Goal: Task Accomplishment & Management: Complete application form

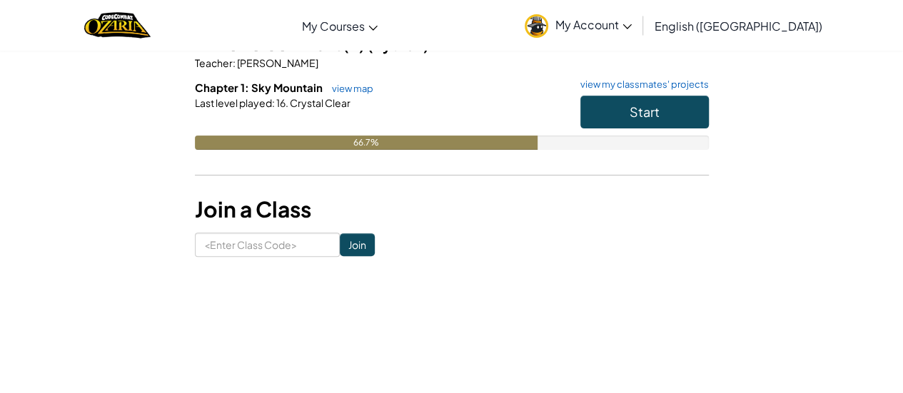
scroll to position [140, 0]
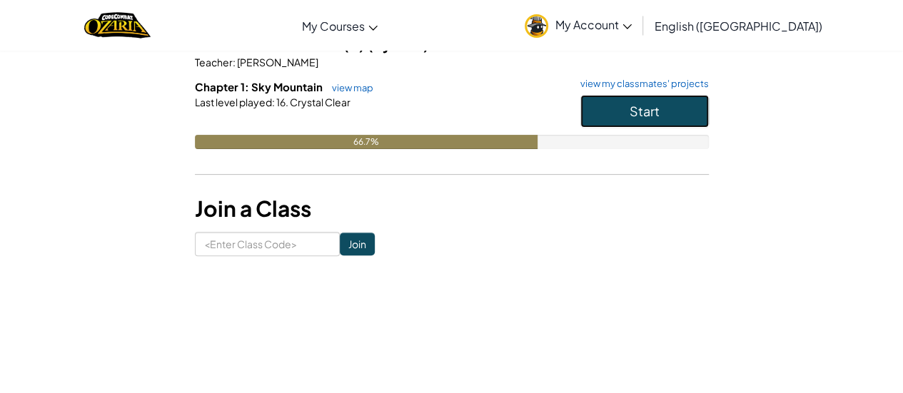
click at [665, 112] on button "Start" at bounding box center [644, 111] width 129 height 33
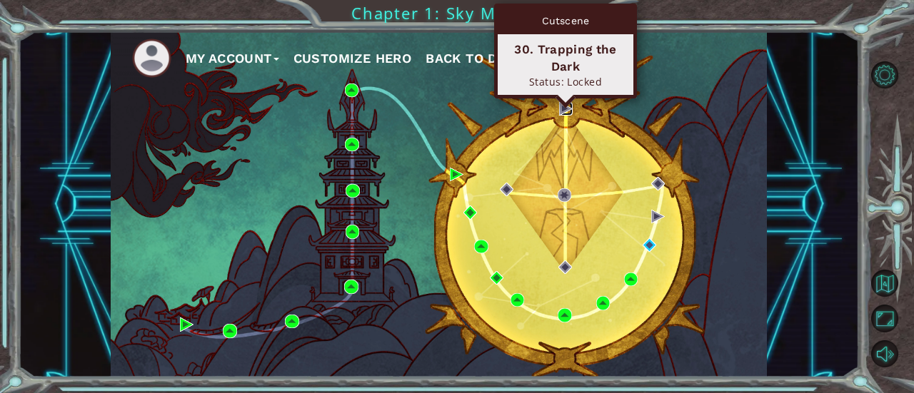
click at [563, 109] on img at bounding box center [566, 109] width 14 height 14
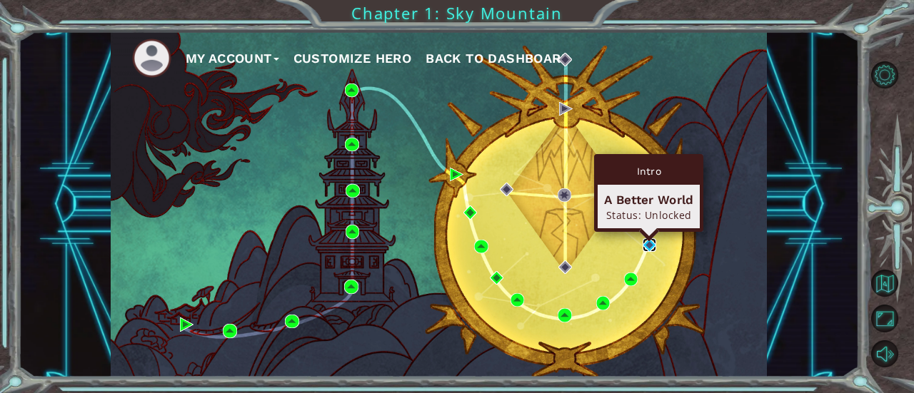
click at [650, 245] on img at bounding box center [650, 245] width 14 height 14
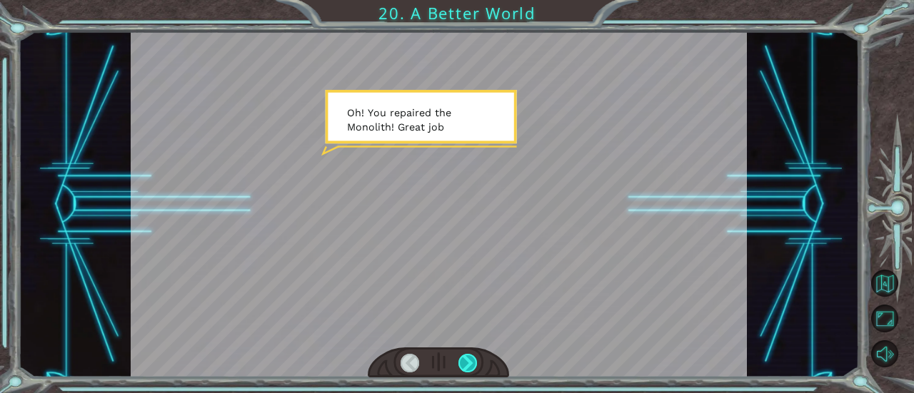
click at [463, 367] on div at bounding box center [467, 363] width 19 height 19
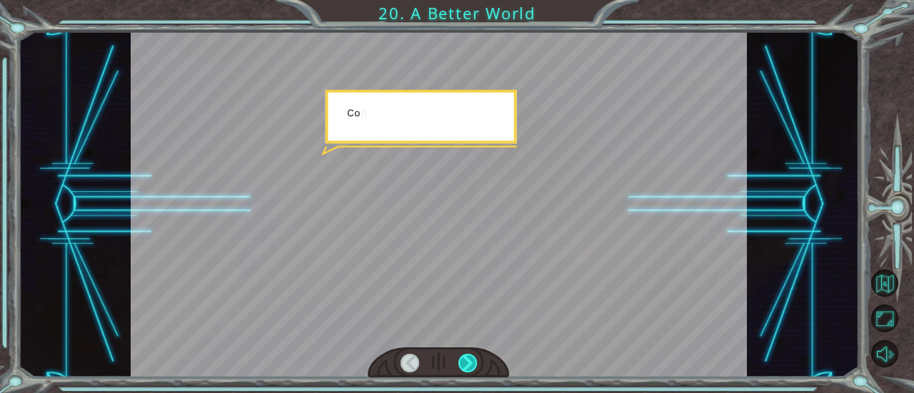
click at [463, 367] on div at bounding box center [467, 363] width 19 height 19
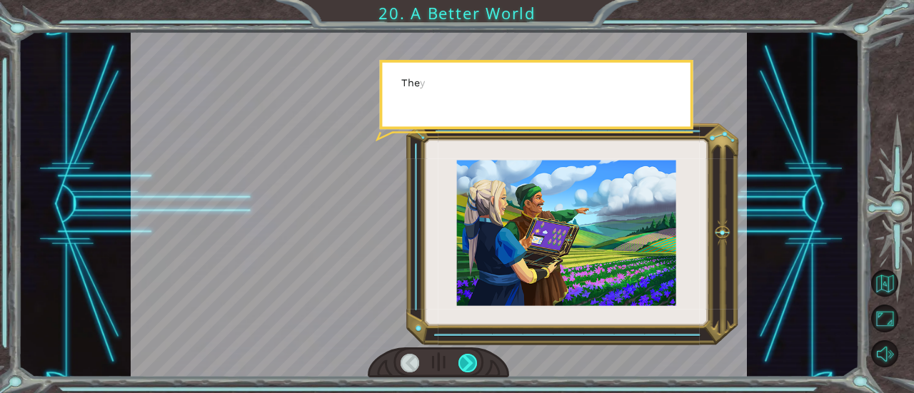
click at [463, 367] on div at bounding box center [467, 363] width 19 height 19
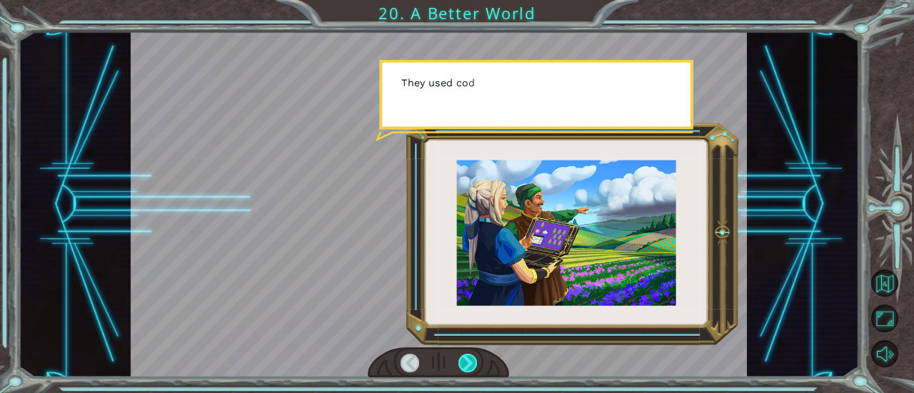
click at [463, 367] on div at bounding box center [467, 363] width 19 height 19
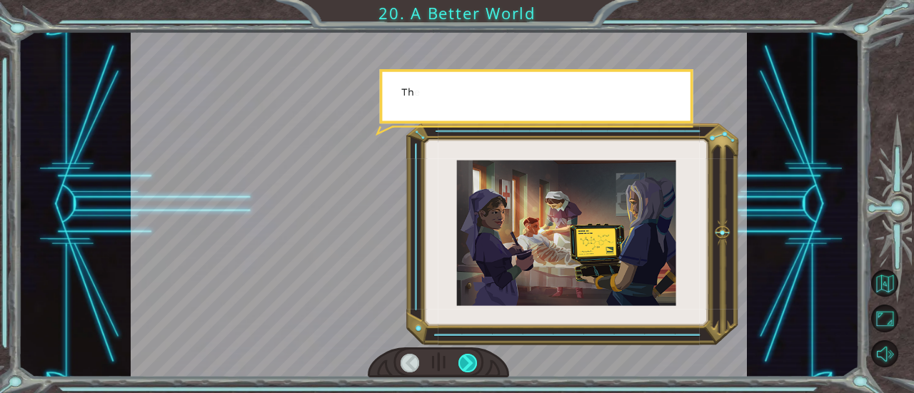
click at [463, 367] on div at bounding box center [467, 363] width 19 height 19
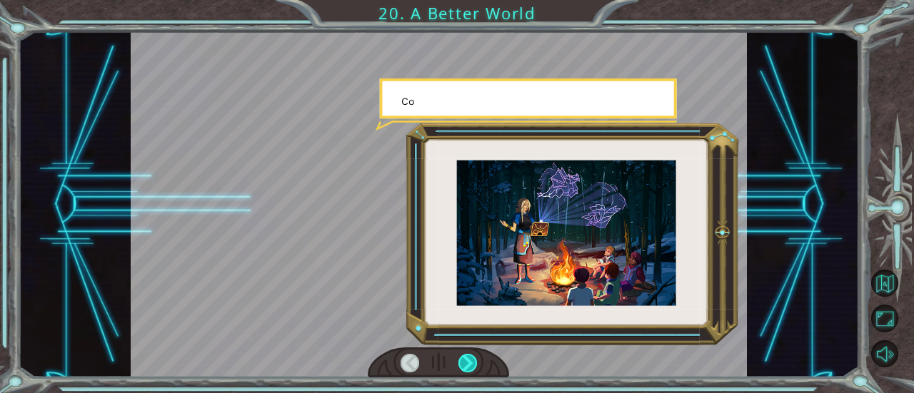
click at [463, 367] on div at bounding box center [467, 363] width 19 height 19
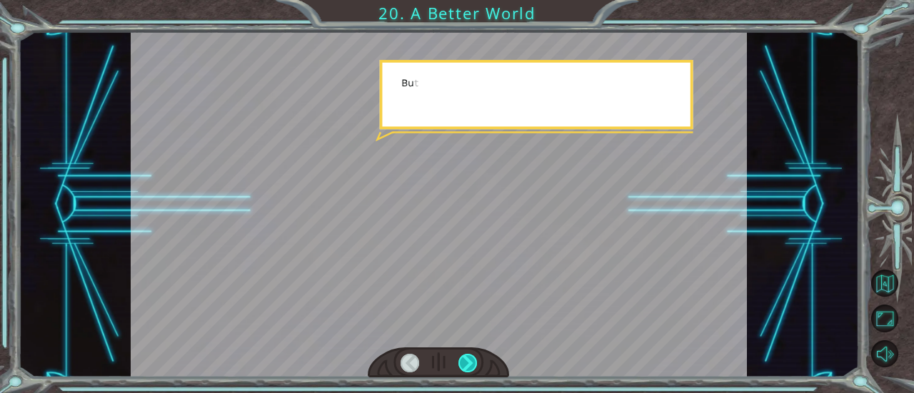
click at [463, 367] on div at bounding box center [467, 363] width 19 height 19
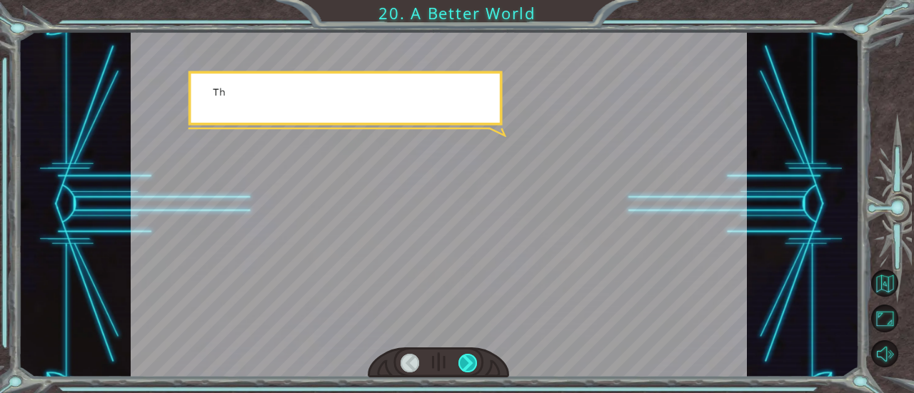
click at [463, 367] on div at bounding box center [467, 363] width 19 height 19
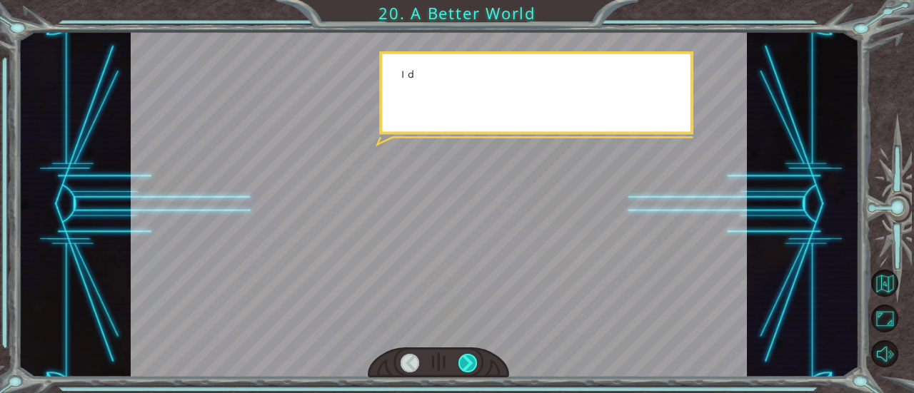
click at [463, 367] on div at bounding box center [467, 363] width 19 height 19
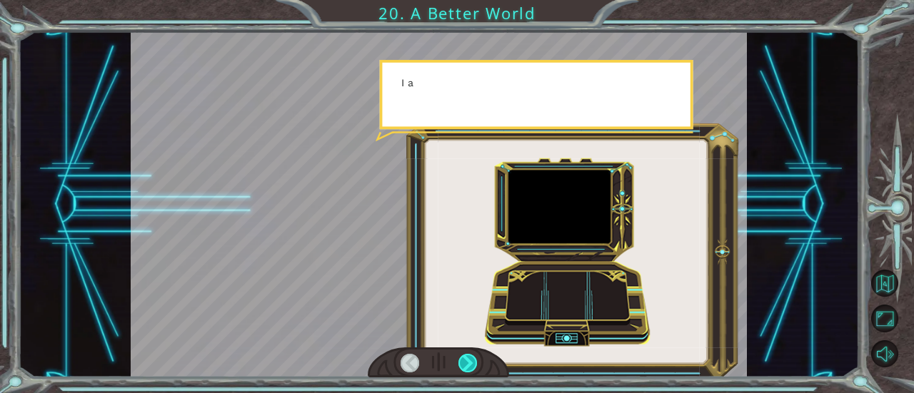
click at [463, 367] on div at bounding box center [467, 363] width 19 height 19
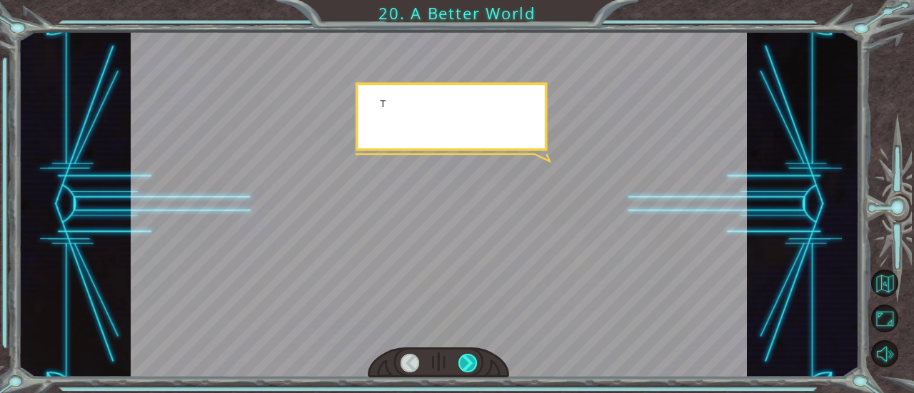
click at [463, 367] on div at bounding box center [467, 363] width 19 height 19
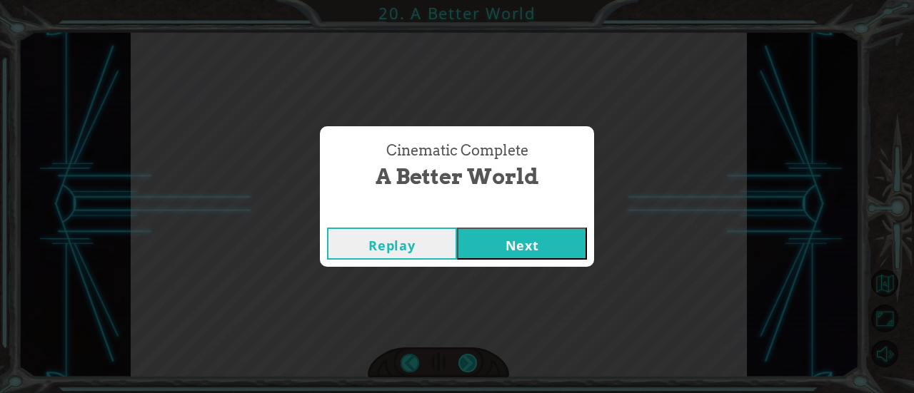
click at [463, 367] on div "Cinematic Complete A Better World Replay Next" at bounding box center [457, 196] width 914 height 393
click at [522, 249] on button "Next" at bounding box center [522, 244] width 130 height 32
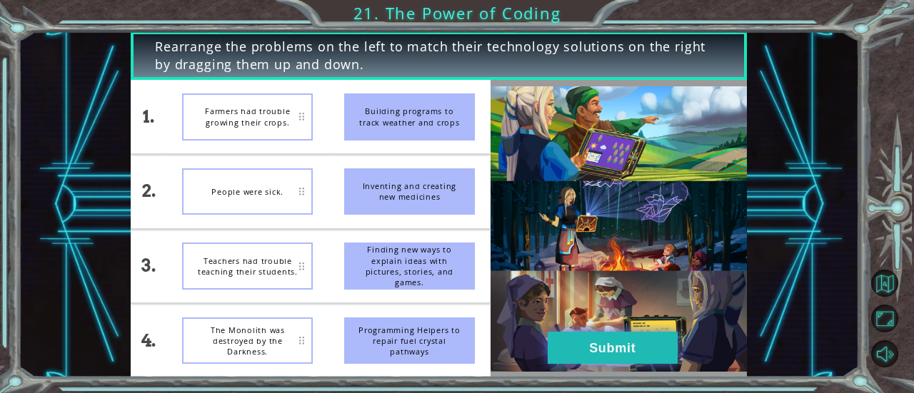
click at [615, 346] on button "Submit" at bounding box center [613, 348] width 130 height 32
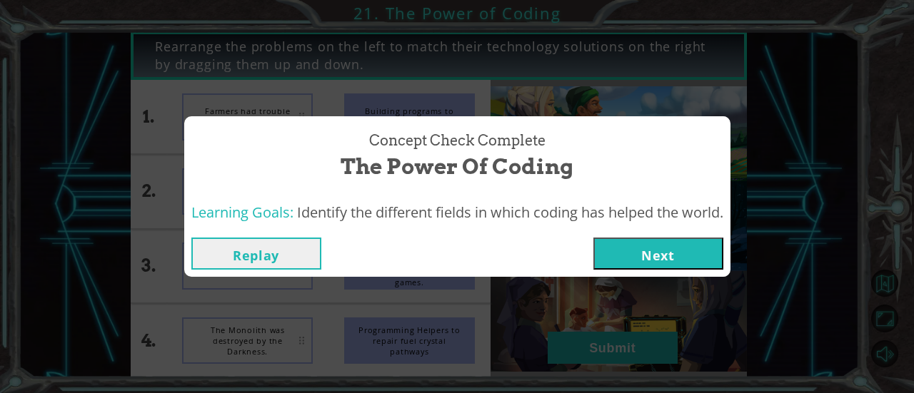
click at [699, 257] on button "Next" at bounding box center [658, 254] width 130 height 32
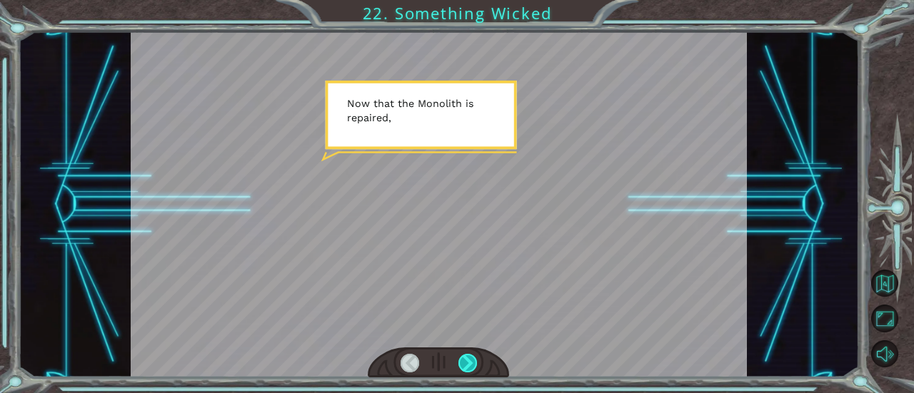
click at [468, 357] on div at bounding box center [467, 363] width 19 height 19
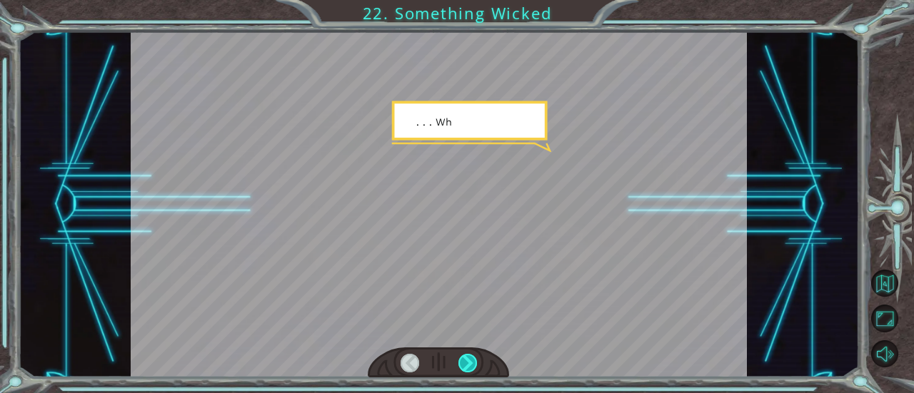
click at [468, 357] on div at bounding box center [467, 363] width 19 height 19
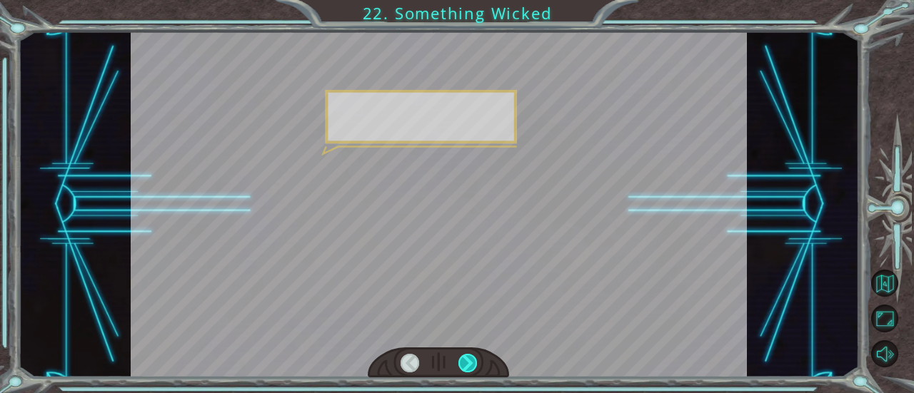
click at [468, 357] on div at bounding box center [467, 363] width 19 height 19
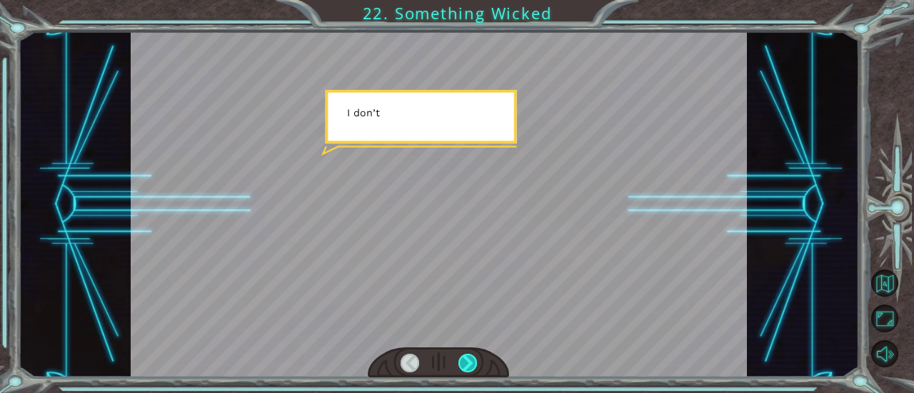
click at [468, 357] on div at bounding box center [467, 363] width 19 height 19
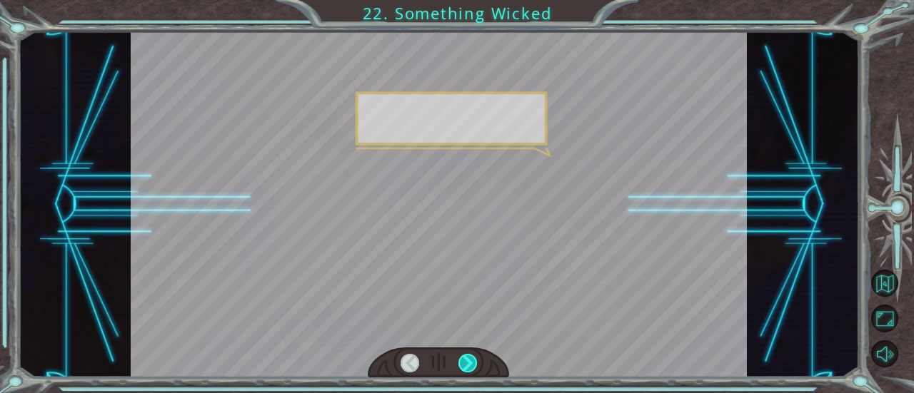
click at [468, 357] on div at bounding box center [467, 363] width 19 height 19
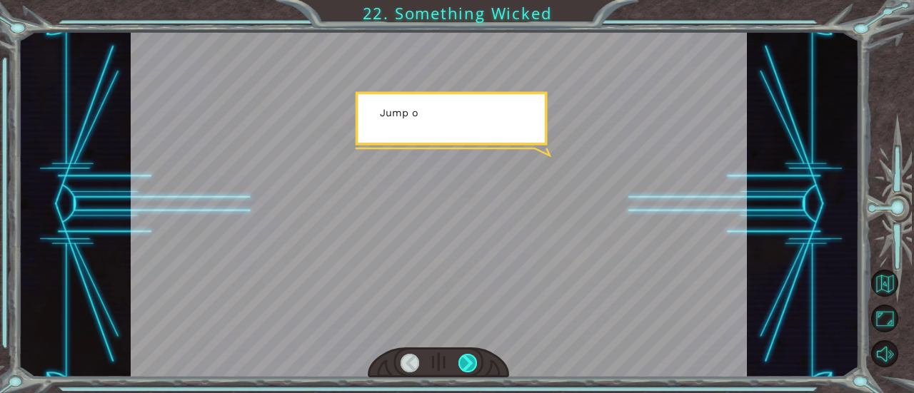
click at [468, 357] on div at bounding box center [467, 363] width 19 height 19
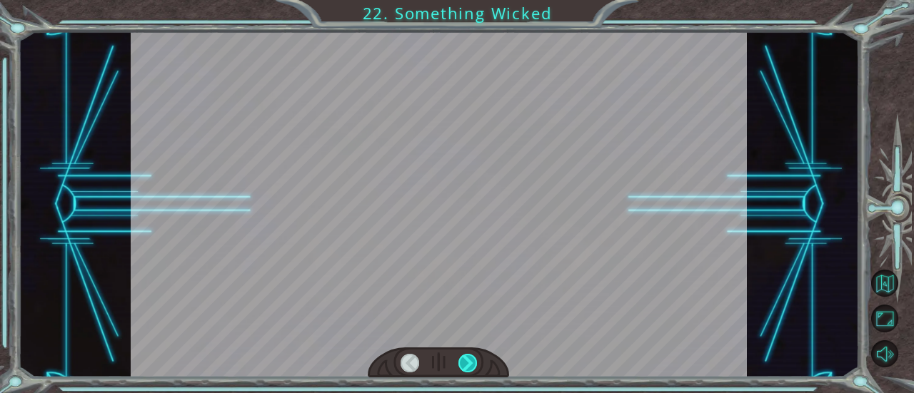
click at [468, 357] on div at bounding box center [467, 363] width 19 height 19
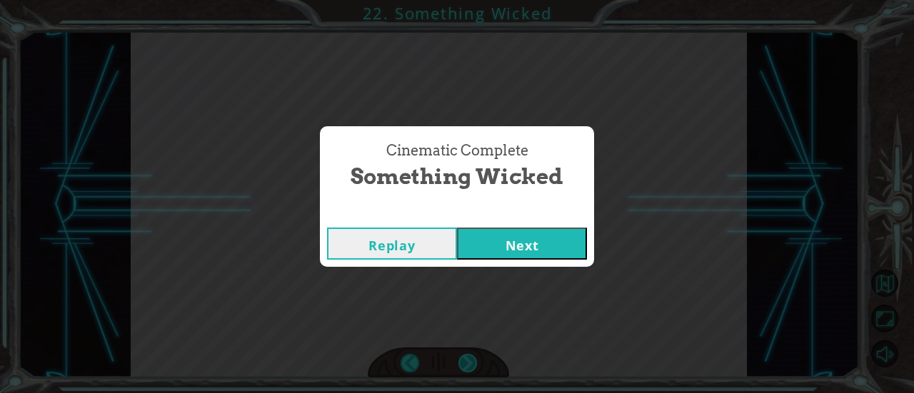
click at [468, 357] on div "Cinematic Complete Something Wicked Replay Next" at bounding box center [457, 196] width 914 height 393
click at [529, 241] on button "Next" at bounding box center [522, 244] width 130 height 32
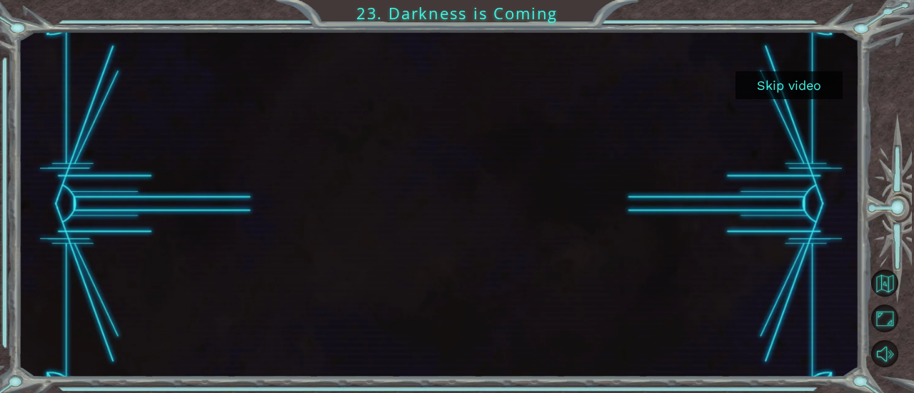
click at [797, 80] on button "Skip video" at bounding box center [788, 85] width 107 height 28
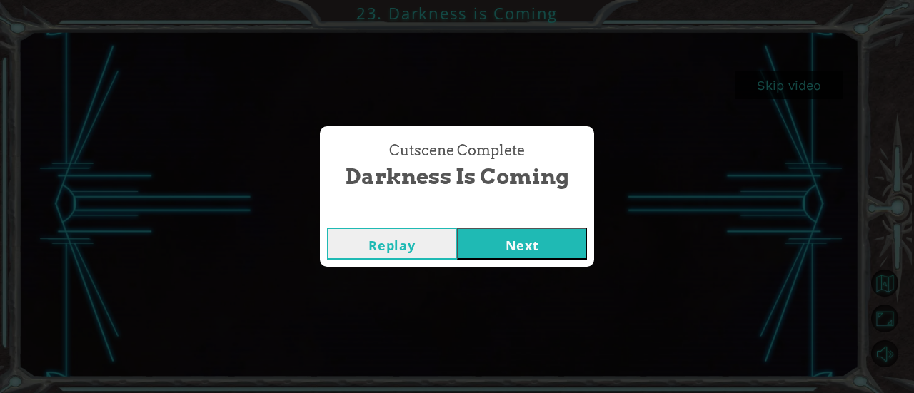
click at [529, 238] on button "Next" at bounding box center [522, 244] width 130 height 32
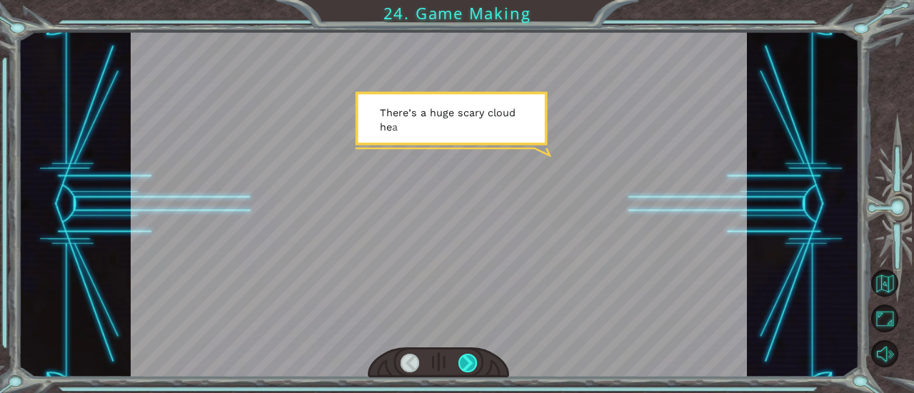
click at [465, 362] on div at bounding box center [467, 363] width 19 height 19
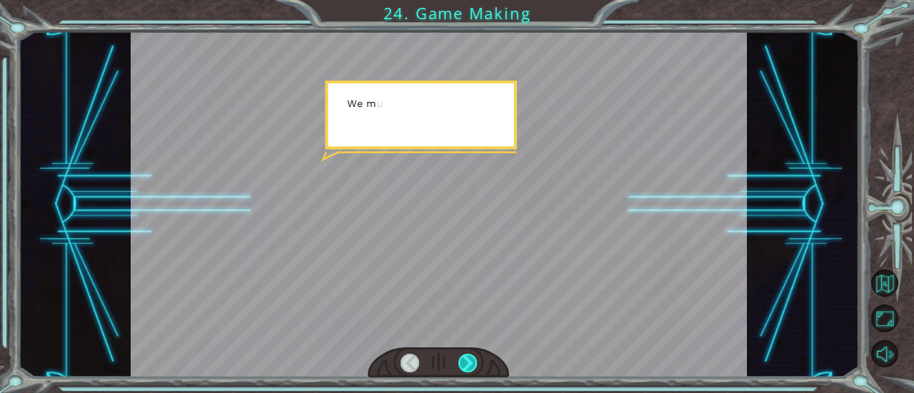
click at [465, 362] on div at bounding box center [467, 363] width 19 height 19
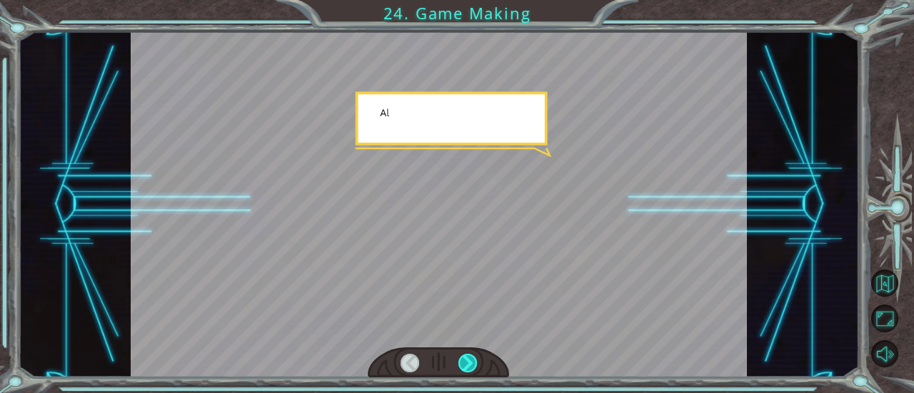
click at [465, 362] on div at bounding box center [467, 363] width 19 height 19
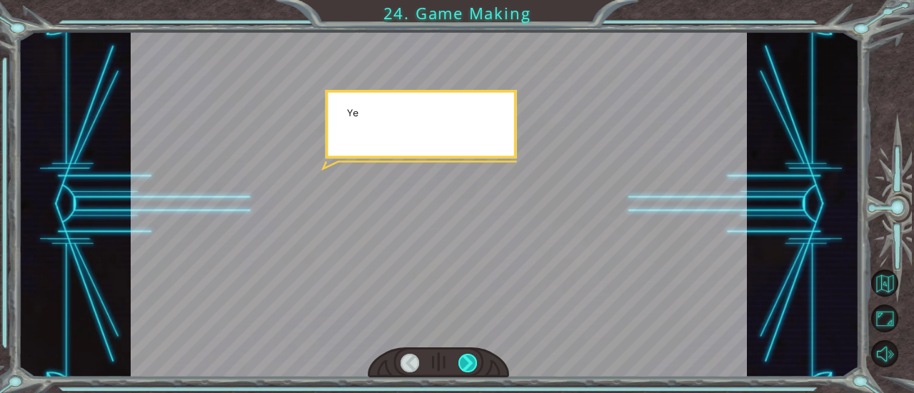
click at [465, 362] on div at bounding box center [467, 363] width 19 height 19
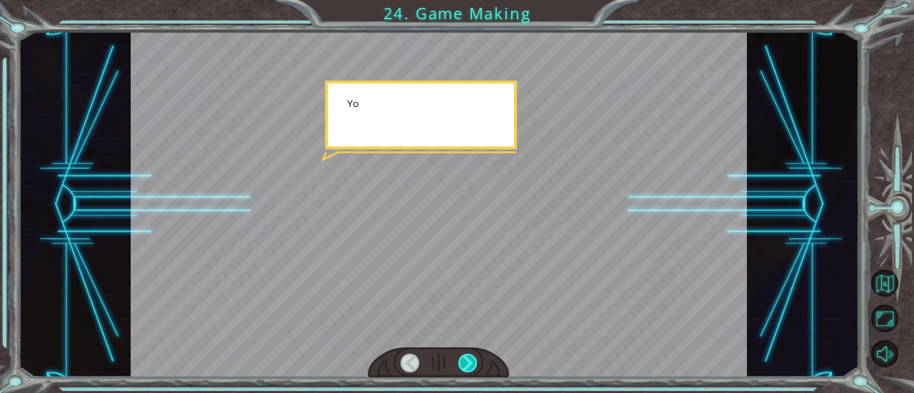
click at [465, 362] on div at bounding box center [467, 363] width 19 height 19
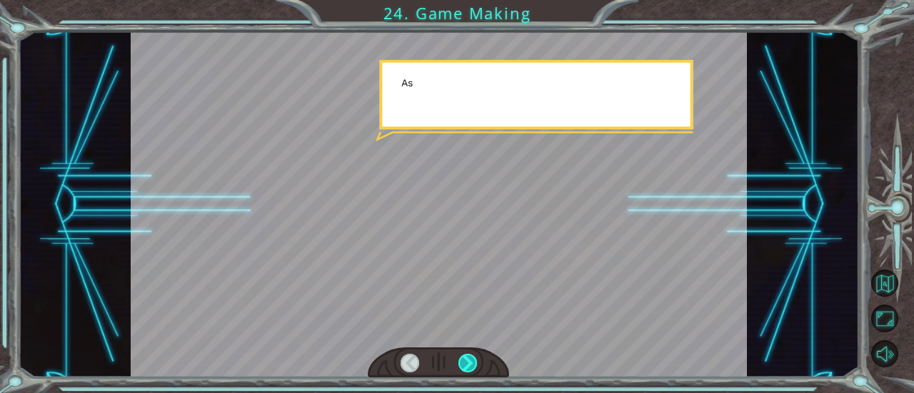
click at [465, 362] on div at bounding box center [467, 363] width 19 height 19
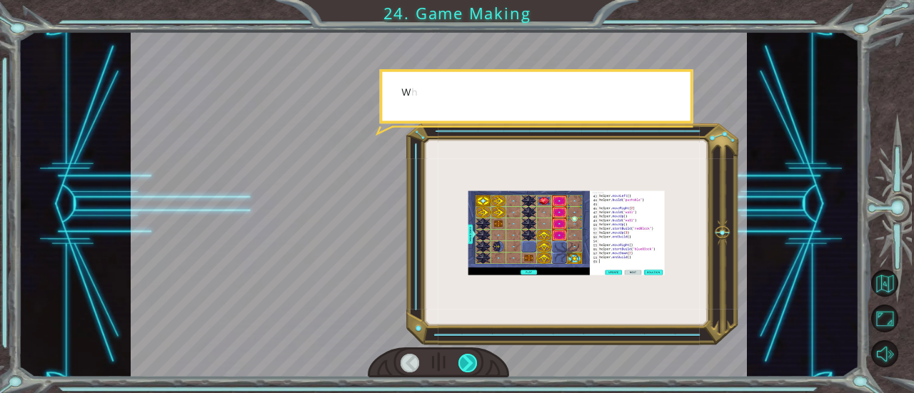
click at [465, 362] on div at bounding box center [467, 363] width 19 height 19
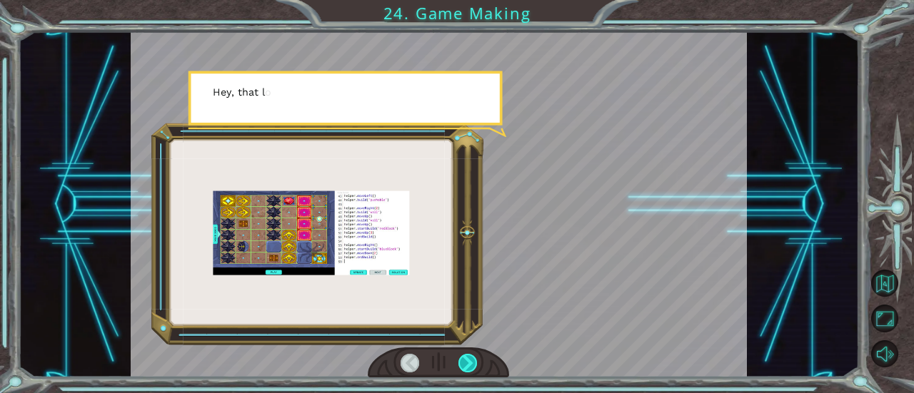
click at [465, 362] on div at bounding box center [467, 363] width 19 height 19
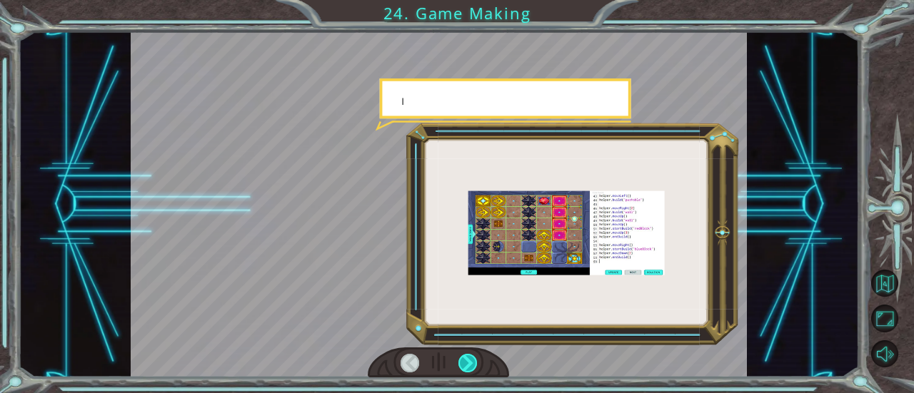
click at [465, 362] on div at bounding box center [467, 363] width 19 height 19
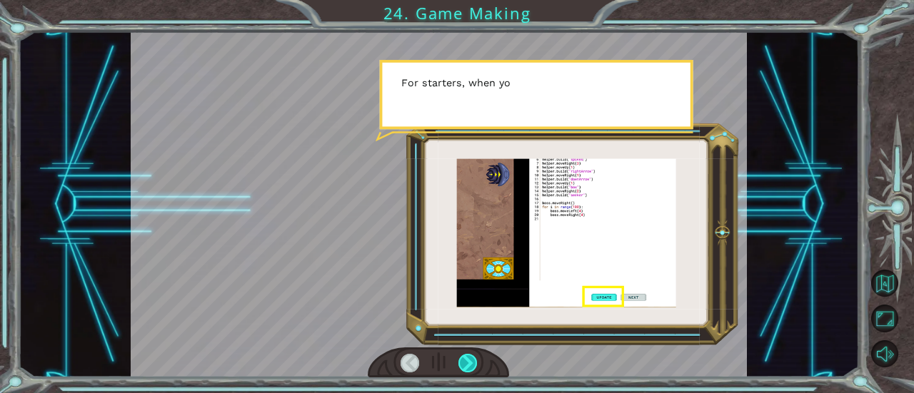
click at [465, 362] on div at bounding box center [467, 363] width 19 height 19
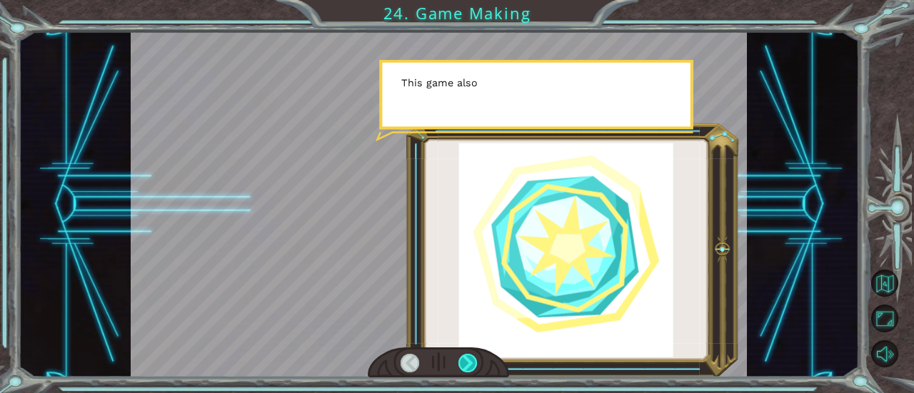
click at [465, 362] on div at bounding box center [467, 363] width 19 height 19
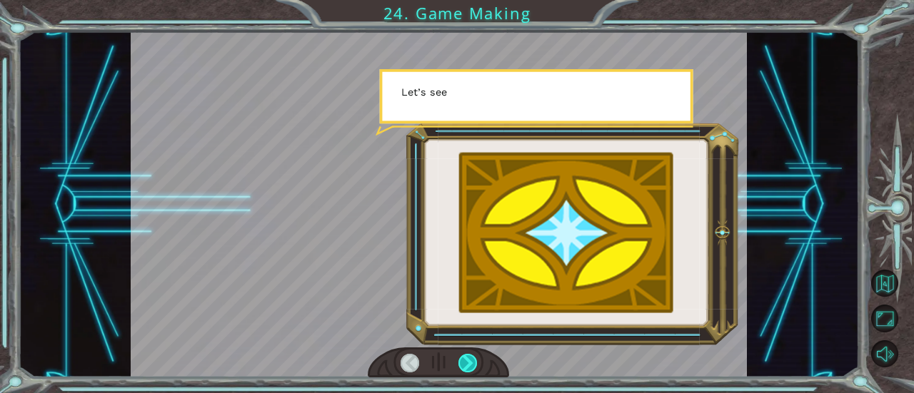
click at [465, 362] on div at bounding box center [467, 363] width 19 height 19
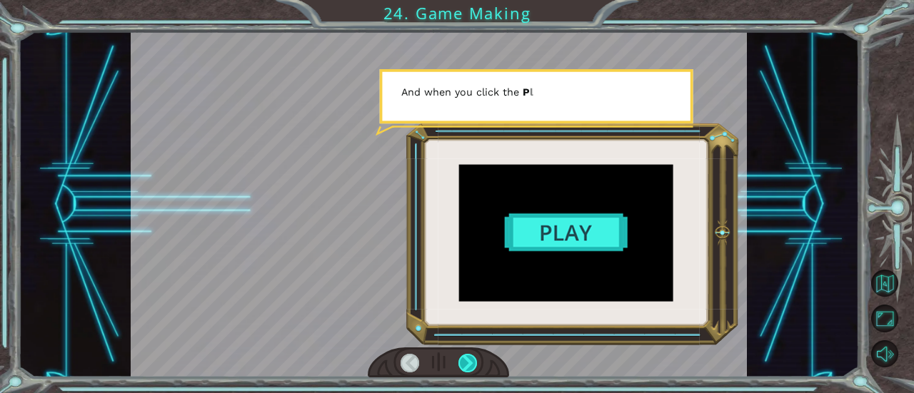
click at [465, 362] on div at bounding box center [467, 363] width 19 height 19
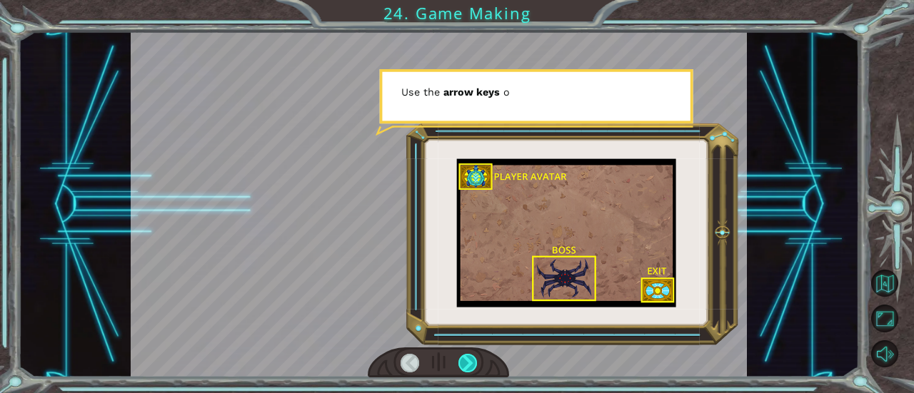
click at [465, 362] on div at bounding box center [467, 363] width 19 height 19
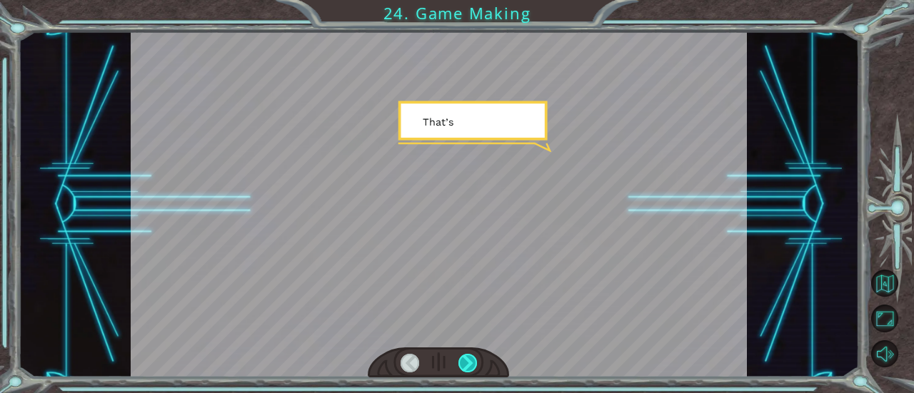
click at [465, 362] on div at bounding box center [467, 363] width 19 height 19
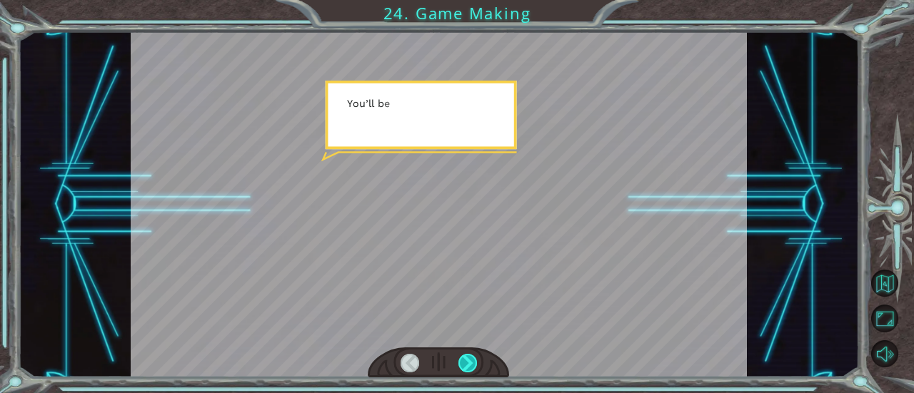
click at [465, 362] on div at bounding box center [467, 363] width 19 height 19
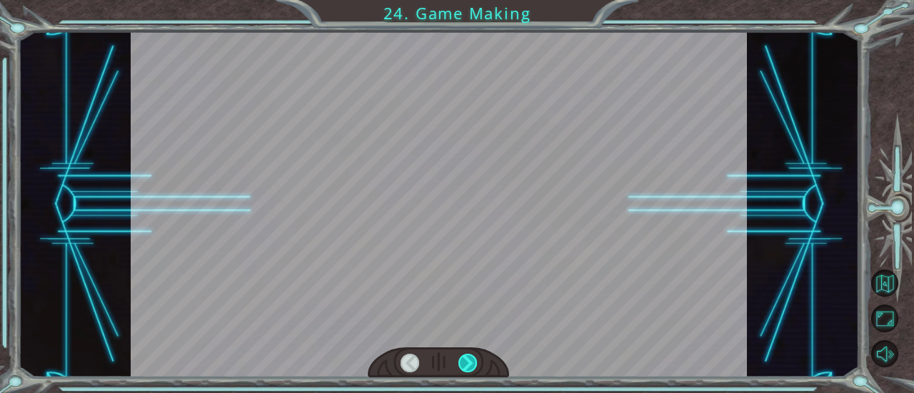
click at [465, 362] on div at bounding box center [467, 363] width 19 height 19
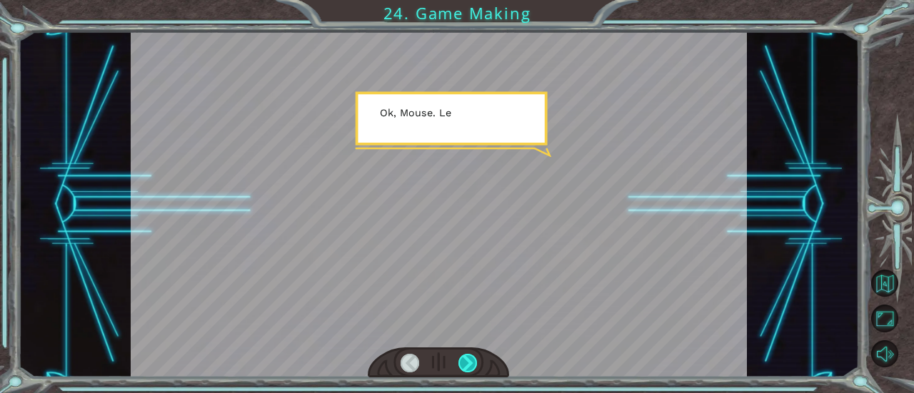
click at [465, 362] on div at bounding box center [467, 363] width 19 height 19
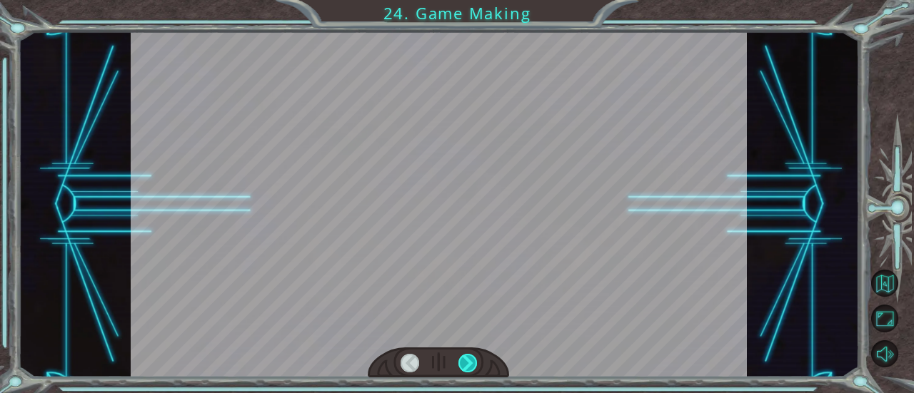
click at [465, 362] on div at bounding box center [467, 363] width 19 height 19
click at [465, 0] on div "T h e r e ’ s a h u g e s c a r y c l o u d h e a d i n g t o w a r d s u s ! W…" at bounding box center [457, 0] width 914 height 0
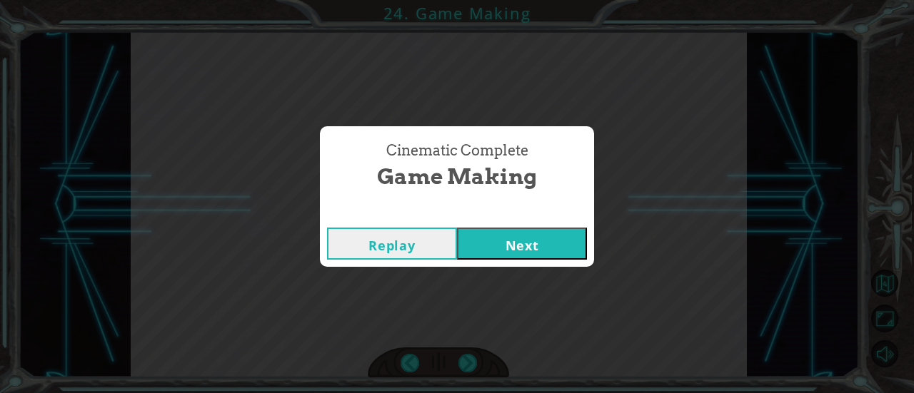
click at [496, 244] on button "Next" at bounding box center [522, 244] width 130 height 32
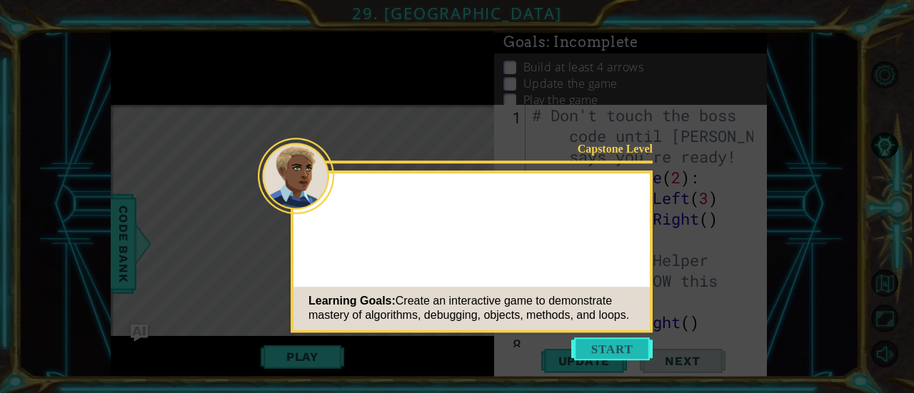
click at [620, 339] on button "Start" at bounding box center [611, 349] width 81 height 23
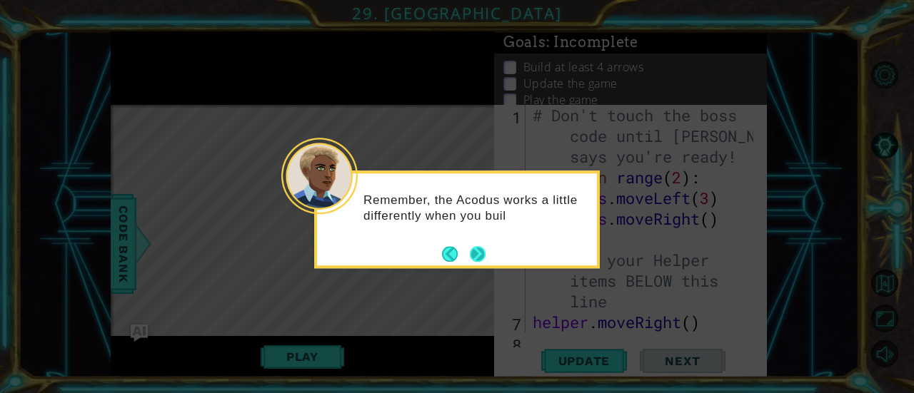
click at [479, 246] on button "Next" at bounding box center [477, 254] width 18 height 18
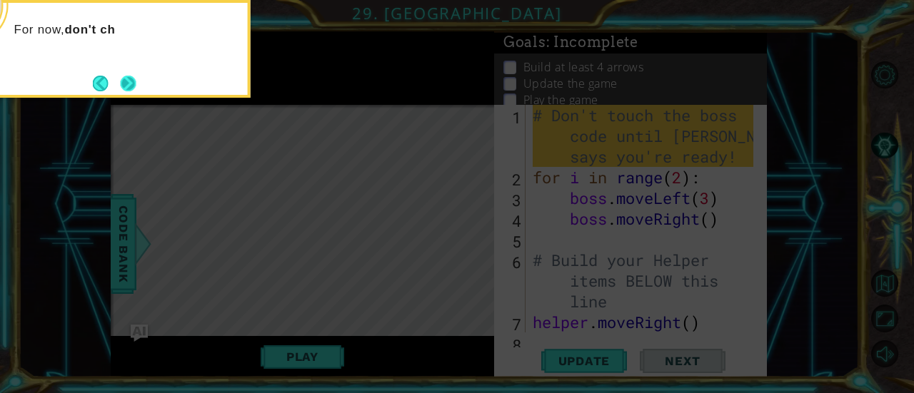
click at [125, 84] on button "Next" at bounding box center [129, 84] width 26 height 26
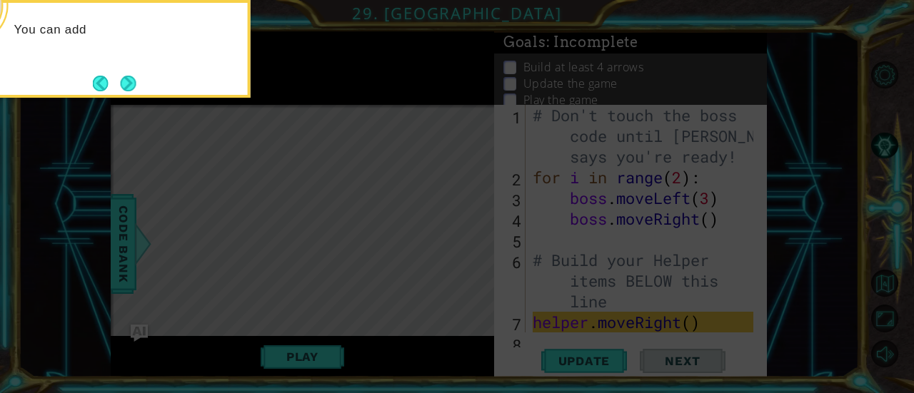
click at [124, 69] on div "You can add" at bounding box center [108, 49] width 286 height 98
click at [137, 87] on button "Next" at bounding box center [129, 84] width 26 height 26
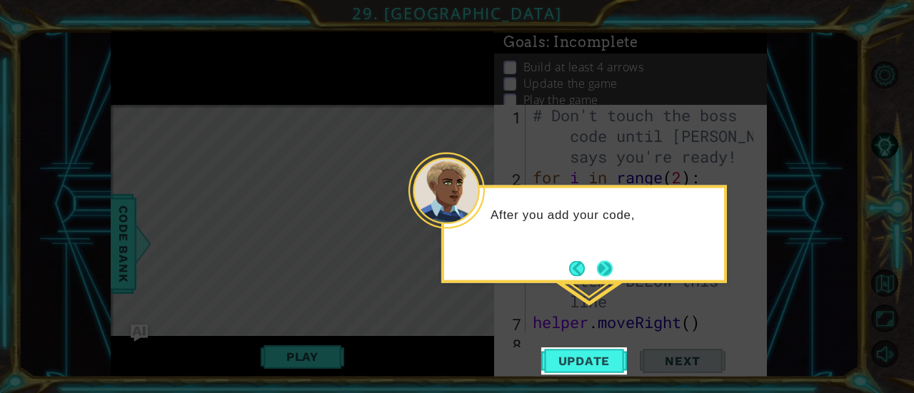
click at [605, 259] on button "Next" at bounding box center [605, 269] width 26 height 26
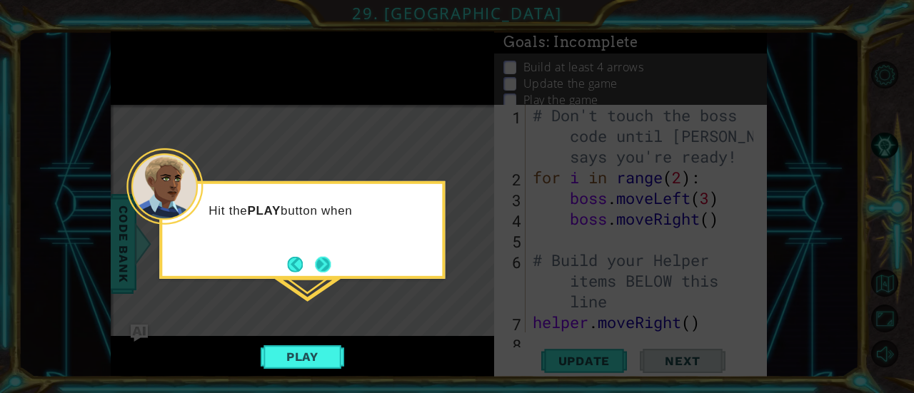
click at [328, 262] on button "Next" at bounding box center [322, 264] width 17 height 17
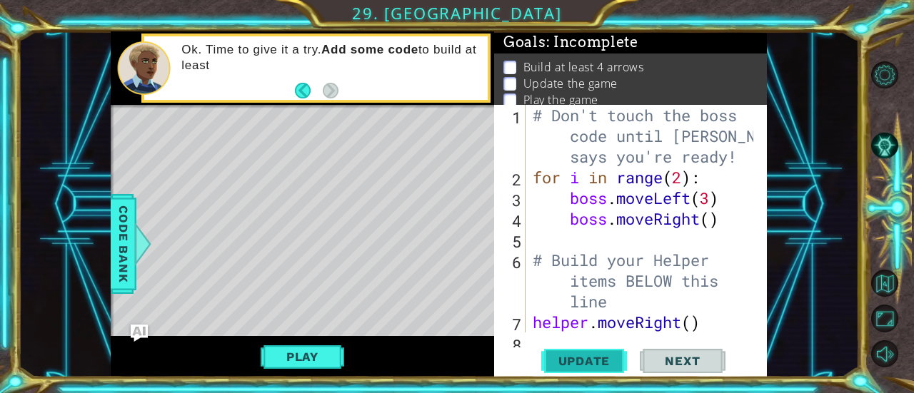
click at [593, 357] on span "Update" at bounding box center [584, 361] width 81 height 14
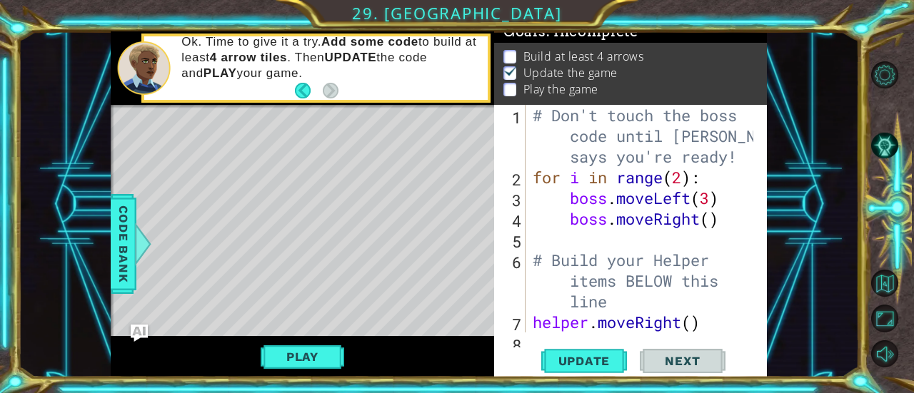
click at [653, 361] on span "Next" at bounding box center [682, 361] width 64 height 14
click at [613, 358] on span "Update" at bounding box center [584, 361] width 81 height 14
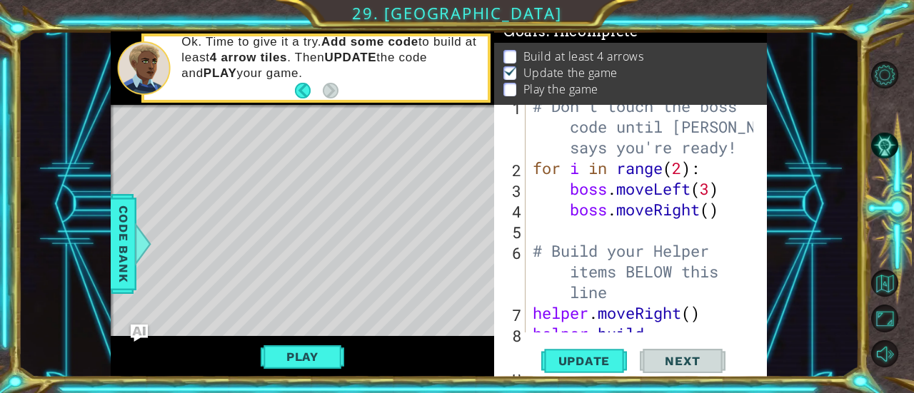
scroll to position [61, 0]
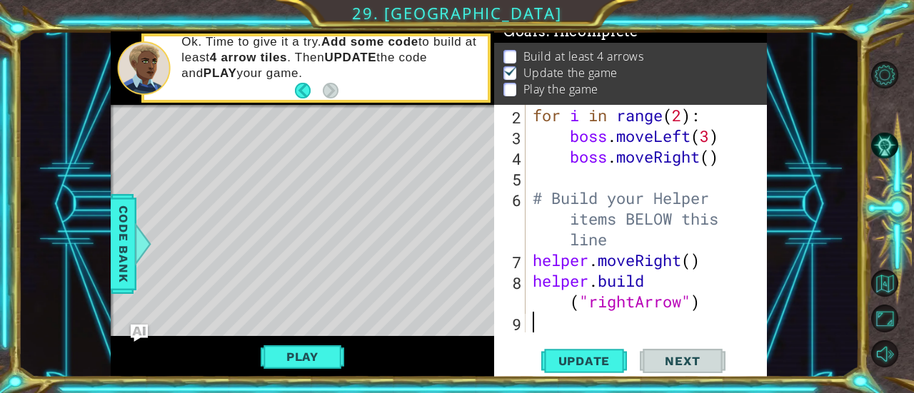
click at [685, 363] on span "Next" at bounding box center [682, 361] width 64 height 14
click at [620, 360] on span "Update" at bounding box center [584, 361] width 81 height 14
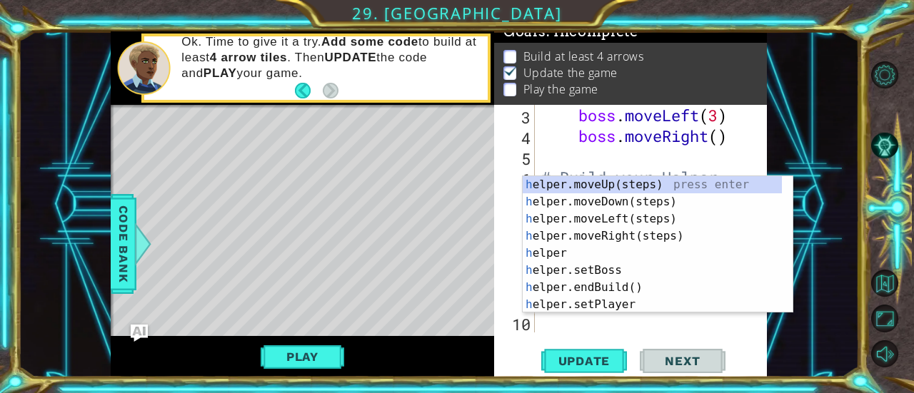
type textarea "he"
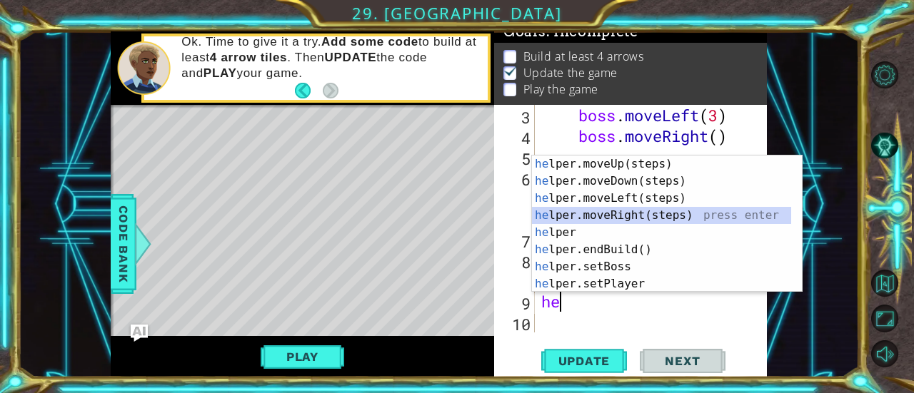
click at [600, 211] on div "he lper.moveUp(steps) press enter he lper.moveDown(steps) press enter he lper.m…" at bounding box center [662, 241] width 260 height 171
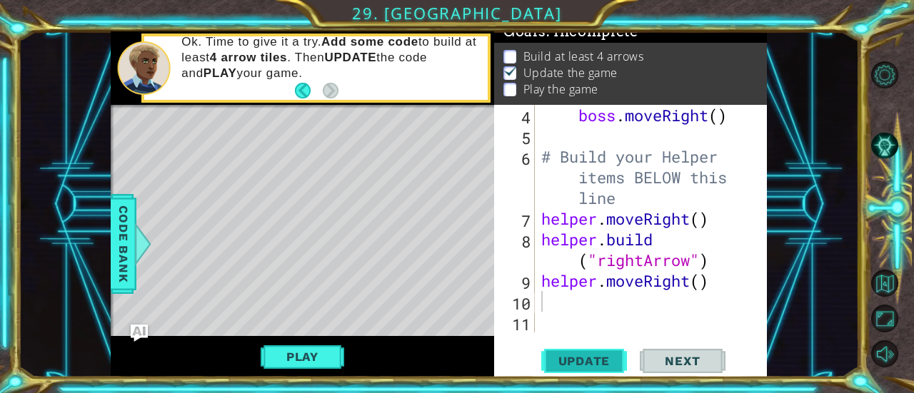
click at [593, 355] on span "Update" at bounding box center [584, 361] width 81 height 14
click at [700, 281] on div "boss . moveRight ( ) # Build your Helper items BELOW this line helper . moveRig…" at bounding box center [649, 239] width 222 height 269
type textarea "helper.moveRight(2)"
click at [585, 352] on button "Update" at bounding box center [584, 361] width 86 height 27
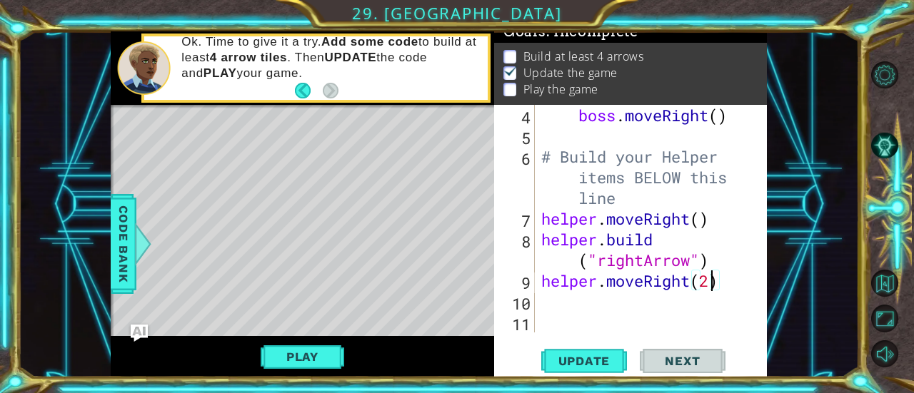
click at [608, 303] on div "boss . moveRight ( ) # Build your Helper items BELOW this line helper . moveRig…" at bounding box center [649, 239] width 222 height 269
click at [548, 267] on div "boss . moveRight ( ) # Build your Helper items BELOW this line helper . moveRig…" at bounding box center [649, 239] width 222 height 269
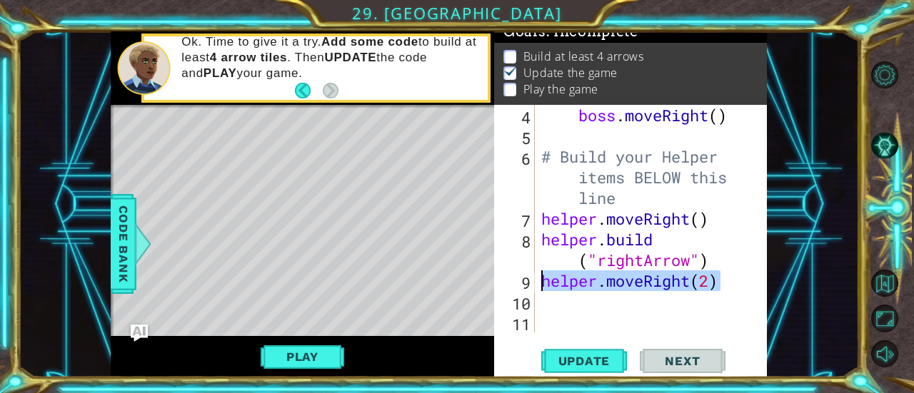
drag, startPoint x: 737, startPoint y: 282, endPoint x: 535, endPoint y: 284, distance: 202.1
click at [535, 284] on div "[DOMAIN_NAME]("rightArrow") 4 5 6 7 8 9 10 11 boss . moveRight ( ) # Build your…" at bounding box center [629, 219] width 270 height 228
type textarea "helper.moveRight(2)"
click at [568, 312] on div "boss . moveRight ( ) # Build your Helper items BELOW this line helper . moveRig…" at bounding box center [649, 239] width 222 height 269
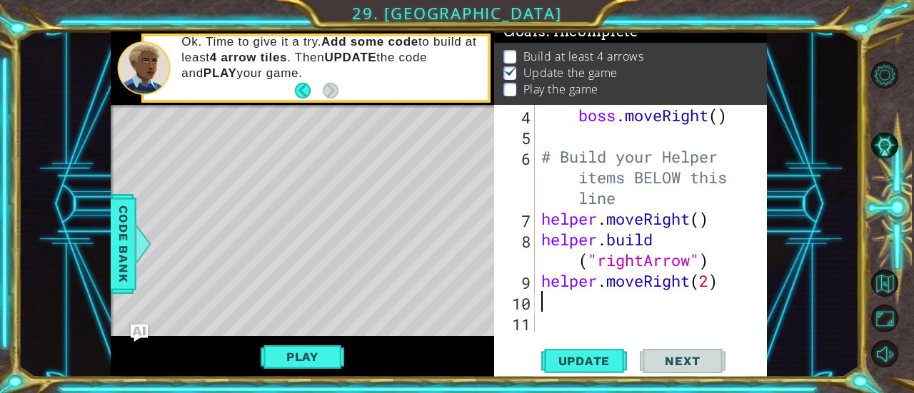
paste textarea "helper.moveRight(2)"
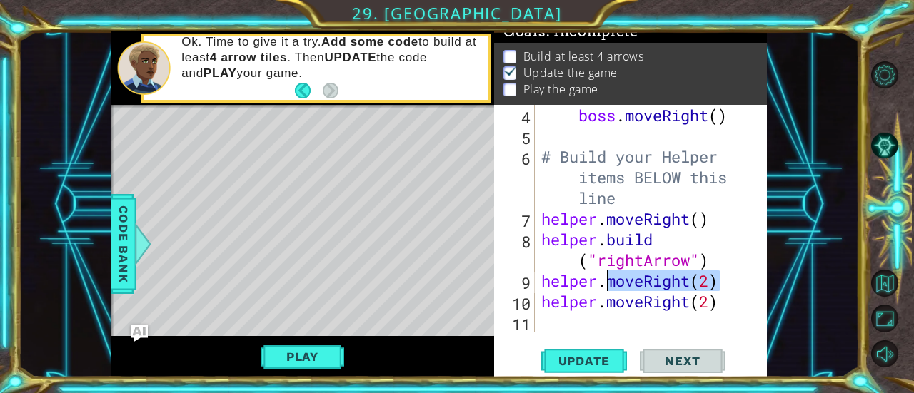
drag, startPoint x: 738, startPoint y: 278, endPoint x: 603, endPoint y: 283, distance: 135.8
click at [603, 283] on div "boss . moveRight ( ) # Build your Helper items BELOW this line helper . moveRig…" at bounding box center [649, 239] width 222 height 269
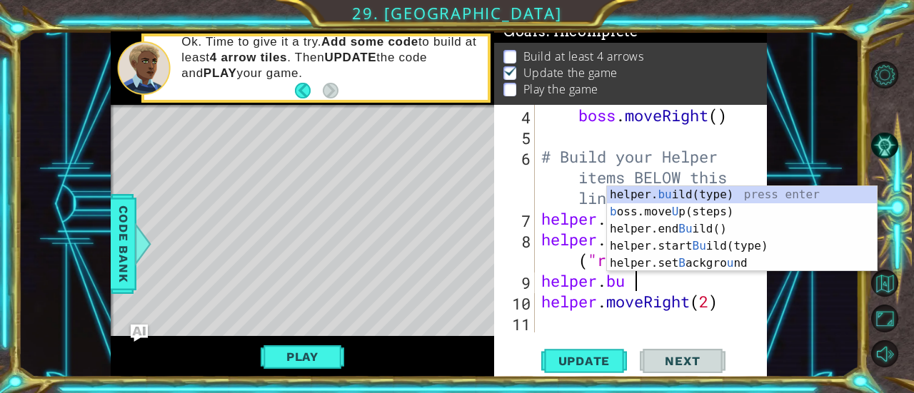
scroll to position [0, 4]
click at [702, 187] on div "helper. bu ild(type) press enter b oss.move U p(steps) press enter helper.end B…" at bounding box center [742, 246] width 271 height 120
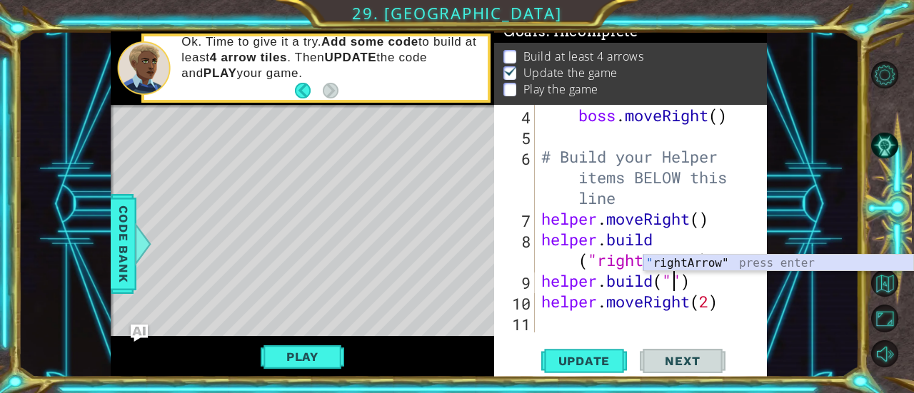
click at [765, 262] on div "" rightArrow" press enter" at bounding box center [778, 280] width 271 height 51
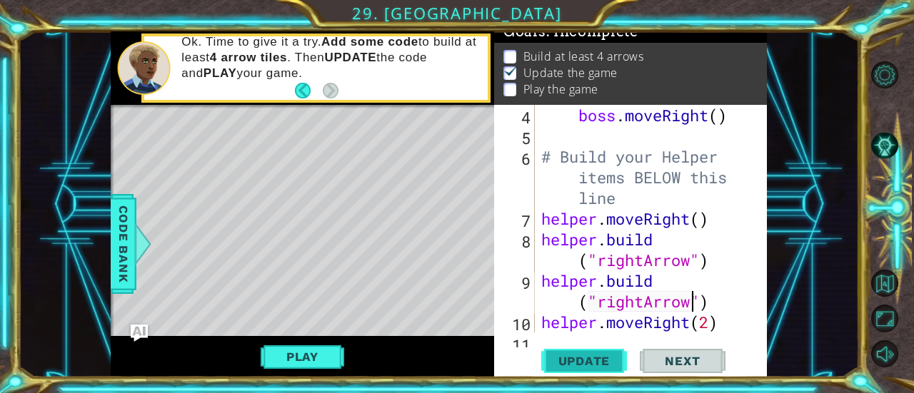
type textarea "[DOMAIN_NAME]("rightArrow")"
click at [583, 359] on span "Update" at bounding box center [584, 361] width 81 height 14
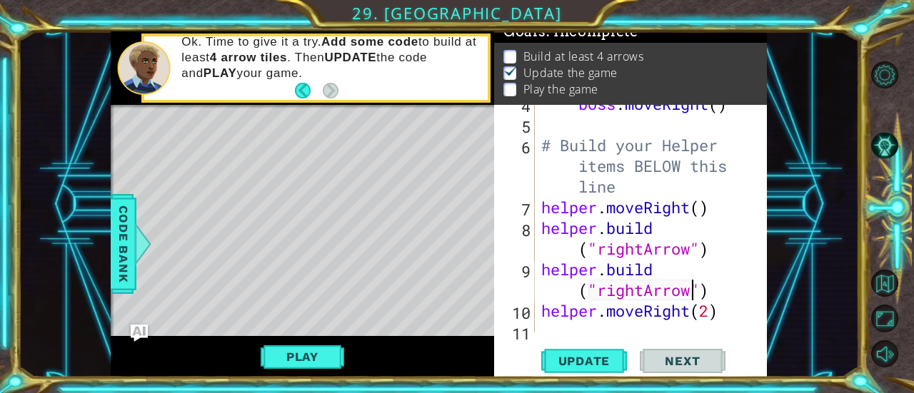
click at [595, 329] on div "boss . moveRight ( ) # Build your Helper items BELOW this line helper . moveRig…" at bounding box center [649, 228] width 222 height 269
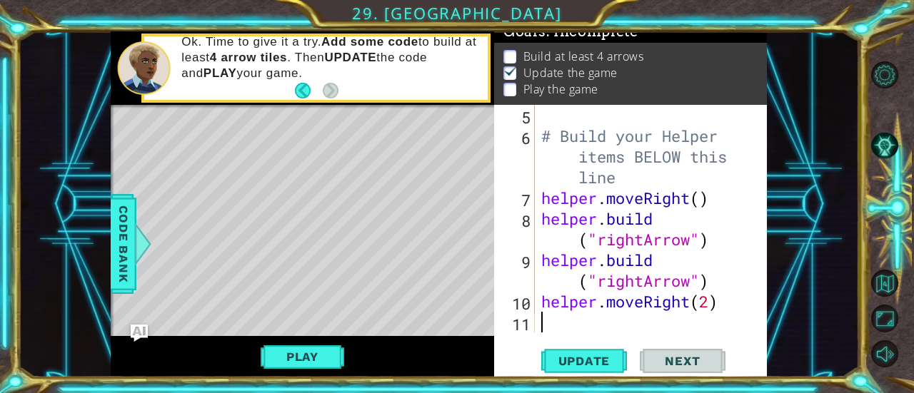
scroll to position [0, 0]
click at [570, 366] on span "Update" at bounding box center [584, 361] width 81 height 14
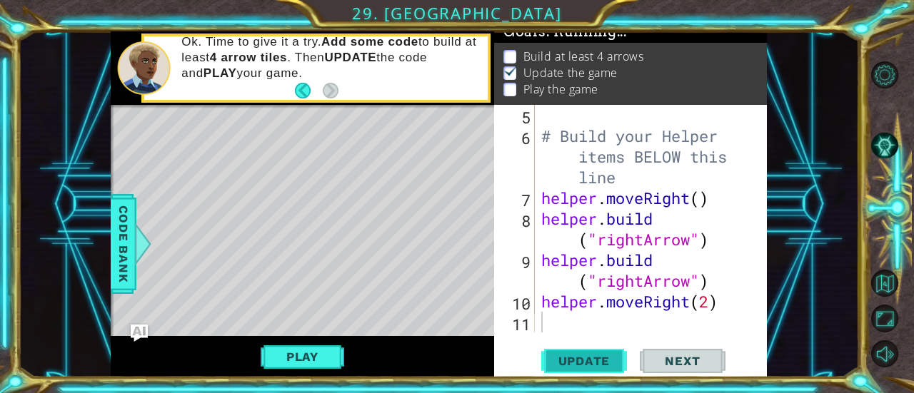
click at [570, 366] on span "Update" at bounding box center [584, 361] width 81 height 14
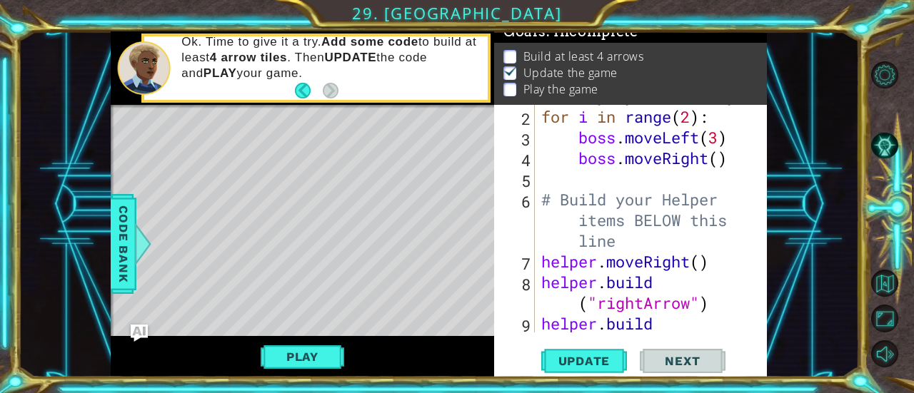
scroll to position [59, 0]
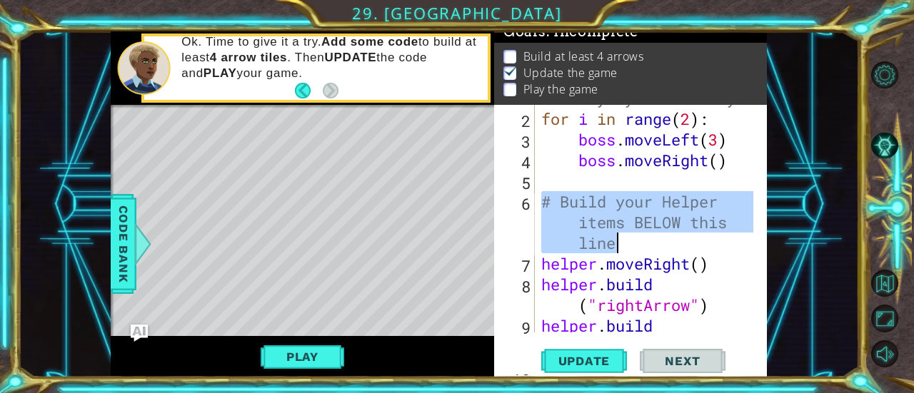
drag, startPoint x: 543, startPoint y: 195, endPoint x: 661, endPoint y: 250, distance: 130.6
click at [661, 250] on div "# Don't touch the boss code until [PERSON_NAME] says you're ready! for i in ran…" at bounding box center [649, 211] width 222 height 331
type textarea "# Build your Helper items BELOW this line"
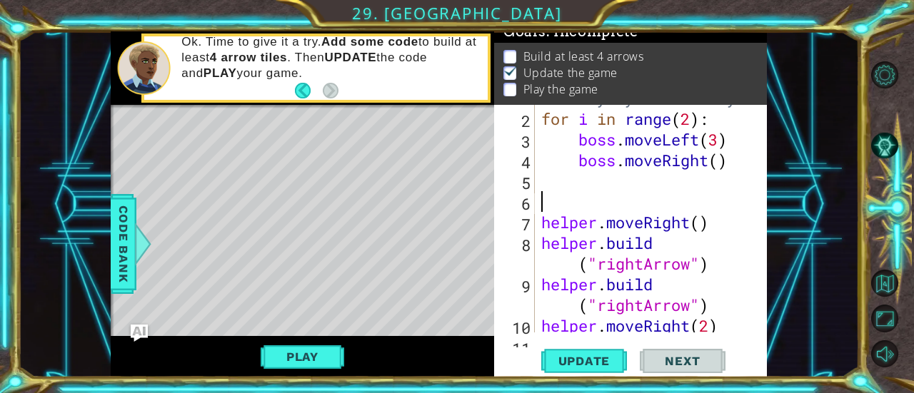
scroll to position [83, 0]
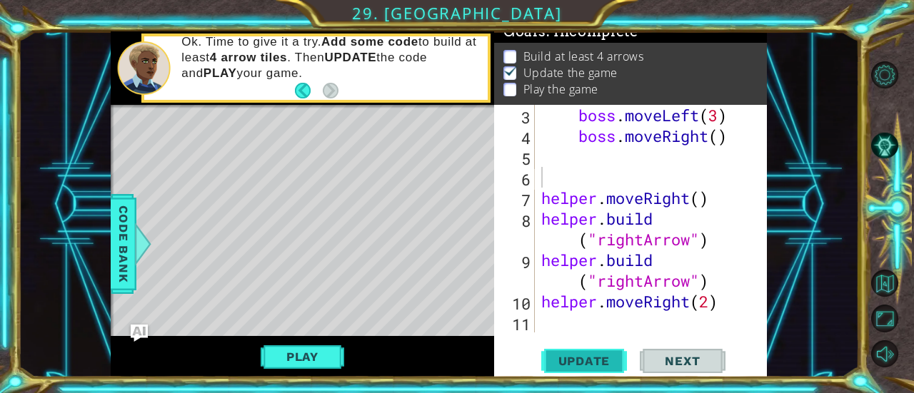
click at [588, 356] on span "Update" at bounding box center [584, 361] width 81 height 14
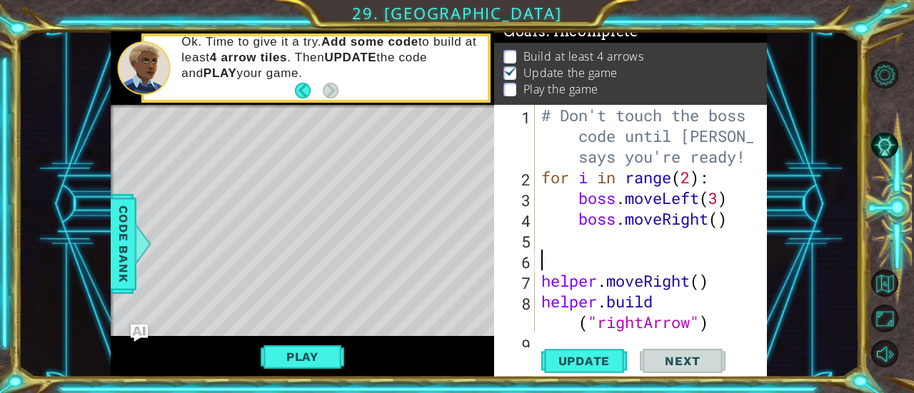
scroll to position [0, 0]
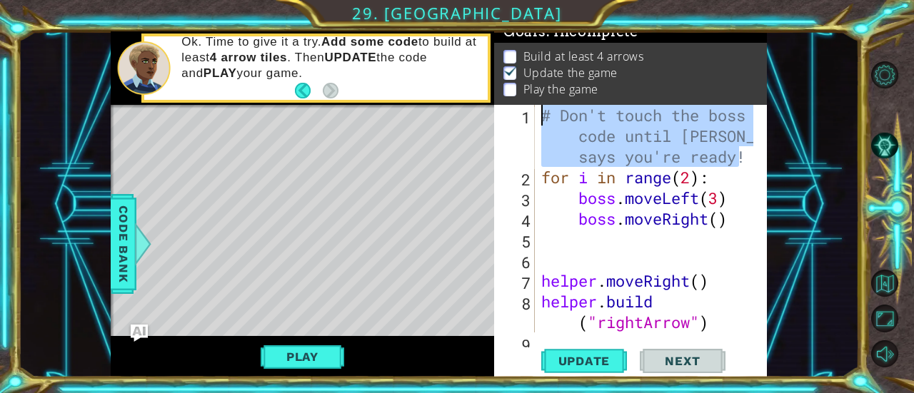
drag, startPoint x: 740, startPoint y: 156, endPoint x: 538, endPoint y: 118, distance: 205.6
click at [538, 118] on div "# Don't touch the boss code until [PERSON_NAME] says you're ready! for i in ran…" at bounding box center [645, 219] width 215 height 228
type textarea "!"
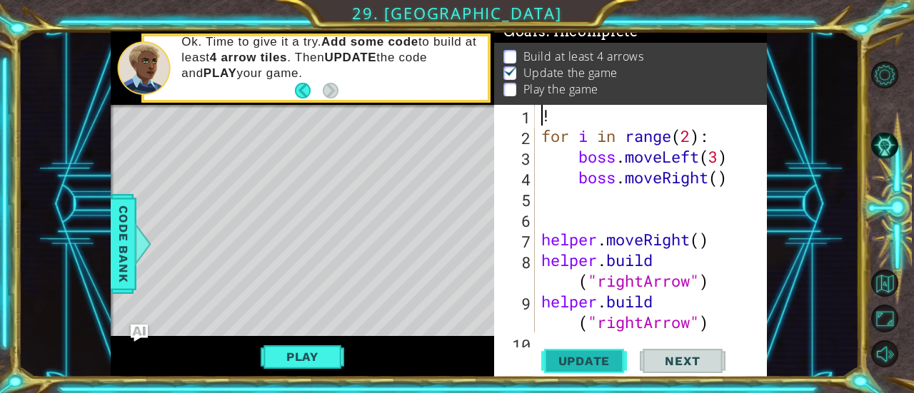
click at [575, 358] on span "Update" at bounding box center [584, 361] width 81 height 14
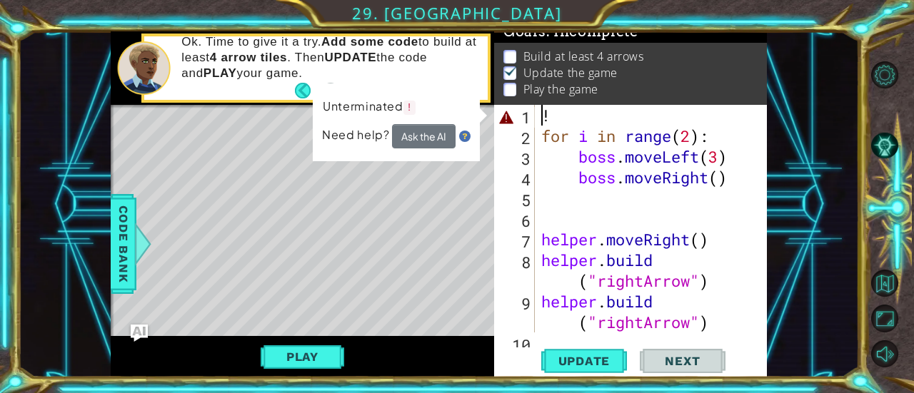
click at [546, 115] on div "! for i in range ( 2 ) : boss . moveLeft ( 3 ) boss . moveRight ( ) helper . mo…" at bounding box center [649, 239] width 222 height 269
click at [574, 124] on div "! for i in range ( 2 ) : boss . moveLeft ( 3 ) boss . moveRight ( ) helper . mo…" at bounding box center [649, 239] width 222 height 269
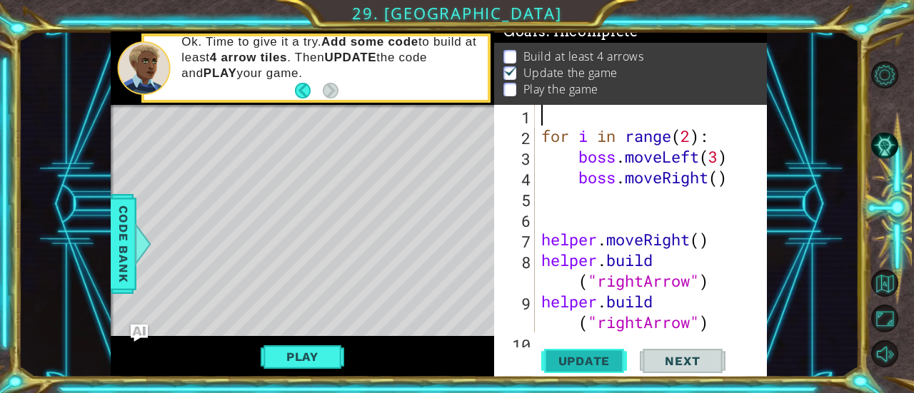
click at [601, 354] on span "Update" at bounding box center [584, 361] width 81 height 14
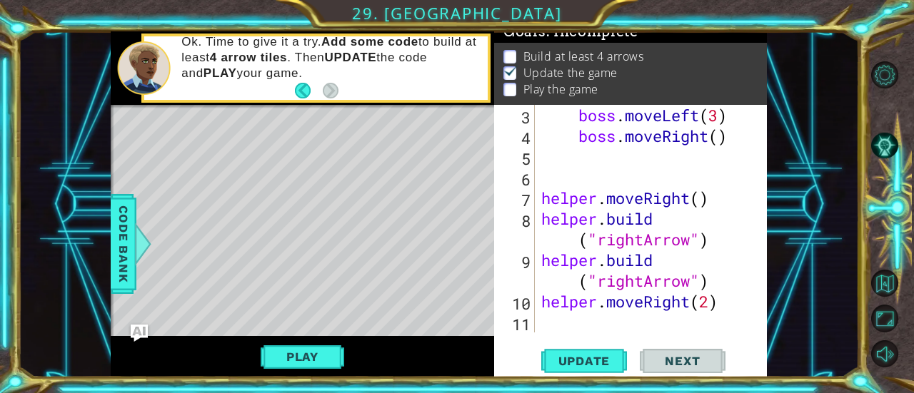
scroll to position [41, 0]
click at [710, 307] on div "boss . moveLeft ( 3 ) boss . moveRight ( ) helper . moveRight ( ) helper . buil…" at bounding box center [649, 239] width 222 height 269
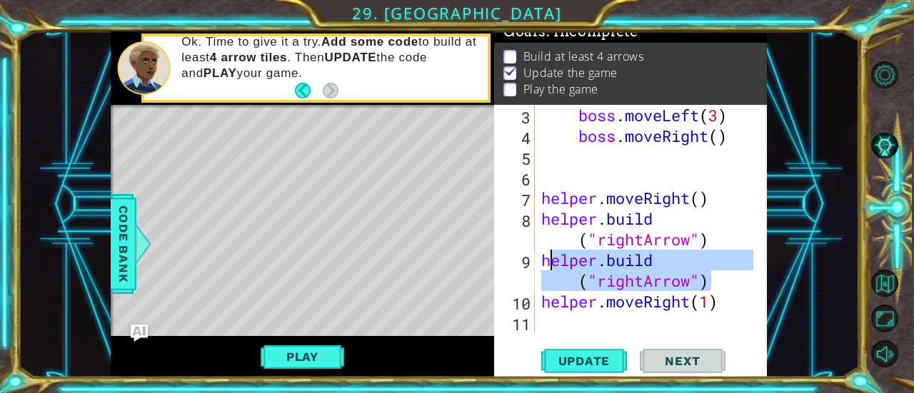
drag, startPoint x: 718, startPoint y: 278, endPoint x: 551, endPoint y: 263, distance: 167.7
click at [551, 263] on div "boss . moveLeft ( 3 ) boss . moveRight ( ) helper . moveRight ( ) helper . buil…" at bounding box center [649, 239] width 222 height 269
type textarea "[DOMAIN_NAME]("rightArrow")"
click at [551, 263] on div "boss . moveLeft ( 3 ) boss . moveRight ( ) helper . moveRight ( ) helper . buil…" at bounding box center [645, 219] width 215 height 228
drag, startPoint x: 724, startPoint y: 291, endPoint x: 528, endPoint y: 260, distance: 198.0
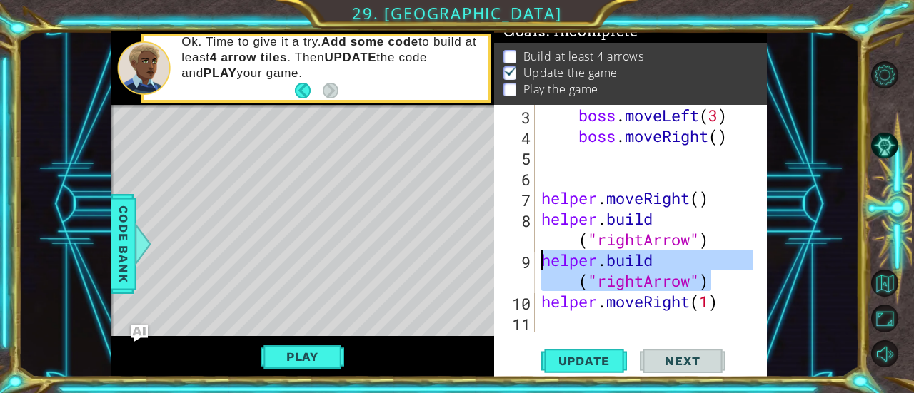
click at [528, 260] on div "[DOMAIN_NAME]("rightArrow") 3 4 5 6 7 8 9 10 11 boss . moveLeft ( 3 ) boss . mo…" at bounding box center [629, 219] width 270 height 228
click at [570, 321] on div "boss . moveLeft ( 3 ) boss . moveRight ( ) helper . moveRight ( ) helper . buil…" at bounding box center [649, 239] width 222 height 269
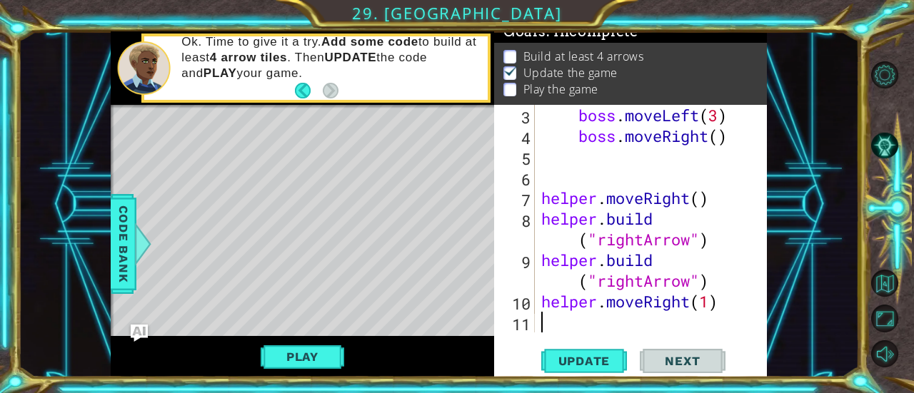
paste textarea "[DOMAIN_NAME]("rightArrow")"
type textarea "[DOMAIN_NAME]("rightArrow")"
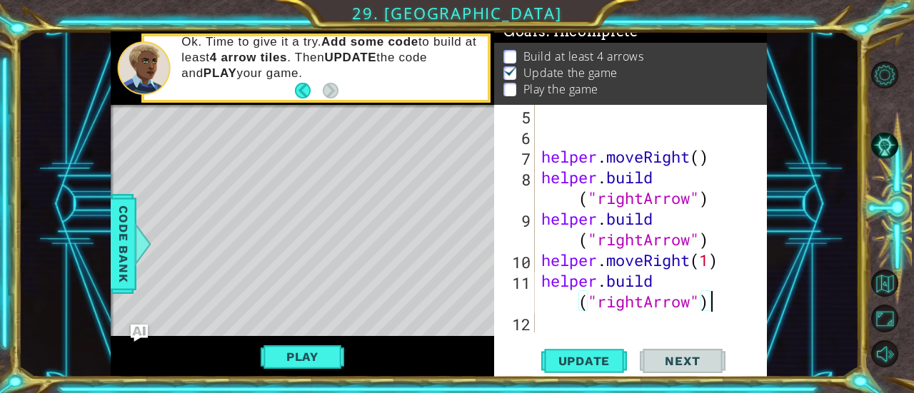
scroll to position [83, 0]
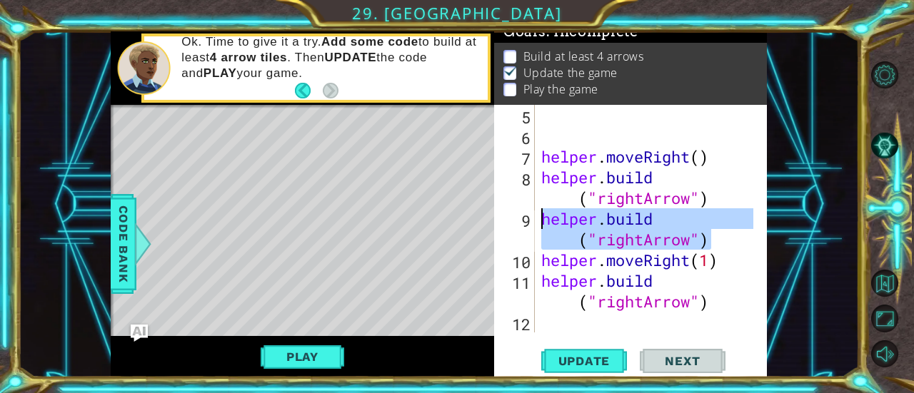
drag, startPoint x: 710, startPoint y: 239, endPoint x: 535, endPoint y: 214, distance: 176.7
click at [535, 214] on div "[DOMAIN_NAME]("rightArrow") 5 6 7 8 9 10 11 12 helper . moveRight ( ) helper . …" at bounding box center [629, 219] width 270 height 228
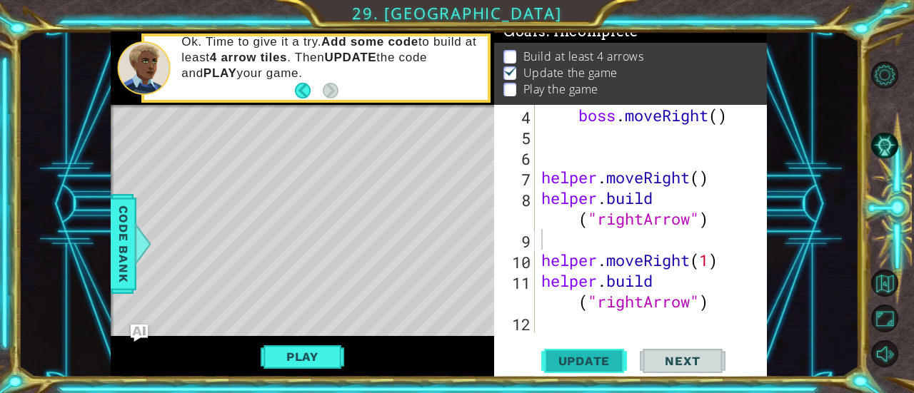
click at [610, 360] on span "Update" at bounding box center [584, 361] width 81 height 14
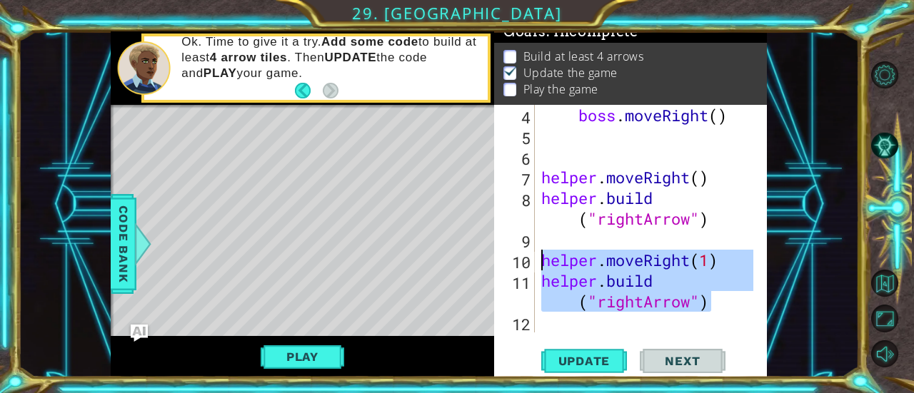
drag, startPoint x: 715, startPoint y: 306, endPoint x: 539, endPoint y: 254, distance: 183.2
click at [539, 254] on div "boss . moveRight ( ) helper . moveRight ( ) helper . build ( "rightArrow" ) hel…" at bounding box center [649, 239] width 222 height 269
type textarea "helper.moveRight(1) [DOMAIN_NAME]("rightArrow")"
click at [551, 319] on div "boss . moveRight ( ) helper . moveRight ( ) helper . build ( "rightArrow" ) hel…" at bounding box center [649, 239] width 222 height 269
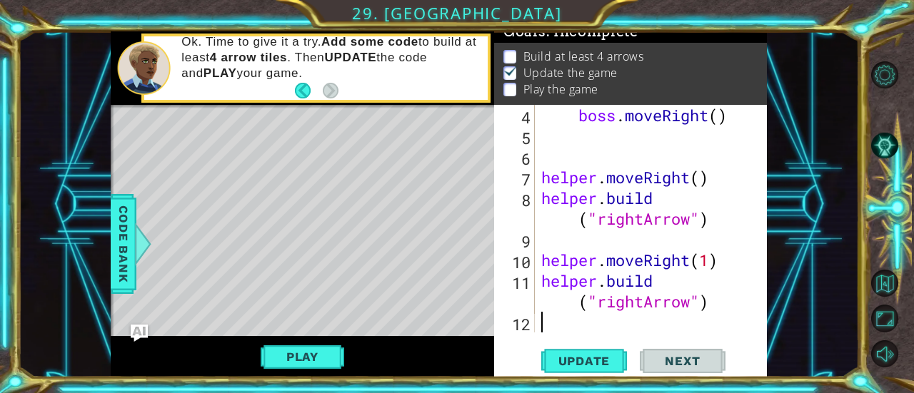
paste textarea "[DOMAIN_NAME]("rightArrow")"
type textarea "[DOMAIN_NAME]("rightArrow")"
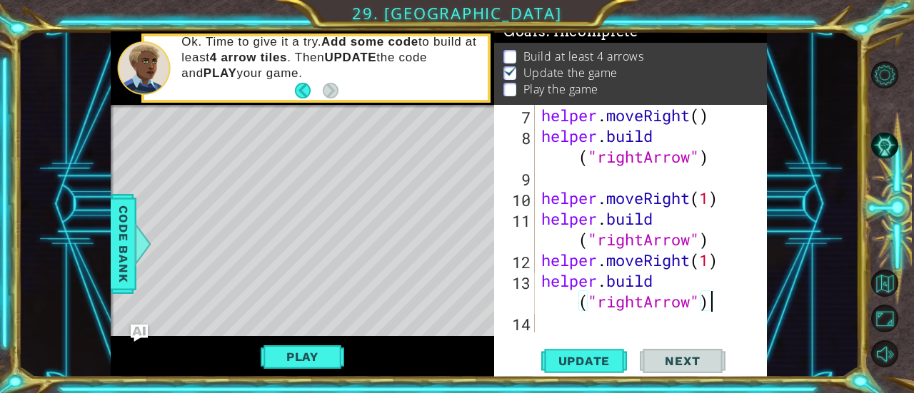
scroll to position [124, 0]
click at [607, 358] on span "Update" at bounding box center [584, 361] width 81 height 14
click at [605, 320] on div "helper . moveRight ( ) helper . build ( "rightArrow" ) helper . moveRight ( 1 )…" at bounding box center [649, 239] width 222 height 269
paste textarea "[DOMAIN_NAME]("rightArrow")"
type textarea "[DOMAIN_NAME]("rightArrow")"
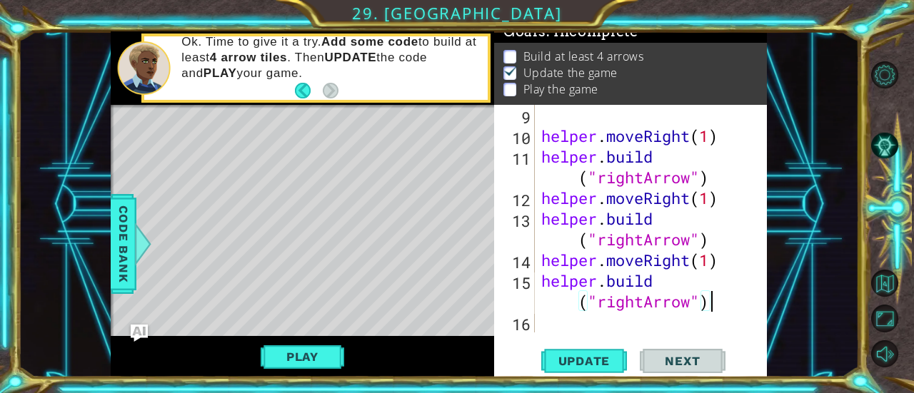
scroll to position [186, 0]
click at [608, 356] on span "Update" at bounding box center [584, 361] width 81 height 14
click at [574, 320] on div "helper . moveRight ( 1 ) helper . build ( "rightArrow" ) helper . moveRight ( 1…" at bounding box center [649, 239] width 222 height 269
paste textarea "[DOMAIN_NAME]("rightArrow")"
type textarea "[DOMAIN_NAME]("rightArrow")"
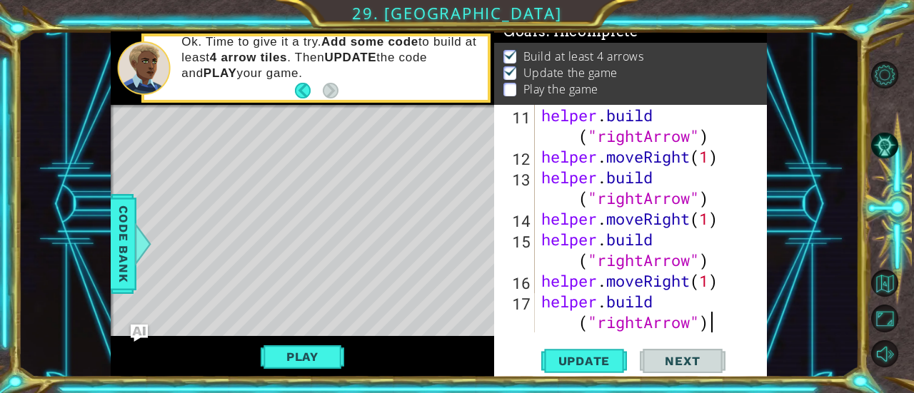
scroll to position [248, 0]
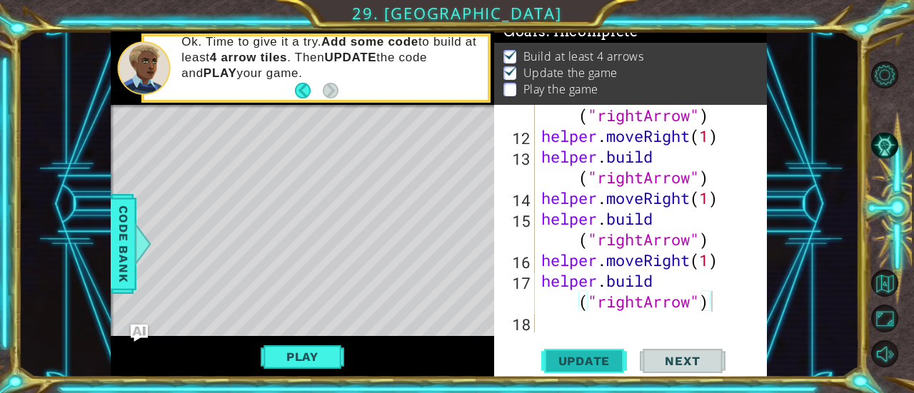
click at [591, 359] on span "Update" at bounding box center [584, 361] width 81 height 14
click at [608, 321] on div "helper . build ( "rightArrow" ) helper . moveRight ( 1 ) helper . build ( "righ…" at bounding box center [649, 229] width 222 height 290
paste textarea "[DOMAIN_NAME]("rightArrow")"
click at [693, 305] on div "helper . build ( "rightArrow" ) helper . moveRight ( 1 ) helper . build ( "righ…" at bounding box center [649, 229] width 222 height 290
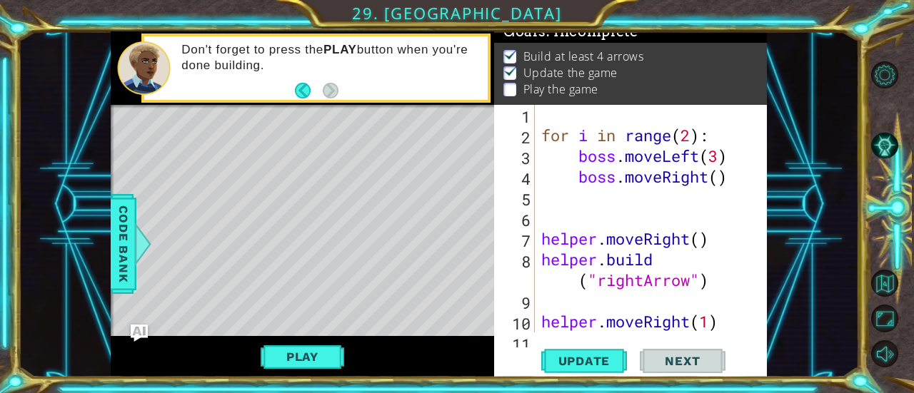
scroll to position [0, 0]
click at [640, 283] on div "for i in range ( 2 ) : boss . moveLeft ( 3 ) boss . moveRight ( ) helper . move…" at bounding box center [649, 250] width 222 height 290
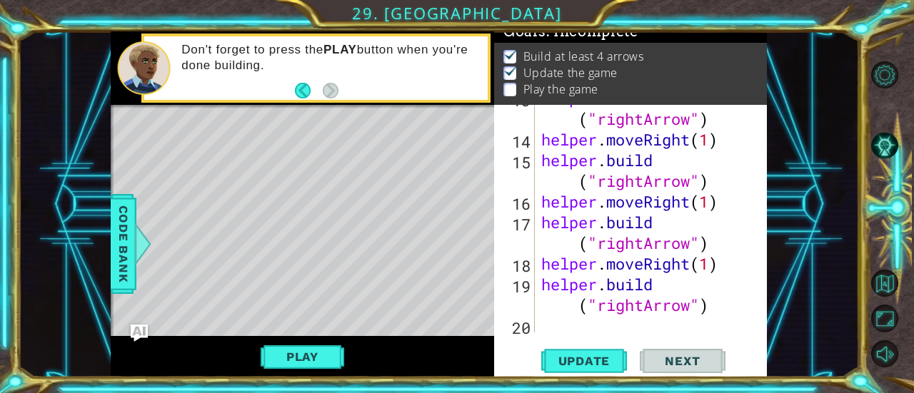
scroll to position [310, 0]
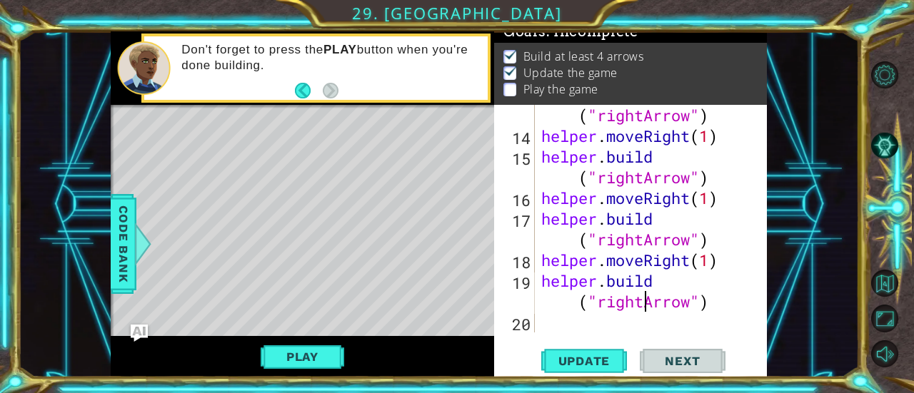
click at [643, 304] on div "helper . build ( "rightArrow" ) helper . moveRight ( 1 ) helper . build ( "righ…" at bounding box center [649, 229] width 222 height 290
click at [575, 365] on span "Update" at bounding box center [584, 361] width 81 height 14
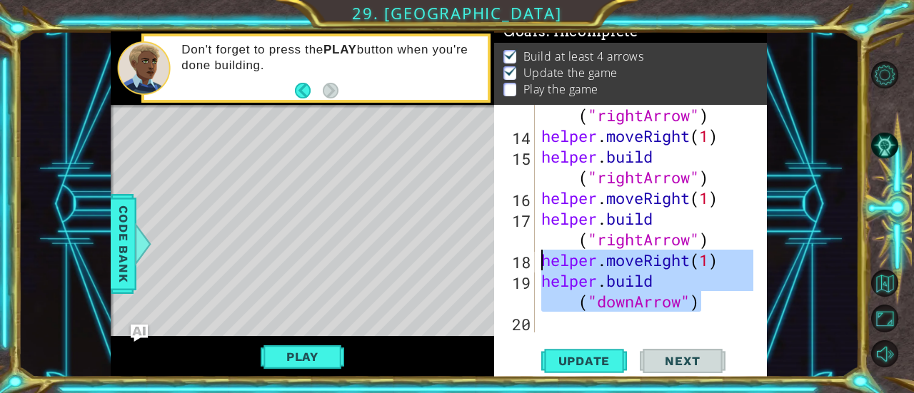
drag, startPoint x: 721, startPoint y: 307, endPoint x: 538, endPoint y: 264, distance: 188.4
click at [538, 264] on div "[DOMAIN_NAME]("downArrow") 13 14 15 16 17 18 19 20 helper . build ( "rightArrow…" at bounding box center [629, 219] width 270 height 228
type textarea "helper.moveRight(1) [DOMAIN_NAME]("downArrow")"
click at [562, 323] on div "helper . build ( "rightArrow" ) helper . moveRight ( 1 ) helper . build ( "righ…" at bounding box center [649, 229] width 222 height 290
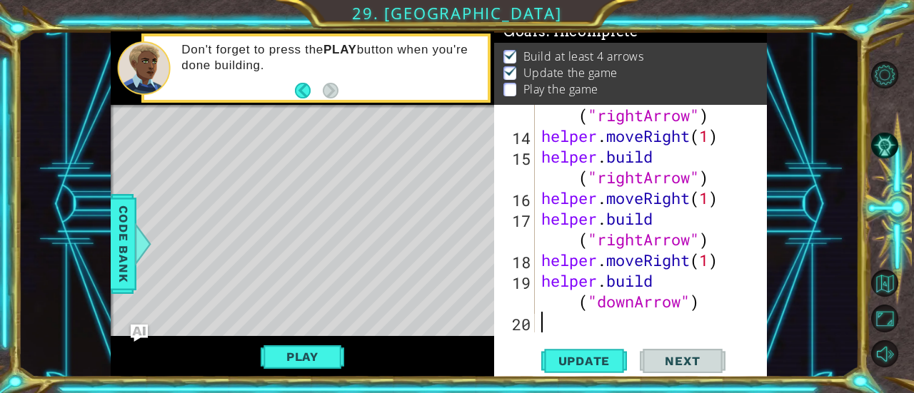
scroll to position [0, 0]
paste textarea "[DOMAIN_NAME]("downArrow")"
type textarea "[DOMAIN_NAME]("downArrow")"
click at [571, 326] on div "helper . build ( "rightArrow" ) helper . moveRight ( 1 ) helper . build ( "righ…" at bounding box center [649, 229] width 222 height 290
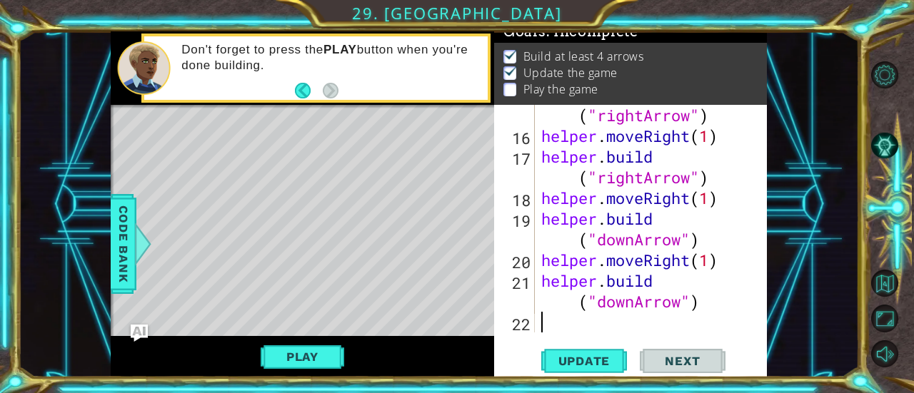
paste textarea "[DOMAIN_NAME]("downArrow")"
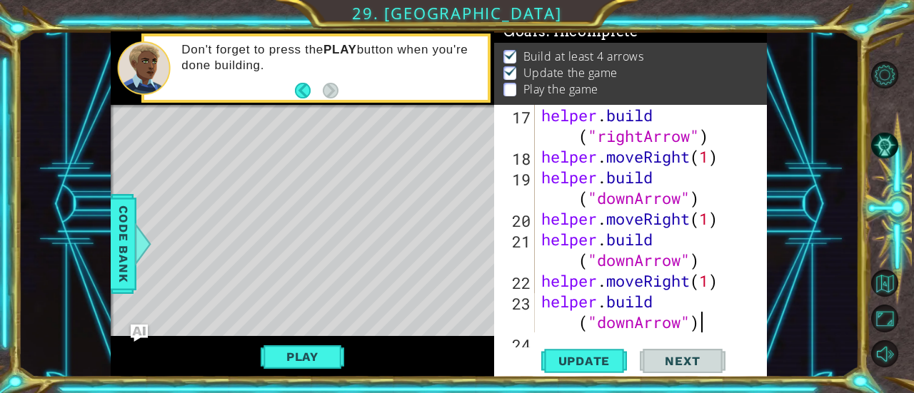
scroll to position [434, 0]
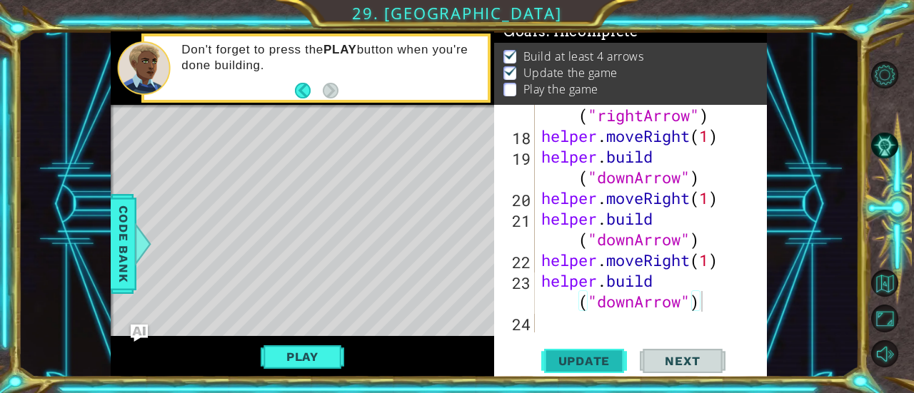
click at [588, 361] on span "Update" at bounding box center [584, 361] width 81 height 14
click at [590, 345] on div "[DOMAIN_NAME]("downArrow") 17 18 19 20 21 22 23 24 helper . build ( "rightArrow…" at bounding box center [630, 241] width 273 height 273
click at [595, 366] on span "Update" at bounding box center [584, 361] width 81 height 14
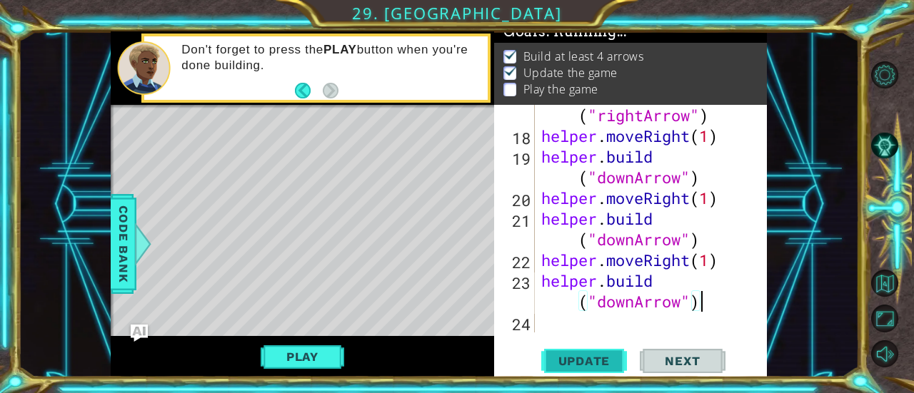
click at [595, 366] on span "Update" at bounding box center [584, 361] width 81 height 14
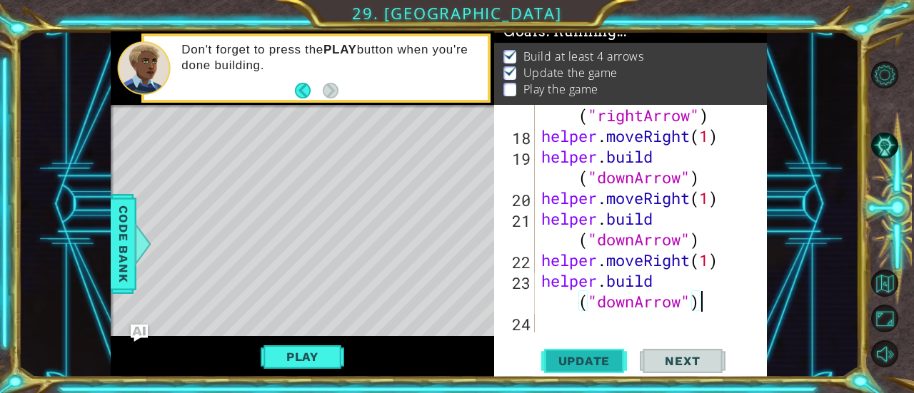
click at [595, 366] on span "Update" at bounding box center [584, 361] width 81 height 14
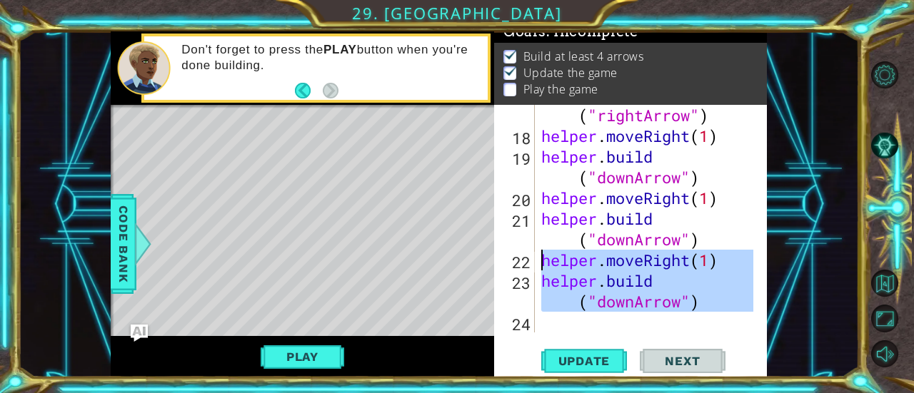
drag, startPoint x: 701, startPoint y: 322, endPoint x: 538, endPoint y: 263, distance: 173.7
click at [538, 263] on div "[DOMAIN_NAME]("downArrow") 17 18 19 20 21 22 23 24 helper . build ( "rightArrow…" at bounding box center [629, 219] width 270 height 228
type textarea "helper.moveRight(1) [DOMAIN_NAME]("downArrow")"
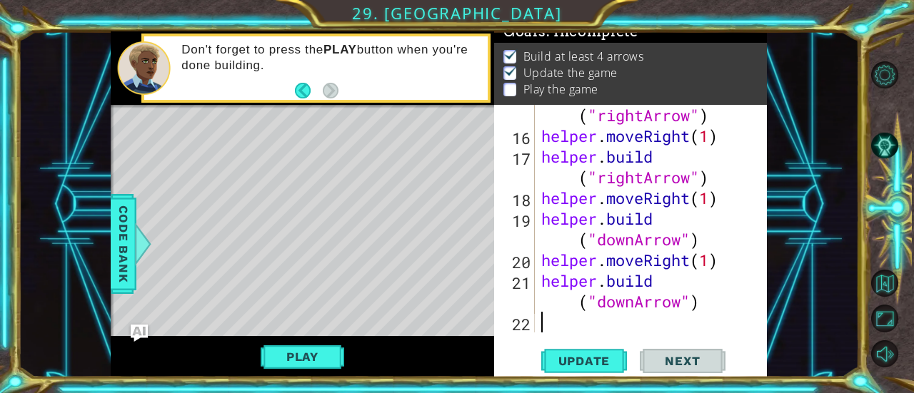
scroll to position [373, 0]
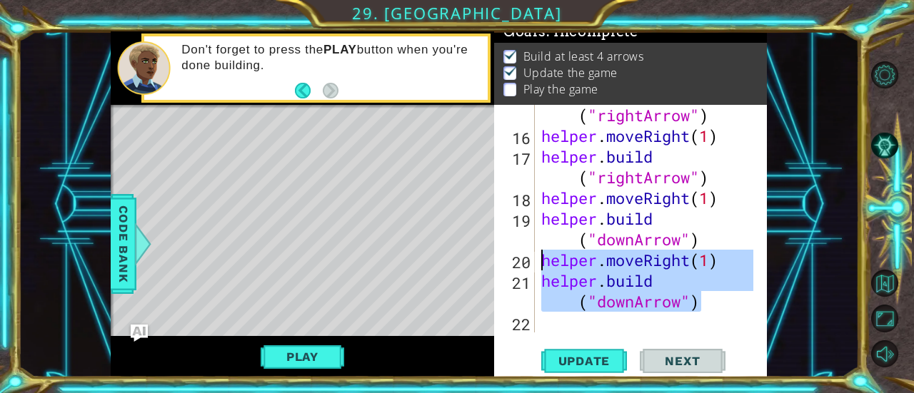
drag, startPoint x: 701, startPoint y: 300, endPoint x: 538, endPoint y: 258, distance: 168.1
click at [538, 258] on div "helper . build ( "rightArrow" ) helper . moveRight ( 1 ) helper . build ( "righ…" at bounding box center [645, 219] width 215 height 228
type textarea "helper.moveRight(1) [DOMAIN_NAME]("downArrow")"
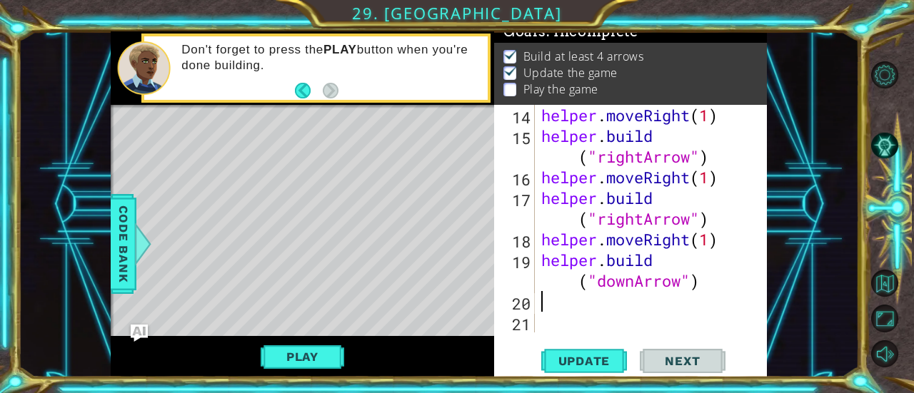
scroll to position [331, 0]
click at [600, 368] on span "Update" at bounding box center [584, 361] width 81 height 14
paste textarea "[DOMAIN_NAME]("downArrow")"
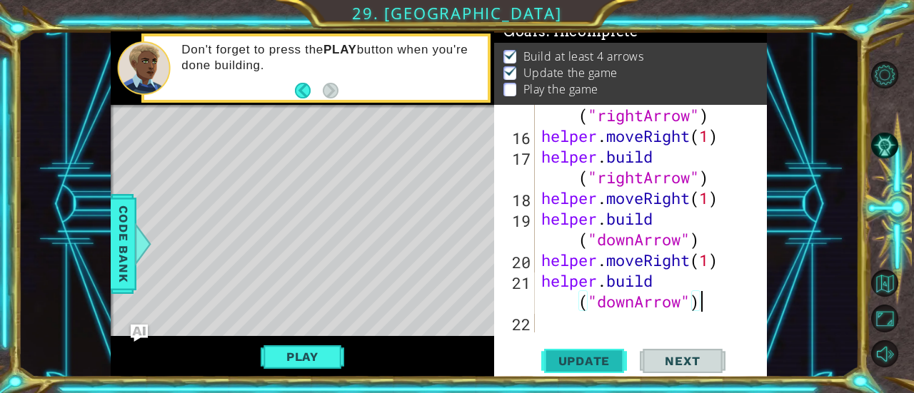
click at [590, 358] on span "Update" at bounding box center [584, 361] width 81 height 14
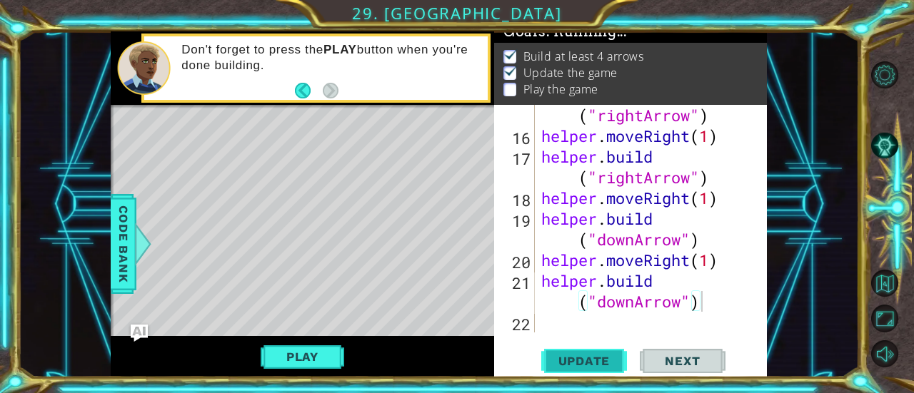
click at [590, 358] on span "Update" at bounding box center [584, 361] width 81 height 14
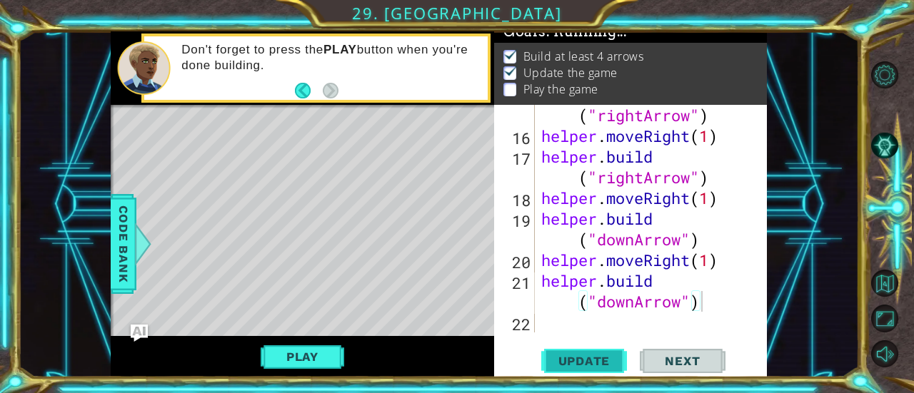
click at [590, 358] on span "Update" at bounding box center [584, 361] width 81 height 14
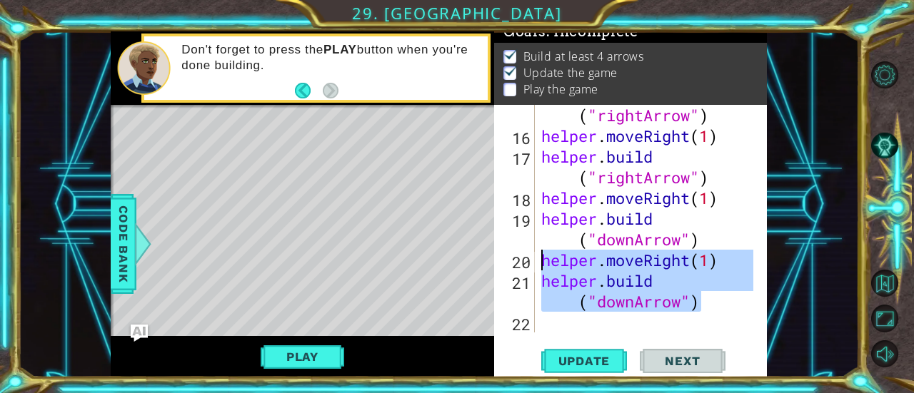
drag, startPoint x: 752, startPoint y: 303, endPoint x: 541, endPoint y: 264, distance: 214.9
click at [541, 264] on div "[DOMAIN_NAME]("downArrow") 15 16 17 18 19 20 21 22 helper . build ( "rightArrow…" at bounding box center [629, 219] width 270 height 228
type textarea "helper.moveRight(1) [DOMAIN_NAME]("downArrow")"
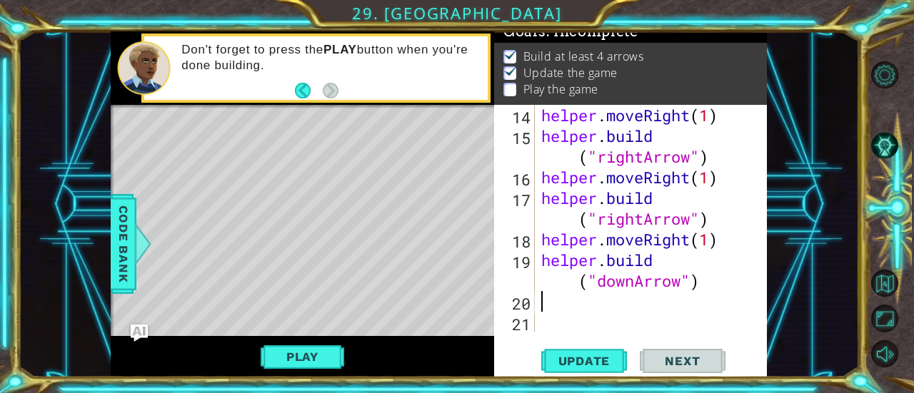
scroll to position [331, 0]
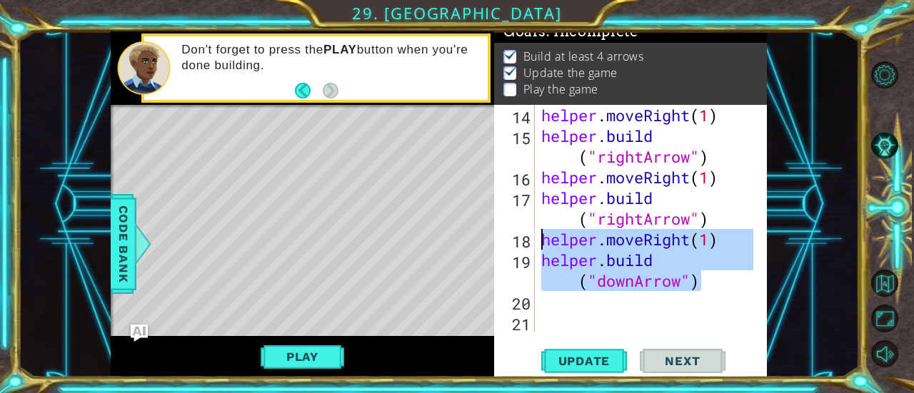
drag, startPoint x: 706, startPoint y: 286, endPoint x: 514, endPoint y: 236, distance: 198.6
click at [514, 236] on div "14 15 16 17 18 19 20 21 helper . moveRight ( 1 ) helper . build ( "rightArrow" …" at bounding box center [629, 219] width 270 height 228
type textarea "helper.moveRight(1) [DOMAIN_NAME]("downArrow")"
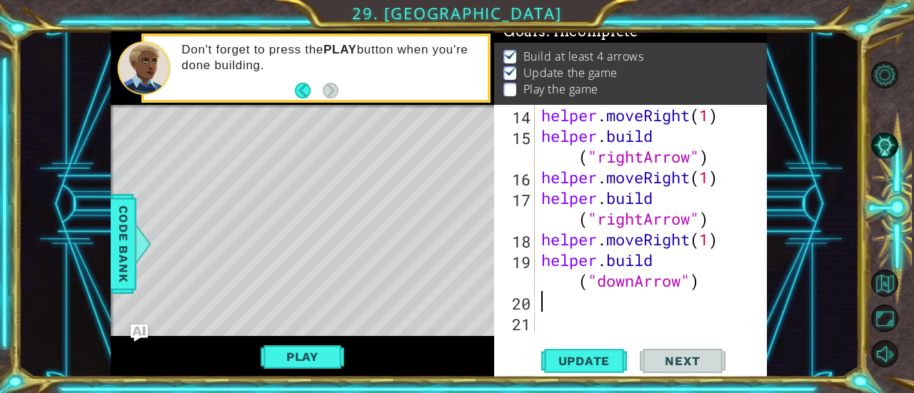
click at [586, 300] on div "helper . moveRight ( 1 ) helper . build ( "rightArrow" ) helper . moveRight ( 1…" at bounding box center [649, 239] width 222 height 269
paste textarea "[DOMAIN_NAME]("downArrow")"
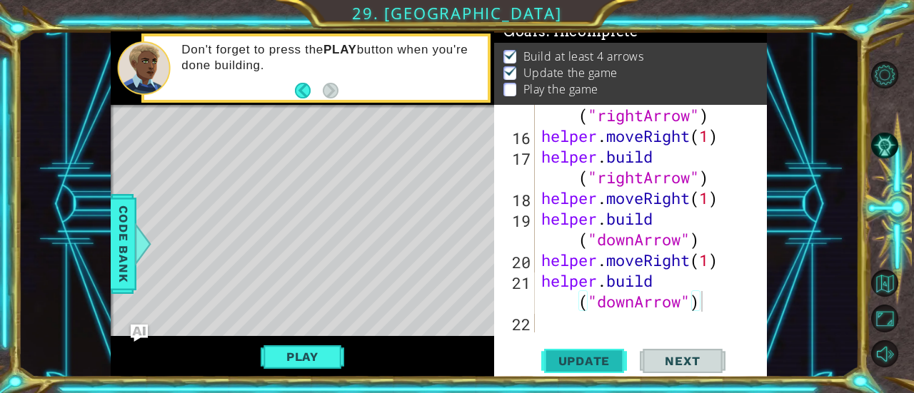
click at [588, 362] on span "Update" at bounding box center [584, 361] width 81 height 14
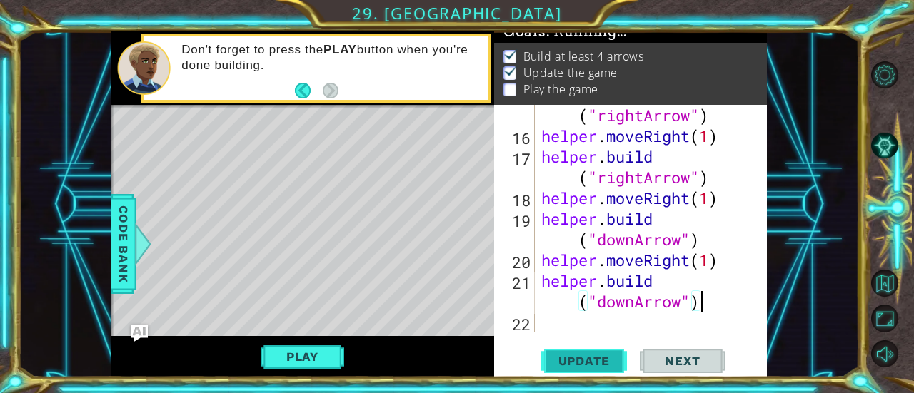
click at [588, 362] on span "Update" at bounding box center [584, 361] width 81 height 14
click at [678, 305] on div "helper . build ( "rightArrow" ) helper . moveRight ( 1 ) helper . build ( "righ…" at bounding box center [649, 229] width 222 height 290
click at [635, 303] on div "helper . build ( "rightArrow" ) helper . moveRight ( 1 ) helper . build ( "righ…" at bounding box center [649, 229] width 222 height 290
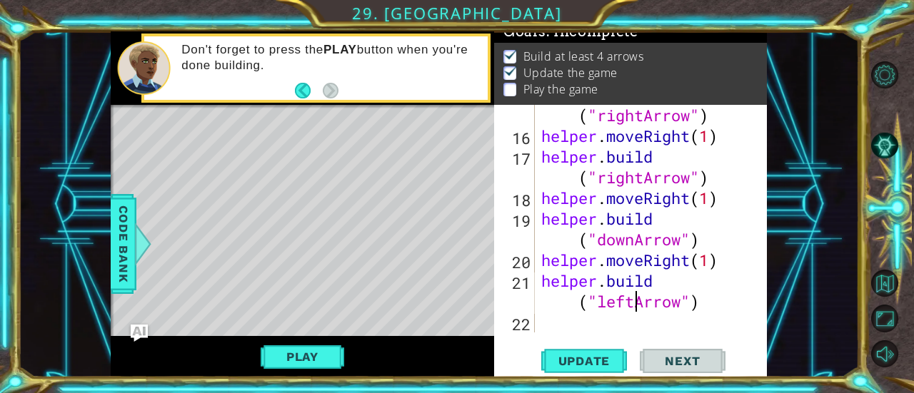
click at [603, 300] on div "helper . build ( "rightArrow" ) helper . moveRight ( 1 ) helper . build ( "righ…" at bounding box center [649, 229] width 222 height 290
click at [583, 365] on span "Update" at bounding box center [584, 361] width 81 height 14
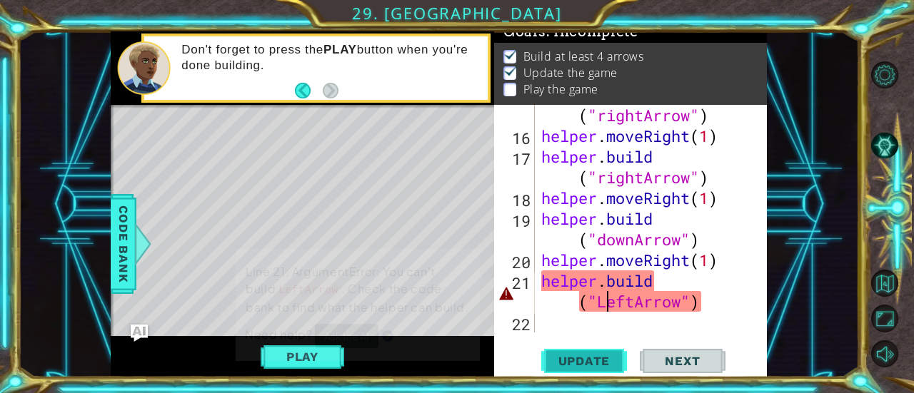
click at [583, 365] on span "Update" at bounding box center [584, 361] width 81 height 14
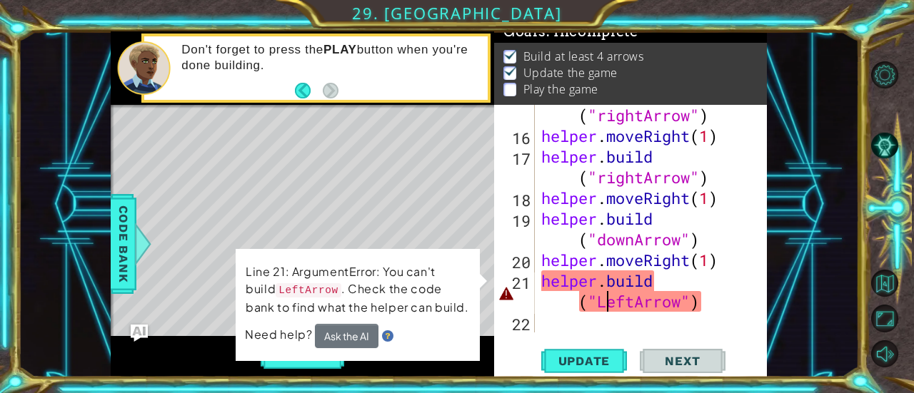
click at [735, 296] on div "helper . build ( "rightArrow" ) helper . moveRight ( 1 ) helper . build ( "righ…" at bounding box center [649, 229] width 222 height 290
click at [639, 308] on div "helper . build ( "rightArrow" ) helper . moveRight ( 1 ) helper . build ( "righ…" at bounding box center [649, 229] width 222 height 290
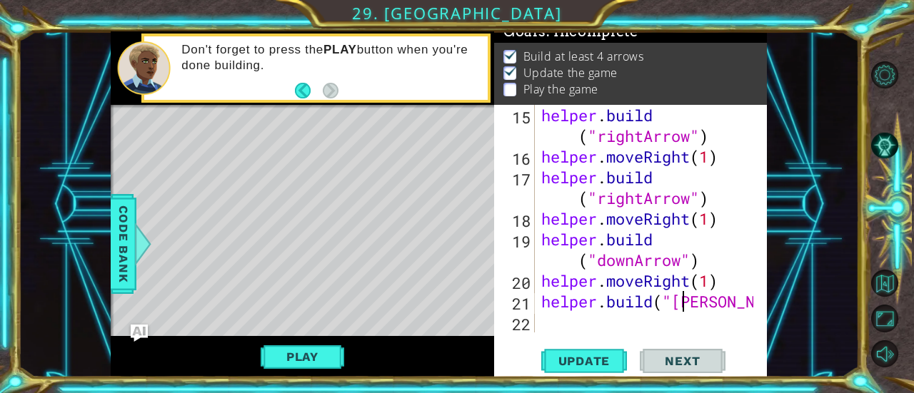
scroll to position [351, 0]
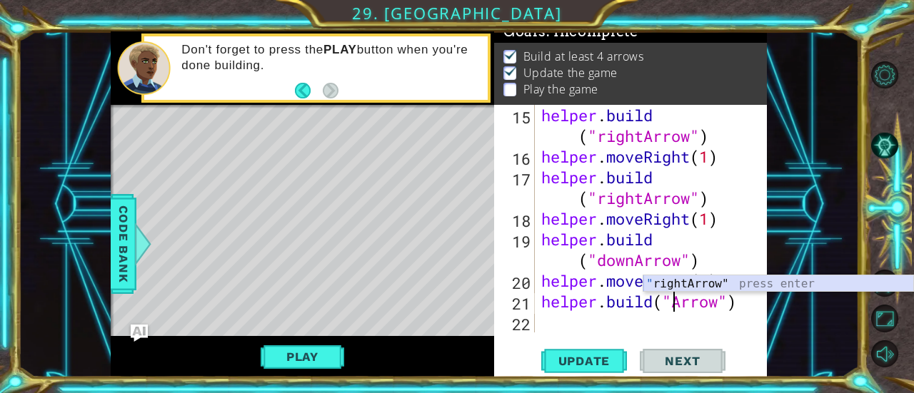
click at [734, 286] on div "" rightArrow" press enter" at bounding box center [778, 301] width 271 height 51
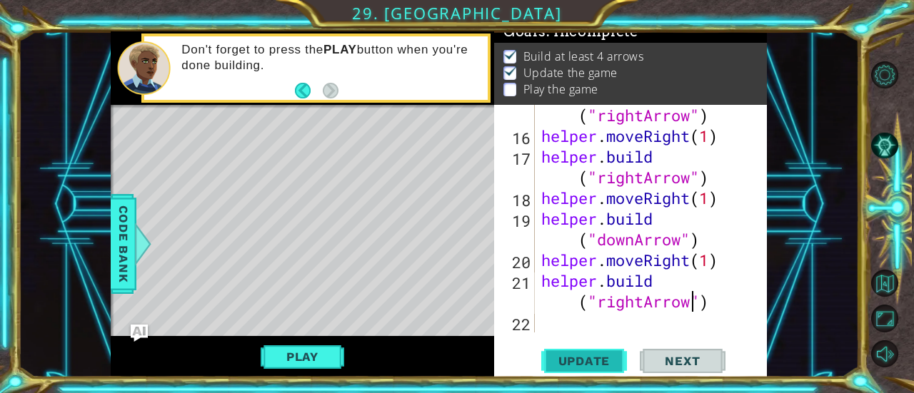
click at [590, 365] on span "Update" at bounding box center [584, 361] width 81 height 14
click at [636, 302] on div "helper . build ( "rightArrow" ) helper . moveRight ( 1 ) helper . build ( "righ…" at bounding box center [649, 229] width 222 height 290
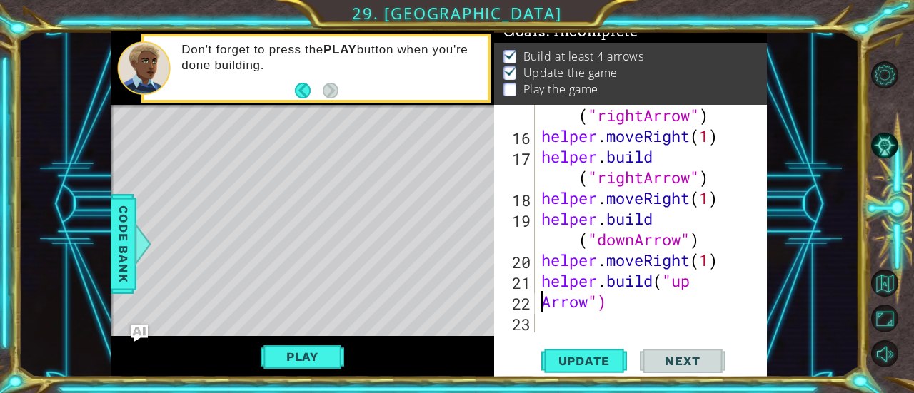
scroll to position [0, 2]
click at [571, 369] on button "Update" at bounding box center [584, 361] width 86 height 27
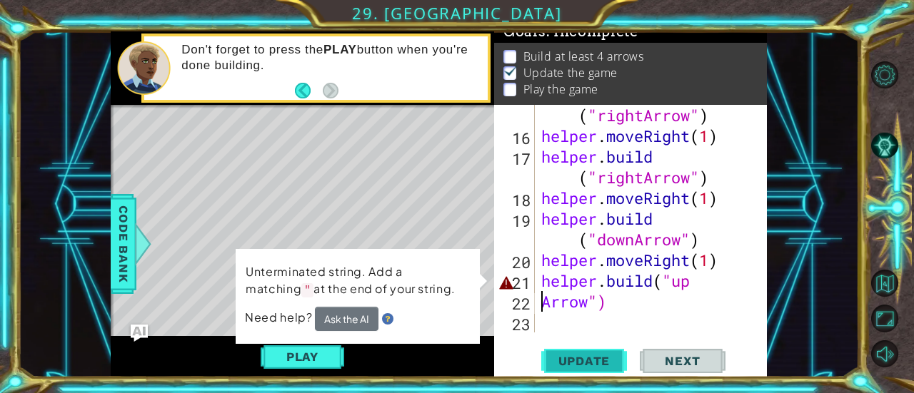
click at [573, 366] on span "Update" at bounding box center [584, 361] width 81 height 14
click at [710, 286] on div "helper . build ( "rightArrow" ) helper . moveRight ( 1 ) helper . build ( "righ…" at bounding box center [649, 229] width 222 height 290
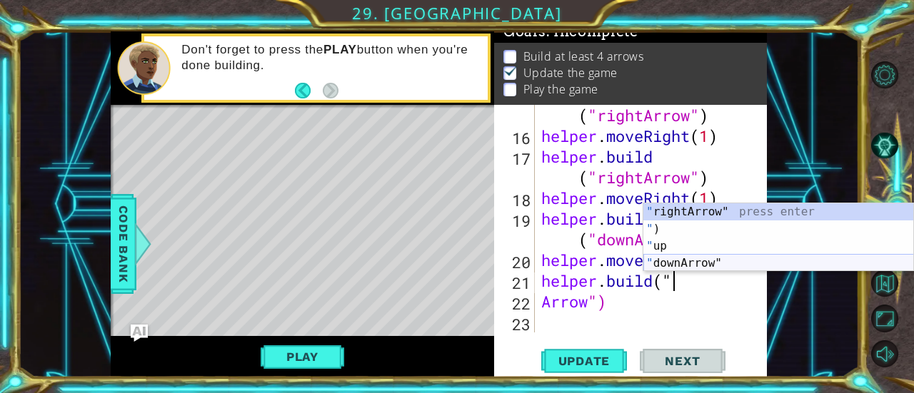
click at [700, 261] on div "" rightArrow" press enter " ) press enter " up press enter " downArrow" press e…" at bounding box center [778, 254] width 271 height 103
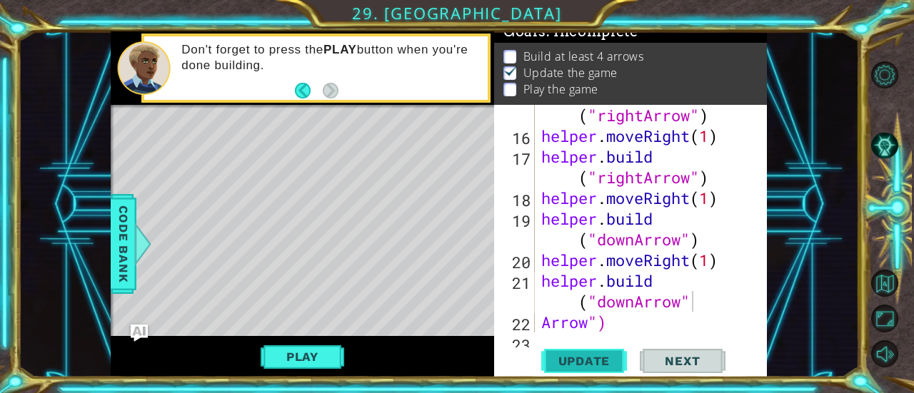
click at [576, 361] on span "Update" at bounding box center [584, 361] width 81 height 14
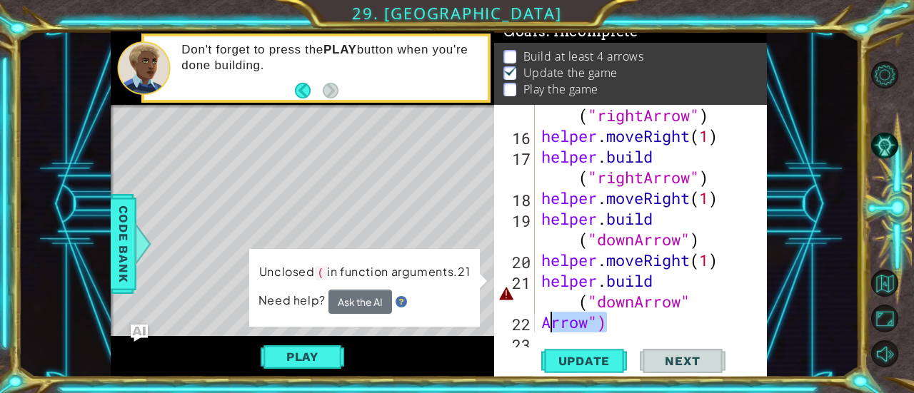
scroll to position [393, 0]
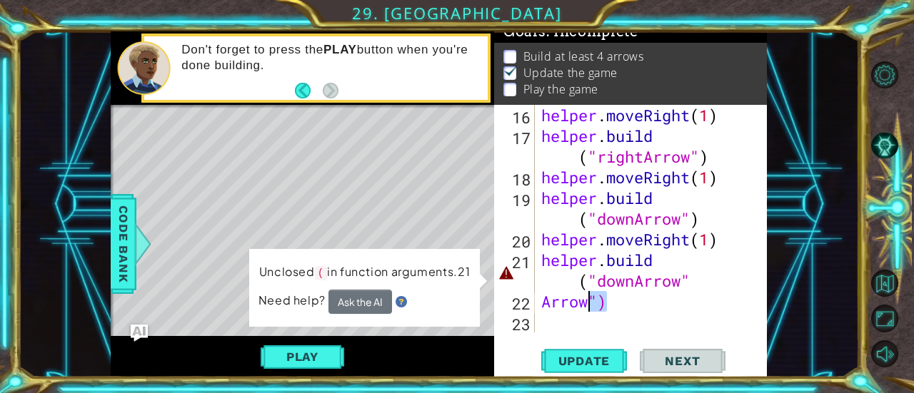
drag, startPoint x: 610, startPoint y: 319, endPoint x: 585, endPoint y: 303, distance: 28.9
click at [585, 303] on div "helper . moveRight ( 1 ) helper . build ( "rightArrow" ) helper . moveRight ( 1…" at bounding box center [649, 239] width 222 height 269
click at [585, 303] on div "helper . moveRight ( 1 ) helper . build ( "rightArrow" ) helper . moveRight ( 1…" at bounding box center [645, 219] width 215 height 228
drag, startPoint x: 585, startPoint y: 303, endPoint x: 540, endPoint y: 299, distance: 45.1
click at [540, 299] on div "helper . moveRight ( 1 ) helper . build ( "rightArrow" ) helper . moveRight ( 1…" at bounding box center [649, 239] width 222 height 269
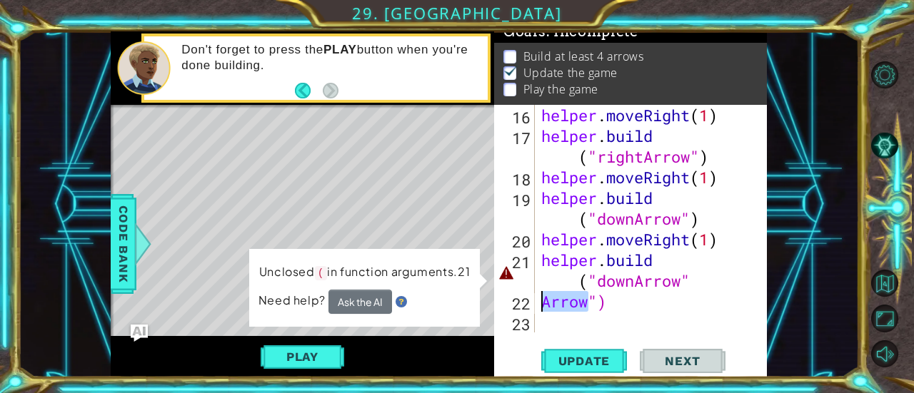
scroll to position [0, 0]
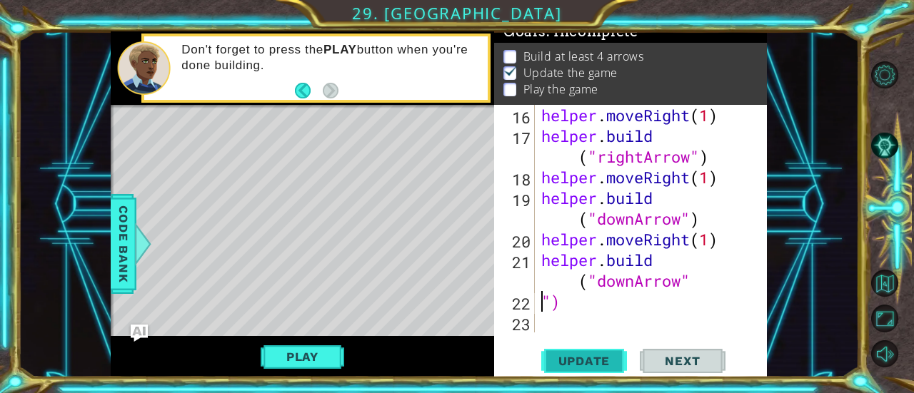
click at [583, 356] on span "Update" at bounding box center [584, 361] width 81 height 14
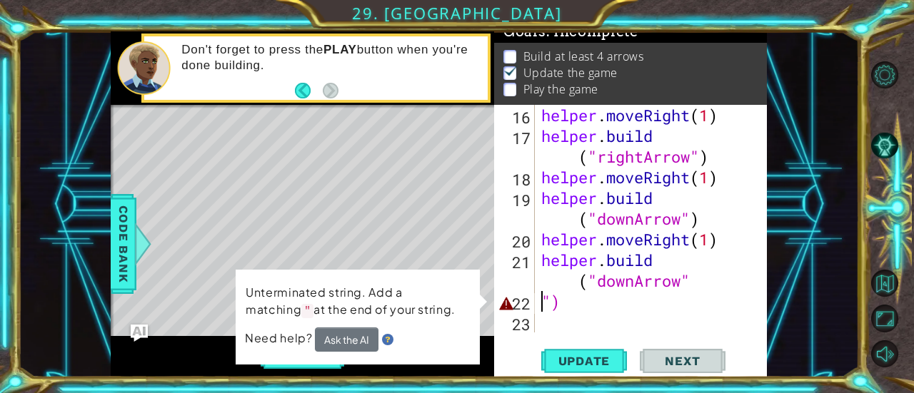
drag, startPoint x: 583, startPoint y: 356, endPoint x: 546, endPoint y: 292, distance: 73.9
click at [546, 292] on div "helper . moveRight ( 1 ) helper . build ( "rightArrow" ) helper . moveRight ( 1…" at bounding box center [649, 239] width 222 height 269
type textarea ")"
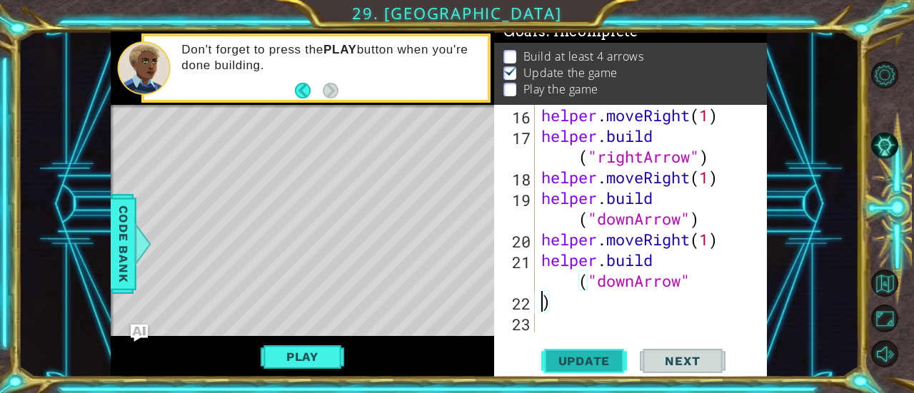
click at [581, 353] on button "Update" at bounding box center [584, 361] width 86 height 27
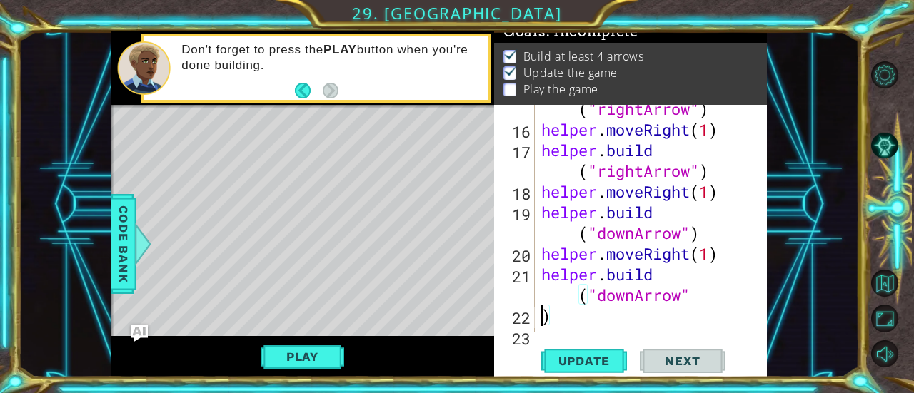
scroll to position [393, 0]
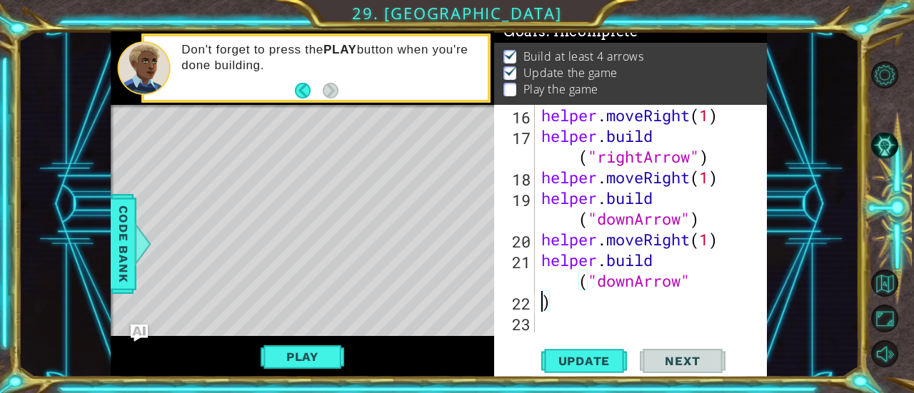
click at [558, 294] on div "helper . moveRight ( 1 ) helper . build ( "rightArrow" ) helper . moveRight ( 1…" at bounding box center [649, 239] width 222 height 269
click at [695, 276] on div "helper . moveRight ( 1 ) helper . build ( "rightArrow" ) helper . moveRight ( 1…" at bounding box center [649, 239] width 222 height 269
type textarea "[DOMAIN_NAME]("downArrow")"
click at [601, 356] on span "Update" at bounding box center [584, 361] width 81 height 14
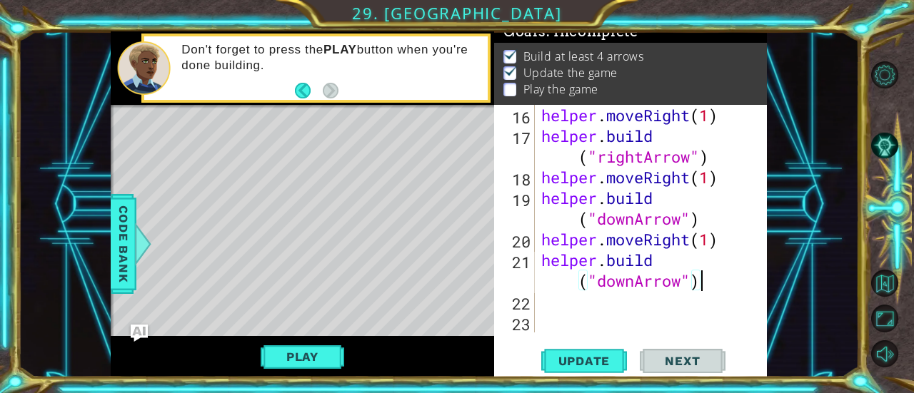
click at [670, 311] on div "helper . moveRight ( 1 ) helper . build ( "rightArrow" ) helper . moveRight ( 1…" at bounding box center [649, 239] width 222 height 269
paste textarea "[DOMAIN_NAME]("downArrow")"
type textarea "[DOMAIN_NAME]("downArrow")"
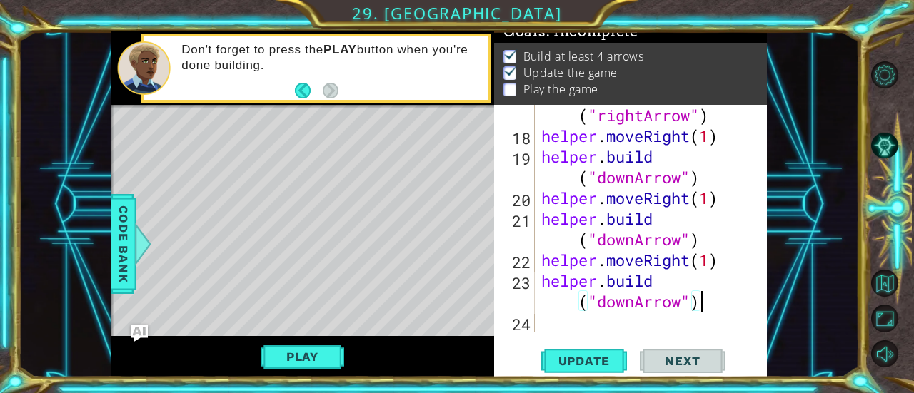
scroll to position [434, 0]
click at [591, 354] on span "Update" at bounding box center [584, 361] width 81 height 14
click at [570, 363] on span "Update" at bounding box center [584, 361] width 81 height 14
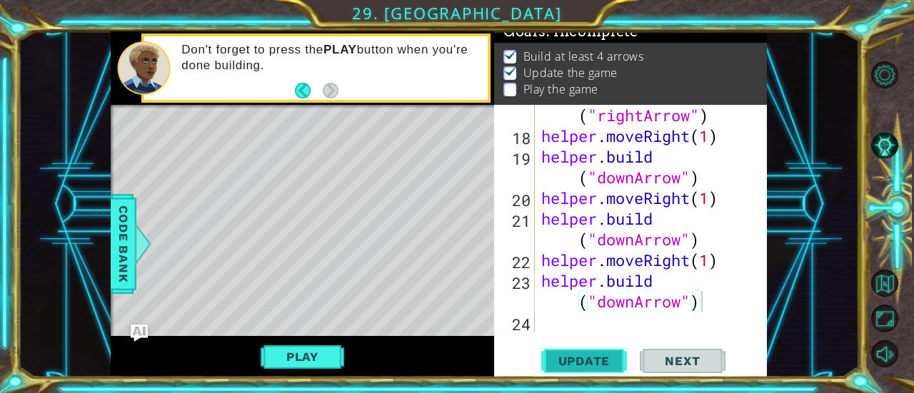
click at [570, 363] on span "Update" at bounding box center [584, 361] width 81 height 14
click at [306, 358] on button "Play" at bounding box center [303, 356] width 84 height 27
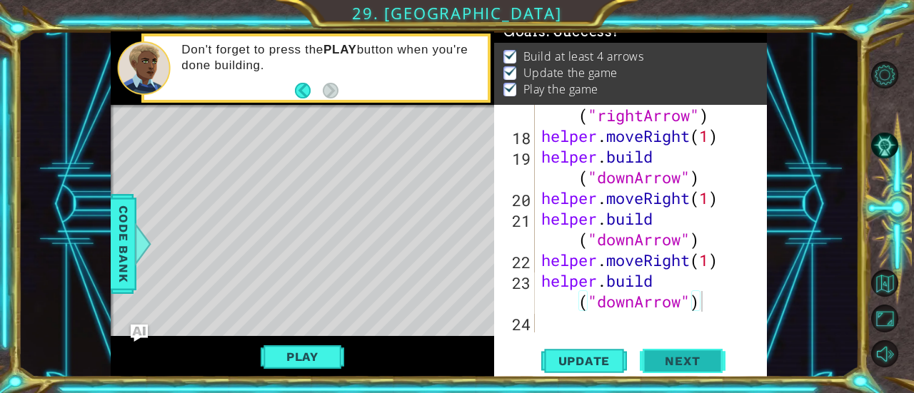
click at [680, 356] on span "Next" at bounding box center [682, 361] width 64 height 14
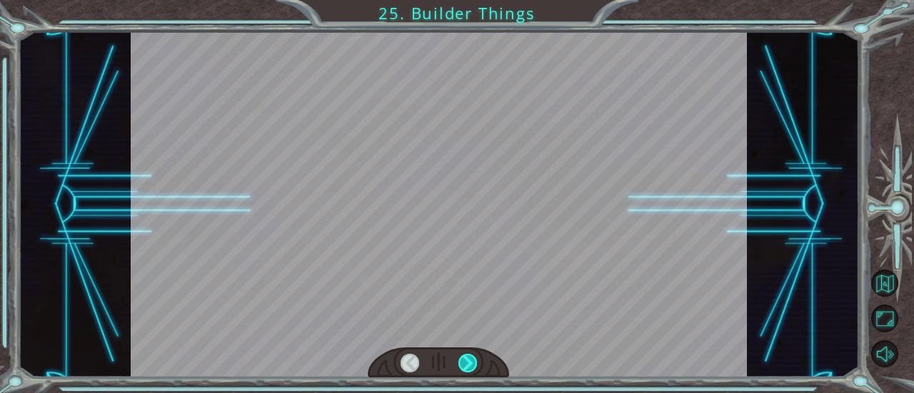
click at [465, 361] on div at bounding box center [467, 363] width 19 height 19
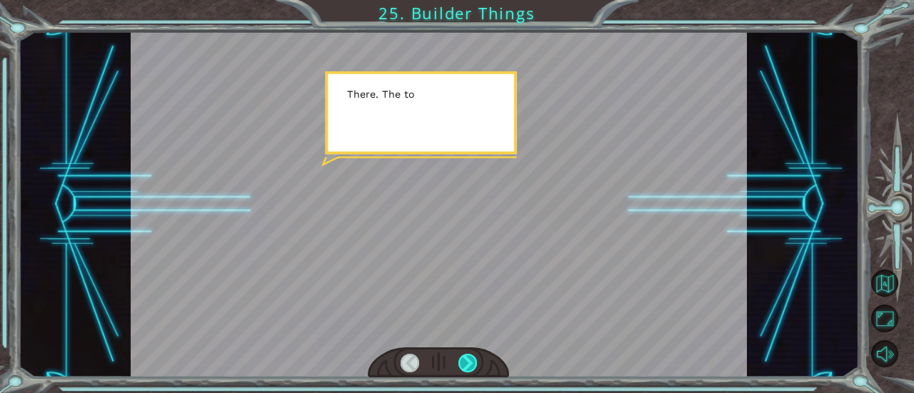
click at [465, 361] on div at bounding box center [467, 363] width 19 height 19
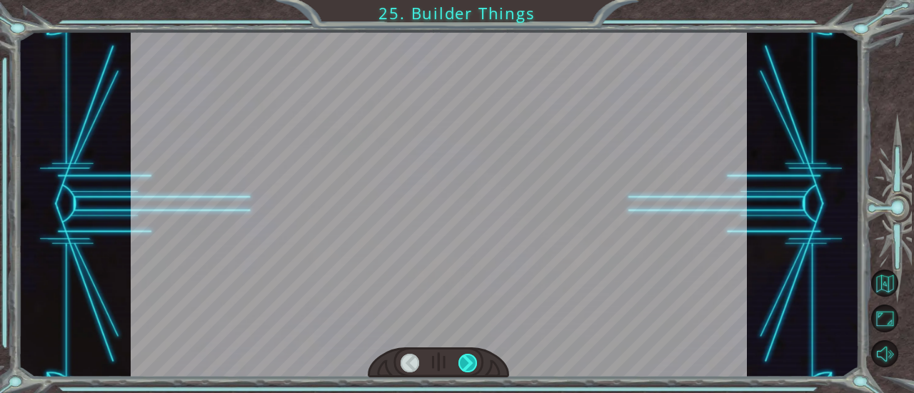
click at [465, 361] on div at bounding box center [467, 363] width 19 height 19
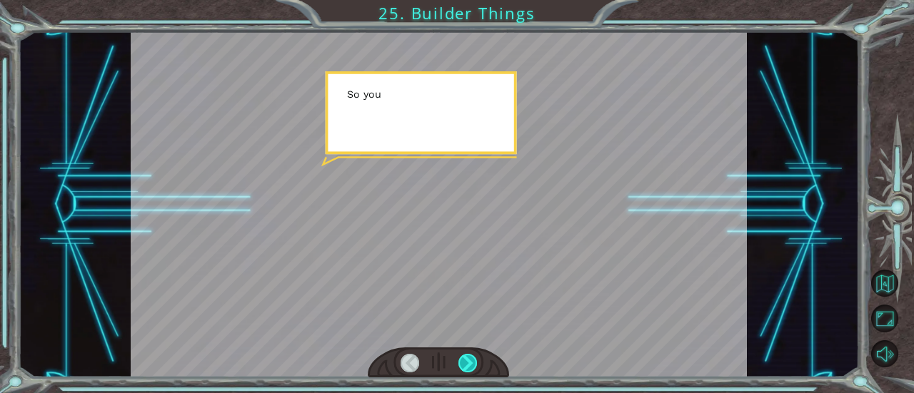
click at [465, 361] on div at bounding box center [467, 363] width 19 height 19
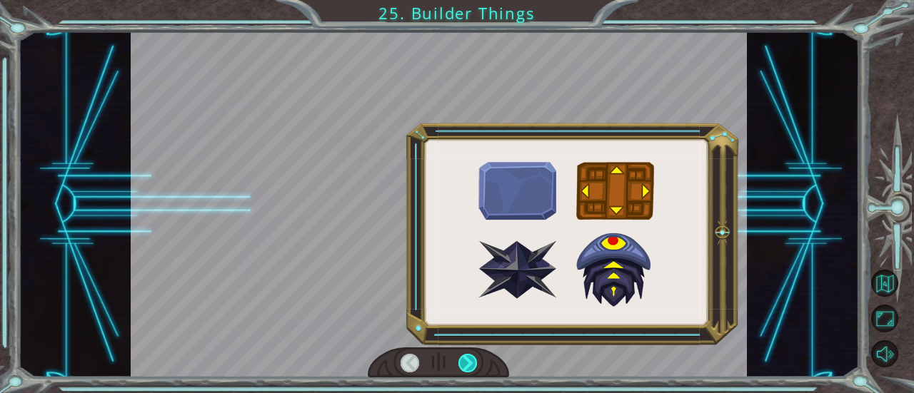
click at [465, 361] on div at bounding box center [467, 363] width 19 height 19
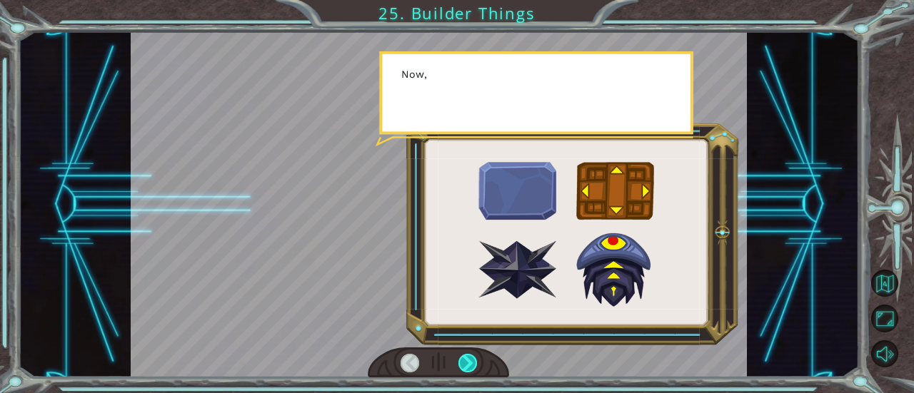
click at [465, 361] on div at bounding box center [467, 363] width 19 height 19
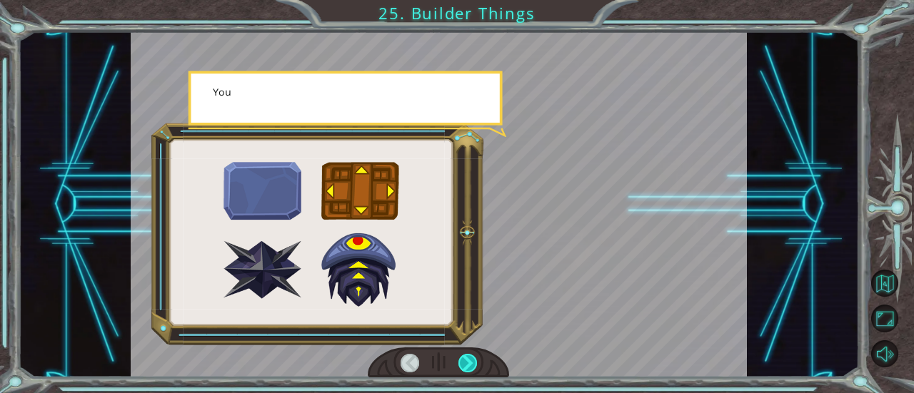
click at [465, 361] on div at bounding box center [467, 363] width 19 height 19
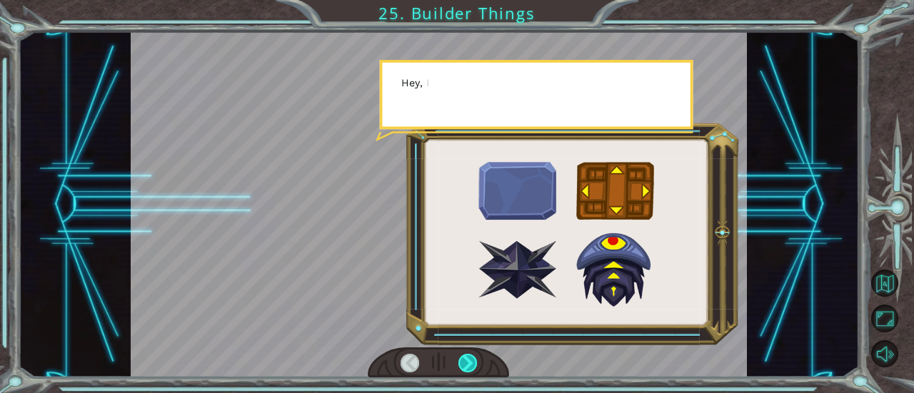
click at [465, 361] on div at bounding box center [467, 363] width 19 height 19
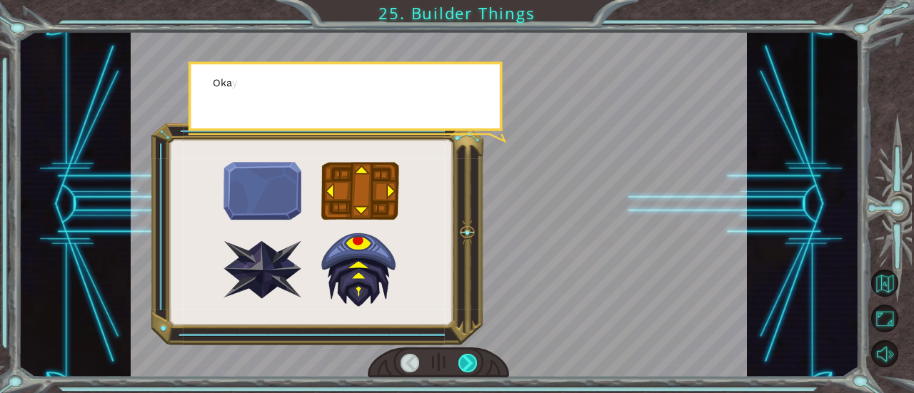
click at [465, 361] on div at bounding box center [467, 363] width 19 height 19
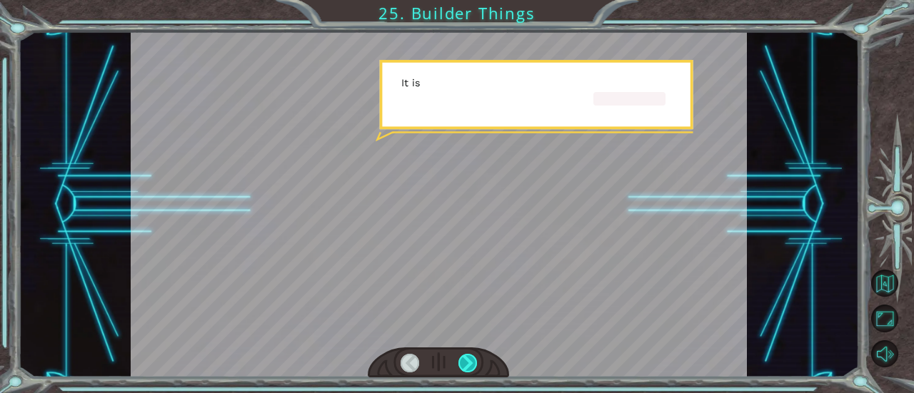
click at [465, 361] on div at bounding box center [467, 363] width 19 height 19
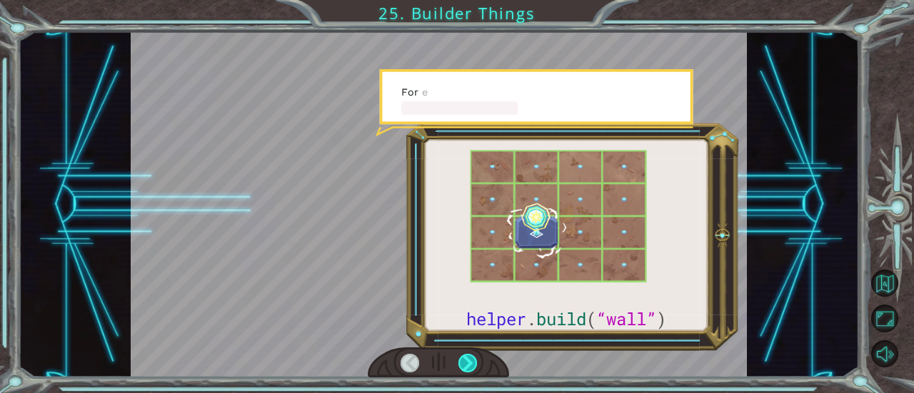
click at [465, 361] on div at bounding box center [467, 363] width 19 height 19
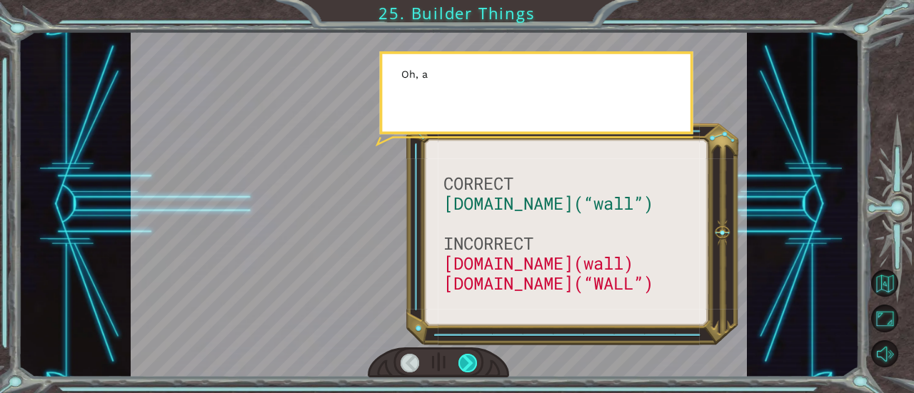
click at [465, 361] on div at bounding box center [467, 363] width 19 height 19
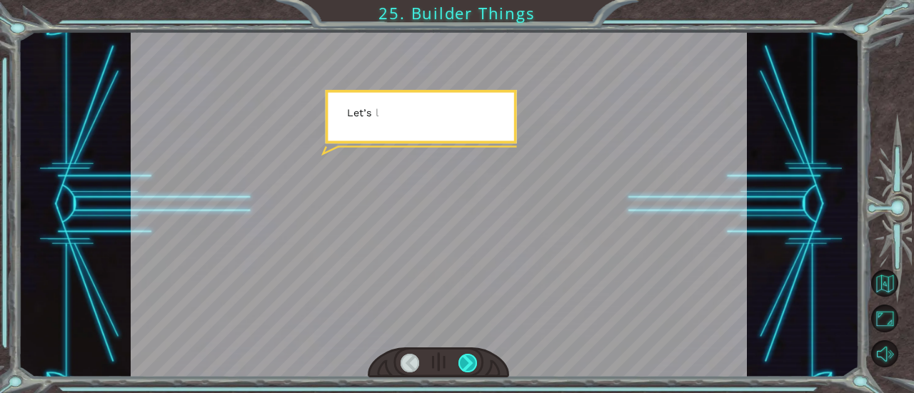
click at [465, 361] on div at bounding box center [467, 363] width 19 height 19
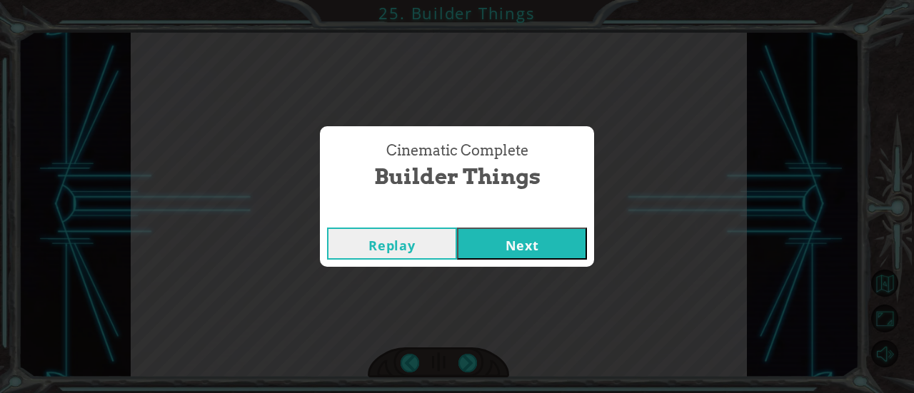
click at [465, 361] on div "Cinematic Complete Builder Things Replay Next" at bounding box center [457, 196] width 914 height 393
click at [530, 248] on button "Next" at bounding box center [522, 244] width 130 height 32
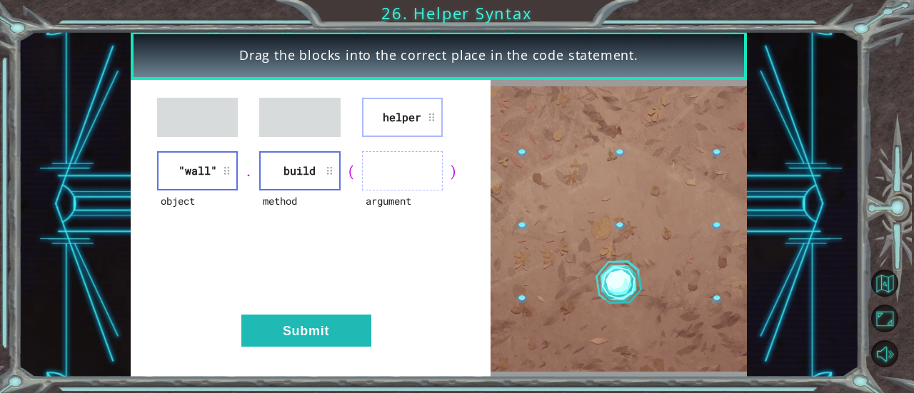
drag, startPoint x: 380, startPoint y: 138, endPoint x: 386, endPoint y: 165, distance: 27.9
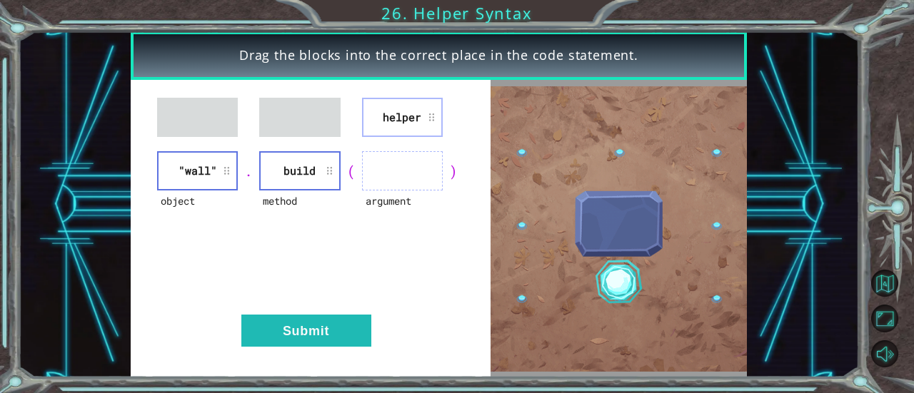
click at [386, 165] on div "helper object "wall" . method build ( argument ) Submit" at bounding box center [311, 229] width 360 height 298
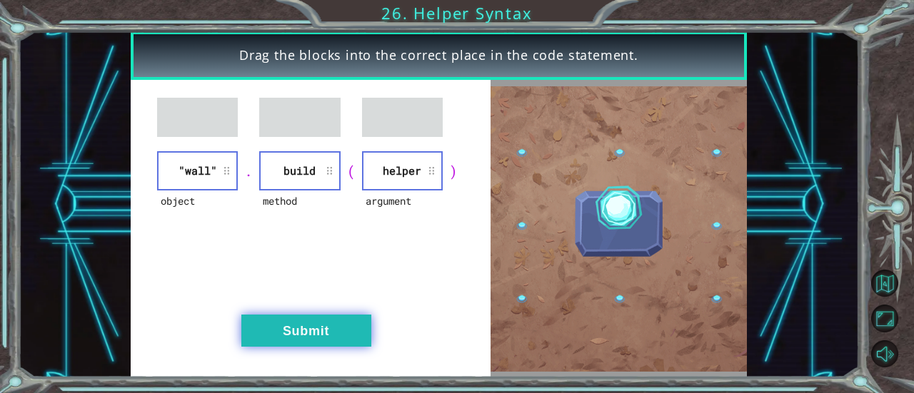
click at [320, 336] on button "Submit" at bounding box center [306, 331] width 130 height 32
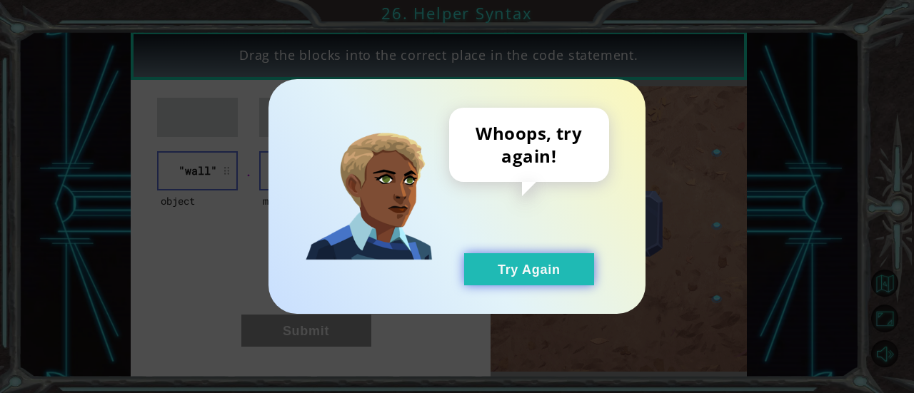
click at [550, 283] on button "Try Again" at bounding box center [529, 269] width 130 height 32
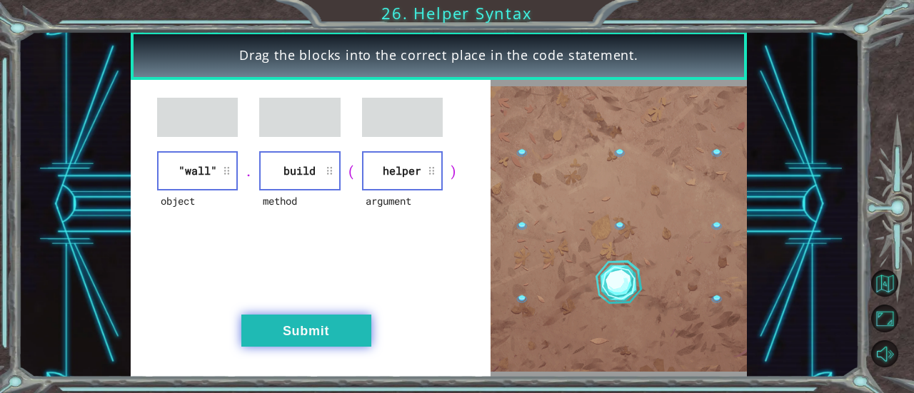
click at [336, 328] on button "Submit" at bounding box center [306, 331] width 130 height 32
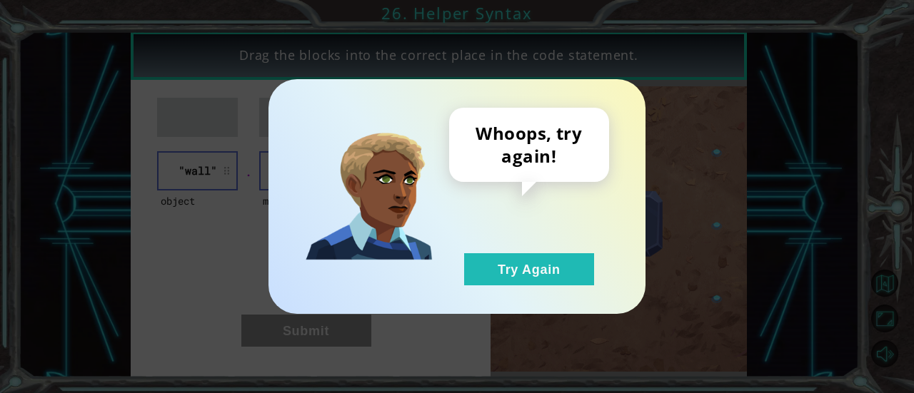
click at [518, 286] on div "Whoops, try again! Try Again" at bounding box center [456, 196] width 377 height 235
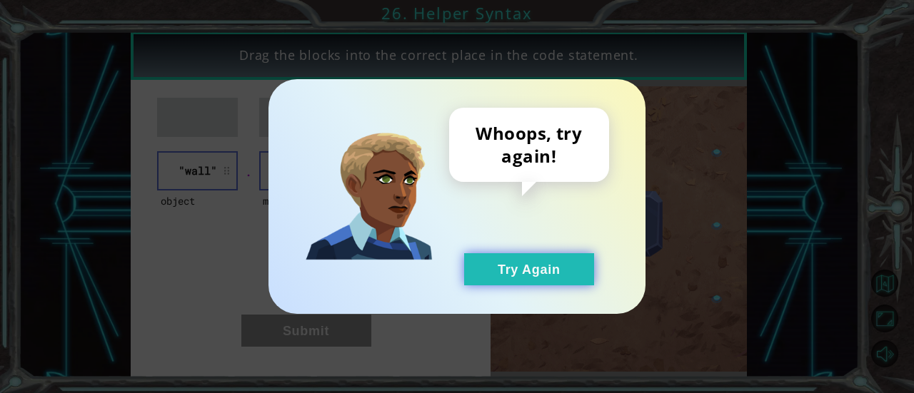
click at [524, 269] on button "Try Again" at bounding box center [529, 269] width 130 height 32
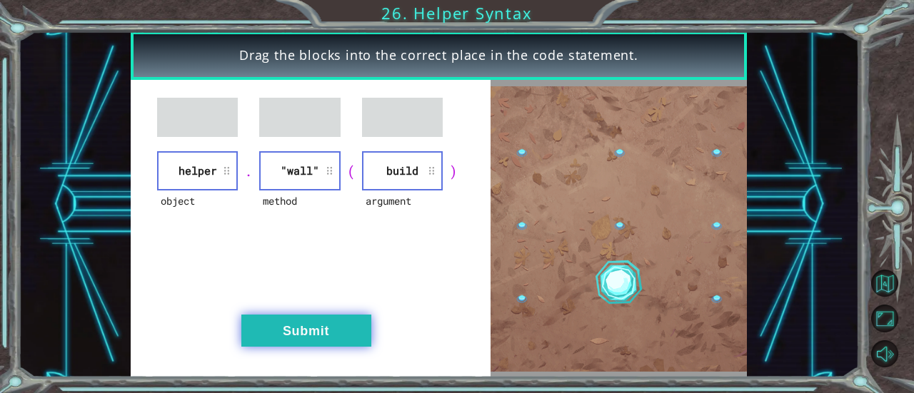
click at [328, 341] on button "Submit" at bounding box center [306, 331] width 130 height 32
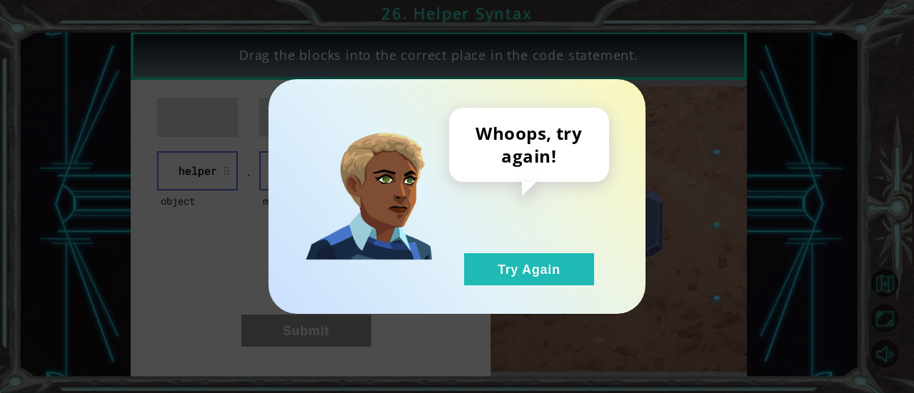
click at [558, 233] on div "Whoops, try again! Try Again" at bounding box center [529, 197] width 160 height 178
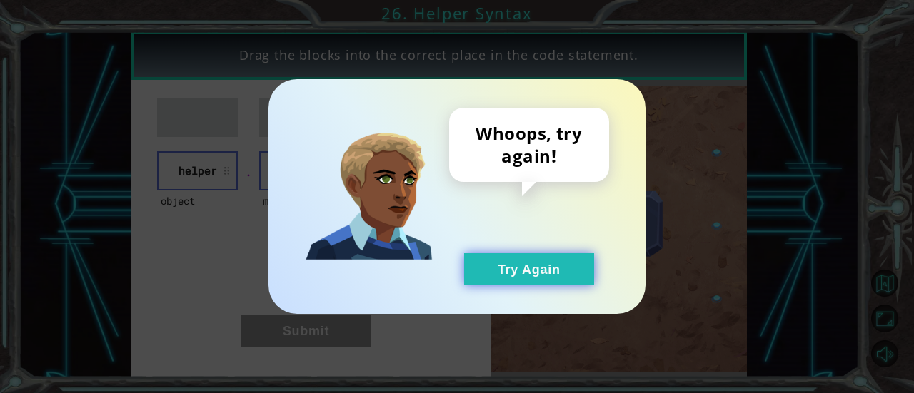
click at [538, 256] on button "Try Again" at bounding box center [529, 269] width 130 height 32
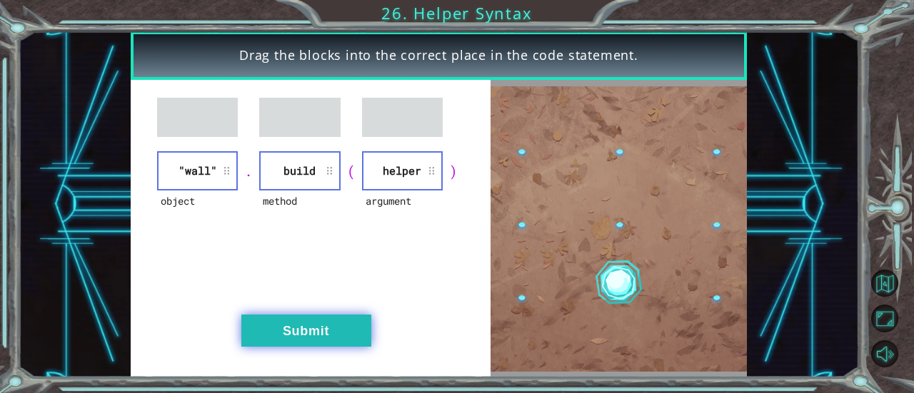
click at [326, 316] on button "Submit" at bounding box center [306, 331] width 130 height 32
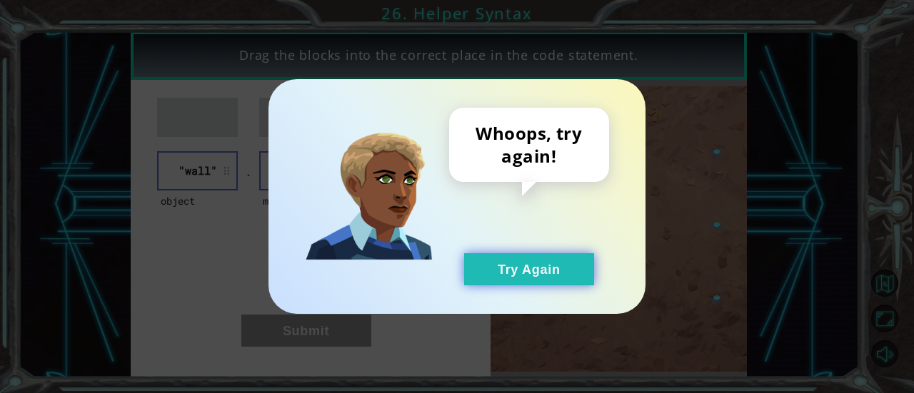
click at [497, 273] on button "Try Again" at bounding box center [529, 269] width 130 height 32
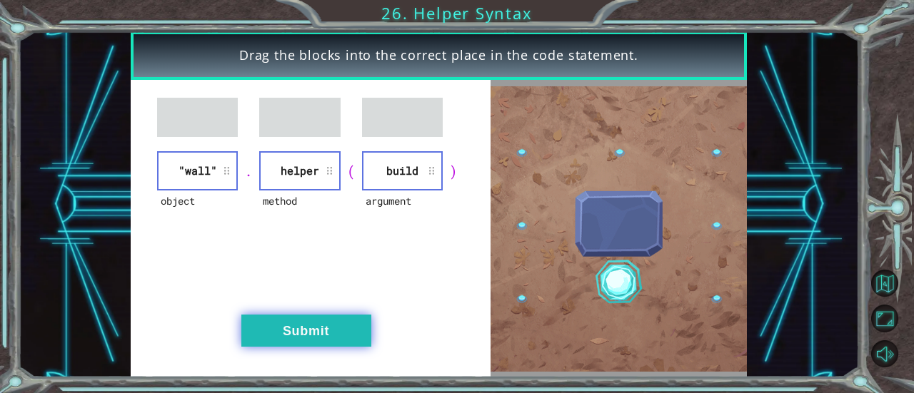
click at [348, 326] on button "Submit" at bounding box center [306, 331] width 130 height 32
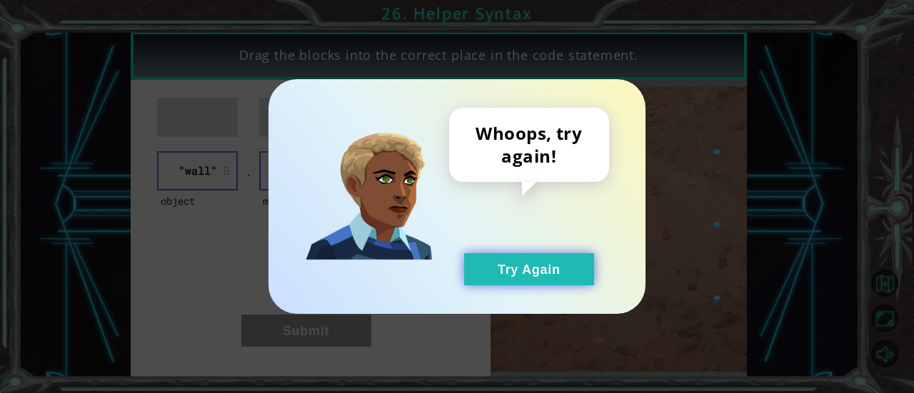
click at [580, 269] on button "Try Again" at bounding box center [529, 269] width 130 height 32
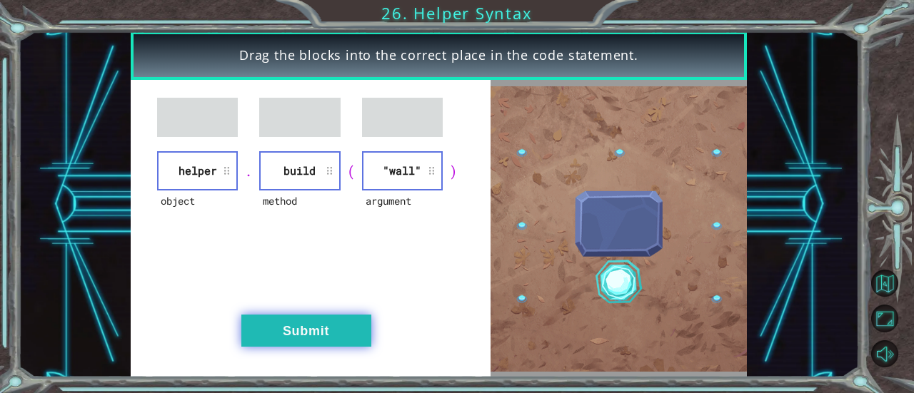
click at [286, 336] on button "Submit" at bounding box center [306, 331] width 130 height 32
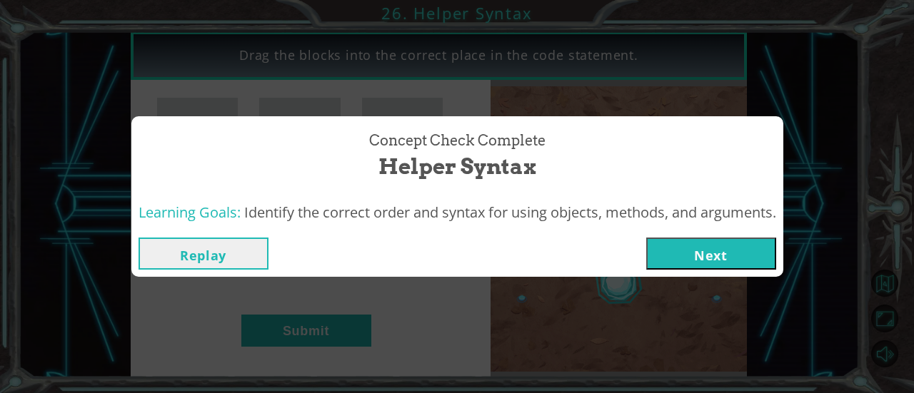
click at [668, 258] on button "Next" at bounding box center [711, 254] width 130 height 32
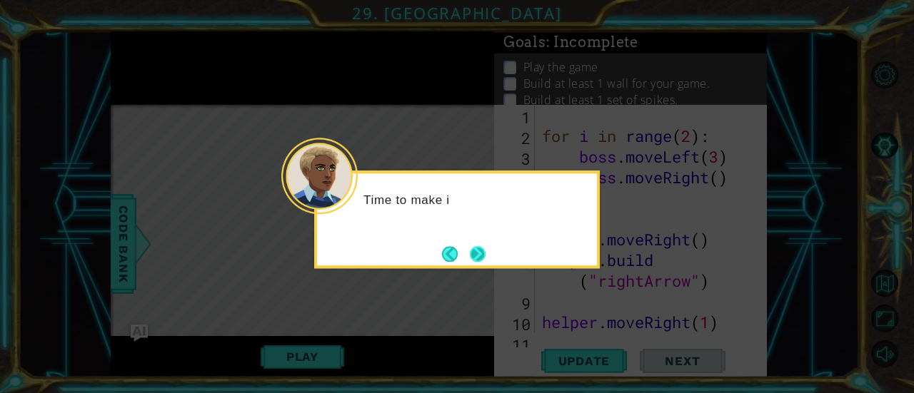
click at [477, 252] on button "Next" at bounding box center [477, 253] width 21 height 21
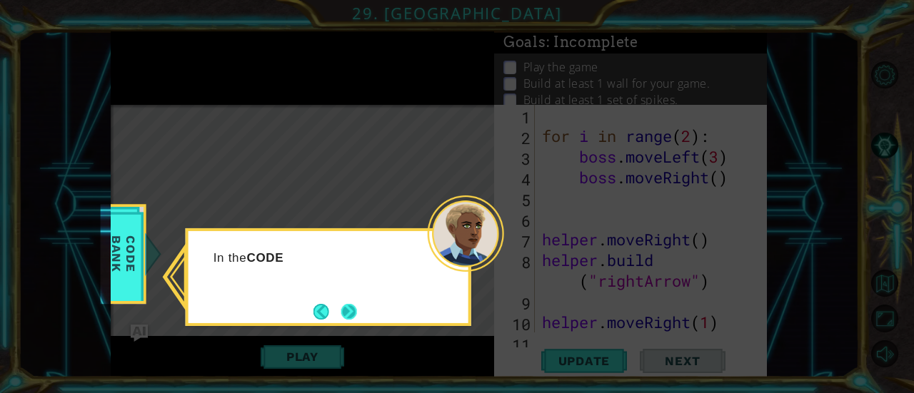
click at [355, 308] on button "Next" at bounding box center [349, 311] width 16 height 16
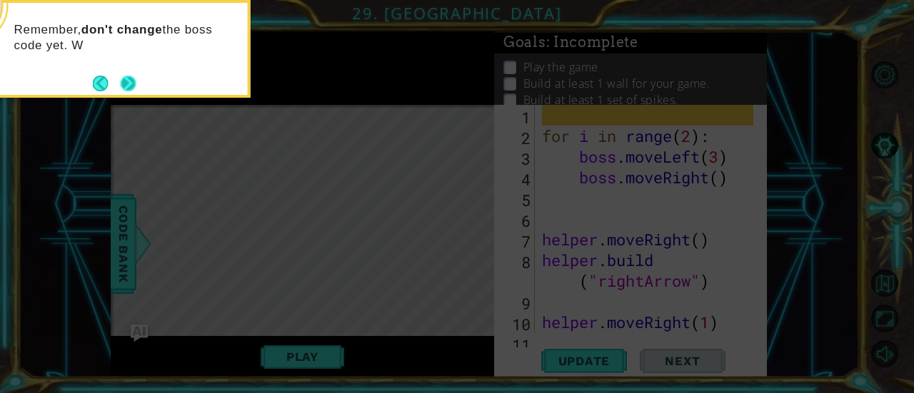
click at [120, 86] on button "Next" at bounding box center [128, 83] width 17 height 17
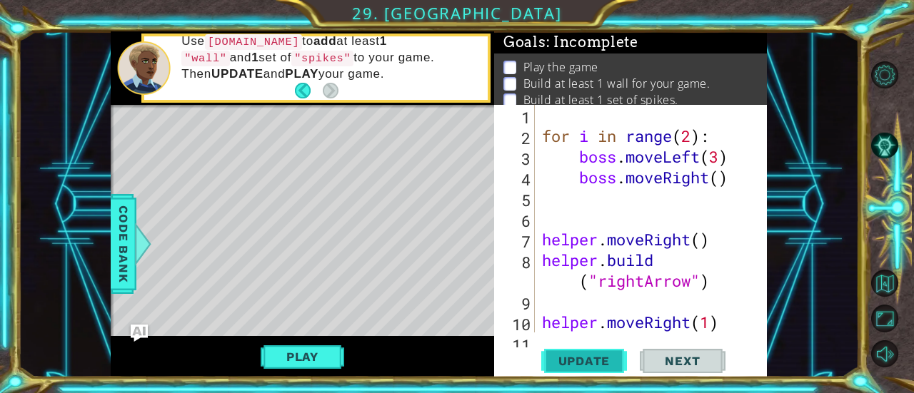
click at [588, 358] on span "Update" at bounding box center [584, 361] width 81 height 14
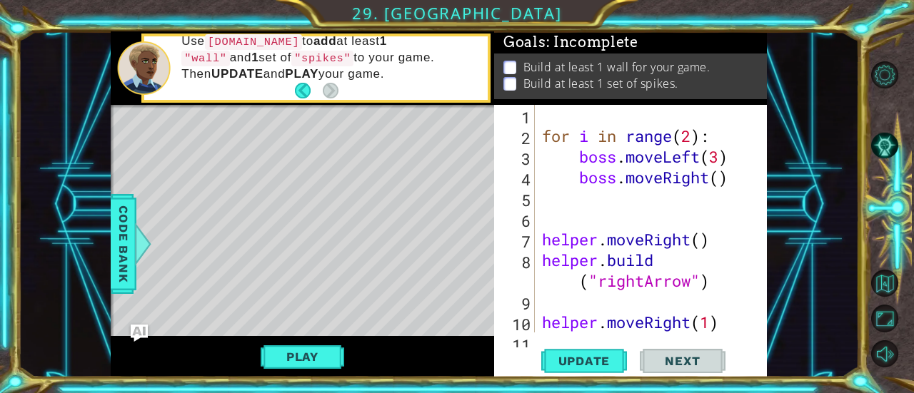
click at [704, 352] on button "Next" at bounding box center [683, 361] width 86 height 27
click at [296, 349] on button "Play" at bounding box center [303, 356] width 84 height 27
type textarea "helper.moveRight(1)"
click at [660, 323] on div "for i in range ( 2 ) : boss . moveLeft ( 3 ) boss . moveRight ( ) helper . move…" at bounding box center [649, 250] width 221 height 290
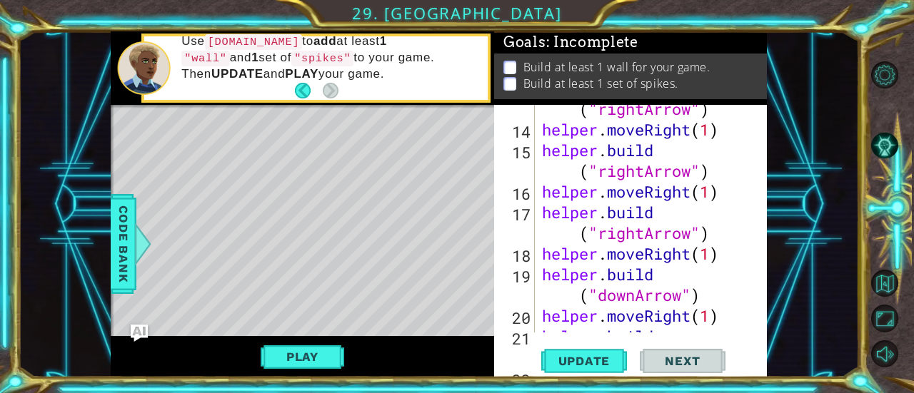
scroll to position [434, 0]
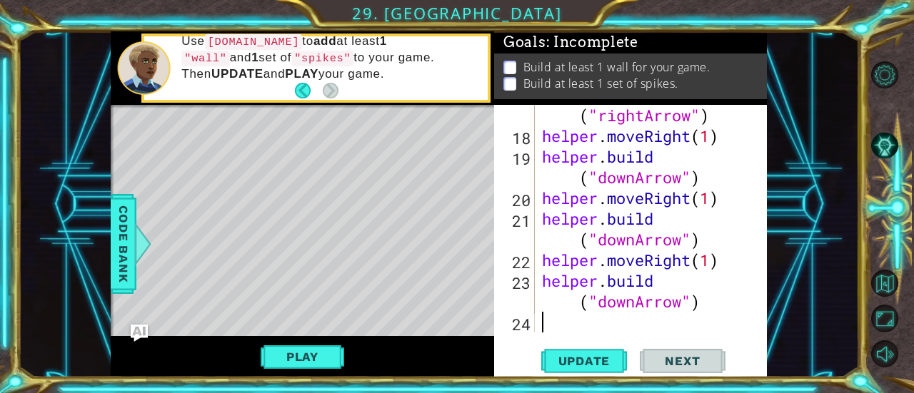
drag, startPoint x: 608, startPoint y: 325, endPoint x: 557, endPoint y: 319, distance: 51.0
click at [557, 319] on div "helper . build ( "rightArrow" ) helper . moveRight ( 1 ) helper . build ( "down…" at bounding box center [649, 229] width 221 height 290
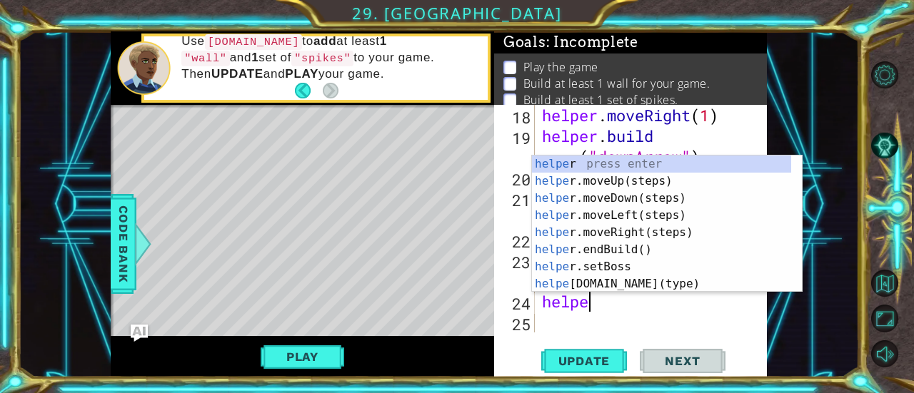
scroll to position [0, 1]
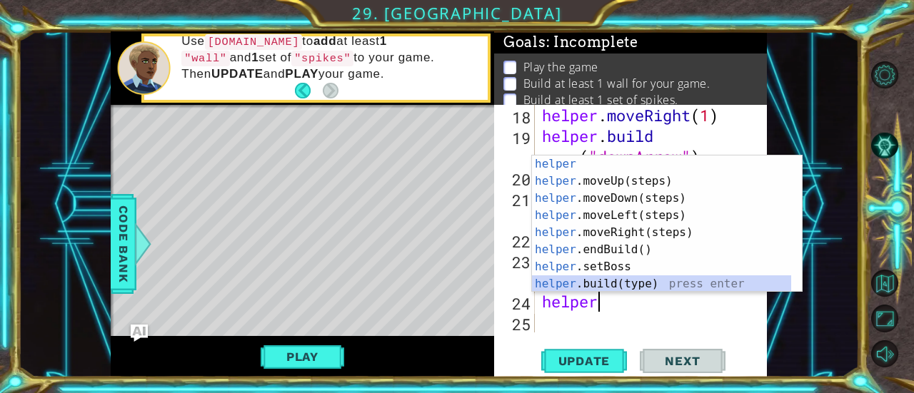
click at [637, 279] on div "helper press enter helper .moveUp(steps) press enter helper .moveDown(steps) pr…" at bounding box center [662, 241] width 260 height 171
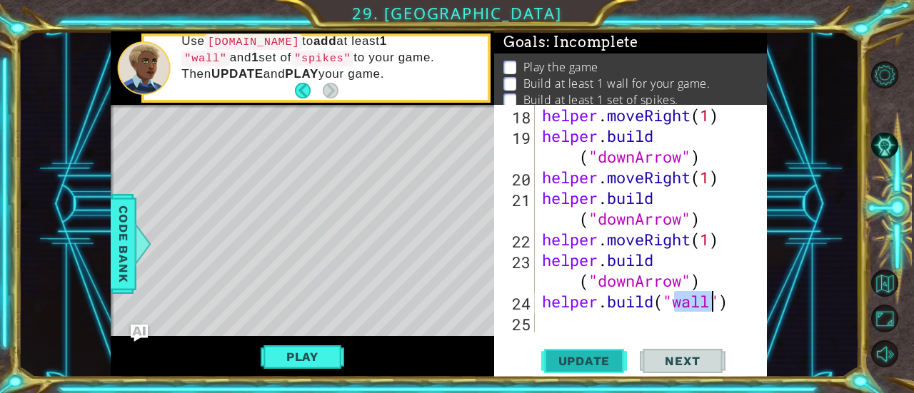
type textarea "[DOMAIN_NAME]("wall")"
click at [605, 363] on span "Update" at bounding box center [584, 361] width 81 height 14
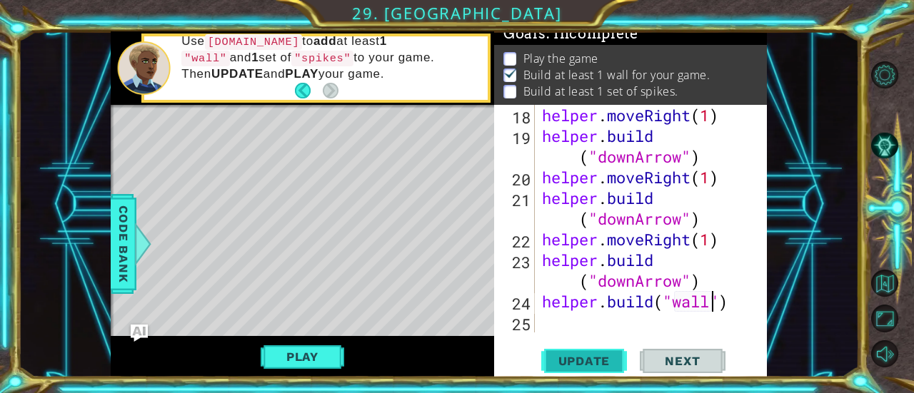
scroll to position [14, 0]
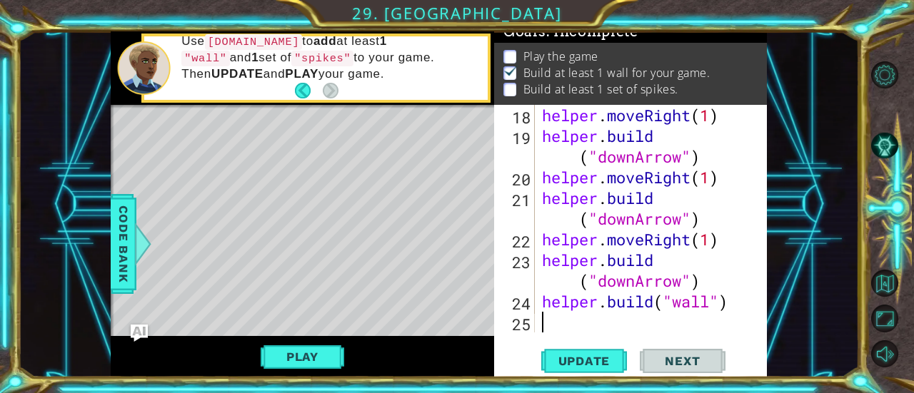
click at [625, 327] on div "helper . moveRight ( 1 ) helper . build ( "downArrow" ) helper . moveRight ( 1 …" at bounding box center [649, 239] width 221 height 269
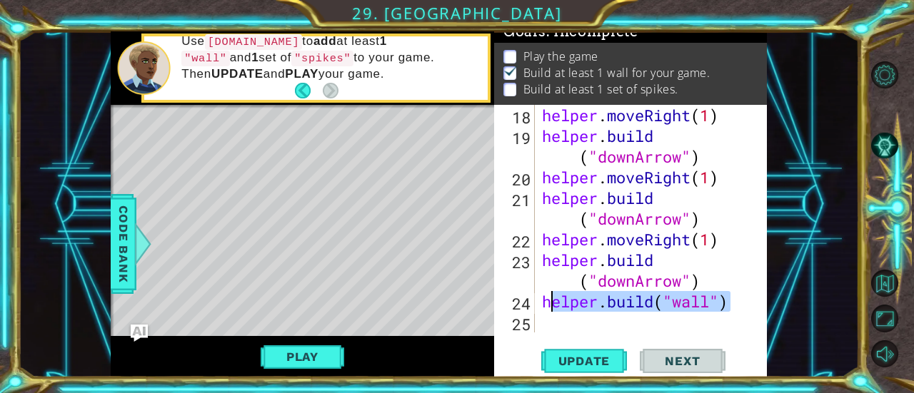
drag, startPoint x: 730, startPoint y: 309, endPoint x: 543, endPoint y: 301, distance: 187.2
click at [543, 301] on div "helper . moveRight ( 1 ) helper . build ( "downArrow" ) helper . moveRight ( 1 …" at bounding box center [649, 239] width 221 height 269
type textarea "[DOMAIN_NAME]("wall")"
click at [593, 324] on div "helper . moveRight ( 1 ) helper . build ( "downArrow" ) helper . moveRight ( 1 …" at bounding box center [649, 239] width 221 height 269
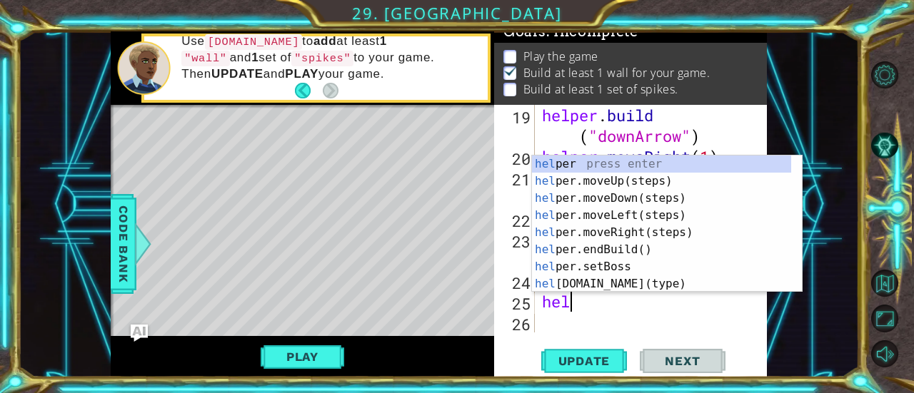
type textarea "help"
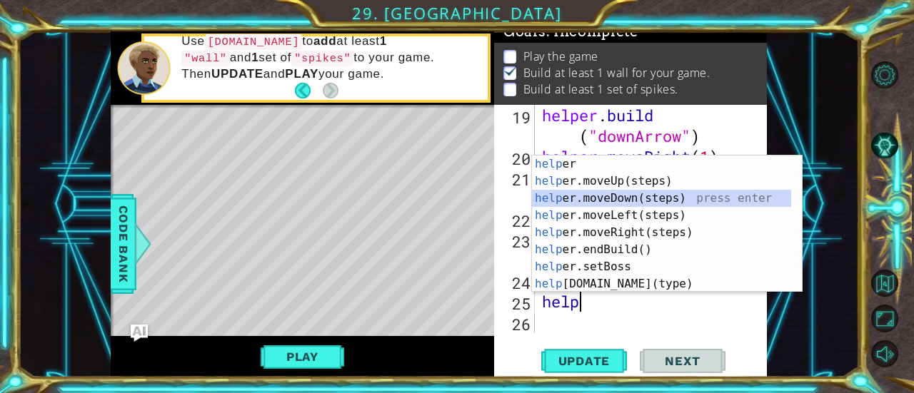
click at [655, 201] on div "help er press enter help er.moveUp(steps) press enter help er.moveDown(steps) p…" at bounding box center [662, 241] width 260 height 171
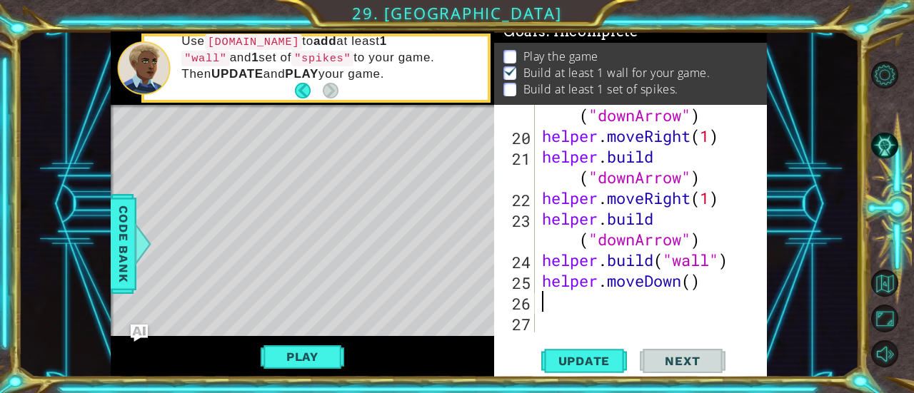
click at [695, 288] on div "helper . build ( "downArrow" ) helper . moveRight ( 1 ) helper . build ( "downA…" at bounding box center [649, 229] width 221 height 290
type textarea "helper.moveDown(1)"
click at [728, 293] on div "helper . build ( "downArrow" ) helper . moveRight ( 1 ) helper . build ( "downA…" at bounding box center [649, 229] width 221 height 290
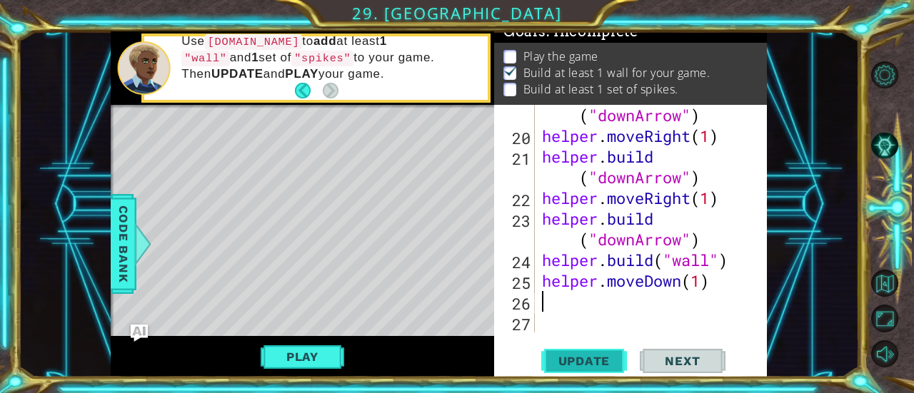
click at [594, 356] on span "Update" at bounding box center [584, 361] width 81 height 14
paste textarea "[DOMAIN_NAME]("wall")"
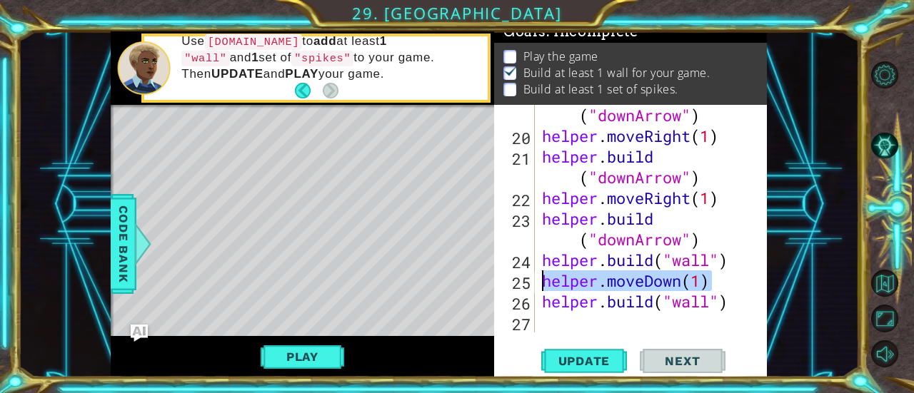
drag, startPoint x: 714, startPoint y: 284, endPoint x: 541, endPoint y: 283, distance: 172.8
click at [541, 283] on div "helper . build ( "downArrow" ) helper . moveRight ( 1 ) helper . build ( "downA…" at bounding box center [649, 229] width 221 height 290
type textarea "helper.moveDown(1)"
click at [593, 321] on div "helper . build ( "downArrow" ) helper . moveRight ( 1 ) helper . build ( "downA…" at bounding box center [649, 229] width 221 height 290
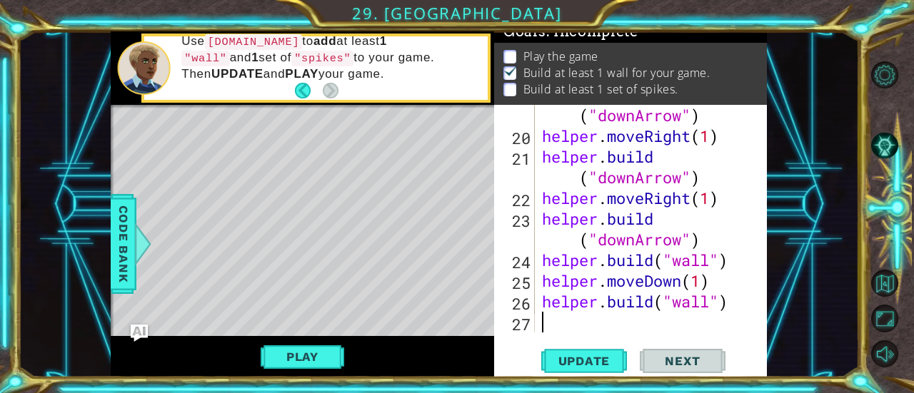
paste textarea "helper.moveDown(1)"
type textarea "helper.moveDown(1)"
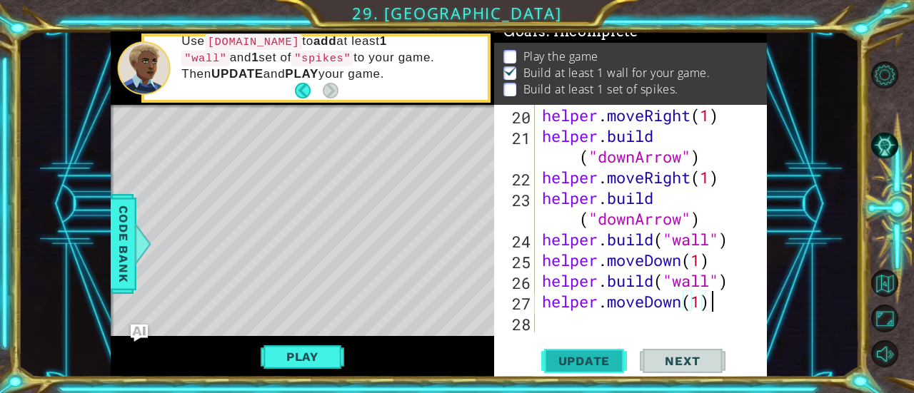
click at [603, 355] on span "Update" at bounding box center [584, 361] width 81 height 14
click at [621, 323] on div "helper . moveRight ( 1 ) helper . build ( "downArrow" ) helper . moveRight ( 1 …" at bounding box center [649, 239] width 221 height 269
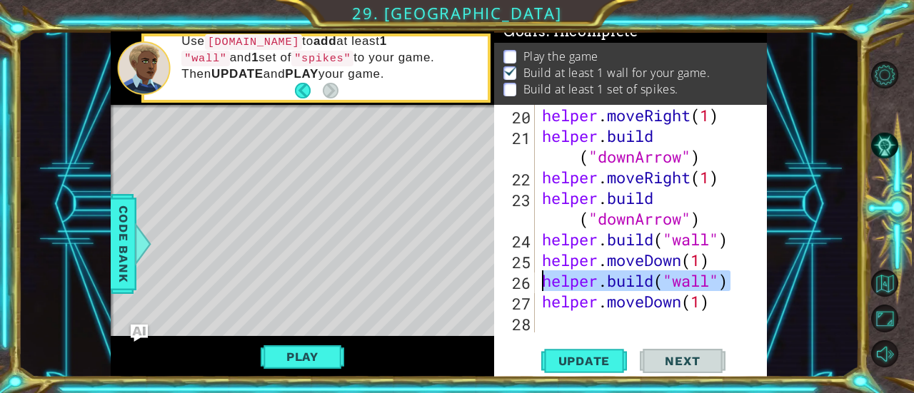
drag, startPoint x: 732, startPoint y: 276, endPoint x: 531, endPoint y: 279, distance: 201.4
click at [531, 279] on div "20 21 22 23 24 25 26 27 28 helper . moveRight ( 1 ) helper . build ( "downArrow…" at bounding box center [629, 219] width 270 height 228
type textarea "[DOMAIN_NAME]("wall")"
click at [580, 335] on div "[DOMAIN_NAME]("wall") 20 21 22 23 24 25 26 27 28 helper . moveRight ( 1 ) helpe…" at bounding box center [630, 241] width 273 height 273
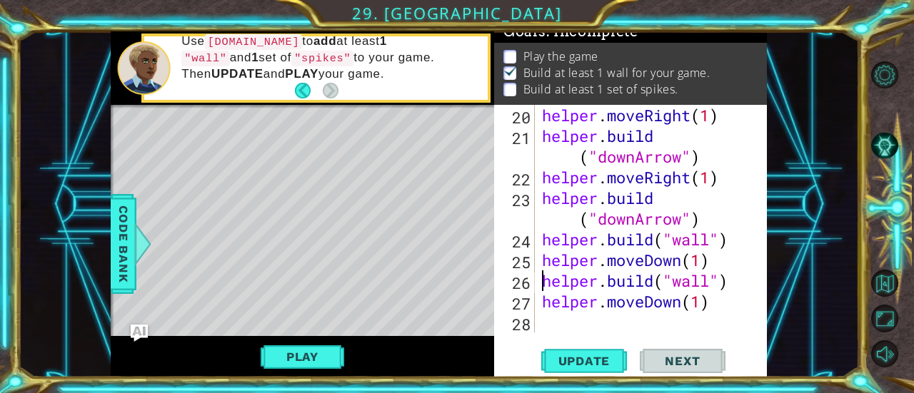
click at [578, 327] on div "helper . moveRight ( 1 ) helper . build ( "downArrow" ) helper . moveRight ( 1 …" at bounding box center [649, 239] width 221 height 269
paste textarea "[DOMAIN_NAME]("wall")"
type textarea "[DOMAIN_NAME]("wall")"
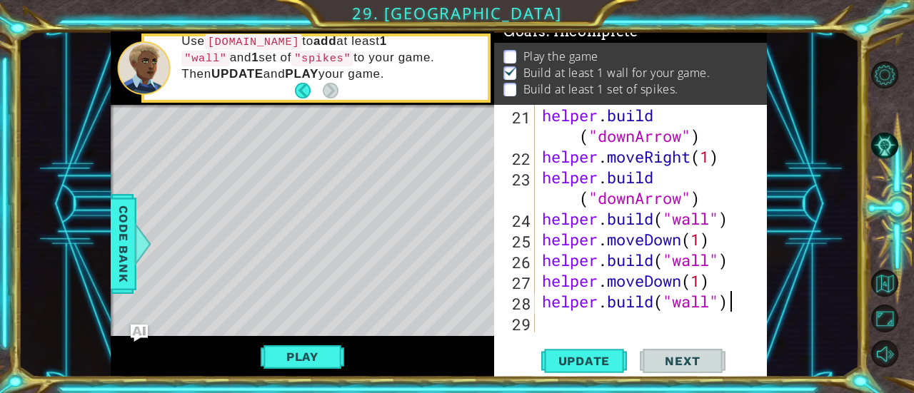
scroll to position [538, 0]
click at [598, 348] on button "Update" at bounding box center [584, 361] width 86 height 27
click at [661, 325] on div "helper . build ( "downArrow" ) helper . moveRight ( 1 ) helper . build ( "downA…" at bounding box center [649, 250] width 221 height 290
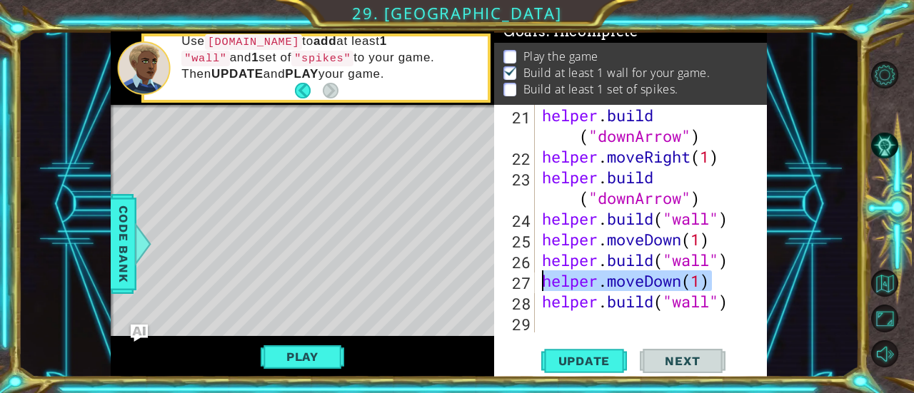
drag, startPoint x: 712, startPoint y: 282, endPoint x: 540, endPoint y: 287, distance: 172.1
click at [540, 287] on div "helper . build ( "downArrow" ) helper . moveRight ( 1 ) helper . build ( "downA…" at bounding box center [649, 250] width 221 height 290
type textarea "helper.moveDown(1)"
click at [592, 323] on div "helper . build ( "downArrow" ) helper . moveRight ( 1 ) helper . build ( "downA…" at bounding box center [649, 250] width 221 height 290
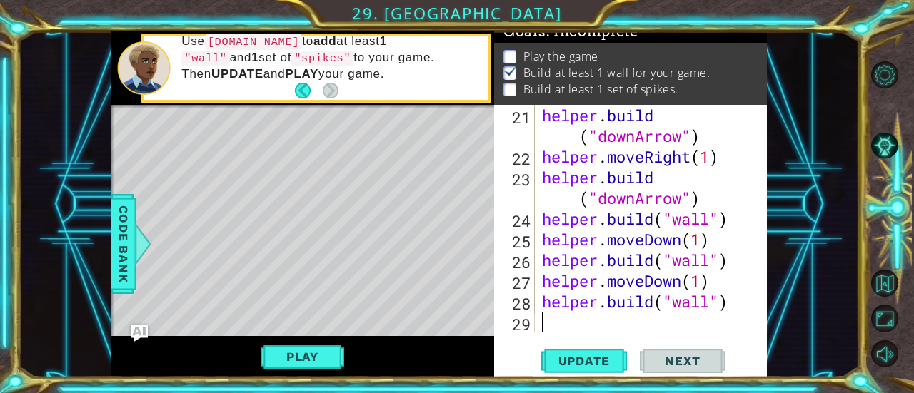
paste textarea "helper.moveDown(1)"
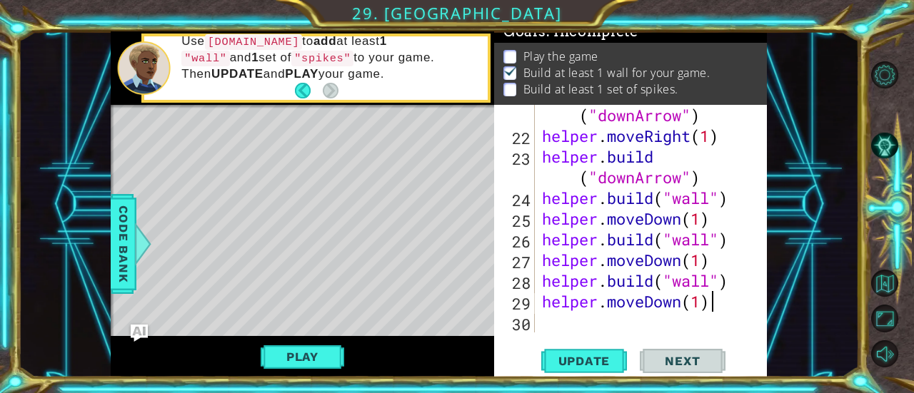
scroll to position [558, 0]
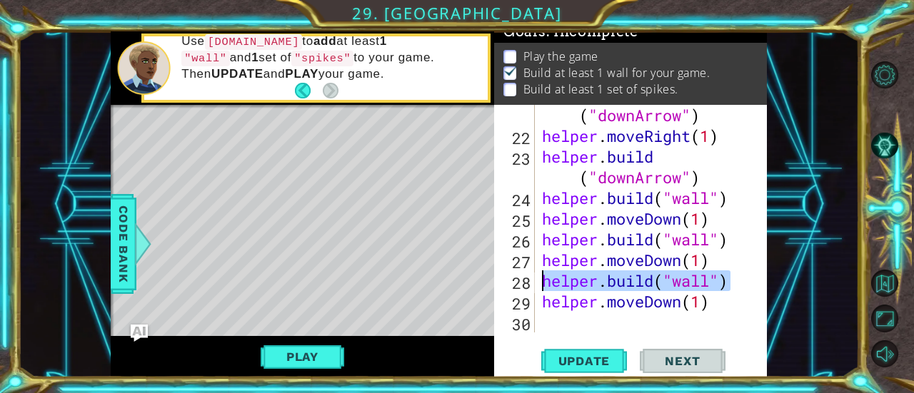
drag, startPoint x: 740, startPoint y: 283, endPoint x: 540, endPoint y: 285, distance: 200.6
click at [540, 285] on div "helper . build ( "downArrow" ) helper . moveRight ( 1 ) helper . build ( "downA…" at bounding box center [649, 229] width 221 height 290
type textarea "[DOMAIN_NAME]("wall")"
click at [577, 321] on div "helper . build ( "downArrow" ) helper . moveRight ( 1 ) helper . build ( "downA…" at bounding box center [649, 229] width 221 height 290
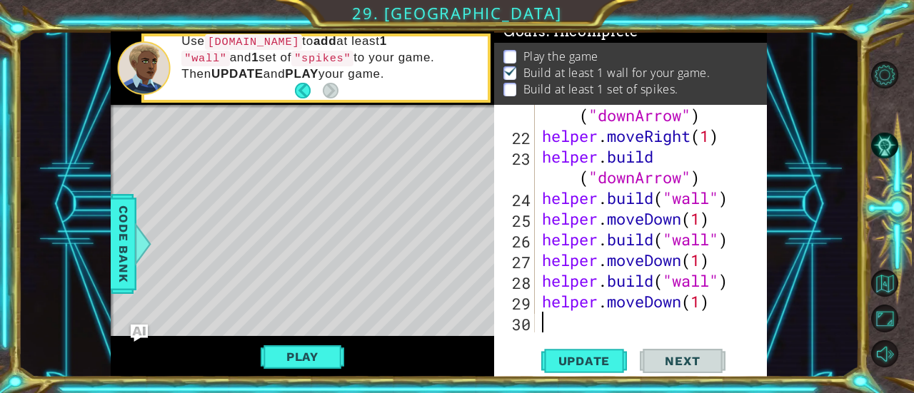
paste textarea "[DOMAIN_NAME]("wall")"
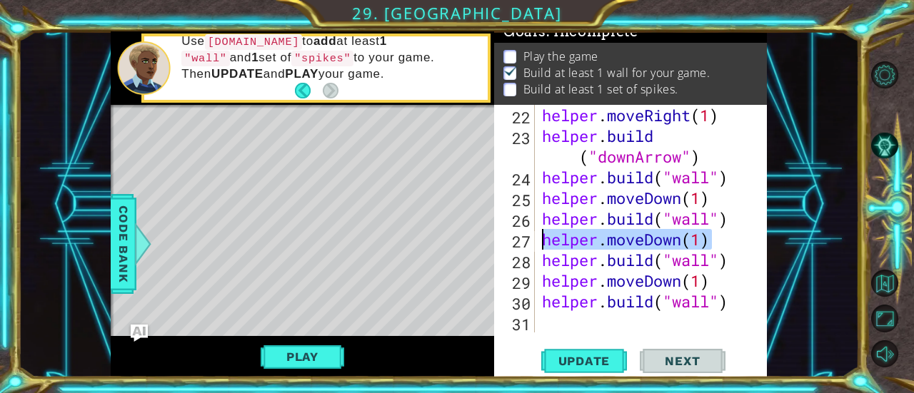
drag, startPoint x: 726, startPoint y: 235, endPoint x: 532, endPoint y: 237, distance: 194.2
click at [532, 237] on div "[DOMAIN_NAME]("wall") 22 23 24 25 26 27 28 29 30 31 helper . moveRight ( 1 ) he…" at bounding box center [629, 219] width 270 height 228
type textarea "helper.moveDown(1)"
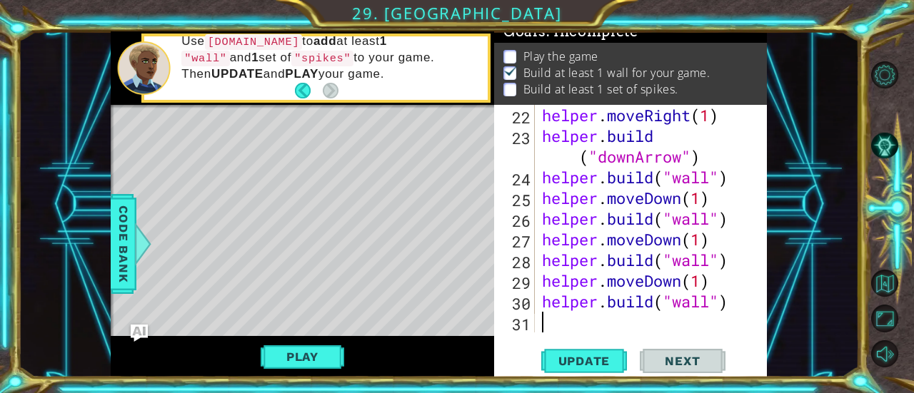
click at [659, 323] on div "helper . moveRight ( 1 ) helper . build ( "downArrow" ) helper . build ( "wall"…" at bounding box center [649, 239] width 221 height 269
paste textarea "helper.moveDown(1)"
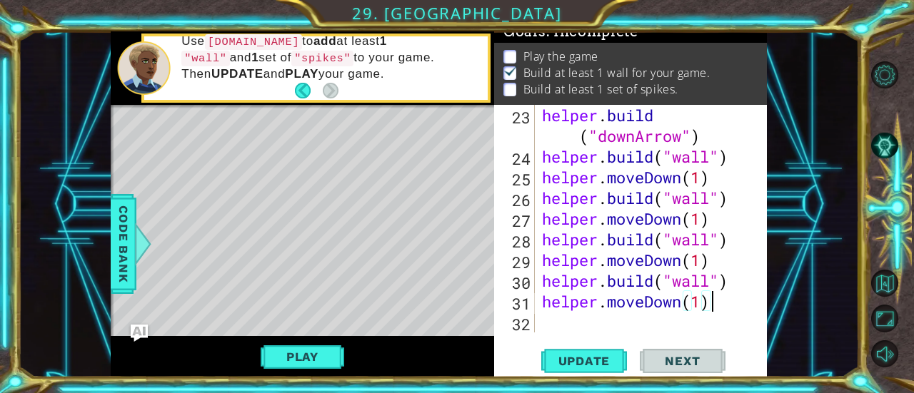
scroll to position [600, 0]
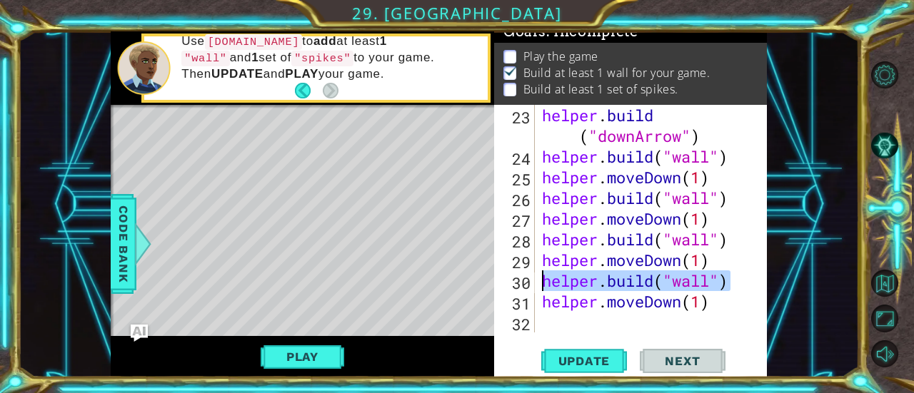
drag, startPoint x: 681, startPoint y: 276, endPoint x: 541, endPoint y: 281, distance: 140.0
click at [541, 281] on div "helper . build ( "downArrow" ) helper . build ( "wall" ) helper . moveDown ( 1 …" at bounding box center [649, 250] width 221 height 290
type textarea "[DOMAIN_NAME]("wall")"
click at [600, 321] on div "helper . build ( "downArrow" ) helper . build ( "wall" ) helper . moveDown ( 1 …" at bounding box center [649, 250] width 221 height 290
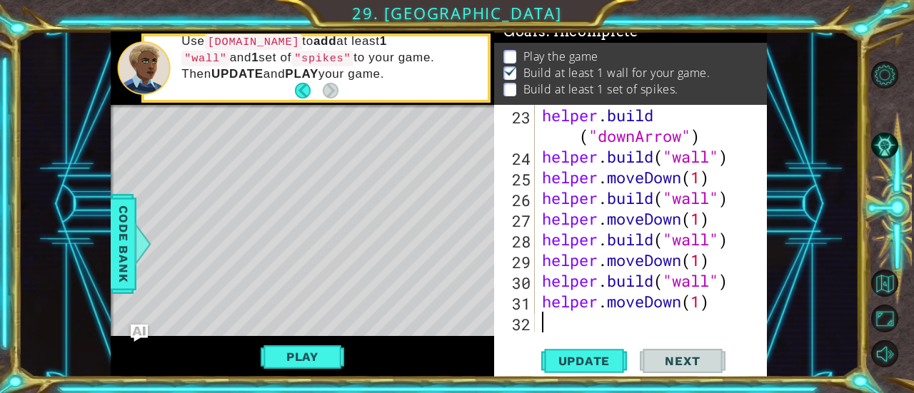
paste textarea "[DOMAIN_NAME]("wall")"
type textarea "[DOMAIN_NAME]("wall")"
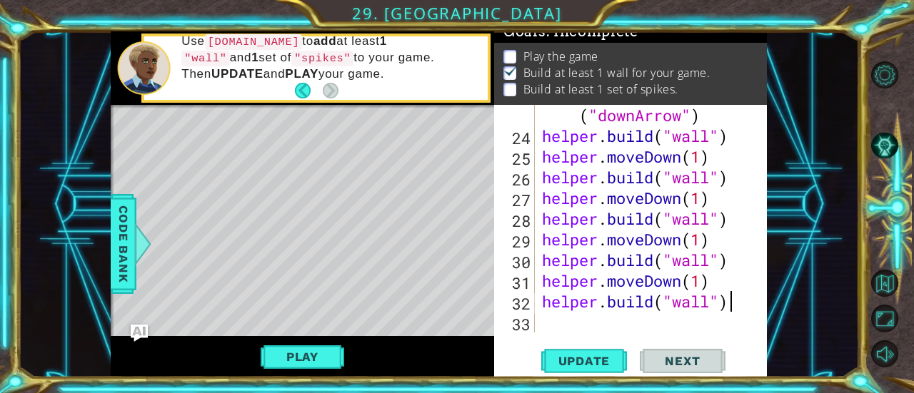
scroll to position [621, 0]
click at [600, 353] on button "Update" at bounding box center [584, 361] width 86 height 27
click at [565, 256] on div "helper . build ( "downArrow" ) helper . build ( "wall" ) helper . moveDown ( 1 …" at bounding box center [649, 229] width 221 height 290
click at [301, 378] on div "Play" at bounding box center [302, 356] width 383 height 41
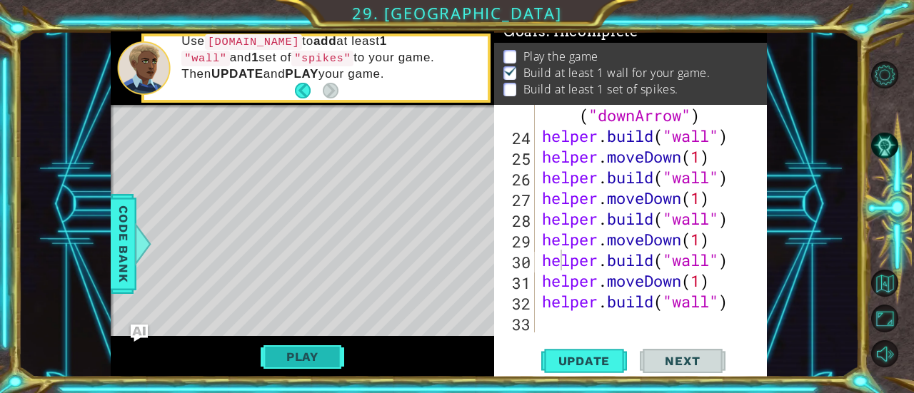
click at [301, 365] on button "Play" at bounding box center [303, 356] width 84 height 27
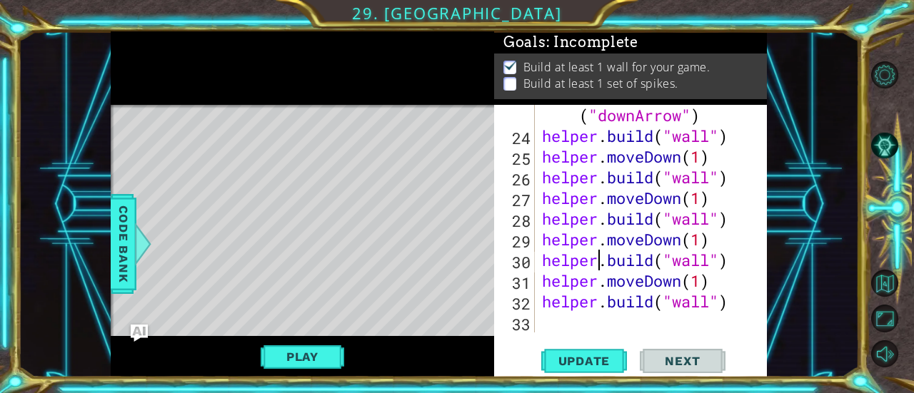
click at [604, 323] on div "helper . build ( "downArrow" ) helper . build ( "wall" ) helper . moveDown ( 1 …" at bounding box center [649, 229] width 221 height 290
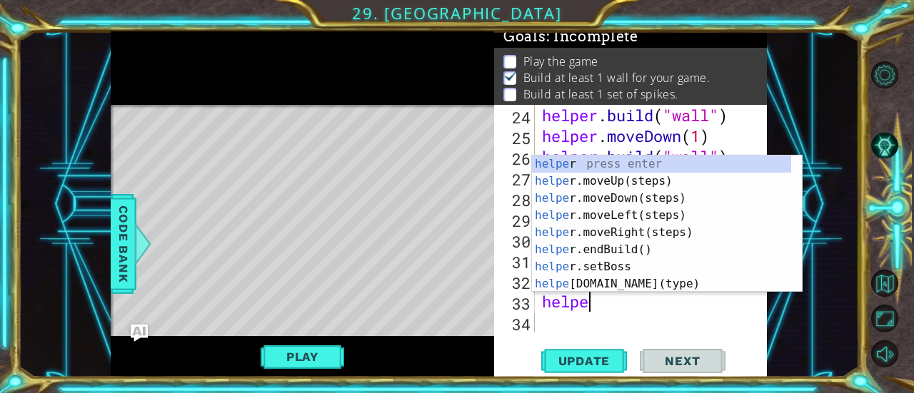
scroll to position [0, 1]
click at [632, 281] on div "helper press enter helper .moveUp(steps) press enter helper .moveDown(steps) pr…" at bounding box center [662, 241] width 260 height 171
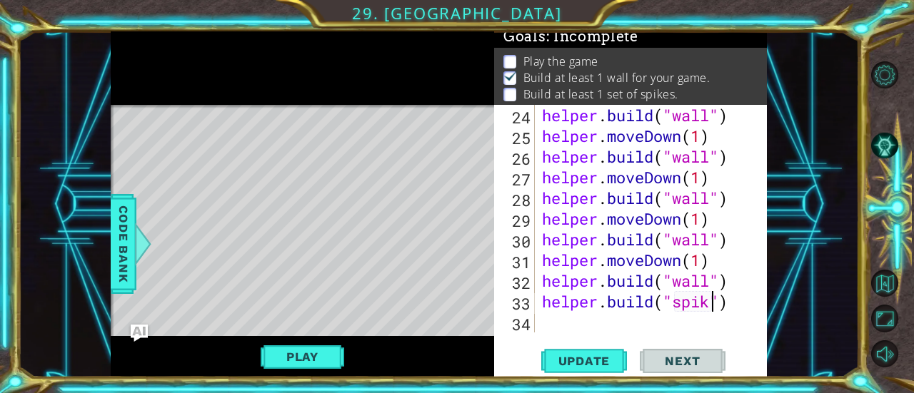
scroll to position [0, 8]
click at [577, 362] on span "Update" at bounding box center [584, 361] width 81 height 14
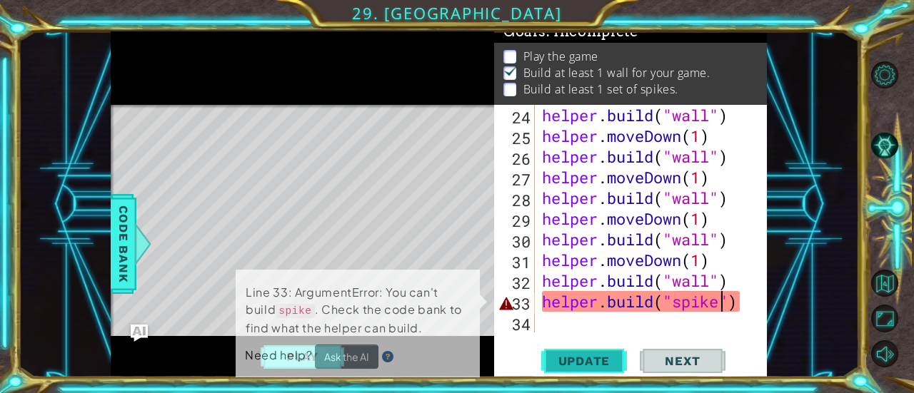
scroll to position [14, 0]
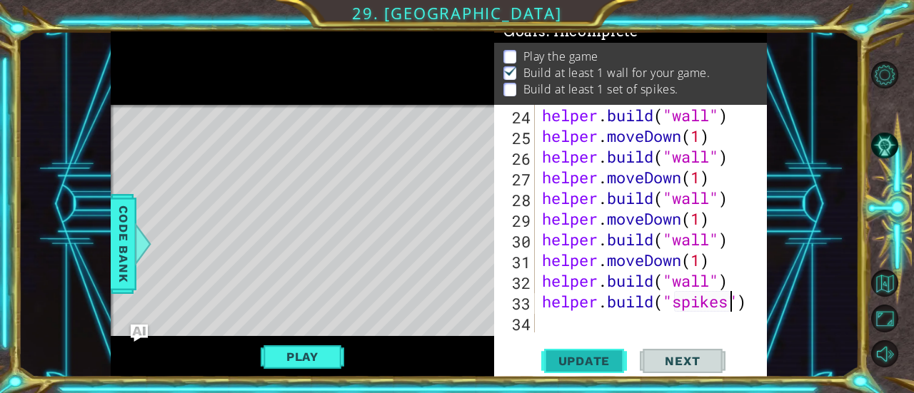
type textarea "[DOMAIN_NAME]("spikes")"
click at [596, 365] on span "Update" at bounding box center [584, 361] width 81 height 14
click at [323, 350] on button "Play" at bounding box center [303, 356] width 84 height 27
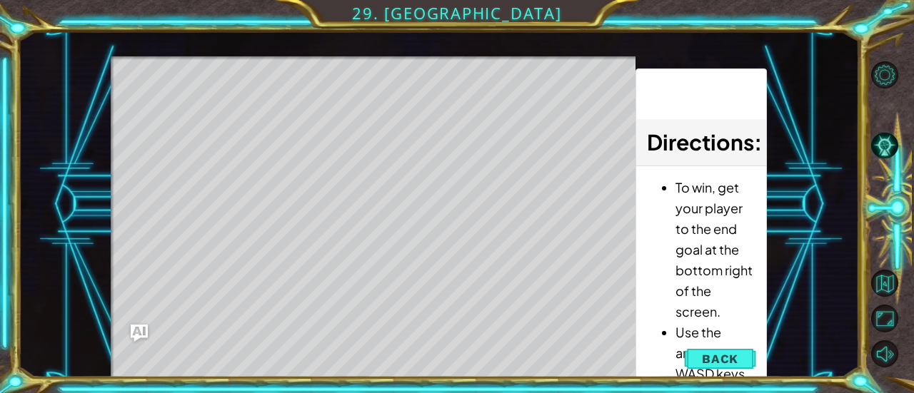
scroll to position [12, 0]
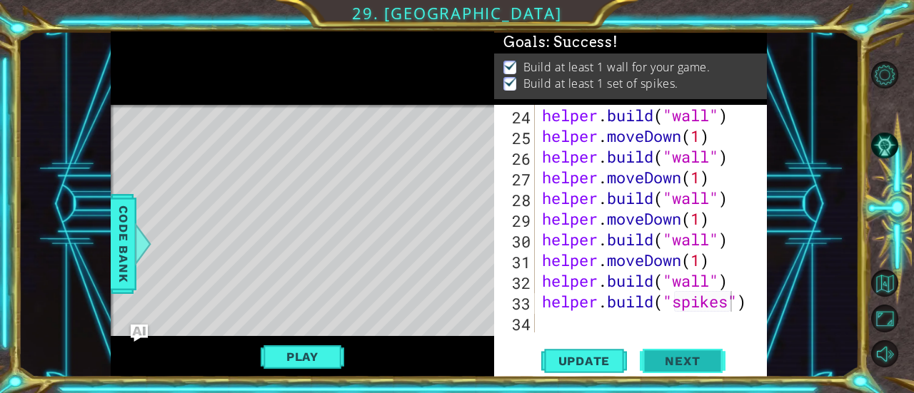
click at [698, 368] on button "Next" at bounding box center [683, 362] width 86 height 27
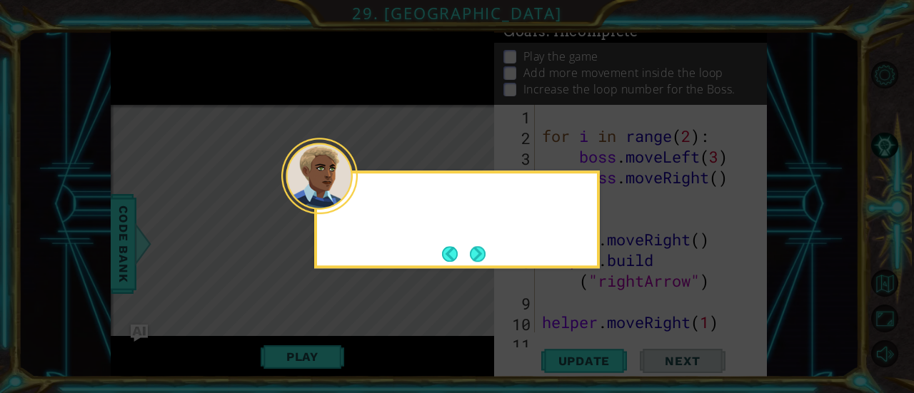
scroll to position [0, 0]
click at [476, 251] on button "Next" at bounding box center [478, 254] width 16 height 16
click at [476, 251] on icon at bounding box center [457, 196] width 914 height 393
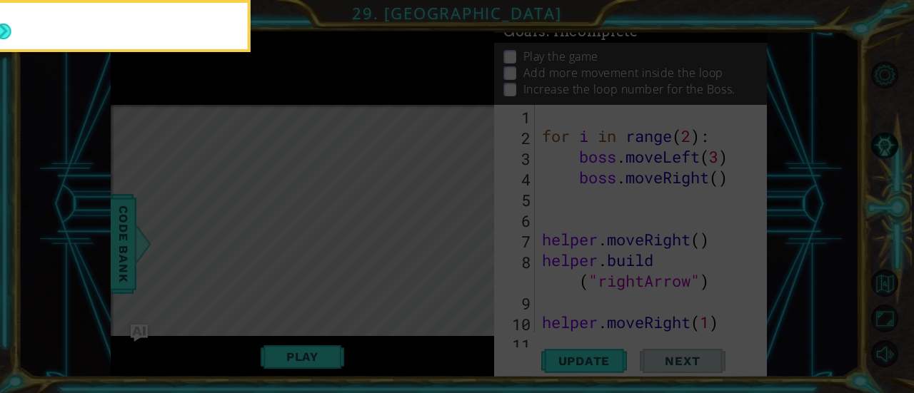
click at [476, 251] on icon at bounding box center [457, 58] width 914 height 669
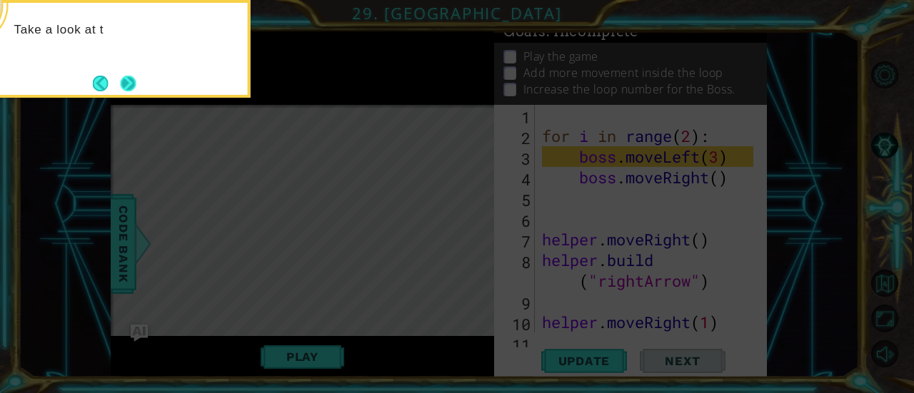
click at [129, 82] on button "Next" at bounding box center [128, 83] width 24 height 24
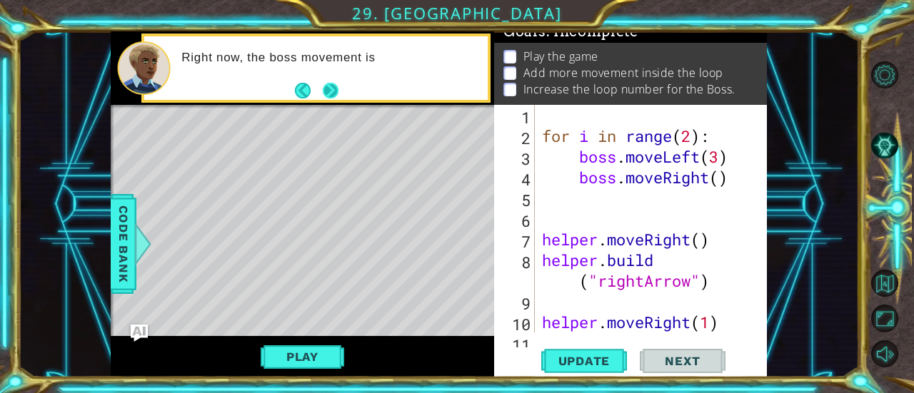
click at [331, 91] on button "Next" at bounding box center [330, 90] width 19 height 19
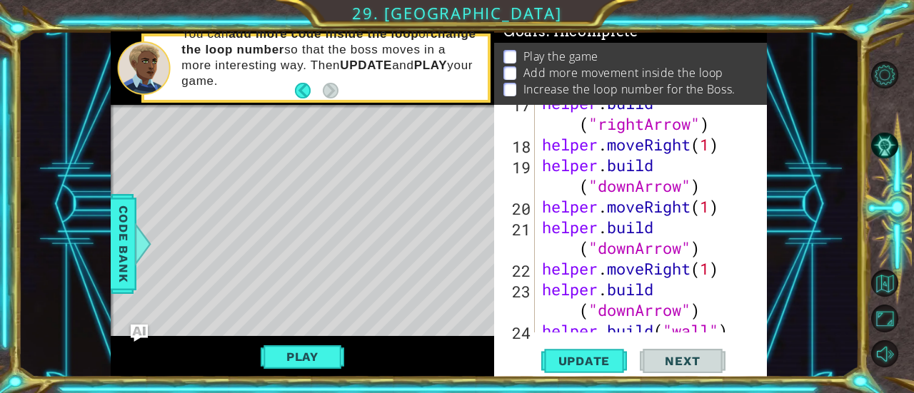
scroll to position [641, 0]
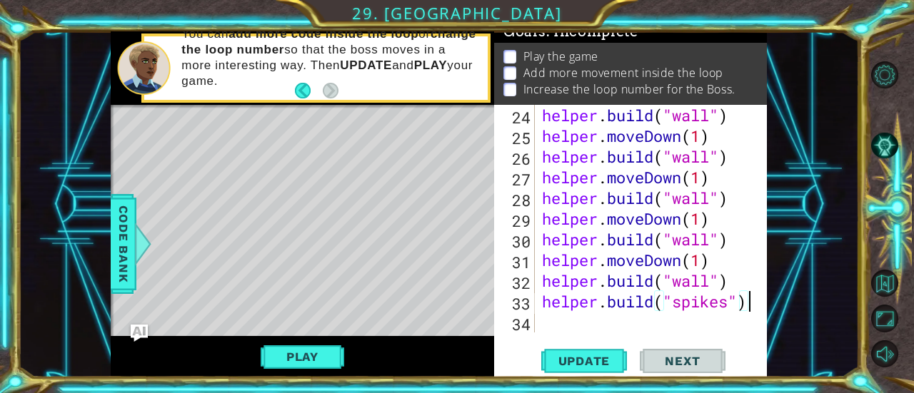
click at [748, 303] on div "[DOMAIN_NAME]("spikes") 24 25 26 27 28 29 30 31 32 33 34 helper . build ( "wall…" at bounding box center [629, 219] width 270 height 228
click at [600, 323] on div "helper . build ( "wall" ) helper . moveDown ( 1 ) helper . build ( "wall" ) hel…" at bounding box center [649, 239] width 221 height 269
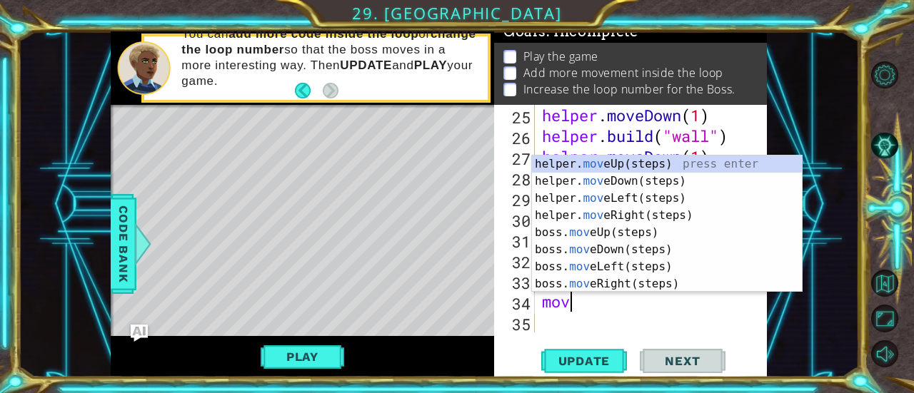
scroll to position [0, 0]
type textarea "move"
click at [648, 178] on div "helper. move Up(steps) press enter helper. move Down(steps) press enter helper.…" at bounding box center [667, 241] width 271 height 171
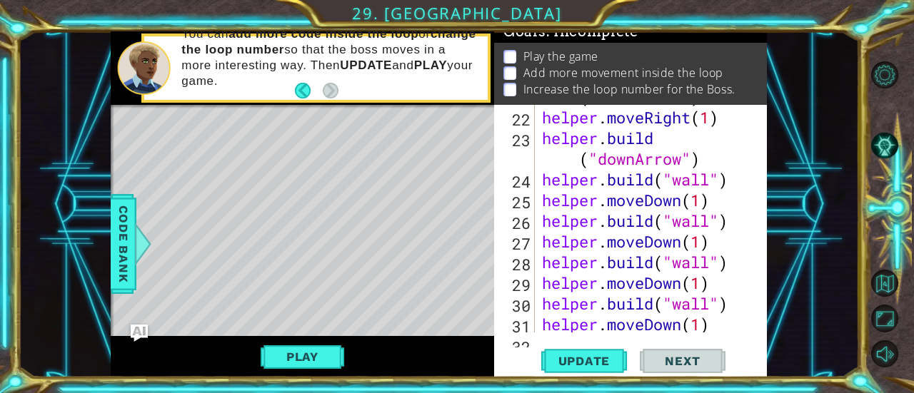
scroll to position [683, 0]
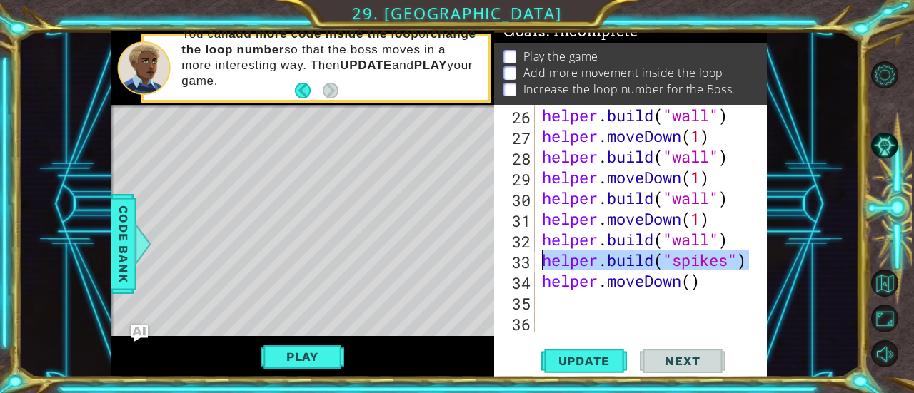
drag, startPoint x: 750, startPoint y: 258, endPoint x: 531, endPoint y: 259, distance: 218.5
click at [531, 259] on div "26 27 28 29 30 31 32 33 34 35 36 helper . build ( "wall" ) helper . moveDown ( …" at bounding box center [629, 219] width 270 height 228
type textarea "[DOMAIN_NAME]("spikes")"
click at [574, 303] on div "helper . build ( "wall" ) helper . moveDown ( 1 ) helper . build ( "wall" ) hel…" at bounding box center [649, 239] width 221 height 269
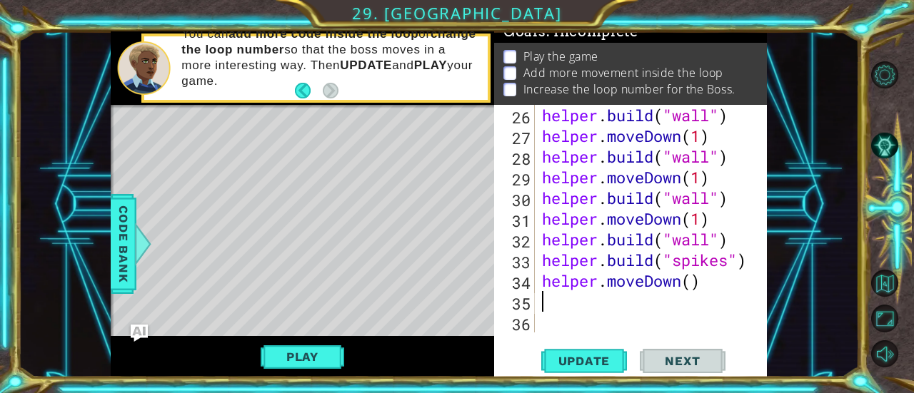
paste textarea "[DOMAIN_NAME]("spikes")"
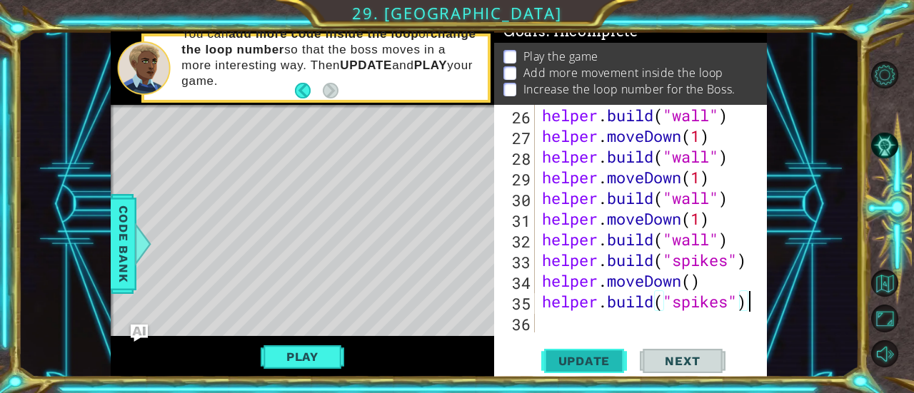
type textarea "[DOMAIN_NAME]("spikes")"
click at [586, 360] on span "Update" at bounding box center [584, 361] width 81 height 14
click at [613, 351] on button "Update" at bounding box center [584, 361] width 86 height 27
click at [294, 352] on button "Play" at bounding box center [303, 356] width 84 height 27
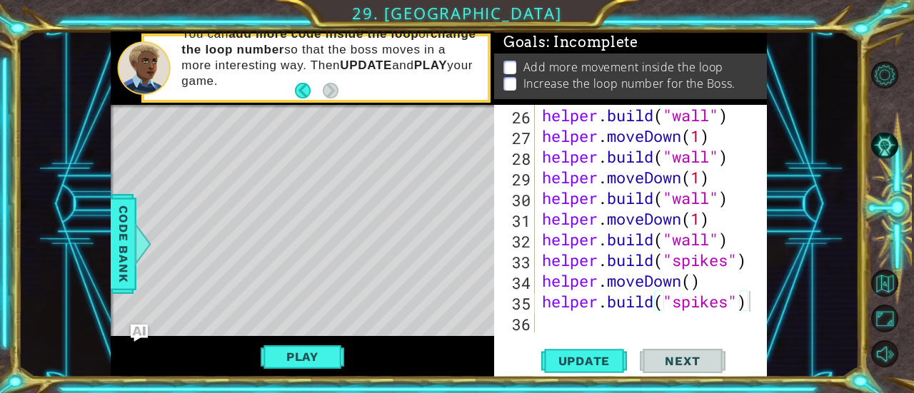
scroll to position [10, 0]
click at [561, 328] on div "helper . build ( "wall" ) helper . moveDown ( 1 ) helper . build ( "wall" ) hel…" at bounding box center [649, 239] width 221 height 269
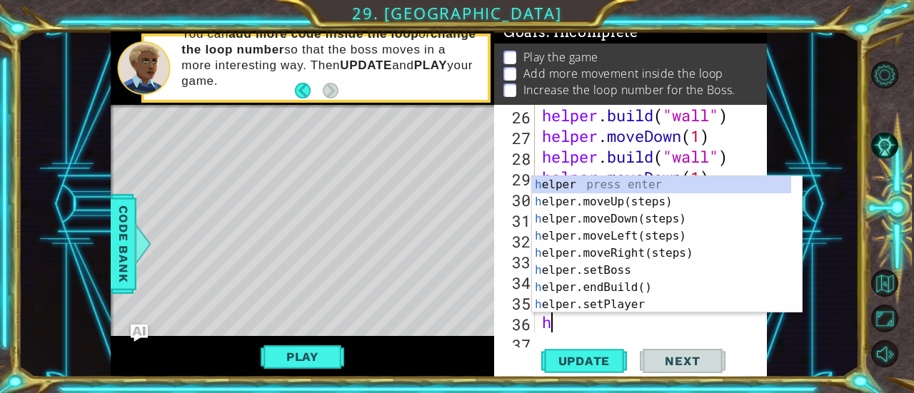
scroll to position [704, 0]
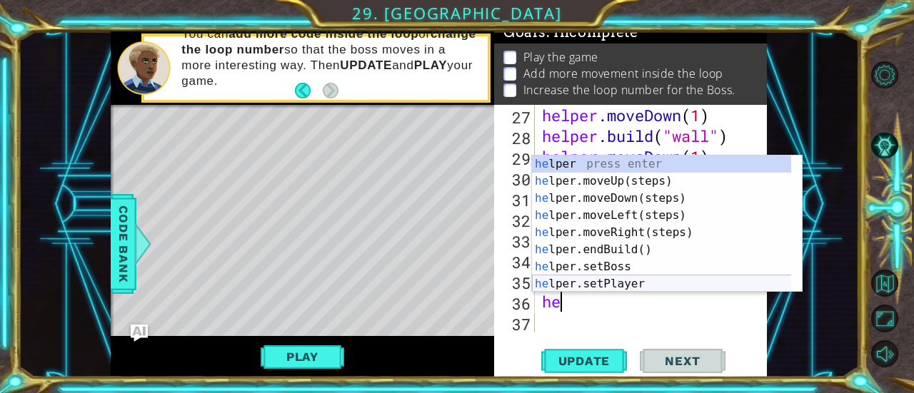
click at [633, 284] on div "he lper press enter he lper.moveUp(steps) press enter he lper.moveDown(steps) p…" at bounding box center [662, 241] width 260 height 171
type textarea "helper.setPlayer("dragon")"
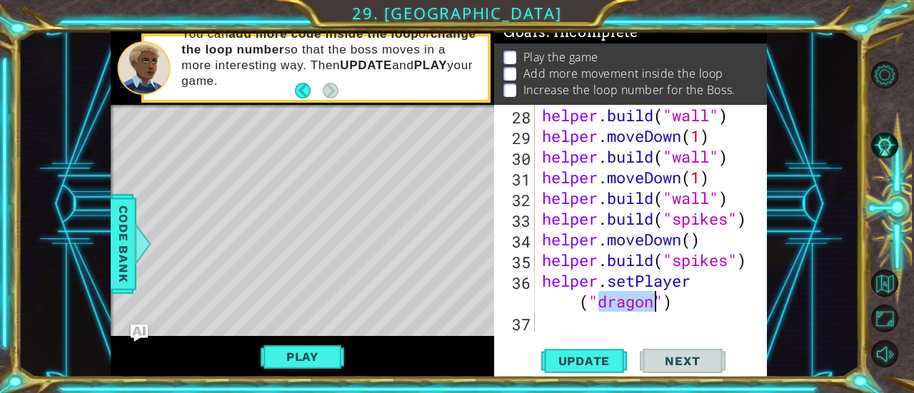
scroll to position [724, 0]
click at [664, 319] on div "helper . build ( "wall" ) helper . moveDown ( 1 ) helper . build ( "wall" ) hel…" at bounding box center [649, 239] width 221 height 269
click at [612, 359] on span "Update" at bounding box center [584, 361] width 81 height 14
click at [315, 363] on button "Play" at bounding box center [303, 356] width 84 height 27
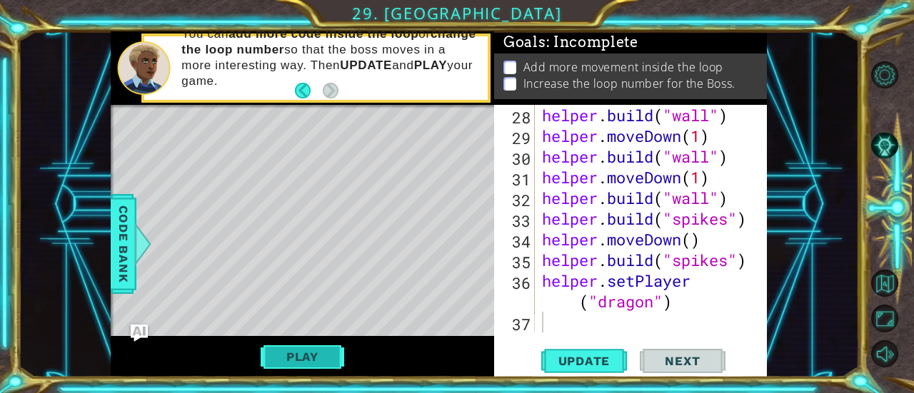
click at [273, 343] on button "Play" at bounding box center [303, 356] width 84 height 27
drag, startPoint x: 608, startPoint y: 315, endPoint x: 563, endPoint y: 323, distance: 45.8
click at [563, 323] on div "helper . build ( "wall" ) helper . moveDown ( 1 ) helper . build ( "wall" ) hel…" at bounding box center [649, 239] width 221 height 269
click at [600, 318] on div "helper . build ( "wall" ) helper . moveDown ( 1 ) helper . build ( "wall" ) hel…" at bounding box center [649, 239] width 221 height 269
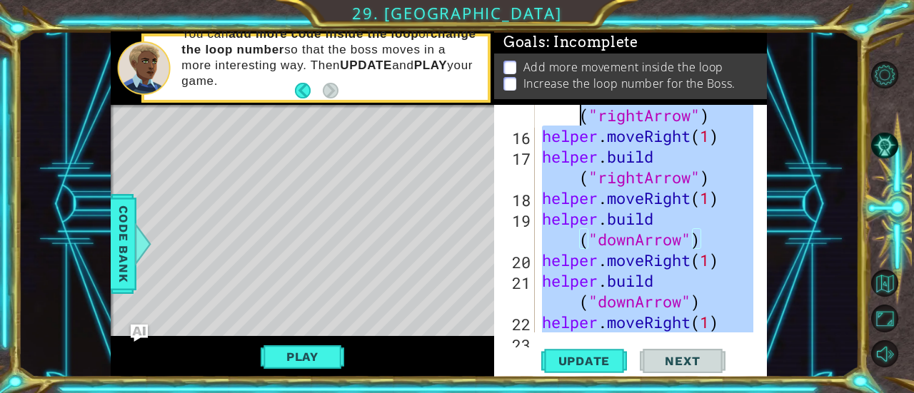
scroll to position [0, 0]
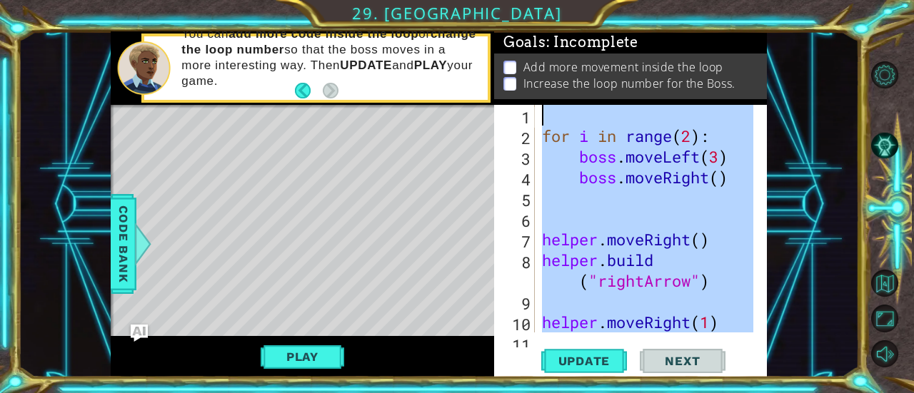
drag, startPoint x: 697, startPoint y: 298, endPoint x: 445, endPoint y: 49, distance: 353.9
click at [445, 49] on div "1 ההההההההההההההההההההההההההההההההההההההההההההההההההההההההההההההההההההההההההההה…" at bounding box center [439, 204] width 657 height 346
type textarea "for i in range(2):"
click at [708, 126] on div "for i in range ( 2 ) : boss . moveLeft ( 3 ) boss . moveRight ( ) helper . move…" at bounding box center [646, 219] width 214 height 228
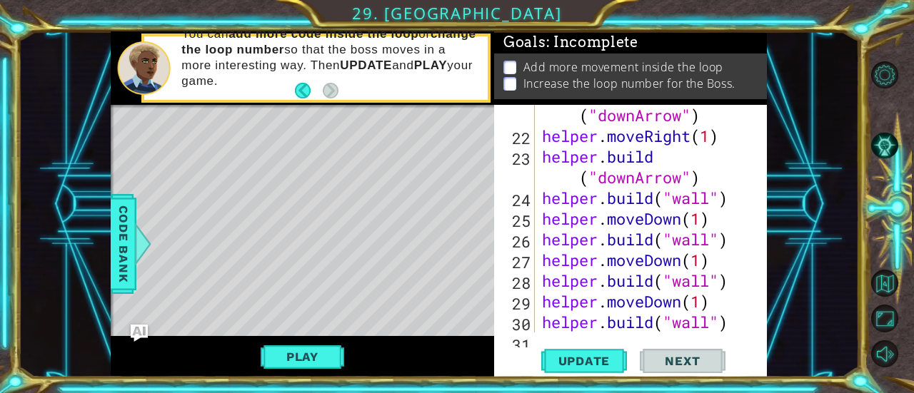
scroll to position [724, 0]
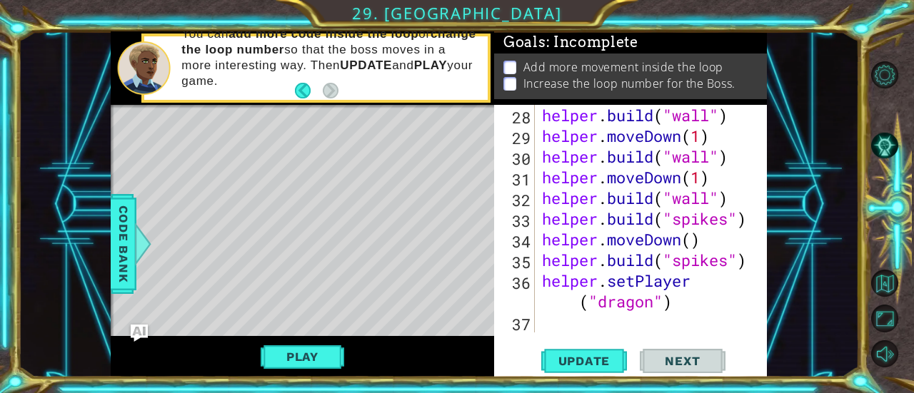
click at [653, 305] on div "helper . build ( "wall" ) helper . moveDown ( 1 ) helper . build ( "wall" ) hel…" at bounding box center [649, 239] width 221 height 269
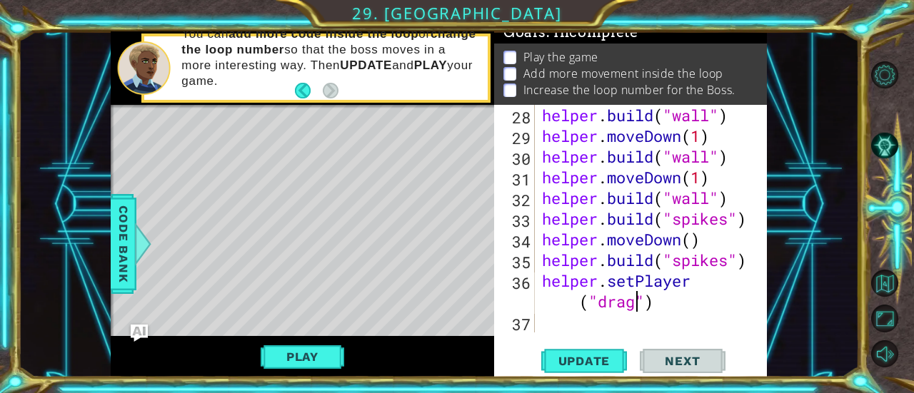
scroll to position [0, 10]
type textarea "helper.setPlayer("dragon")"
click at [698, 328] on div "helper . build ( "wall" ) helper . moveDown ( 1 ) helper . build ( "wall" ) hel…" at bounding box center [649, 239] width 221 height 269
click at [308, 355] on button "Play" at bounding box center [303, 356] width 84 height 27
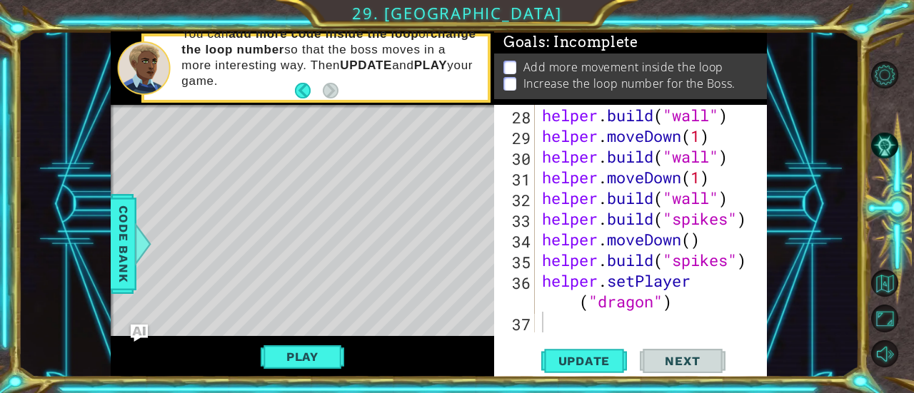
click at [550, 331] on div "helper . build ( "wall" ) helper . moveDown ( 1 ) helper . build ( "wall" ) hel…" at bounding box center [649, 239] width 221 height 269
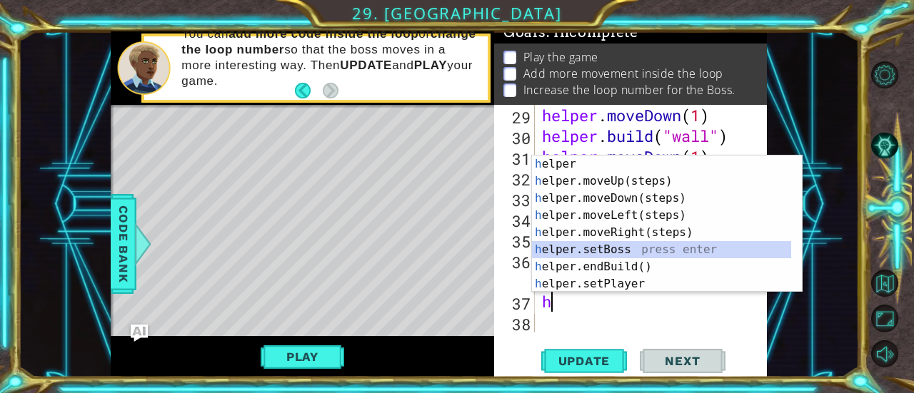
click at [597, 248] on div "h elper press enter h elper.moveUp(steps) press enter h elper.moveDown(steps) p…" at bounding box center [662, 241] width 260 height 171
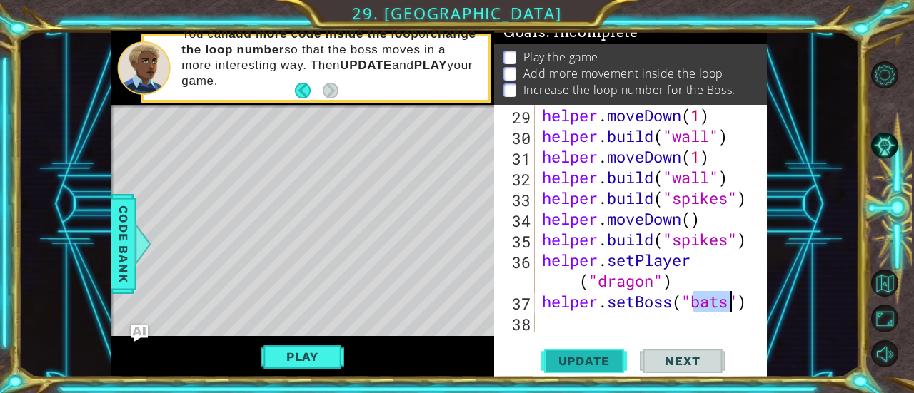
click at [605, 359] on span "Update" at bounding box center [584, 361] width 81 height 14
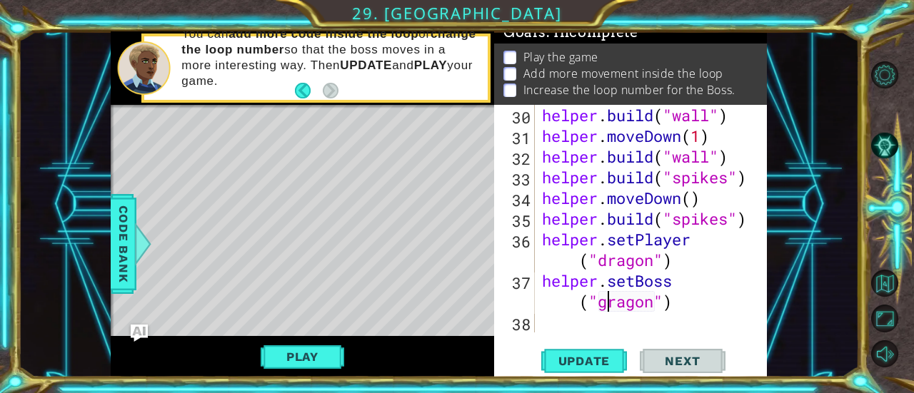
click at [607, 303] on div "helper . build ( "wall" ) helper . moveDown ( 1 ) helper . build ( "wall" ) hel…" at bounding box center [649, 239] width 221 height 269
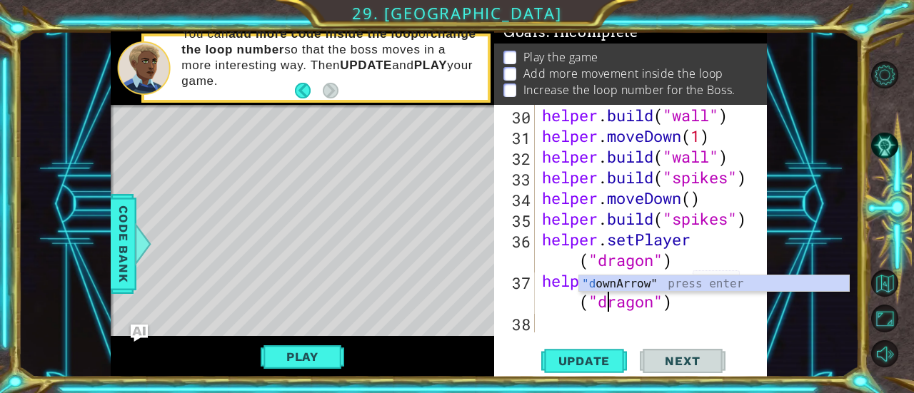
scroll to position [0, 7]
click at [599, 364] on span "Update" at bounding box center [584, 361] width 81 height 14
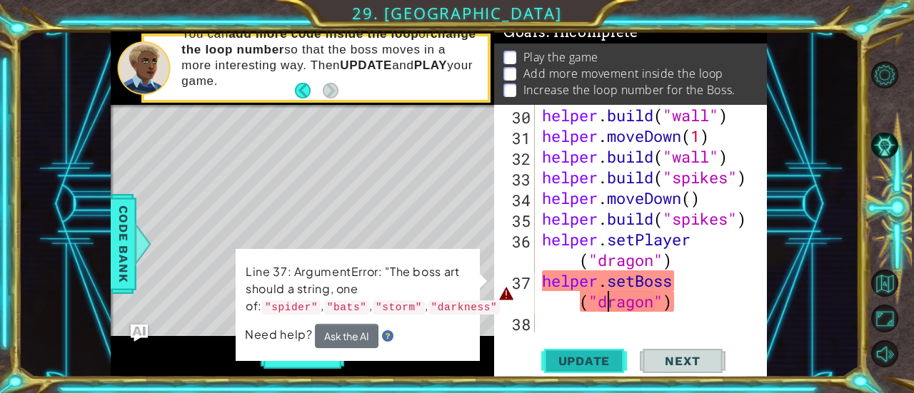
click at [583, 359] on span "Update" at bounding box center [584, 361] width 81 height 14
click at [653, 303] on div "helper . build ( "wall" ) helper . moveDown ( 1 ) helper . build ( "wall" ) hel…" at bounding box center [649, 239] width 221 height 269
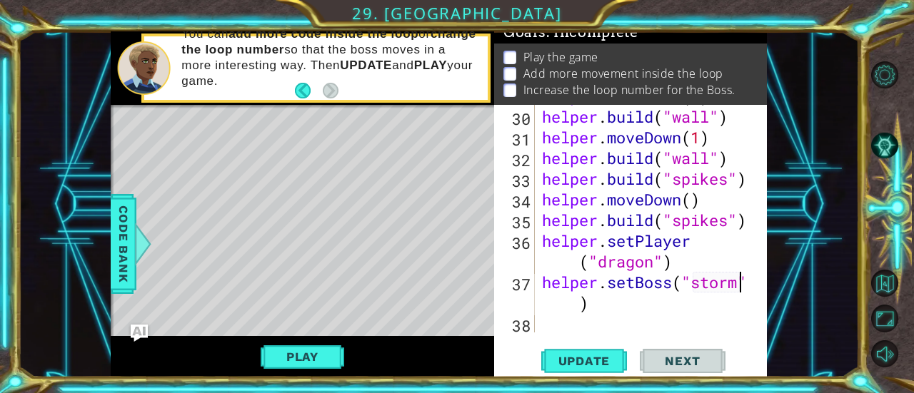
scroll to position [765, 0]
type textarea "helper.setBoss("storm")"
click at [598, 359] on span "Update" at bounding box center [584, 361] width 81 height 14
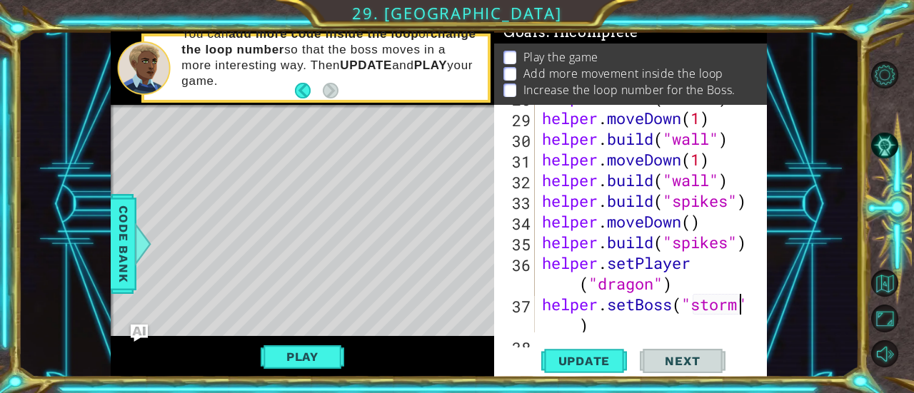
scroll to position [742, 0]
click at [613, 320] on div "helper . build ( "wall" ) helper . moveDown ( 1 ) helper . build ( "wall" ) hel…" at bounding box center [649, 232] width 221 height 290
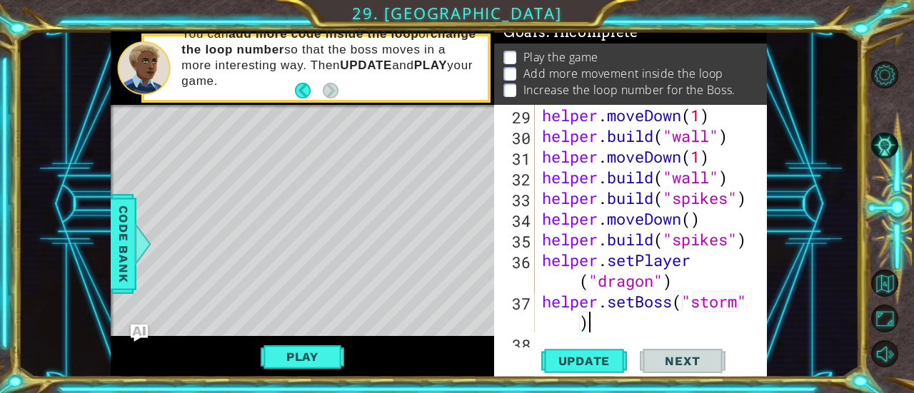
scroll to position [765, 0]
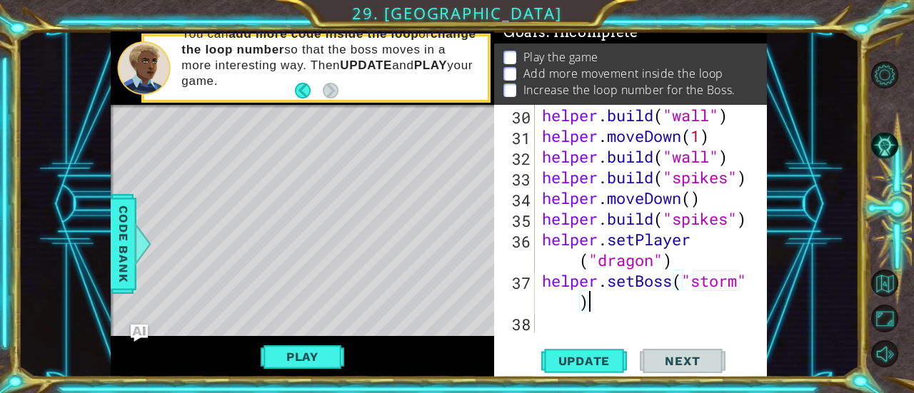
click at [588, 324] on div "helper . build ( "wall" ) helper . moveDown ( 1 ) helper . build ( "wall" ) hel…" at bounding box center [649, 239] width 221 height 269
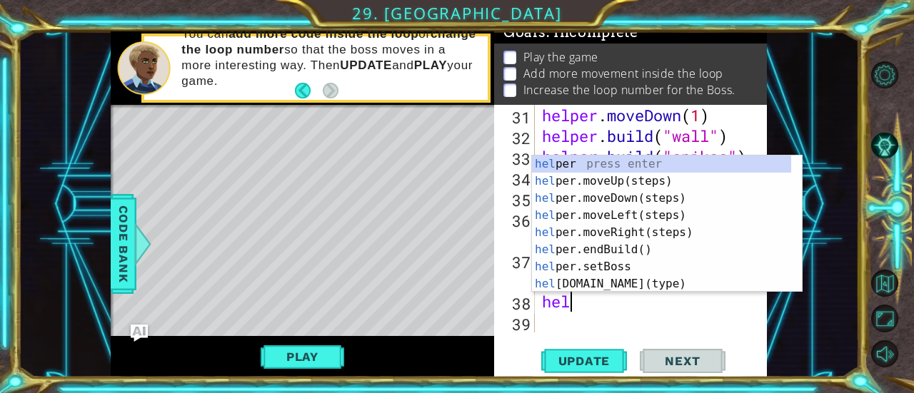
scroll to position [0, 1]
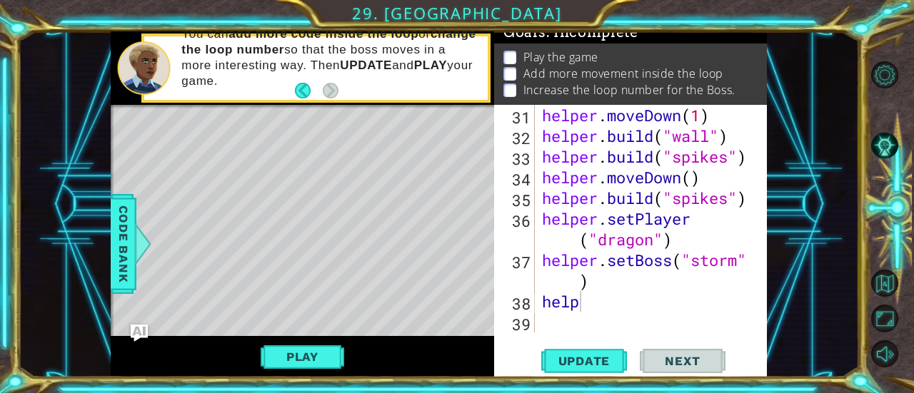
click at [642, 338] on div "help 31 32 33 34 35 36 37 38 39 helper . moveDown ( 1 ) helper . build ( "wall"…" at bounding box center [630, 241] width 273 height 273
click at [587, 362] on span "Update" at bounding box center [584, 361] width 81 height 14
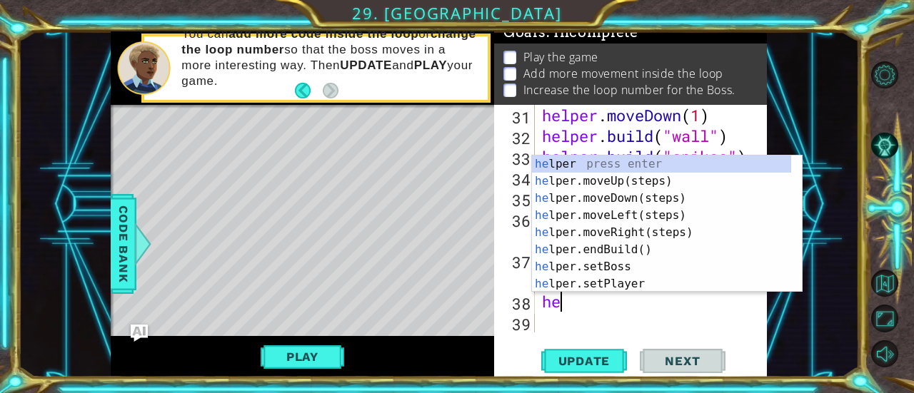
scroll to position [0, 0]
type textarea "h"
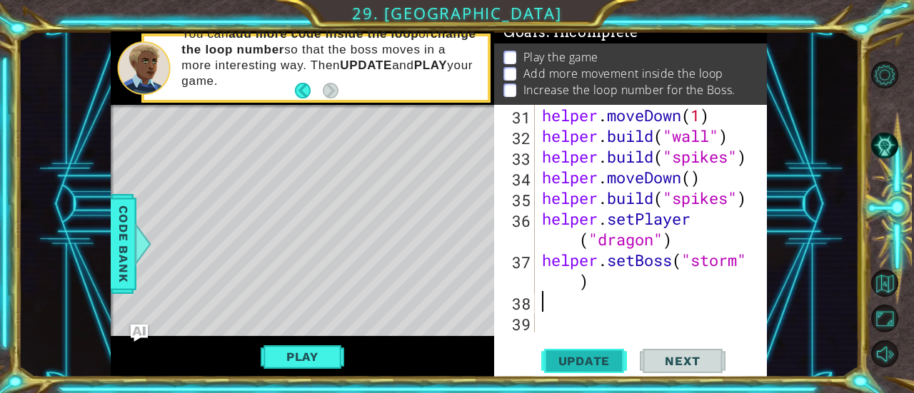
click at [603, 358] on span "Update" at bounding box center [584, 361] width 81 height 14
click at [315, 348] on button "Play" at bounding box center [303, 356] width 84 height 27
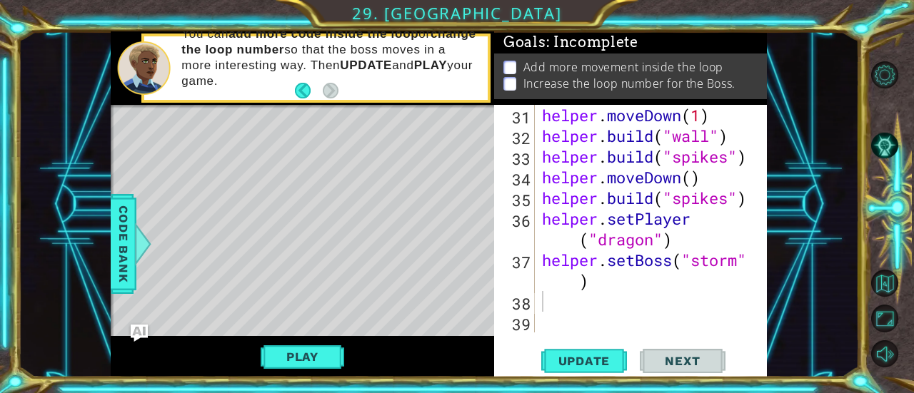
type textarea "helper.setBoss("storm")"
click at [657, 283] on div "helper . moveDown ( 1 ) helper . build ( "wall" ) helper . build ( "spikes" ) h…" at bounding box center [649, 239] width 221 height 269
drag, startPoint x: 561, startPoint y: 273, endPoint x: 550, endPoint y: 274, distance: 10.7
click at [550, 274] on div "helper . moveDown ( 1 ) helper . build ( "wall" ) helper . build ( "spikes" ) h…" at bounding box center [649, 239] width 221 height 269
click at [560, 313] on div "helper . moveDown ( 1 ) helper . build ( "wall" ) helper . build ( "spikes" ) h…" at bounding box center [649, 239] width 221 height 269
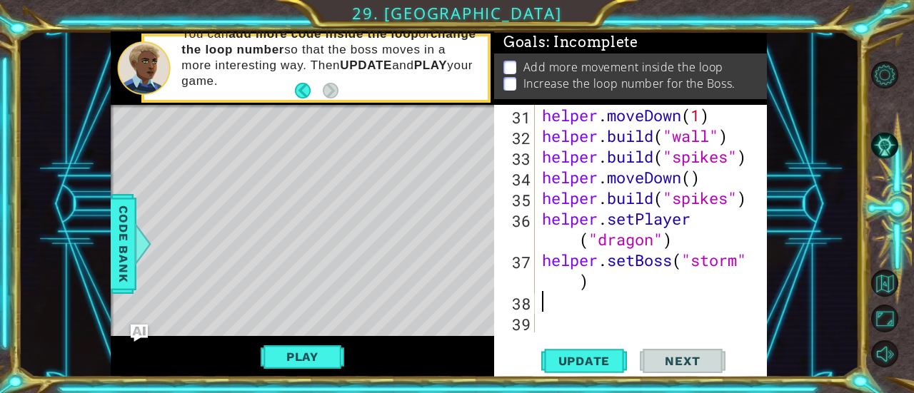
click at [559, 303] on div "helper . moveDown ( 1 ) helper . build ( "wall" ) helper . build ( "spikes" ) h…" at bounding box center [649, 239] width 221 height 269
click at [745, 258] on div "helper . moveDown ( 1 ) helper . build ( "wall" ) helper . build ( "spikes" ) h…" at bounding box center [649, 239] width 221 height 269
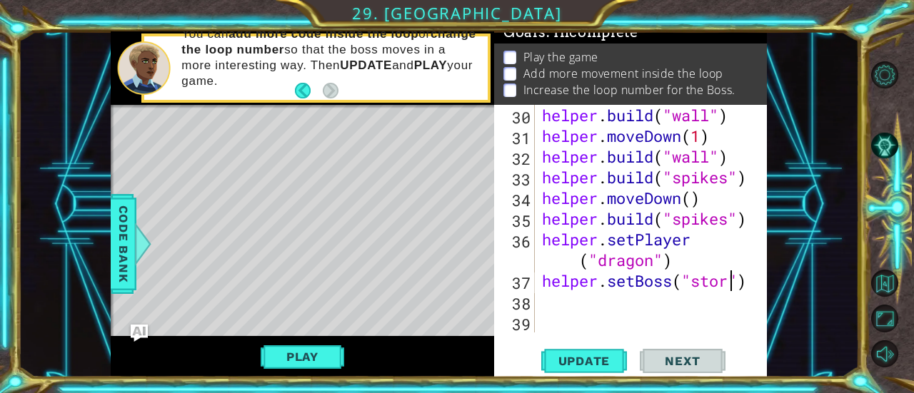
scroll to position [765, 0]
type textarea "helper.setBoss("s")"
click at [600, 356] on span "Update" at bounding box center [584, 361] width 81 height 14
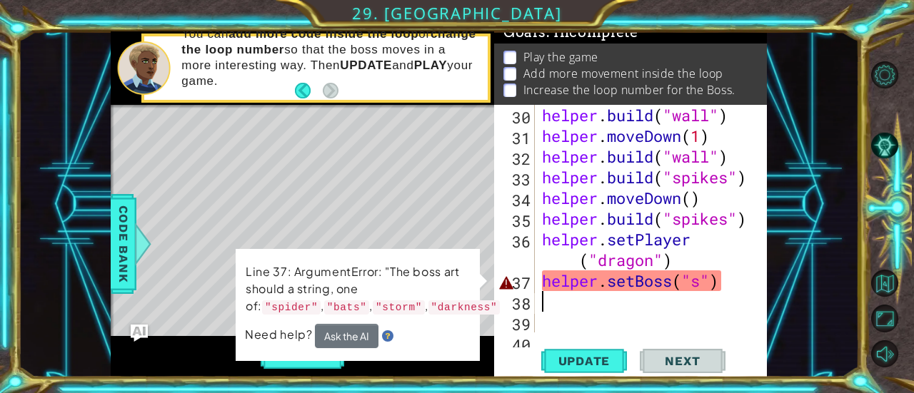
click at [705, 278] on div "helper . build ( "wall" ) helper . moveDown ( 1 ) helper . build ( "wall" ) hel…" at bounding box center [649, 239] width 221 height 269
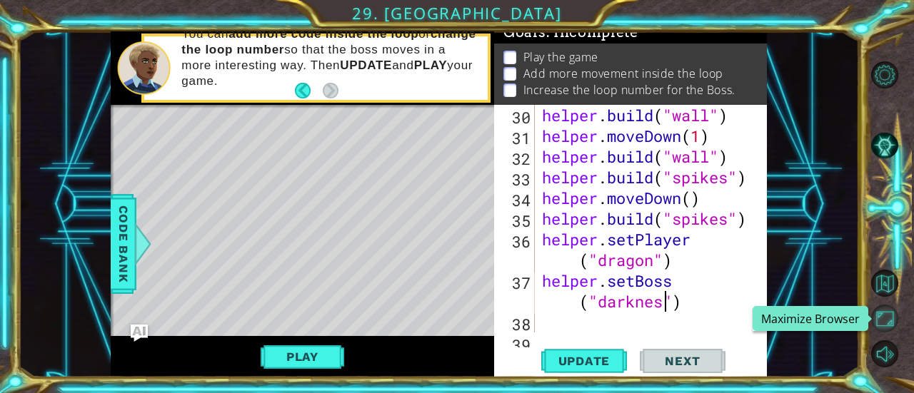
scroll to position [0, 10]
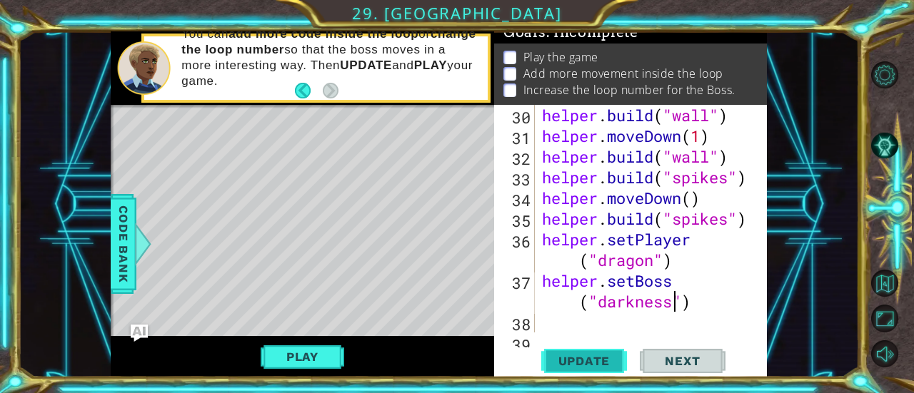
type textarea "helper.setBoss("darkness")"
click at [590, 358] on span "Update" at bounding box center [584, 361] width 81 height 14
click at [306, 352] on button "Play" at bounding box center [303, 356] width 84 height 27
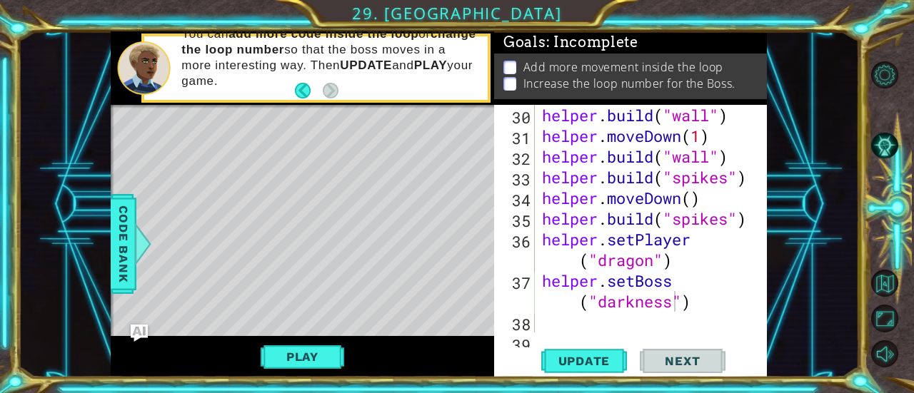
click at [598, 321] on div "helper . build ( "wall" ) helper . moveDown ( 1 ) helper . build ( "wall" ) hel…" at bounding box center [649, 239] width 221 height 269
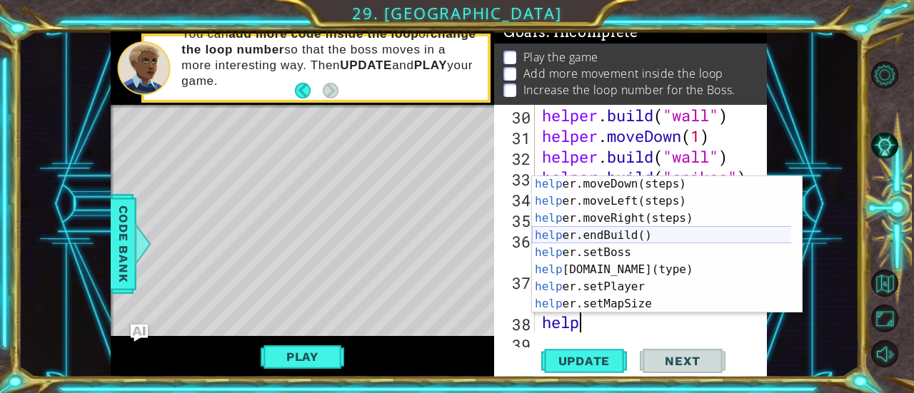
scroll to position [86, 0]
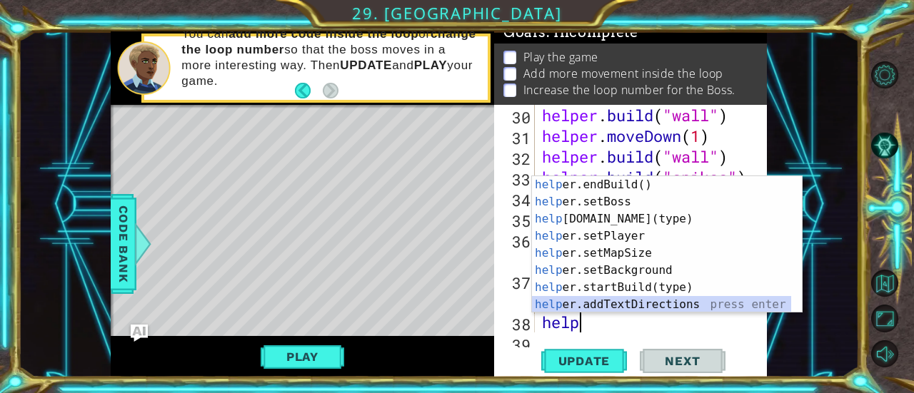
click at [708, 301] on div "help er.endBuild() press enter help er.setBoss press enter help [DOMAIN_NAME](t…" at bounding box center [662, 261] width 260 height 171
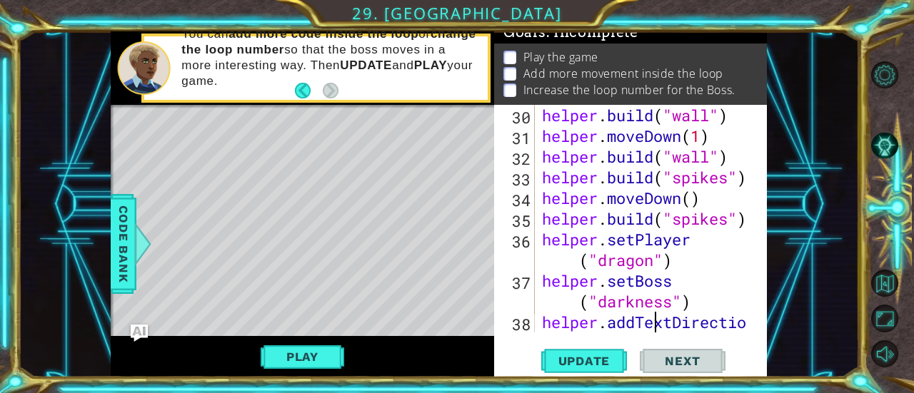
click at [653, 327] on div "helper . build ( "wall" ) helper . moveDown ( 1 ) helper . build ( "wall" ) hel…" at bounding box center [649, 250] width 221 height 290
click at [737, 321] on div "helper . build ( "wall" ) helper . moveDown ( 1 ) helper . build ( "wall" ) hel…" at bounding box center [649, 250] width 221 height 290
click at [554, 366] on span "Update" at bounding box center [584, 361] width 81 height 14
click at [607, 331] on div "helper . build ( "wall" ) helper . moveDown ( 1 ) helper . build ( "wall" ) hel…" at bounding box center [649, 250] width 221 height 290
click at [588, 358] on span "Update" at bounding box center [584, 361] width 81 height 14
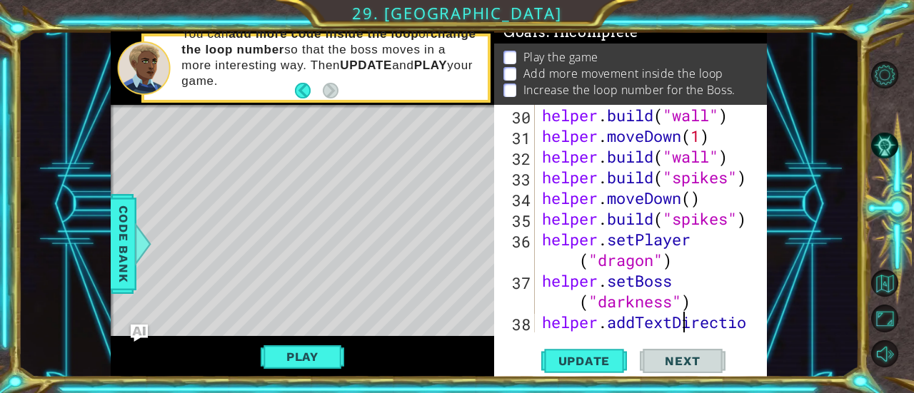
click at [679, 322] on div "helper . build ( "wall" ) helper . moveDown ( 1 ) helper . build ( "wall" ) hel…" at bounding box center [649, 250] width 221 height 290
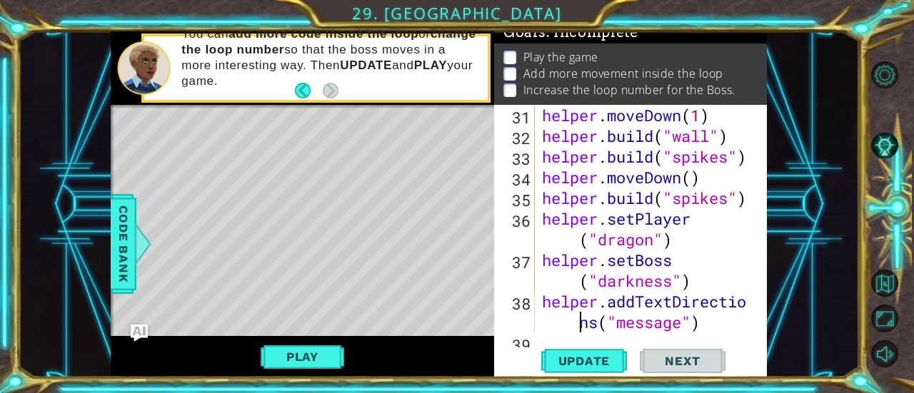
scroll to position [787, 0]
click at [683, 320] on div "helper . moveDown ( 1 ) helper . build ( "wall" ) helper . build ( "spikes" ) h…" at bounding box center [649, 239] width 221 height 269
type textarea "helper.addTextDirections("messa")"
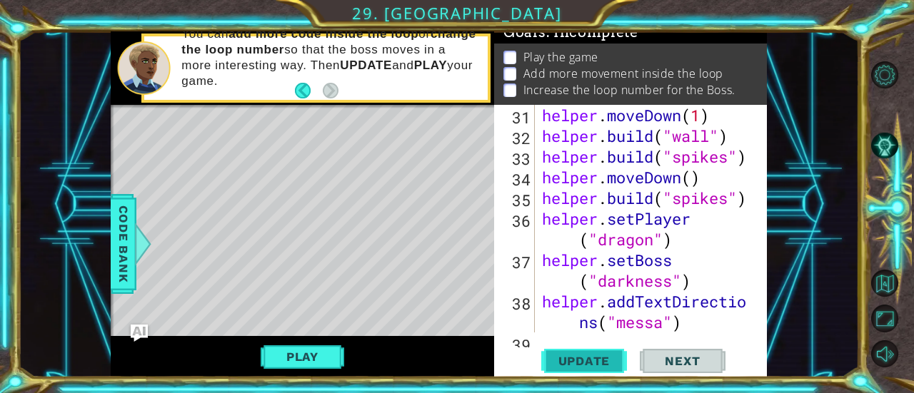
click at [575, 356] on span "Update" at bounding box center [584, 361] width 81 height 14
drag, startPoint x: 583, startPoint y: 351, endPoint x: 551, endPoint y: 355, distance: 31.7
drag, startPoint x: 551, startPoint y: 355, endPoint x: 646, endPoint y: 381, distance: 98.6
click at [646, 381] on div "1 ההההההההההההההההההההההההההההההההההההההההההההההההההההההההההההההההההההההההההההה…" at bounding box center [457, 196] width 914 height 393
click at [574, 366] on span "Update" at bounding box center [584, 361] width 81 height 14
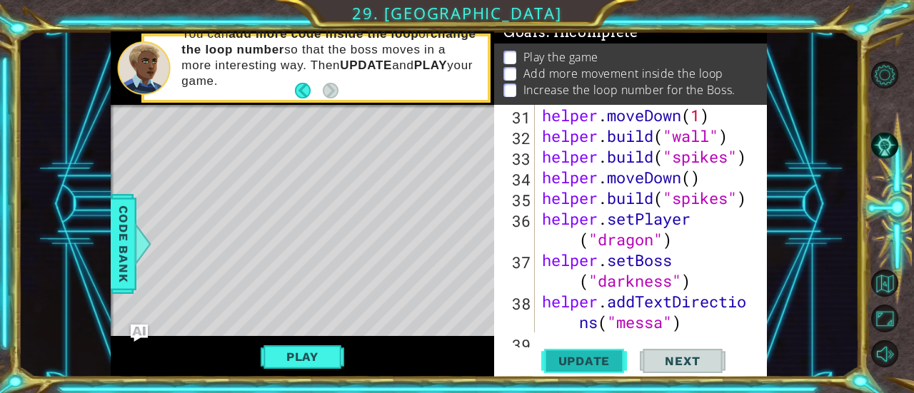
click at [574, 366] on span "Update" at bounding box center [584, 361] width 81 height 14
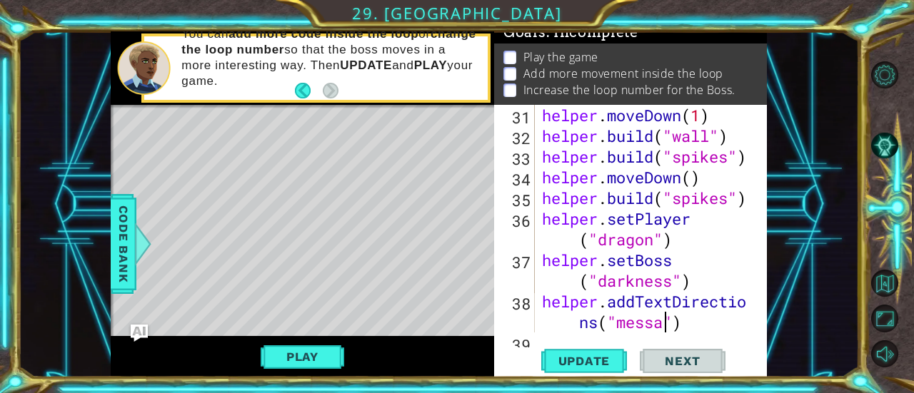
click at [661, 323] on div "helper . moveDown ( 1 ) helper . build ( "wall" ) helper . build ( "spikes" ) h…" at bounding box center [649, 239] width 221 height 269
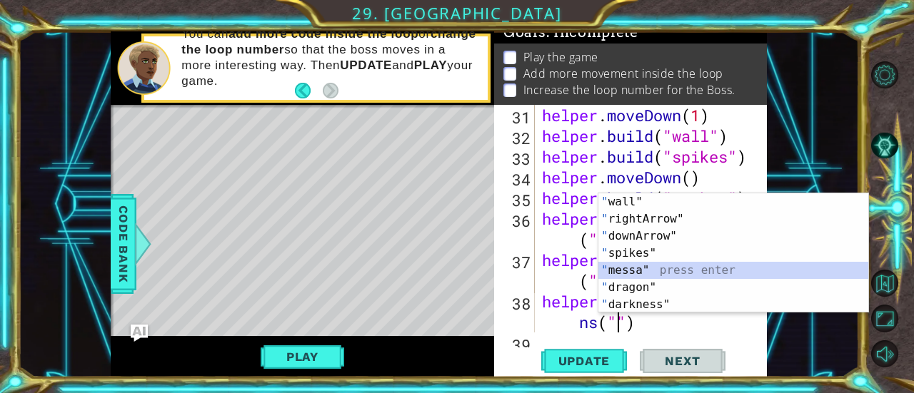
click at [666, 273] on div "" wall" press enter " rightArrow" press enter " downArrow" press enter " spikes…" at bounding box center [733, 270] width 271 height 154
type textarea "helper.addTextDirections("messa")"
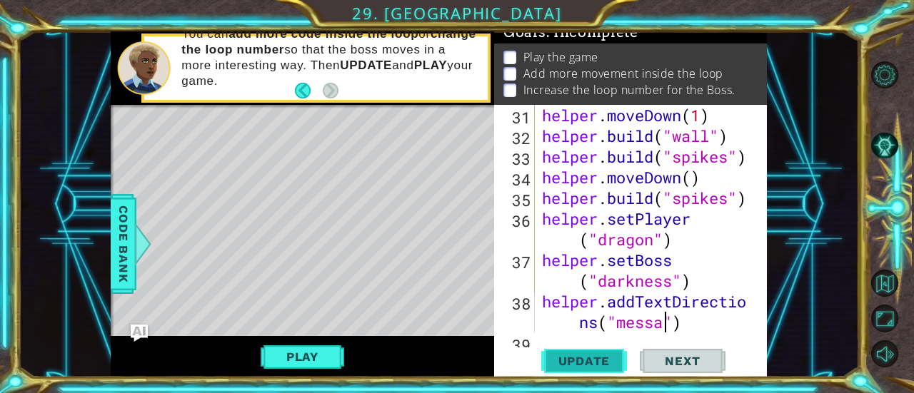
click at [588, 353] on button "Update" at bounding box center [584, 361] width 86 height 27
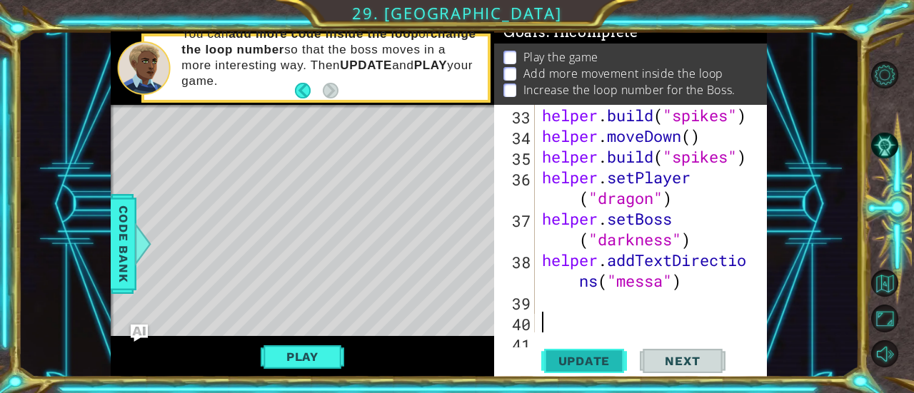
type textarea "helper.addTextDirections("messa")"
click at [596, 359] on span "Update" at bounding box center [584, 361] width 81 height 14
click at [310, 361] on button "Play" at bounding box center [303, 356] width 84 height 27
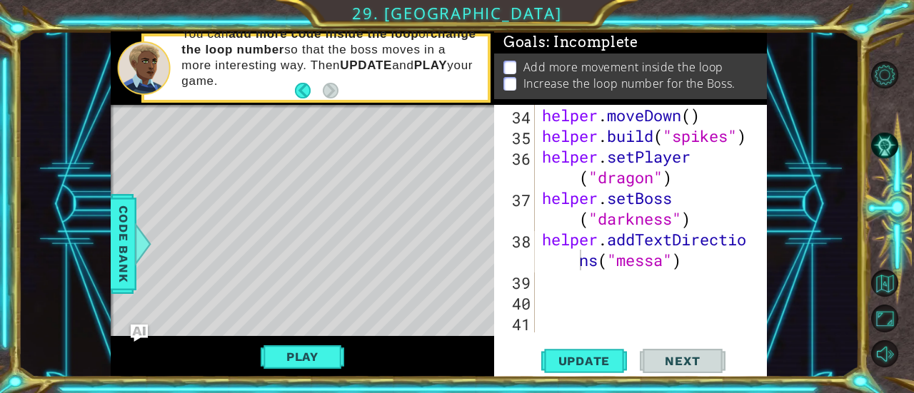
scroll to position [848, 0]
click at [630, 298] on div "helper . moveDown ( ) helper . build ( "spikes" ) helper . setPlayer ( "dragon"…" at bounding box center [649, 239] width 221 height 269
click at [620, 288] on div "helper . moveDown ( ) helper . build ( "spikes" ) helper . setPlayer ( "dragon"…" at bounding box center [649, 239] width 221 height 269
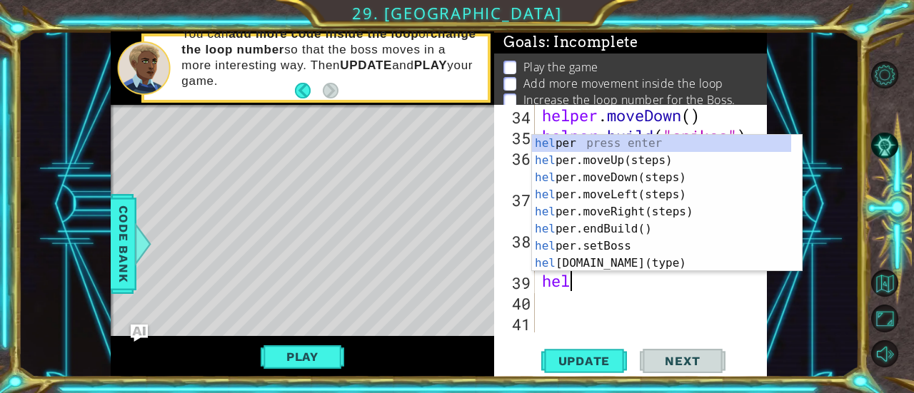
scroll to position [0, 0]
type textarea "helper"
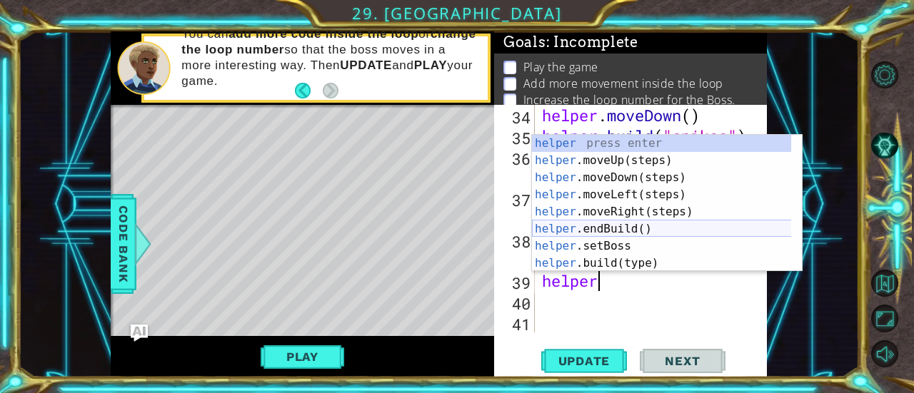
click at [680, 226] on div "helper press enter helper .moveUp(steps) press enter helper .moveDown(steps) pr…" at bounding box center [662, 220] width 260 height 171
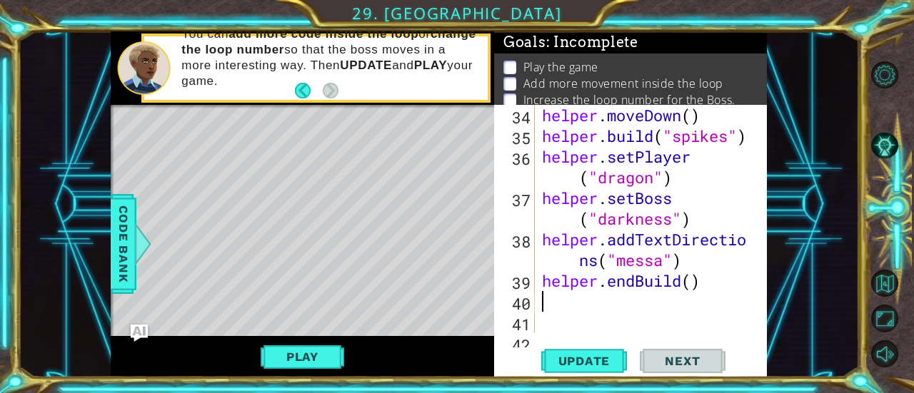
scroll to position [0, 0]
click at [601, 353] on button "Update" at bounding box center [584, 361] width 86 height 27
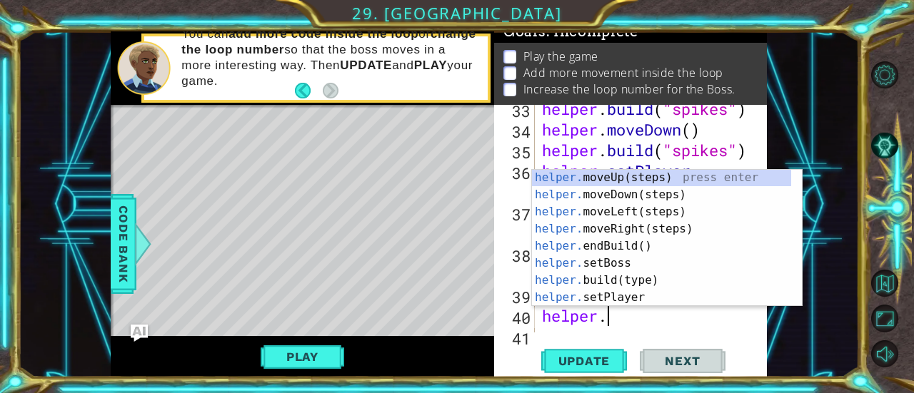
scroll to position [69, 0]
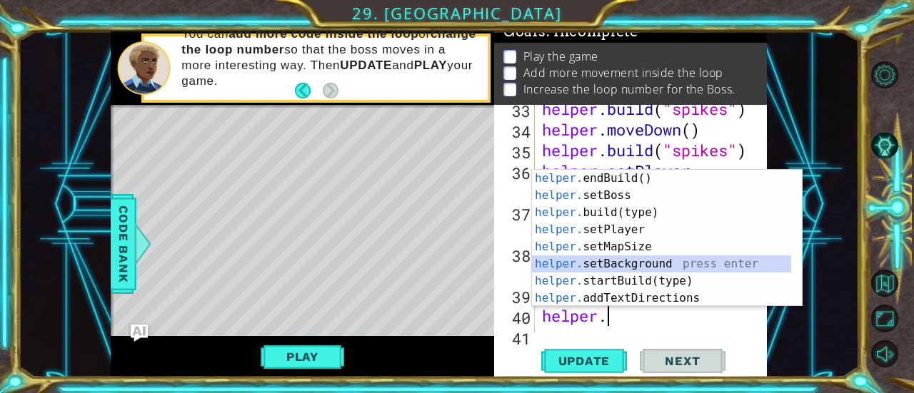
click at [655, 259] on div "helper. endBuild() press enter helper. setBoss press enter helper. build(type) …" at bounding box center [662, 255] width 260 height 171
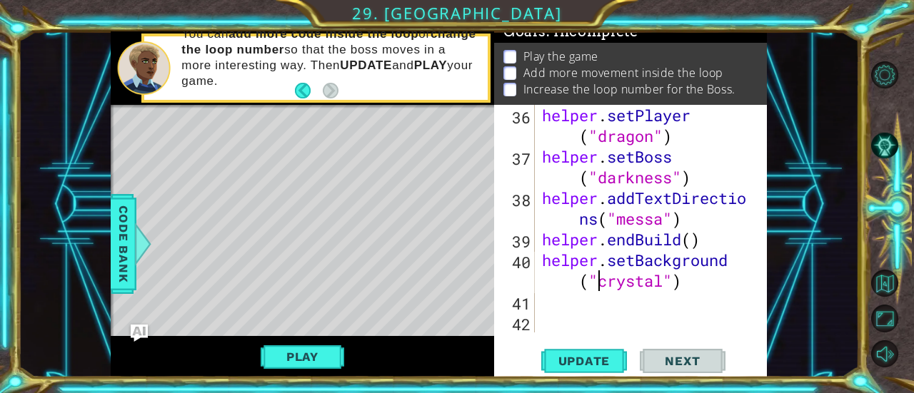
scroll to position [890, 0]
click at [663, 283] on div "helper . setPlayer ( "dragon" ) helper . setBoss ( "darkness" ) helper . addTex…" at bounding box center [649, 250] width 221 height 290
click at [600, 353] on button "Update" at bounding box center [584, 361] width 86 height 27
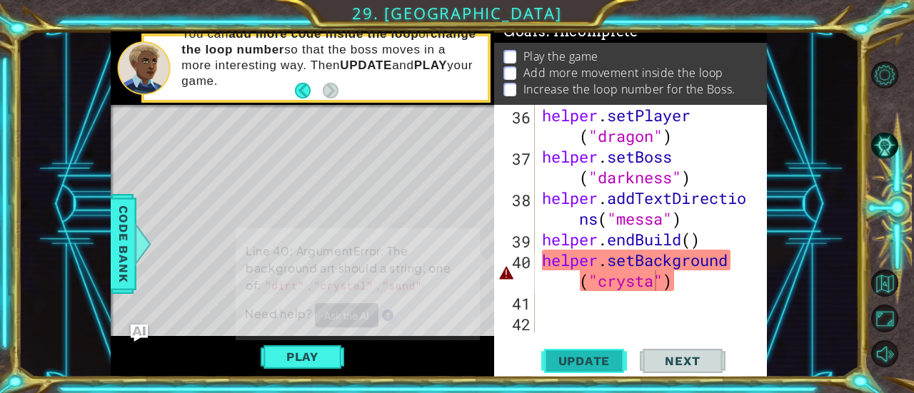
click at [600, 353] on button "Update" at bounding box center [584, 361] width 86 height 27
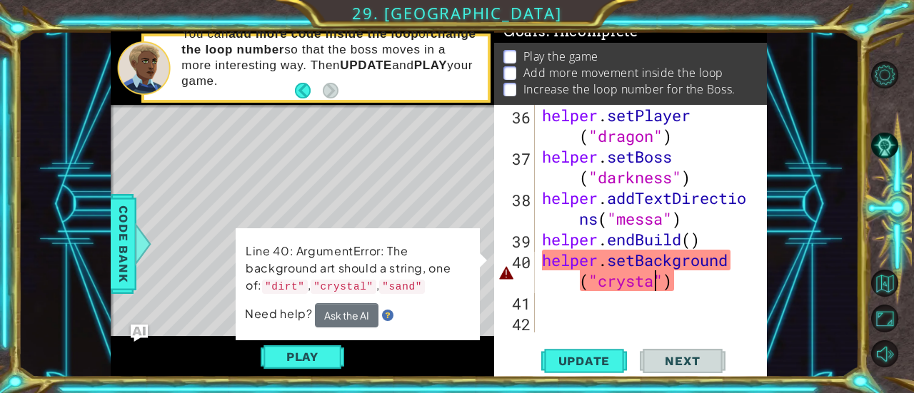
scroll to position [0, 12]
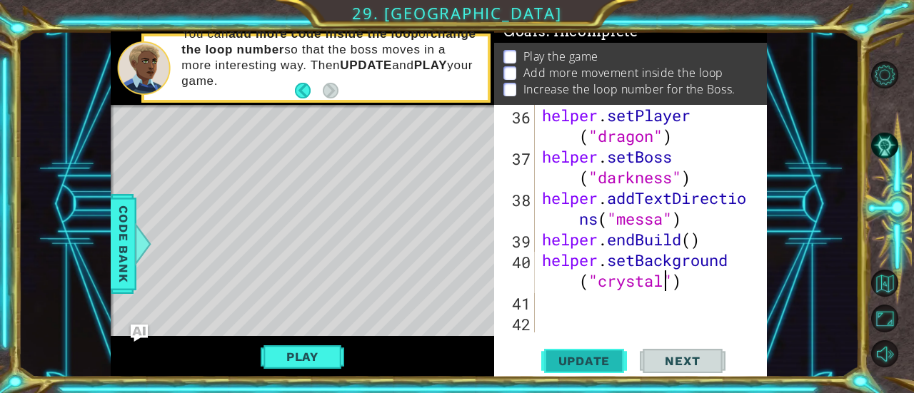
type textarea "helper.setBackground("crystal")"
click at [598, 362] on span "Update" at bounding box center [584, 361] width 81 height 14
click at [321, 355] on button "Play" at bounding box center [303, 356] width 84 height 27
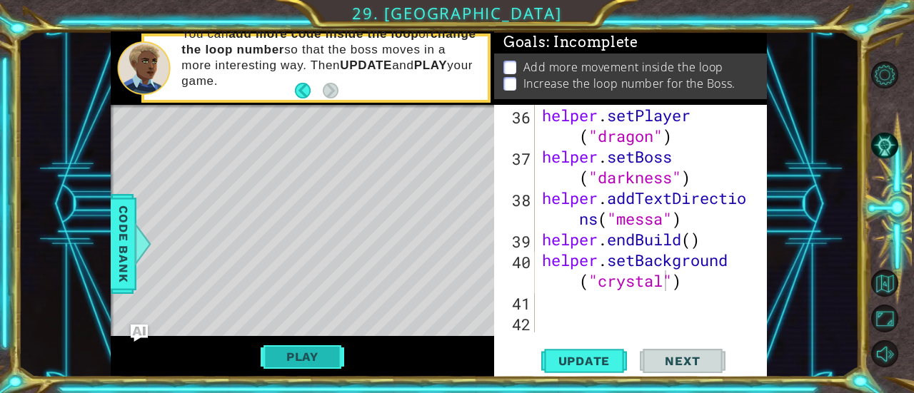
scroll to position [12, 0]
click at [555, 318] on div "helper . setPlayer ( "dragon" ) helper . setBoss ( "darkness" ) helper . addTex…" at bounding box center [649, 250] width 221 height 290
click at [549, 293] on div "helper . setPlayer ( "dragon" ) helper . setBoss ( "darkness" ) helper . addTex…" at bounding box center [649, 250] width 221 height 290
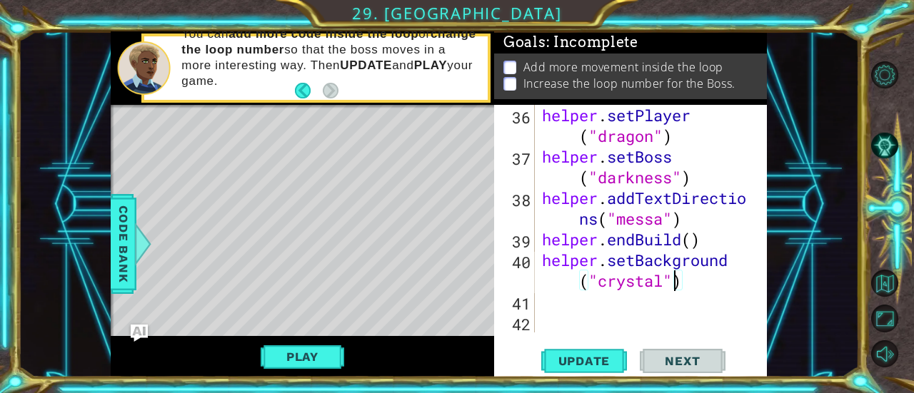
click at [671, 288] on div "helper . setPlayer ( "dragon" ) helper . setBoss ( "darkness" ) helper . addTex…" at bounding box center [649, 250] width 221 height 290
click at [665, 279] on div "helper . setPlayer ( "dragon" ) helper . setBoss ( "darkness" ) helper . addTex…" at bounding box center [649, 250] width 221 height 290
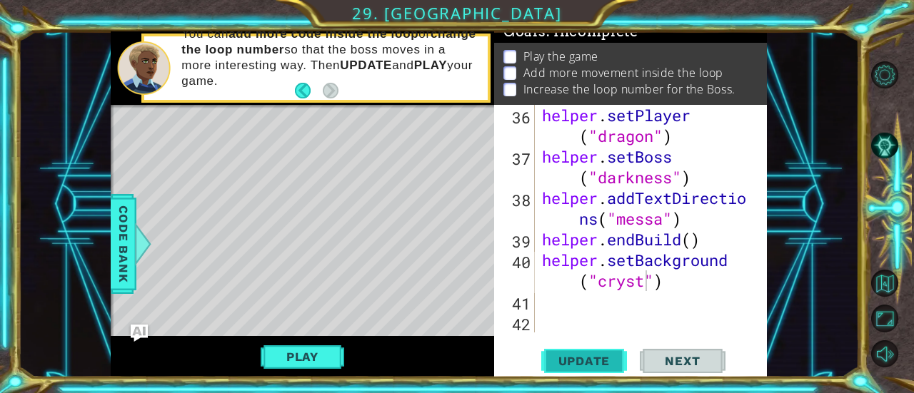
click at [586, 368] on span "Update" at bounding box center [584, 361] width 81 height 14
click at [598, 355] on span "Update" at bounding box center [584, 361] width 81 height 14
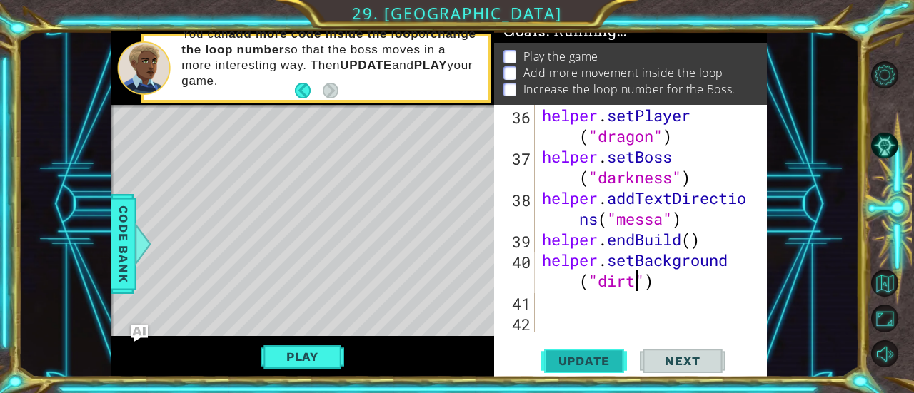
click at [598, 355] on span "Update" at bounding box center [584, 361] width 81 height 14
click at [591, 368] on span "Update" at bounding box center [584, 361] width 81 height 14
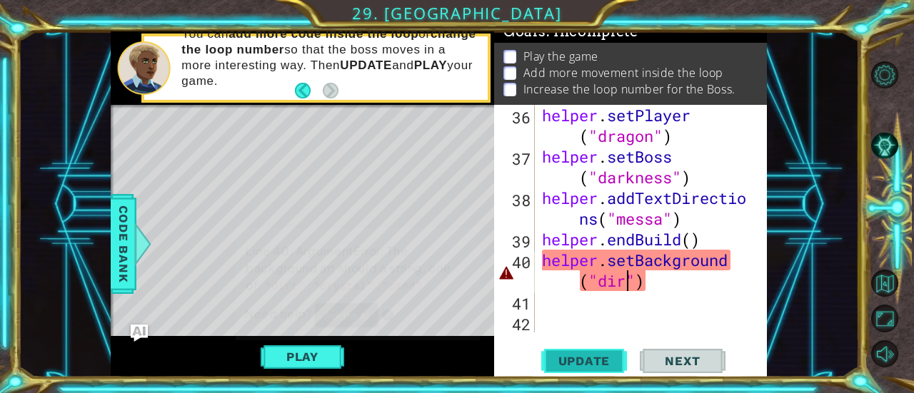
click at [593, 358] on span "Update" at bounding box center [584, 361] width 81 height 14
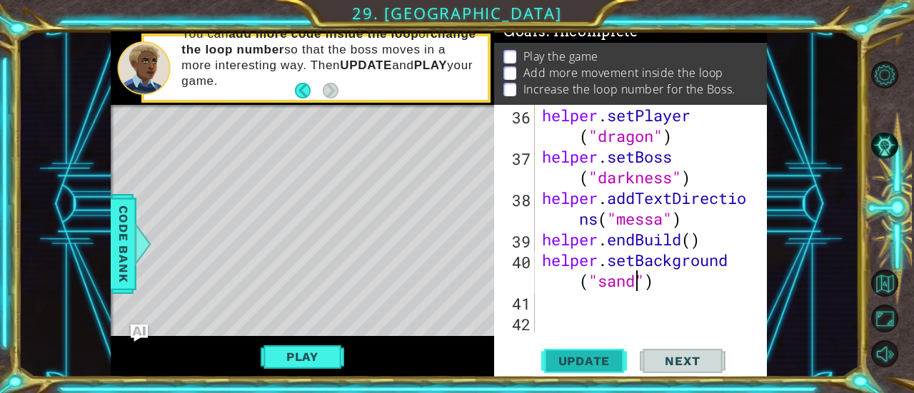
type textarea "helper.setBackground("sand")"
click at [603, 353] on button "Update" at bounding box center [584, 361] width 86 height 27
click at [620, 288] on div "helper . setPlayer ( "dragon" ) helper . setBoss ( "darkness" ) helper . addTex…" at bounding box center [649, 250] width 221 height 290
click at [687, 280] on div "helper . setPlayer ( "dragon" ) helper . setBoss ( "darkness" ) helper . addTex…" at bounding box center [649, 250] width 221 height 290
click at [597, 313] on div "helper . setPlayer ( "dragon" ) helper . setBoss ( "darkness" ) helper . addTex…" at bounding box center [649, 250] width 221 height 290
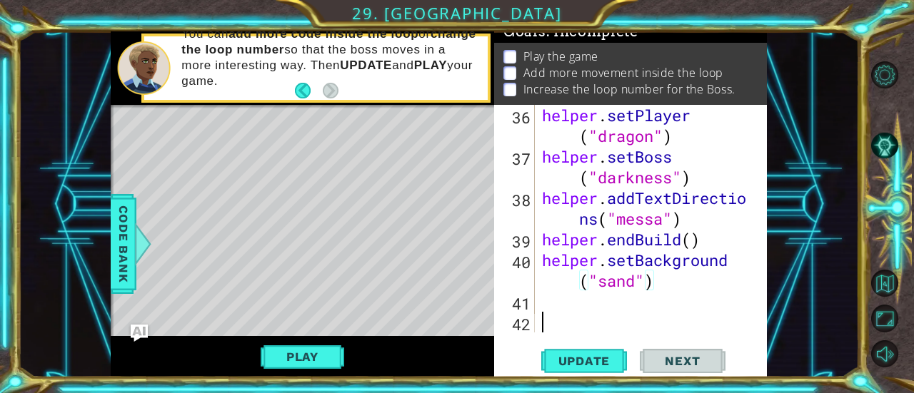
scroll to position [0, 0]
click at [581, 306] on div "helper . setPlayer ( "dragon" ) helper . setBoss ( "darkness" ) helper . addTex…" at bounding box center [649, 250] width 221 height 290
click at [640, 333] on div "36 37 38 39 40 41 42 helper . setPlayer ( "dragon" ) helper . setBoss ( "darkne…" at bounding box center [630, 241] width 273 height 273
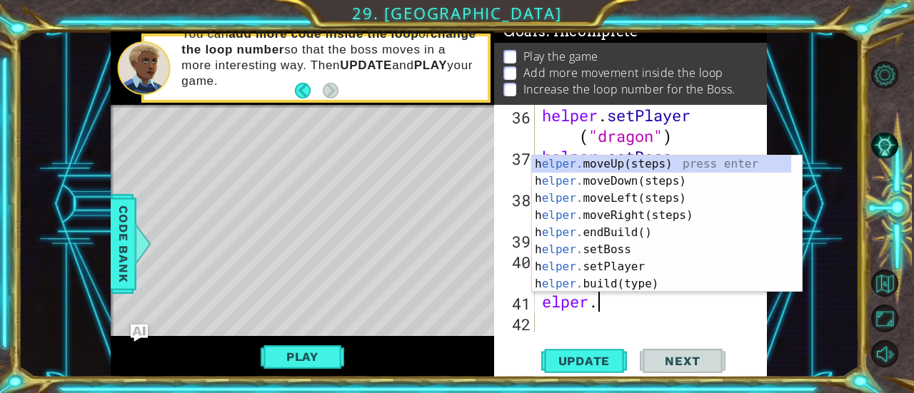
scroll to position [0, 1]
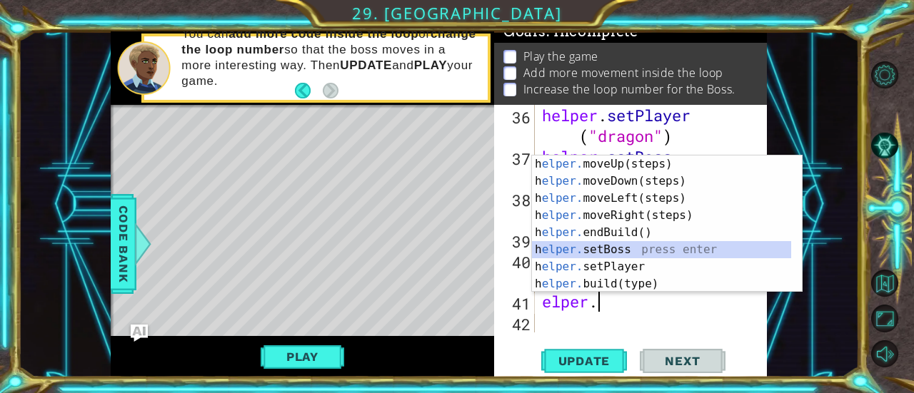
click at [635, 253] on div "h elper. moveUp(steps) press enter h elper. moveDown(steps) press enter h elper…" at bounding box center [662, 241] width 260 height 171
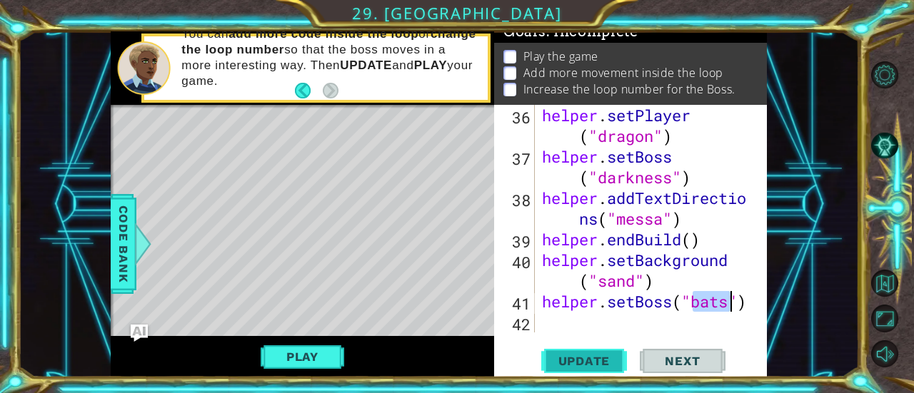
type textarea "helper.setBoss("bats")"
click at [601, 361] on span "Update" at bounding box center [584, 361] width 81 height 14
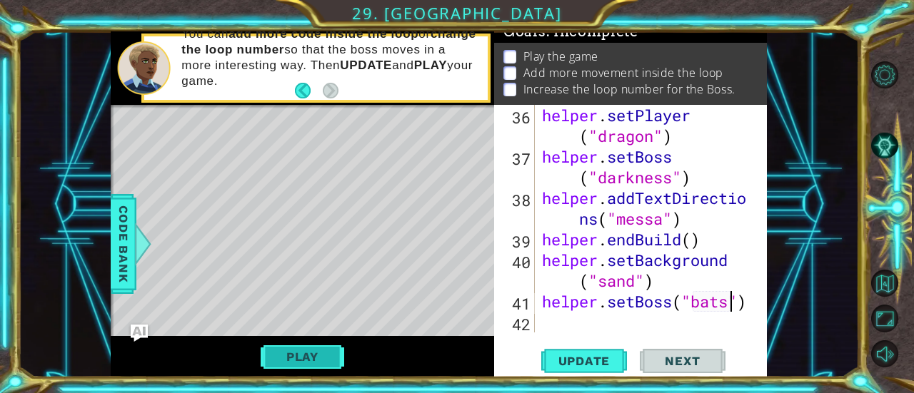
click at [304, 346] on button "Play" at bounding box center [303, 356] width 84 height 27
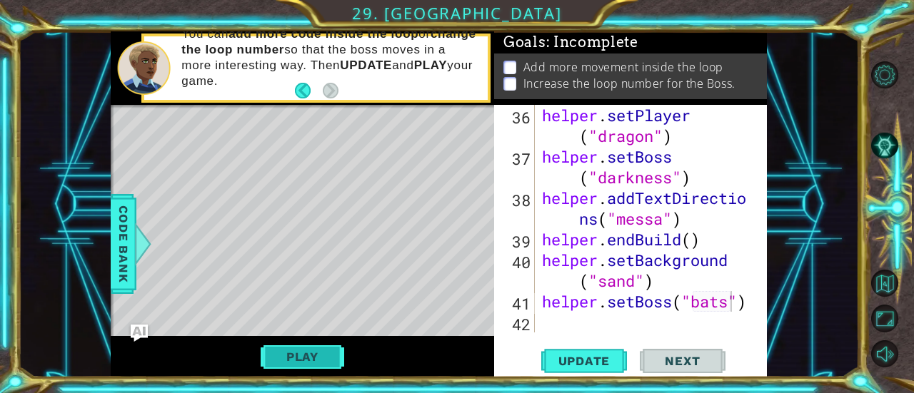
scroll to position [12, 0]
click at [563, 308] on div "helper . setPlayer ( "dragon" ) helper . setBoss ( "darkness" ) helper . addTex…" at bounding box center [649, 250] width 221 height 290
click at [563, 327] on div "helper . setPlayer ( "dragon" ) helper . setBoss ( "darkness" ) helper . addTex…" at bounding box center [649, 250] width 221 height 290
drag, startPoint x: 764, startPoint y: 303, endPoint x: 770, endPoint y: 386, distance: 82.3
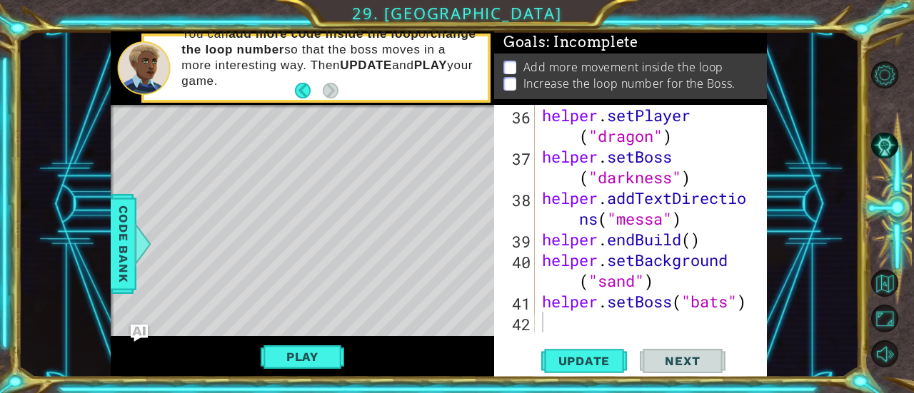
click at [770, 386] on div "1 ההההההההההההההההההההההההההההההההההההההההההההההההההההההההההההההההההההההההההההה…" at bounding box center [457, 196] width 914 height 393
click at [584, 329] on div "helper . setPlayer ( "dragon" ) helper . setBoss ( "darkness" ) helper . addTex…" at bounding box center [649, 250] width 221 height 290
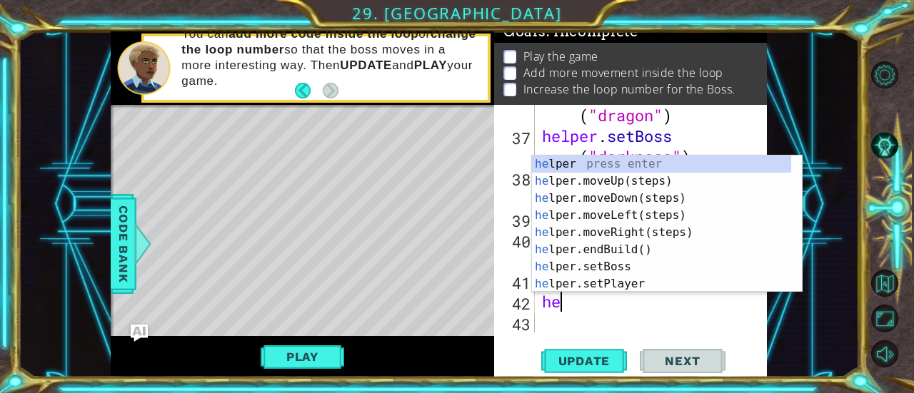
type textarea "h"
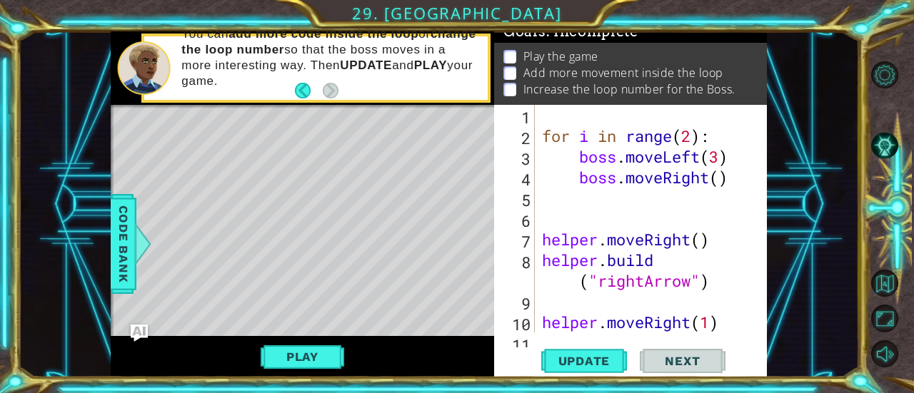
scroll to position [1, 0]
click at [722, 176] on div "for i in range ( 2 ) : boss . moveLeft ( 3 ) boss . moveRight ( ) helper . move…" at bounding box center [649, 249] width 221 height 290
click at [722, 176] on div "for i in range ( 2 ) : boss . moveLeft ( 3 ) boss . moveRight ( ) helper . move…" at bounding box center [646, 219] width 214 height 228
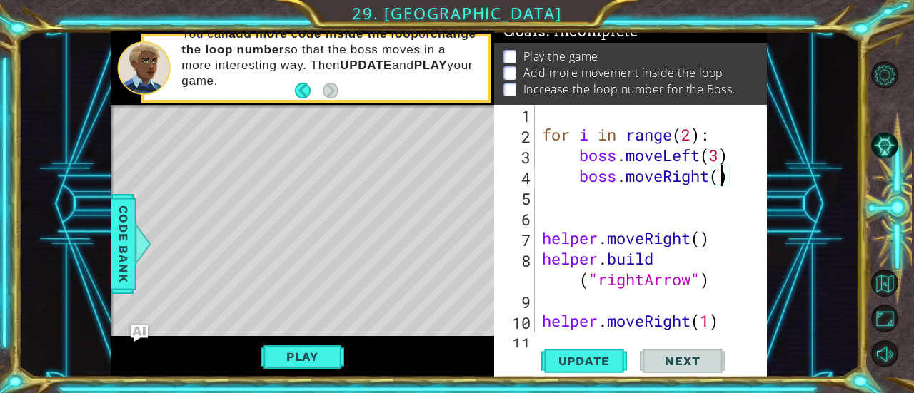
click at [722, 176] on div "for i in range ( 2 ) : boss . moveLeft ( 3 ) boss . moveRight ( ) helper . move…" at bounding box center [649, 249] width 221 height 290
click at [720, 154] on div "for i in range ( 2 ) : boss . moveLeft ( 3 ) boss . moveRight ( 4 ) helper . mo…" at bounding box center [649, 249] width 221 height 290
click at [692, 141] on div "for i in range ( 2 ) : boss . moveLeft ( 9 ) boss . moveRight ( 4 ) helper . mo…" at bounding box center [649, 249] width 221 height 290
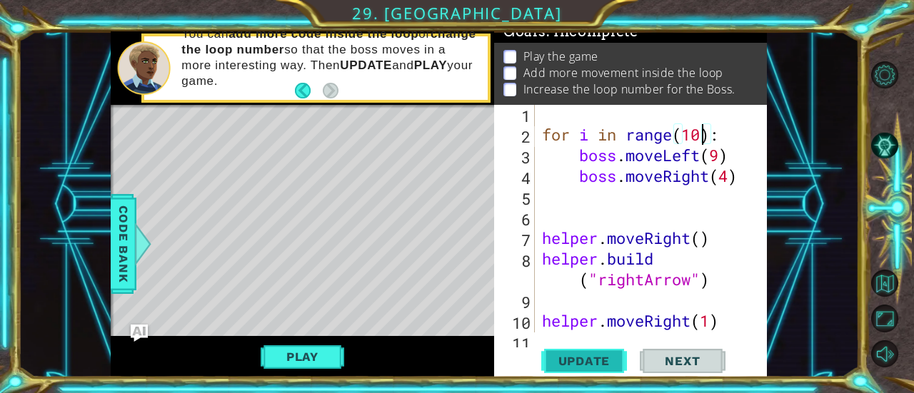
type textarea "for i in range(10):"
click at [606, 349] on button "Update" at bounding box center [584, 361] width 86 height 27
click at [320, 359] on button "Play" at bounding box center [303, 356] width 84 height 27
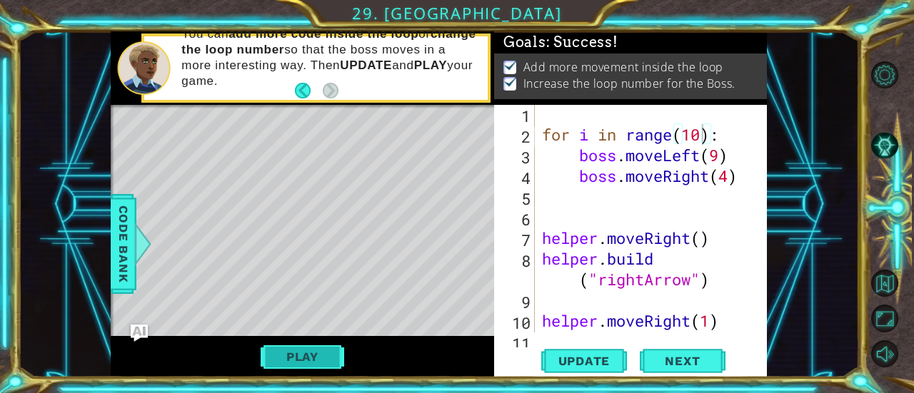
scroll to position [12, 0]
click at [690, 357] on span "Next" at bounding box center [682, 364] width 64 height 14
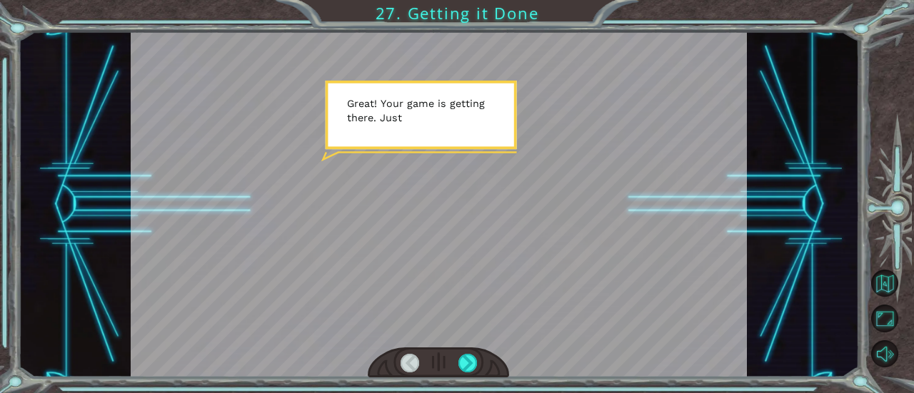
click at [455, 363] on div at bounding box center [438, 363] width 141 height 31
click at [461, 363] on div at bounding box center [467, 363] width 19 height 19
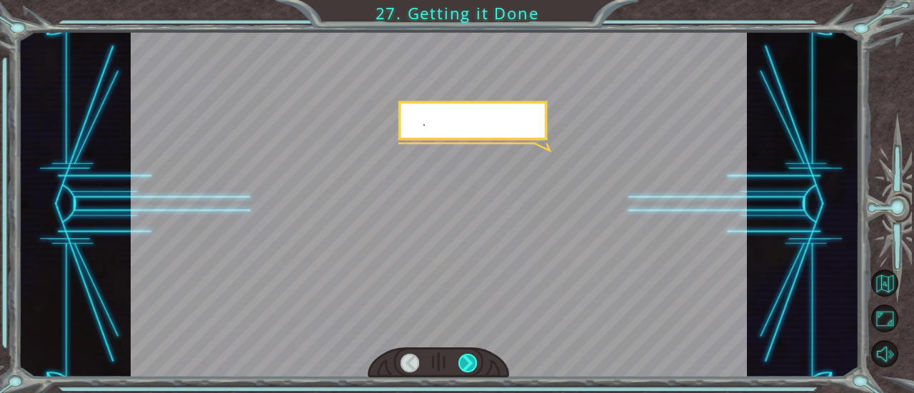
click at [461, 363] on div at bounding box center [467, 363] width 19 height 19
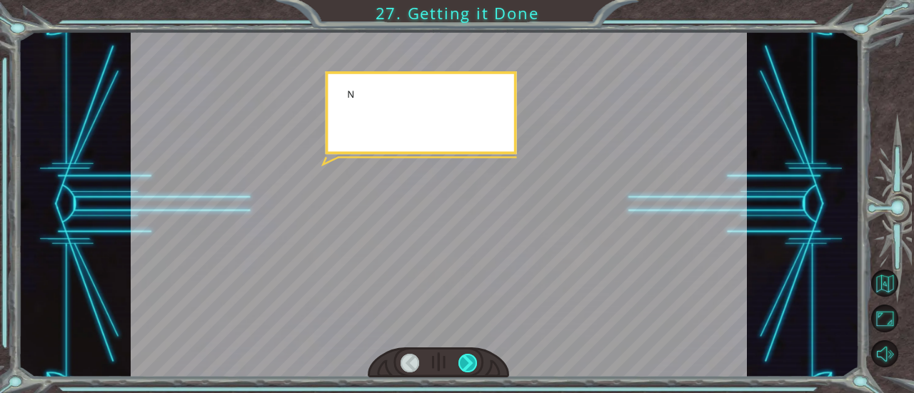
click at [461, 363] on div at bounding box center [467, 363] width 19 height 19
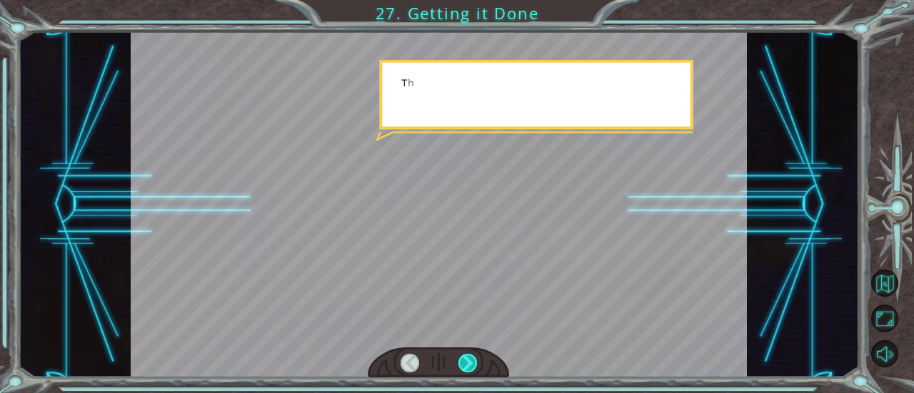
click at [461, 363] on div at bounding box center [467, 363] width 19 height 19
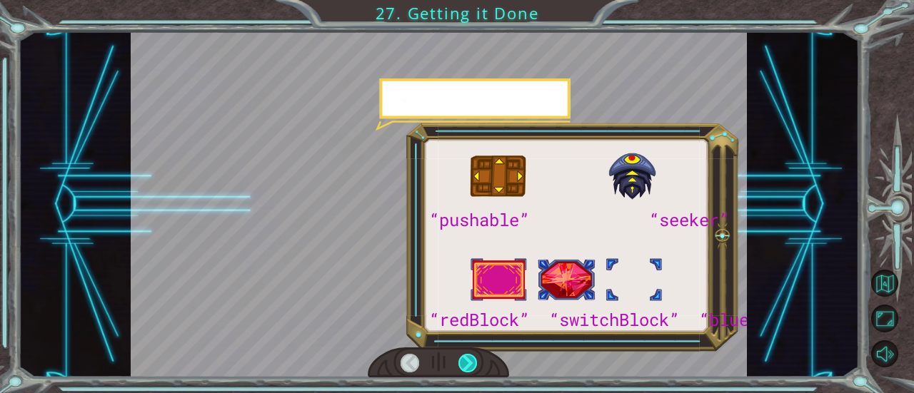
click at [461, 363] on div at bounding box center [467, 363] width 19 height 19
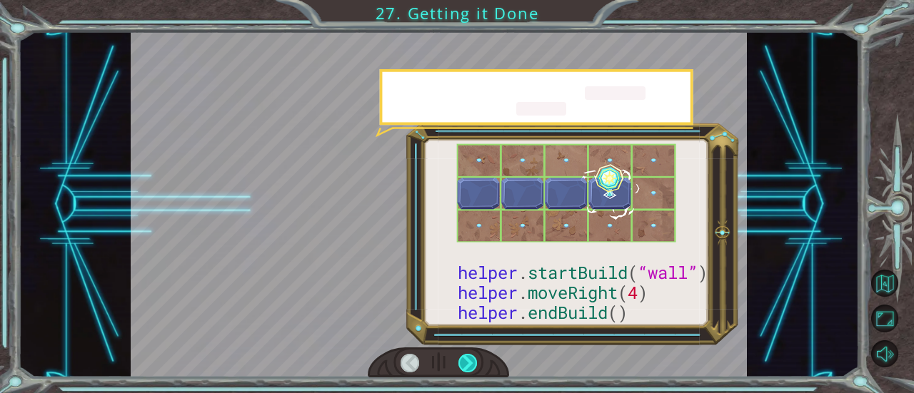
click at [461, 363] on div at bounding box center [467, 363] width 19 height 19
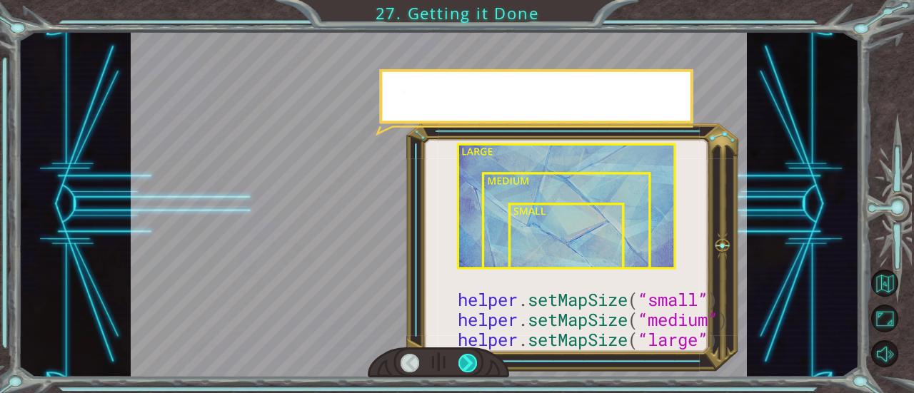
click at [461, 363] on div at bounding box center [467, 363] width 19 height 19
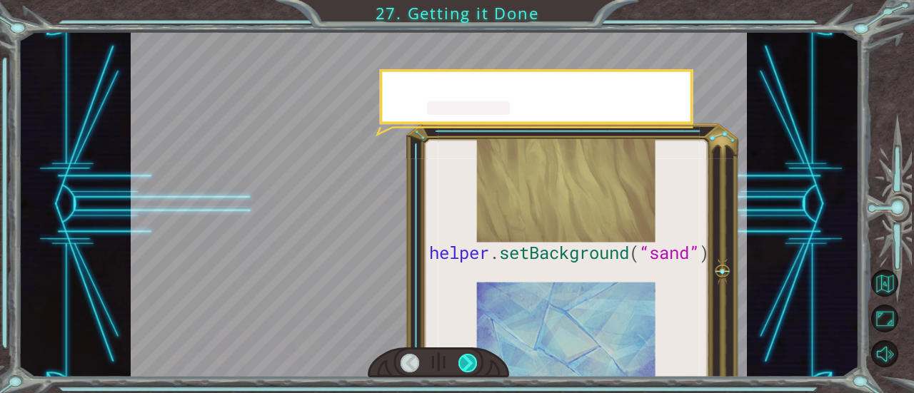
click at [461, 363] on div at bounding box center [467, 363] width 19 height 19
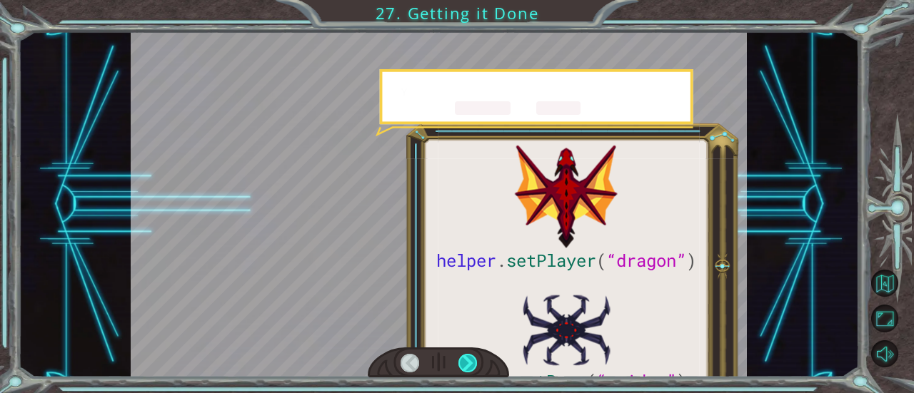
click at [461, 363] on div at bounding box center [467, 363] width 19 height 19
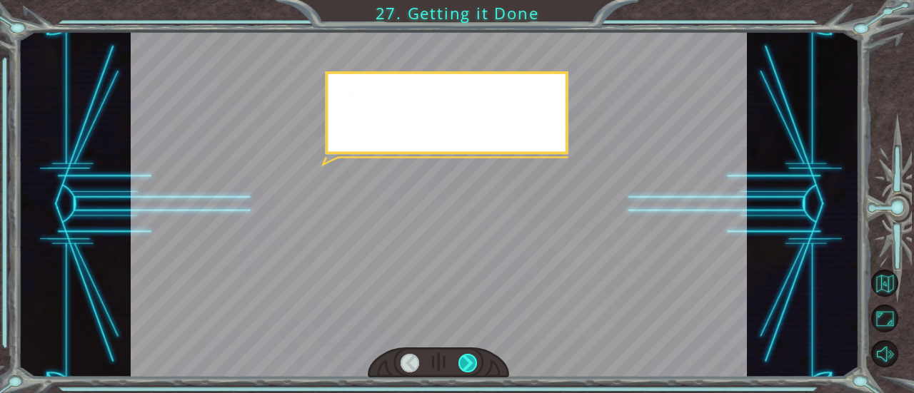
click at [461, 363] on div at bounding box center [467, 363] width 19 height 19
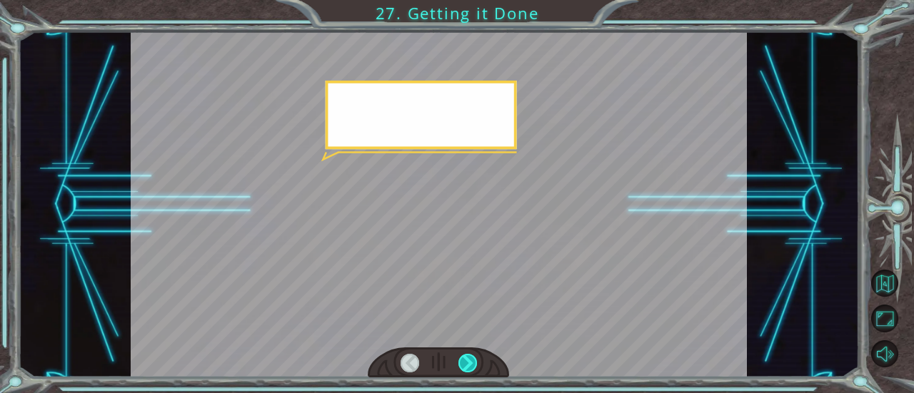
click at [461, 363] on div at bounding box center [467, 363] width 19 height 19
click at [465, 363] on div at bounding box center [467, 363] width 19 height 19
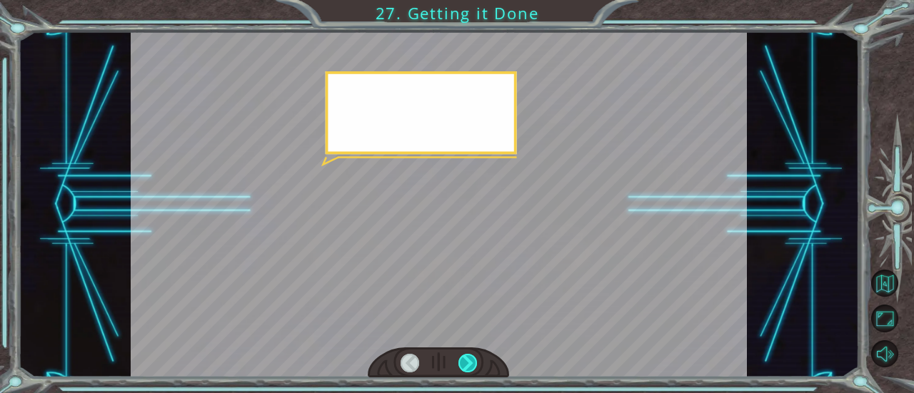
click at [465, 363] on div at bounding box center [467, 363] width 19 height 19
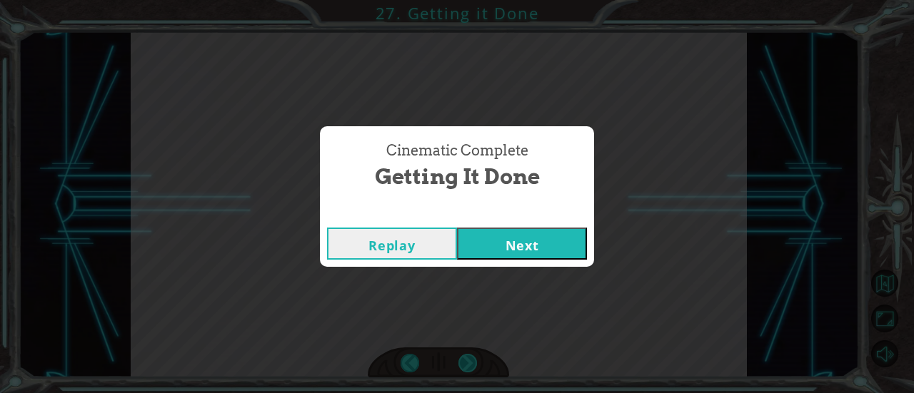
click at [465, 0] on div "helper . setPlayer ( “dragon” ) helper . setBoss ( “spider” ) G r e a t ! Y o u…" at bounding box center [457, 0] width 914 height 0
click at [465, 363] on div "Cinematic Complete Getting it Done Replay Next" at bounding box center [457, 196] width 914 height 393
drag, startPoint x: 465, startPoint y: 363, endPoint x: 534, endPoint y: 230, distance: 150.4
click at [534, 230] on div "Cinematic Complete Getting it Done Replay Next" at bounding box center [457, 196] width 914 height 393
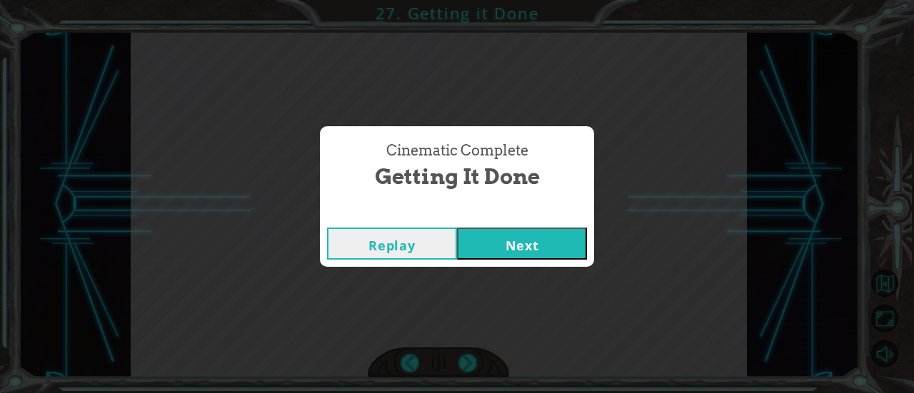
click at [534, 230] on button "Next" at bounding box center [522, 244] width 130 height 32
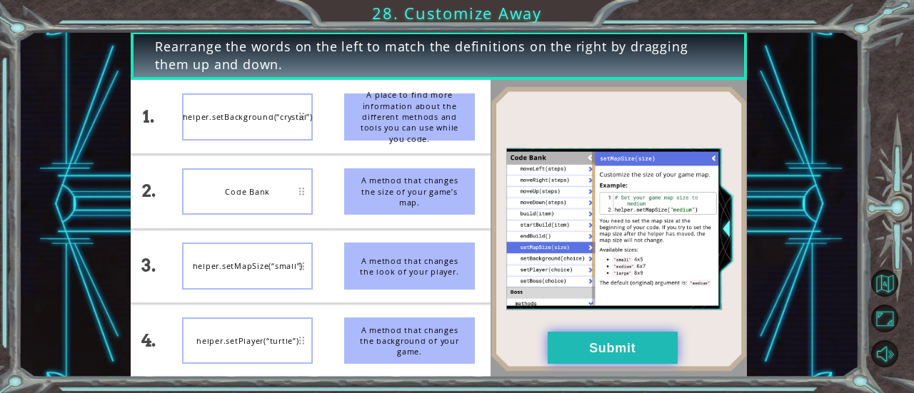
click at [600, 360] on button "Submit" at bounding box center [613, 348] width 130 height 32
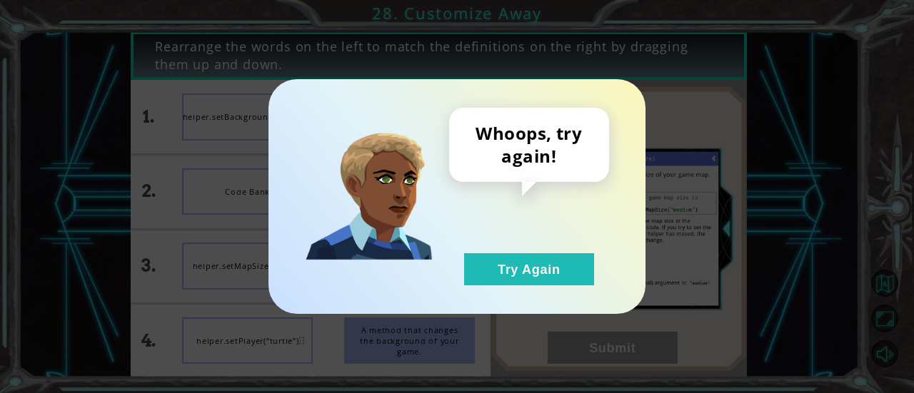
click at [549, 289] on div "Whoops, try again! Try Again" at bounding box center [456, 196] width 377 height 235
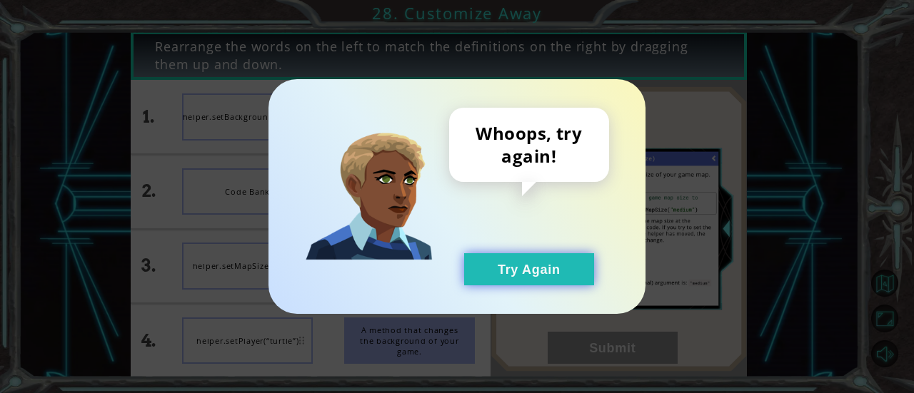
click at [541, 275] on button "Try Again" at bounding box center [529, 269] width 130 height 32
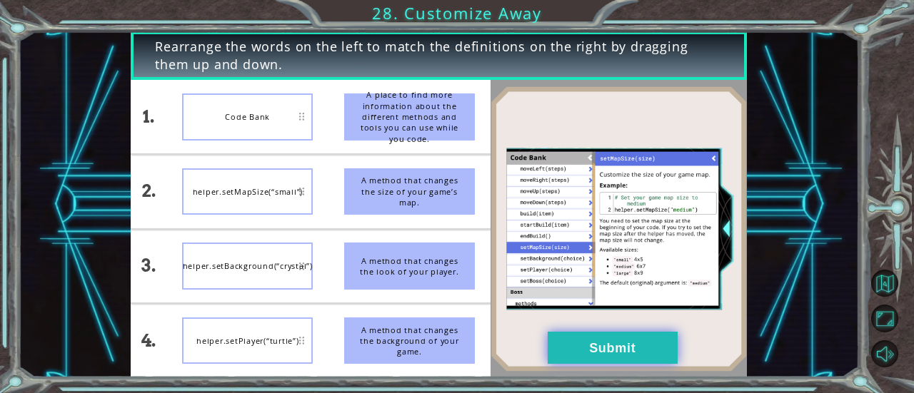
click at [561, 339] on button "Submit" at bounding box center [613, 348] width 130 height 32
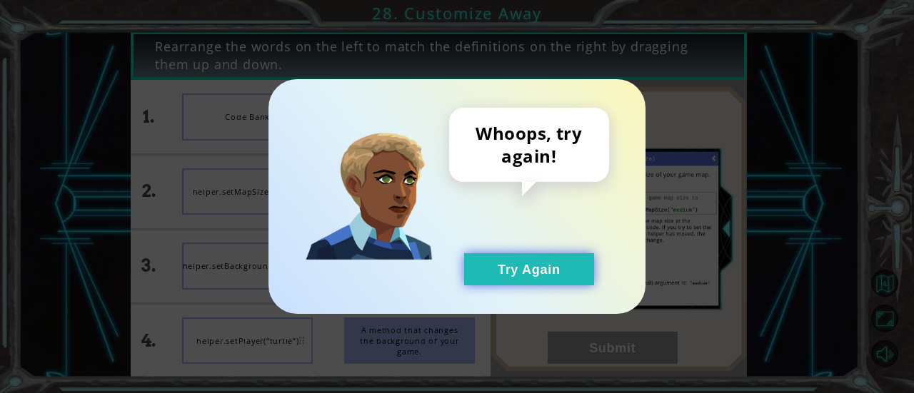
click at [517, 263] on button "Try Again" at bounding box center [529, 269] width 130 height 32
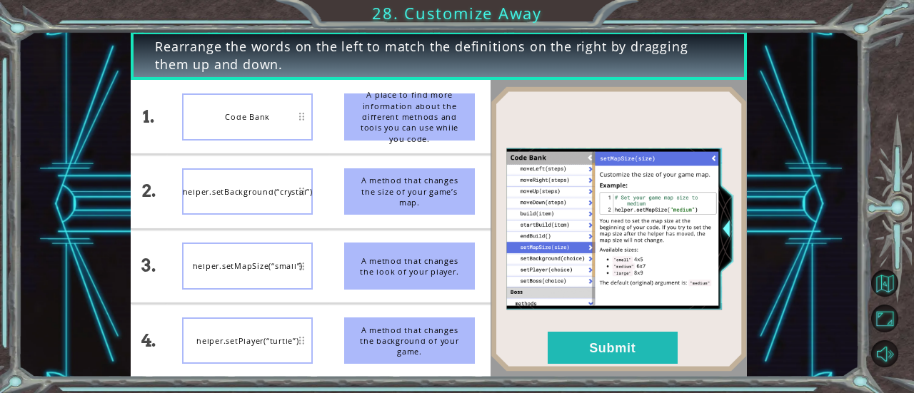
drag, startPoint x: 293, startPoint y: 346, endPoint x: 284, endPoint y: 269, distance: 77.6
click at [645, 331] on img at bounding box center [618, 229] width 256 height 286
click at [634, 337] on button "Submit" at bounding box center [613, 348] width 130 height 32
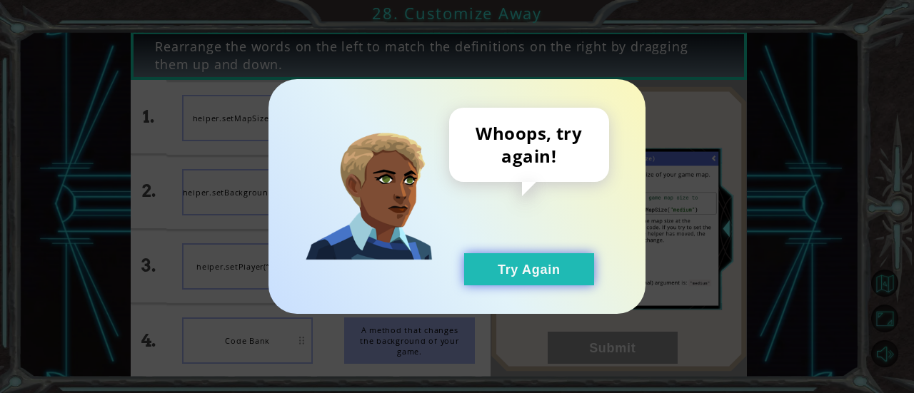
click at [557, 273] on button "Try Again" at bounding box center [529, 269] width 130 height 32
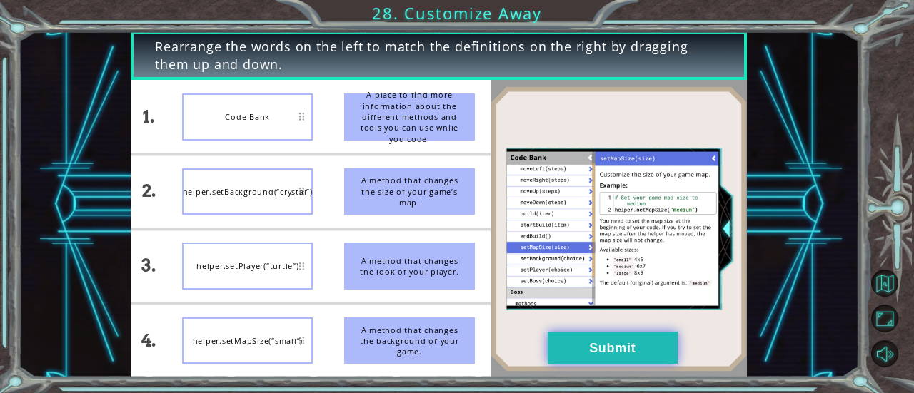
click at [650, 348] on button "Submit" at bounding box center [613, 348] width 130 height 32
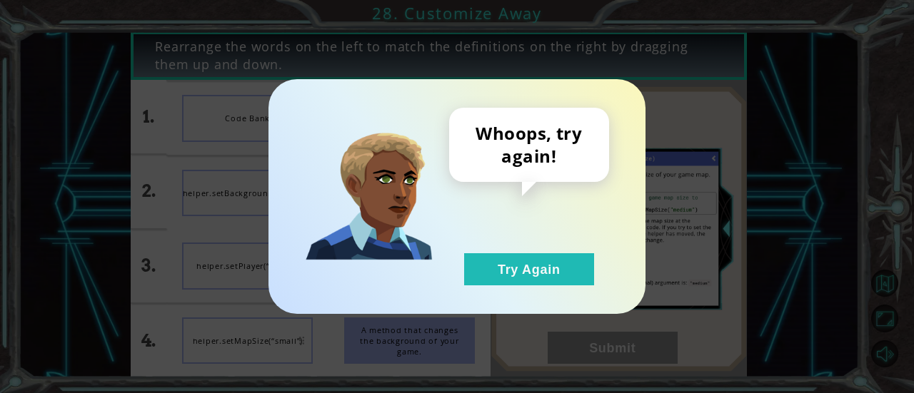
click at [581, 293] on div "Whoops, try again! Try Again" at bounding box center [456, 196] width 377 height 235
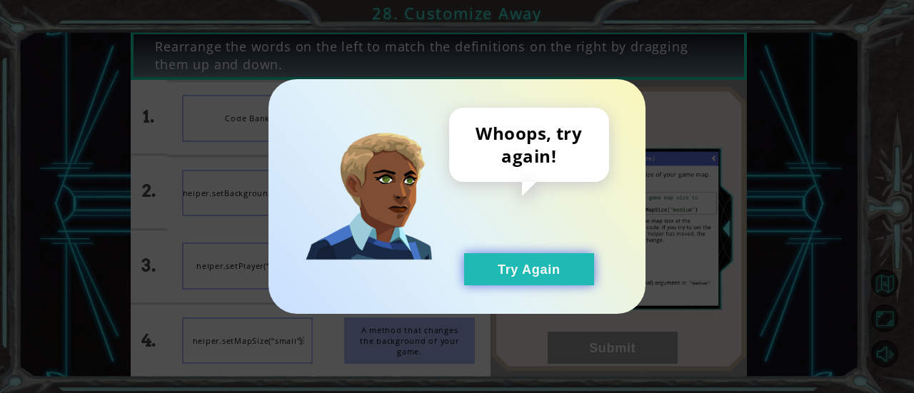
click at [575, 284] on button "Try Again" at bounding box center [529, 269] width 130 height 32
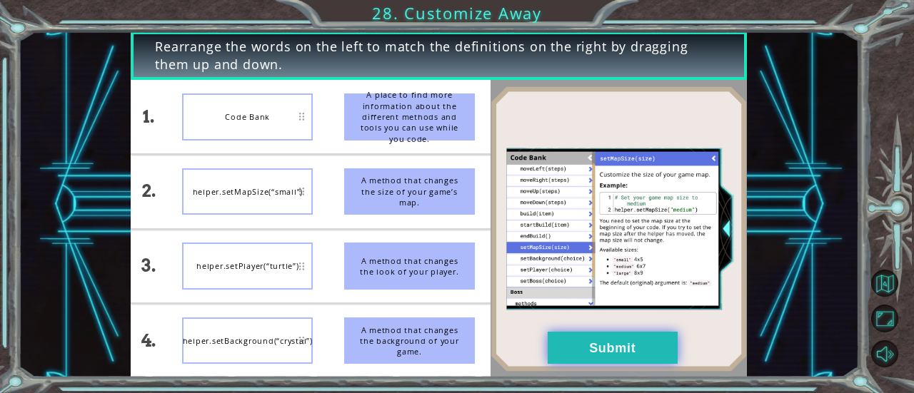
click at [644, 351] on button "Submit" at bounding box center [613, 348] width 130 height 32
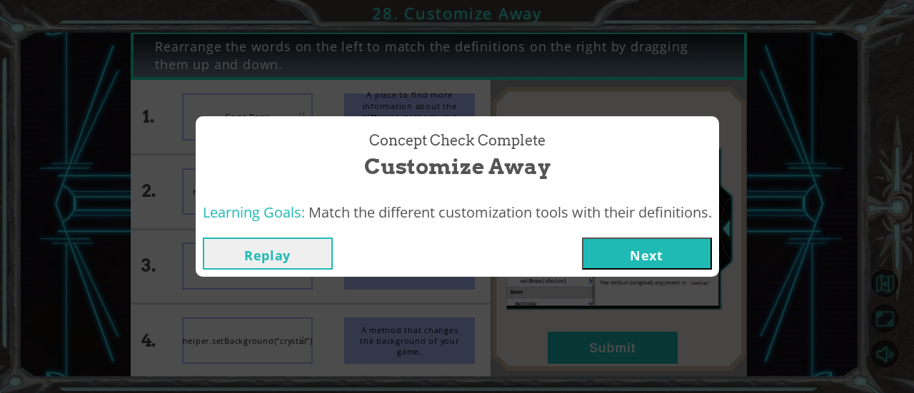
click at [657, 261] on button "Next" at bounding box center [647, 254] width 130 height 32
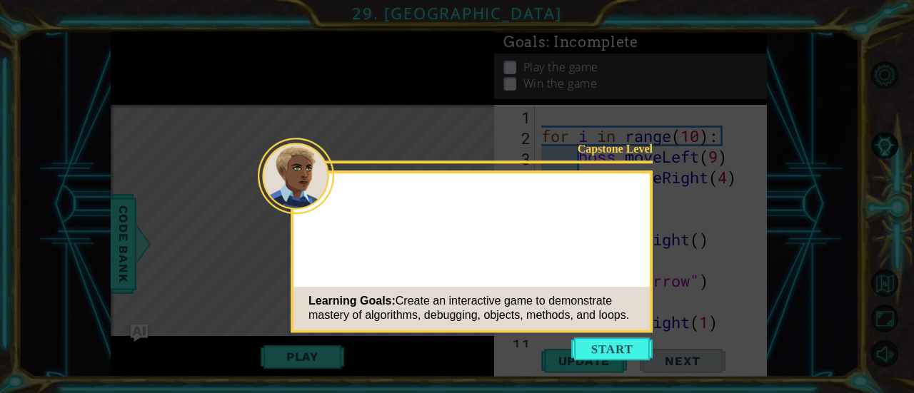
click at [623, 333] on icon at bounding box center [457, 196] width 914 height 393
click at [627, 349] on button "Start" at bounding box center [611, 349] width 81 height 23
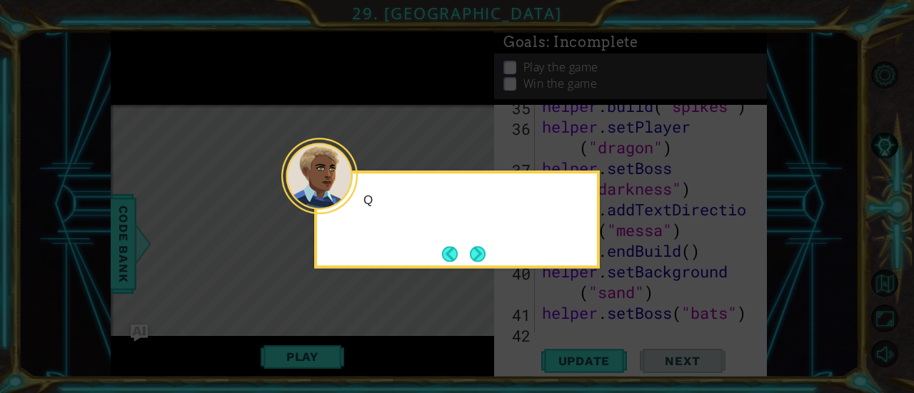
scroll to position [911, 0]
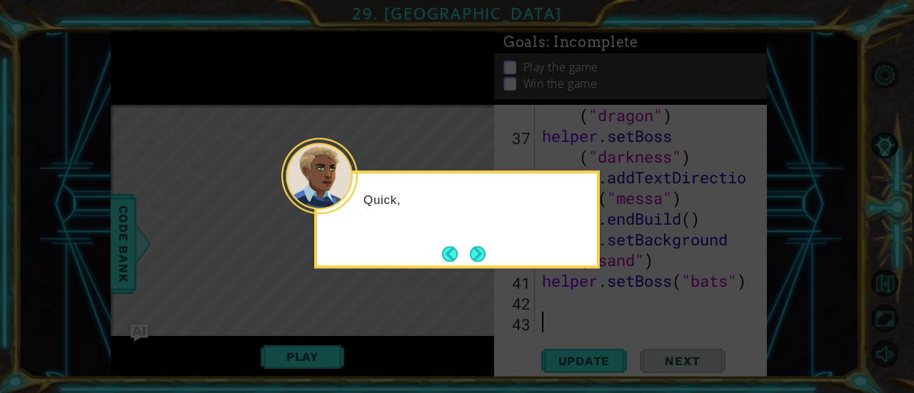
click at [493, 249] on div "Quick," at bounding box center [457, 220] width 286 height 98
click at [488, 249] on div "Quick, we're running" at bounding box center [457, 220] width 286 height 98
click at [488, 249] on div "Quick, we're running out of time!" at bounding box center [457, 220] width 286 height 98
click at [493, 246] on div "Quick, we're running out of time! Just a" at bounding box center [457, 215] width 280 height 72
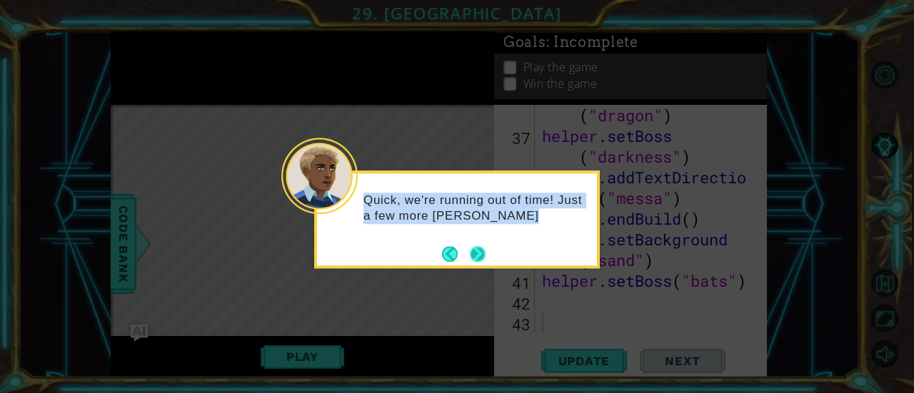
click at [483, 248] on button "Next" at bounding box center [478, 254] width 16 height 16
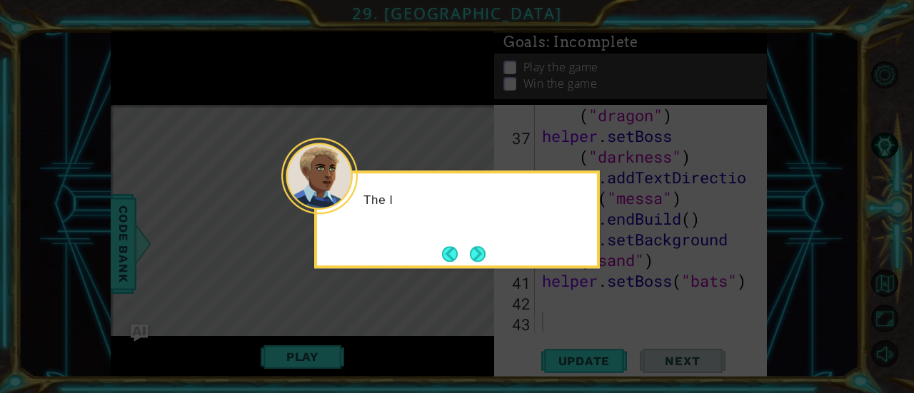
click at [483, 248] on button "Next" at bounding box center [478, 254] width 16 height 16
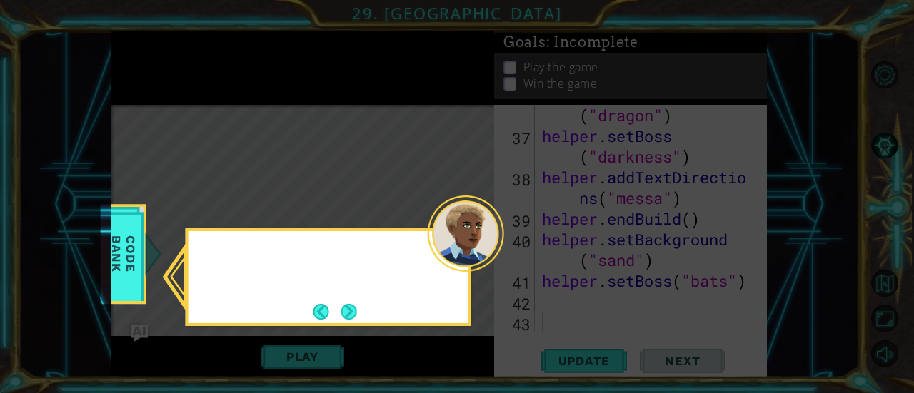
click at [483, 248] on div at bounding box center [466, 234] width 76 height 76
click at [351, 303] on button "Next" at bounding box center [349, 311] width 16 height 16
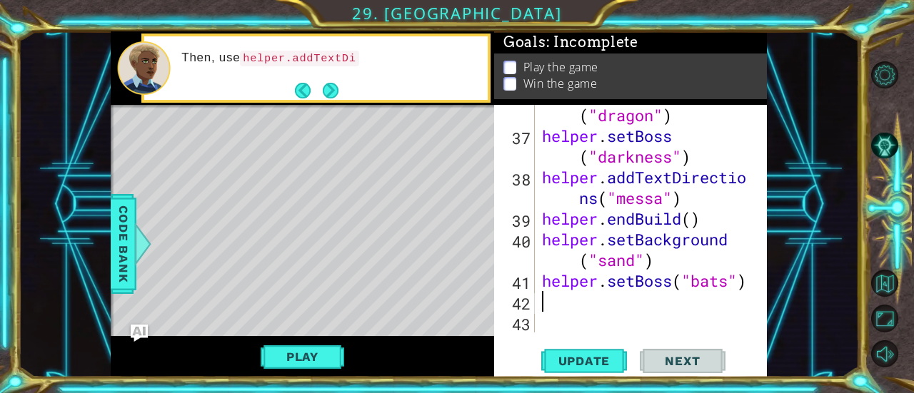
click at [600, 303] on div "helper . setPlayer ( "dragon" ) helper . setBoss ( "darkness" ) helper . addTex…" at bounding box center [649, 229] width 221 height 290
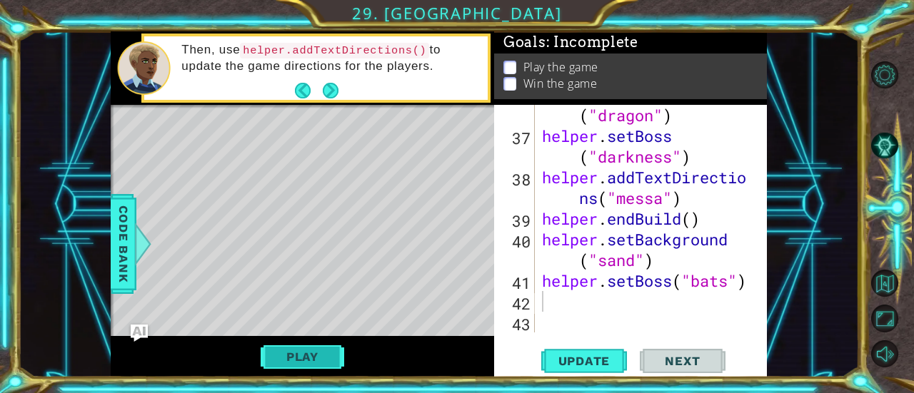
click at [301, 366] on button "Play" at bounding box center [303, 356] width 84 height 27
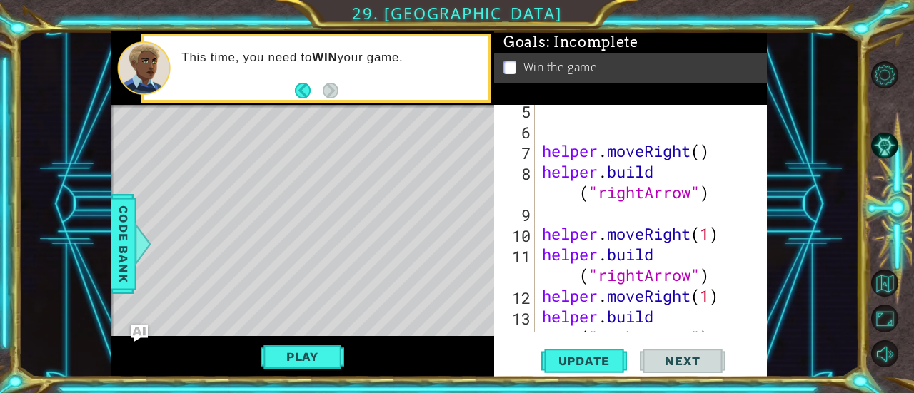
scroll to position [0, 0]
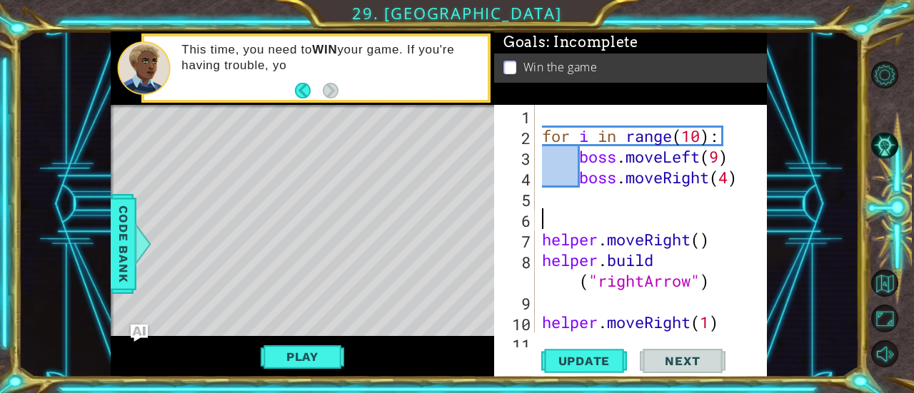
click at [628, 213] on div "for i in range ( 10 ) : boss . moveLeft ( 9 ) boss . moveRight ( 4 ) helper . m…" at bounding box center [649, 250] width 221 height 290
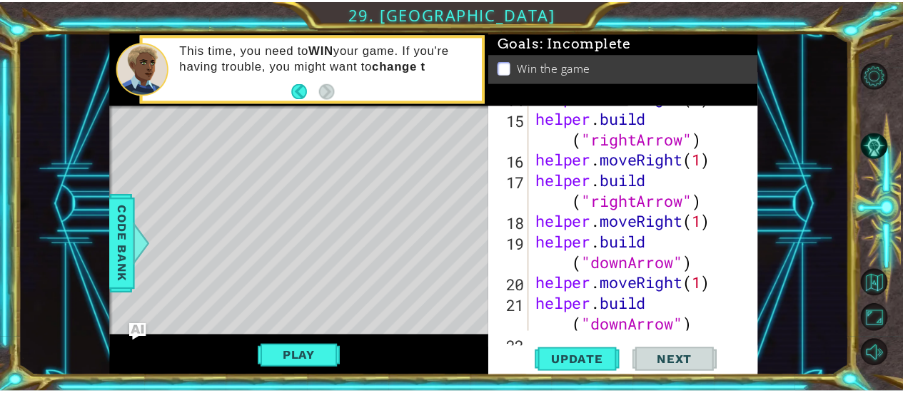
scroll to position [415, 0]
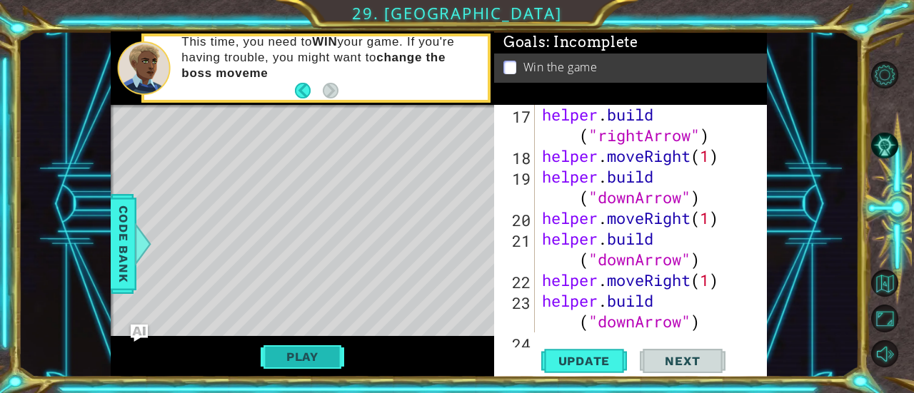
click at [307, 361] on button "Play" at bounding box center [303, 356] width 84 height 27
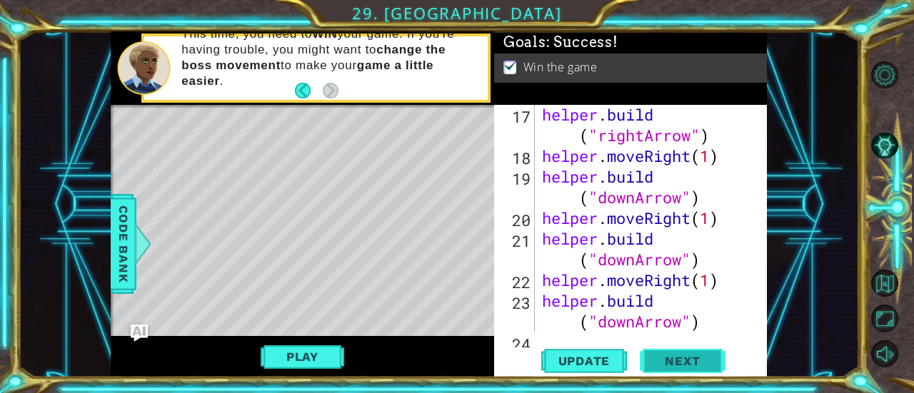
click at [683, 351] on button "Next" at bounding box center [683, 361] width 86 height 27
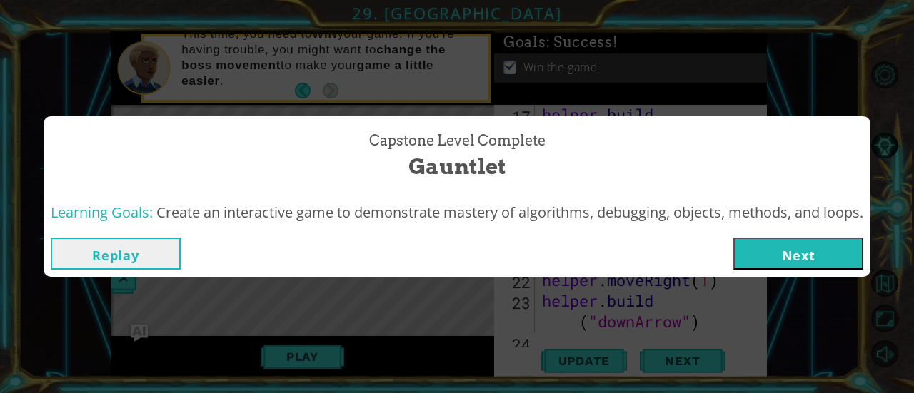
click at [797, 249] on button "Next" at bounding box center [798, 254] width 130 height 32
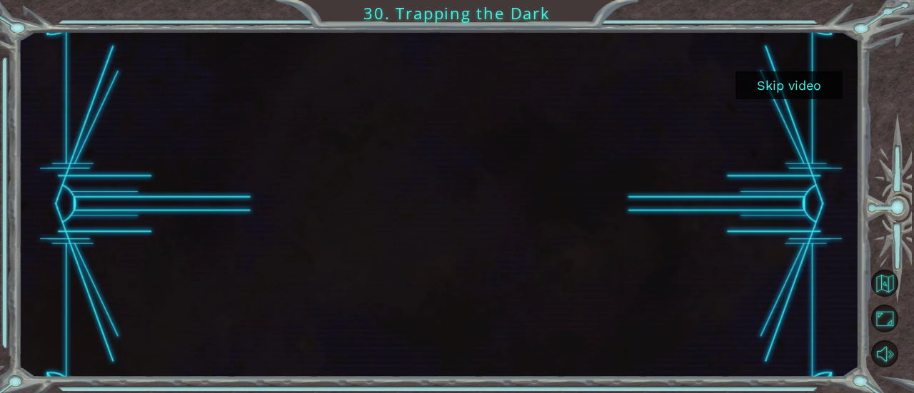
click at [801, 78] on button "Skip video" at bounding box center [788, 85] width 107 height 28
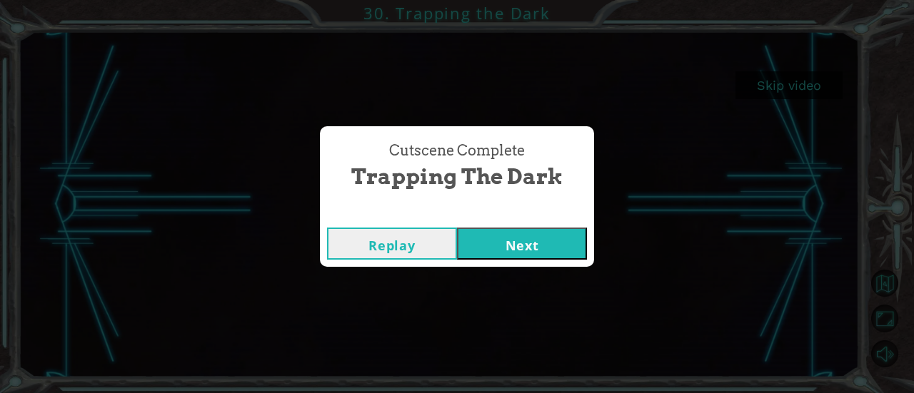
click at [546, 235] on button "Next" at bounding box center [522, 244] width 130 height 32
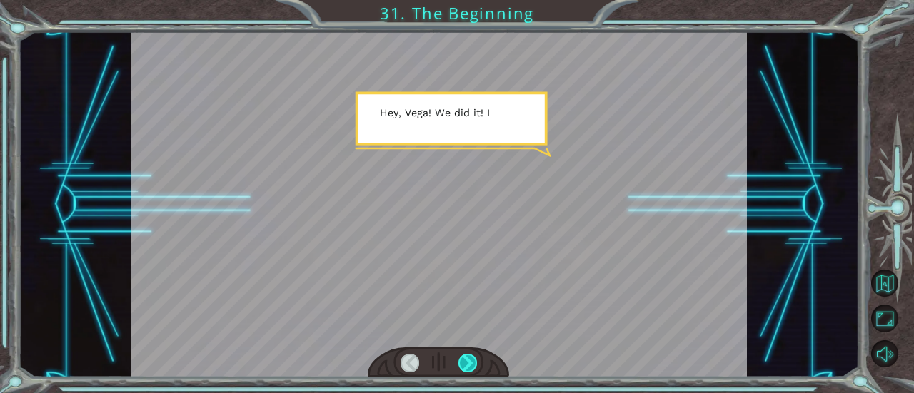
click at [470, 355] on div at bounding box center [467, 363] width 19 height 19
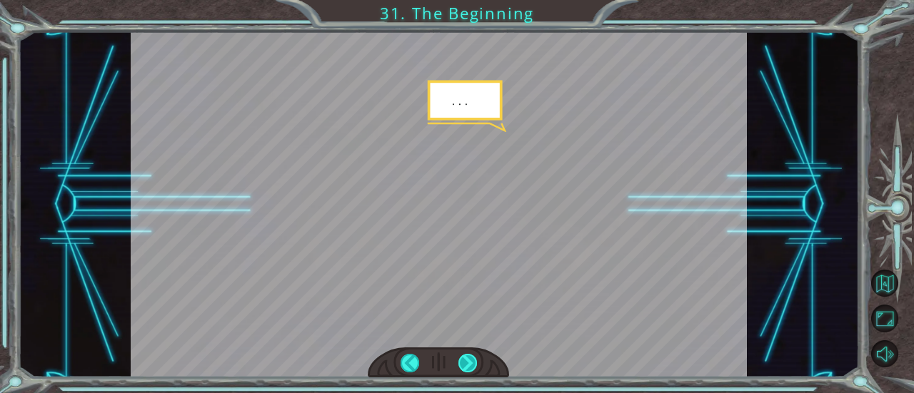
click at [470, 355] on div at bounding box center [467, 363] width 19 height 19
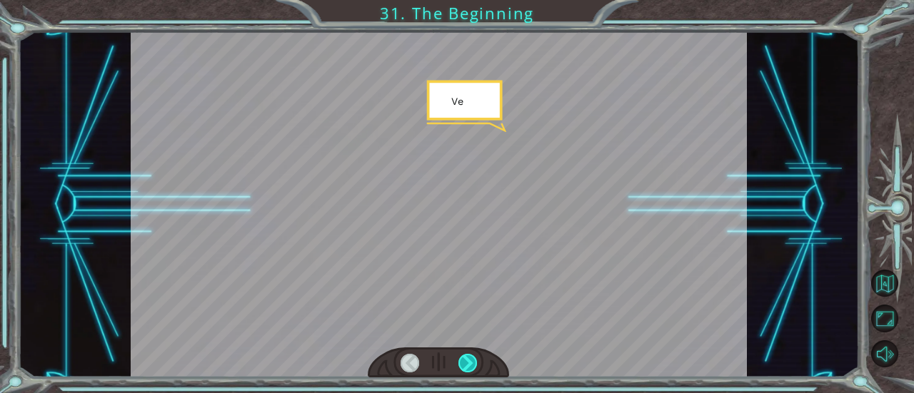
click at [470, 355] on div at bounding box center [467, 363] width 19 height 19
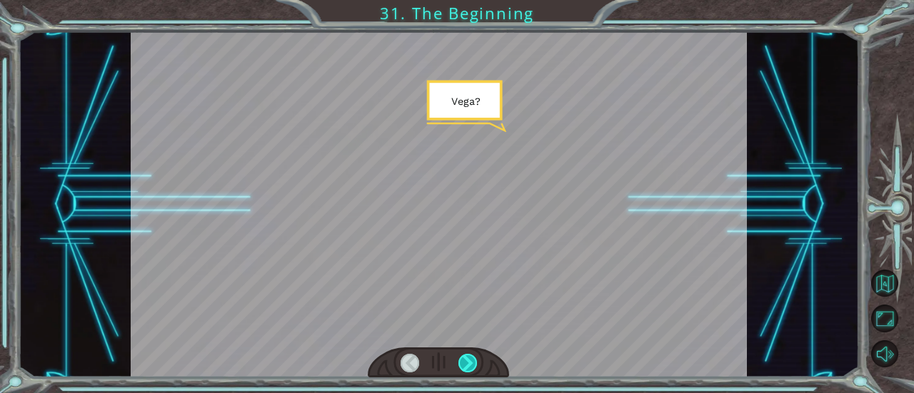
click at [470, 355] on div at bounding box center [467, 363] width 19 height 19
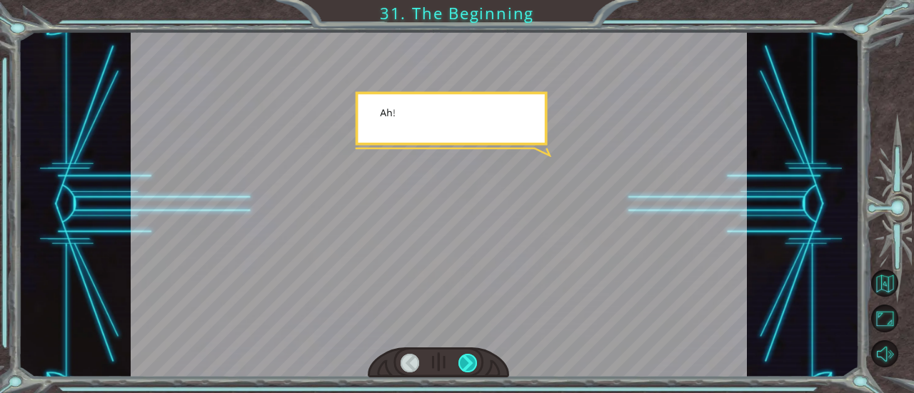
click at [470, 355] on div at bounding box center [467, 363] width 19 height 19
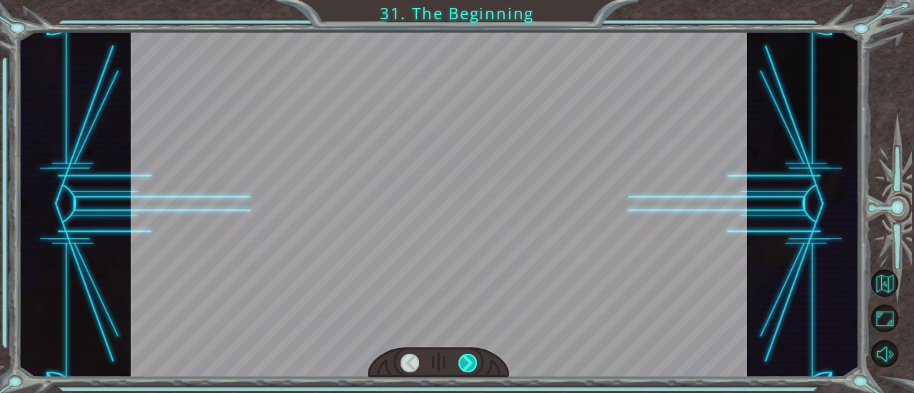
click at [470, 355] on div at bounding box center [467, 363] width 19 height 19
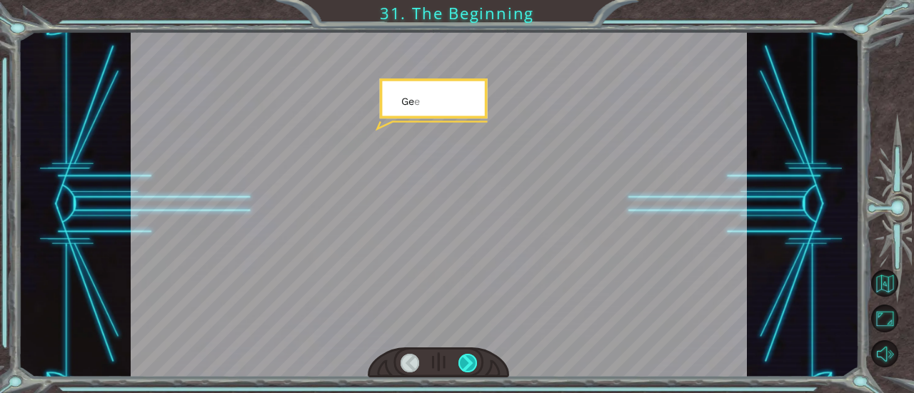
click at [470, 355] on div at bounding box center [467, 363] width 19 height 19
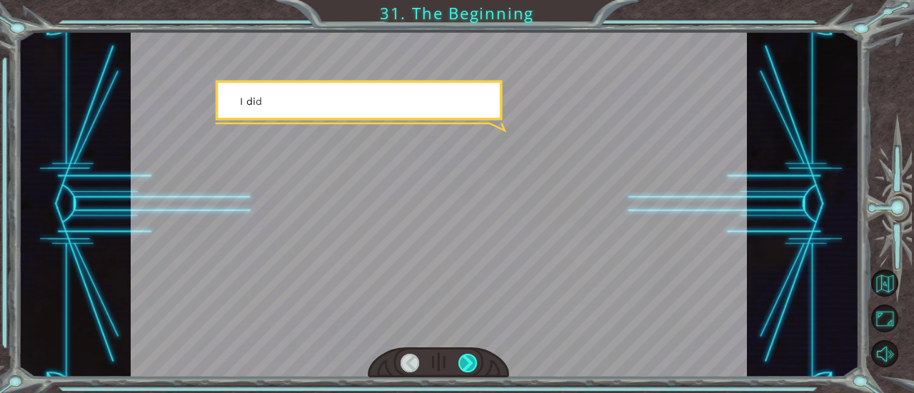
click at [470, 355] on div at bounding box center [467, 363] width 19 height 19
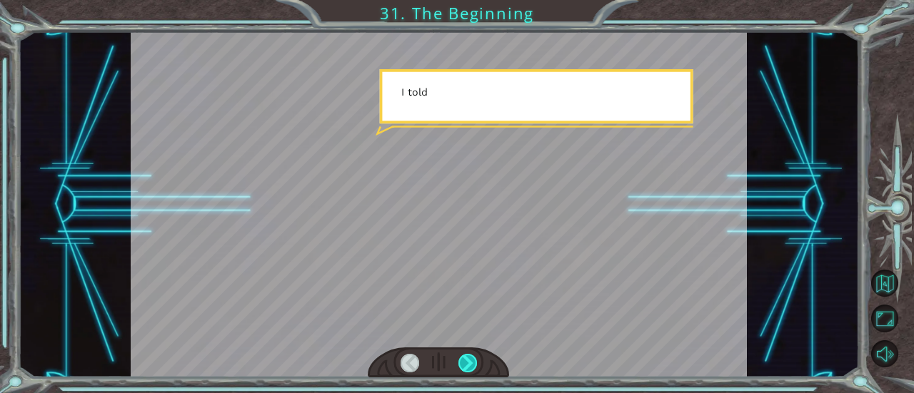
click at [470, 355] on div at bounding box center [438, 363] width 141 height 31
click at [470, 355] on div at bounding box center [467, 363] width 19 height 19
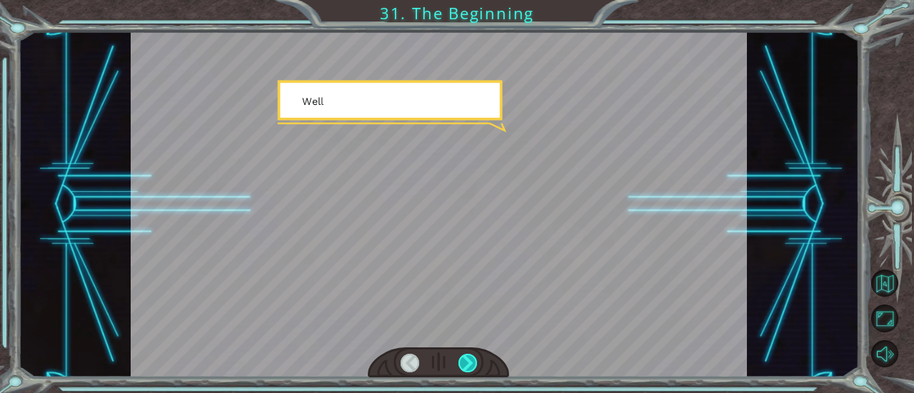
click at [470, 355] on div at bounding box center [467, 363] width 19 height 19
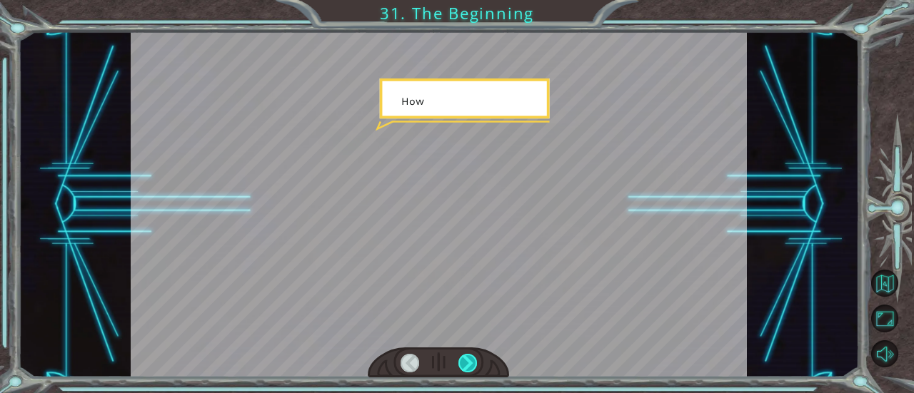
click at [470, 355] on div at bounding box center [467, 363] width 19 height 19
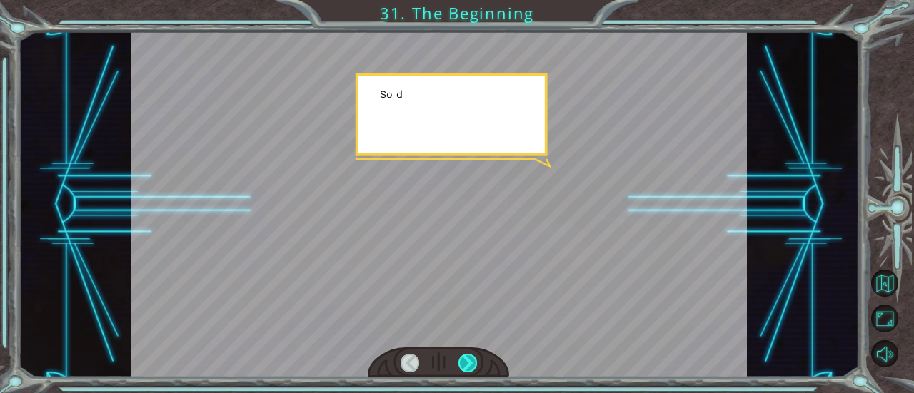
click at [470, 355] on div at bounding box center [467, 363] width 19 height 19
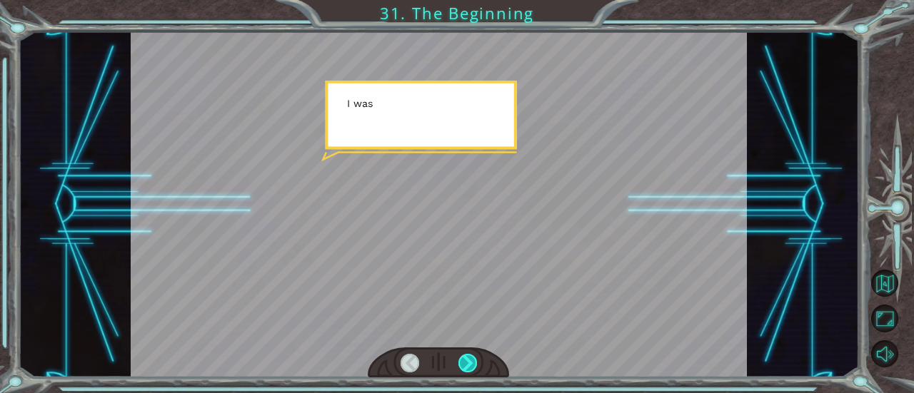
click at [470, 355] on div at bounding box center [467, 363] width 19 height 19
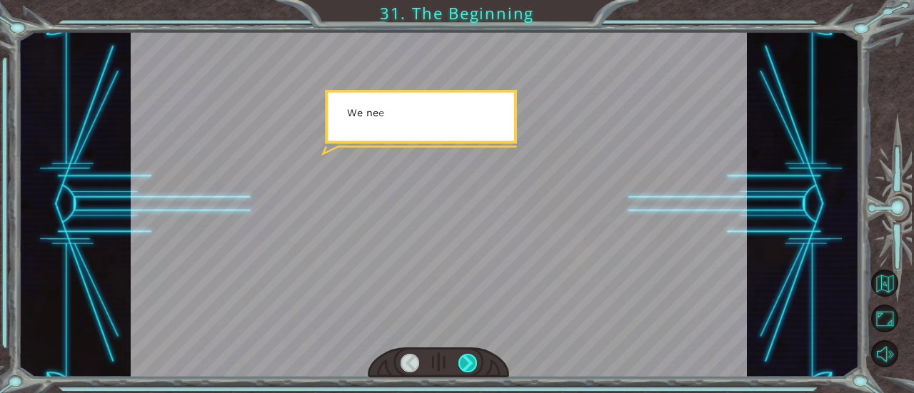
click at [470, 355] on div at bounding box center [467, 363] width 19 height 19
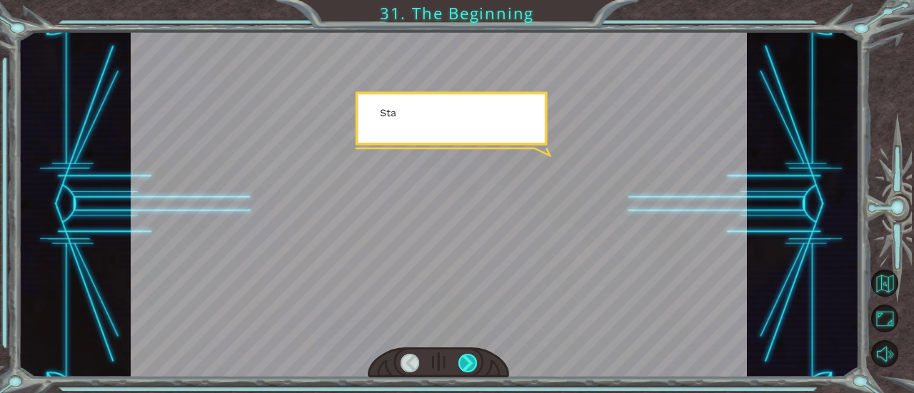
click at [470, 355] on div at bounding box center [438, 363] width 141 height 31
click at [470, 355] on div at bounding box center [467, 363] width 19 height 19
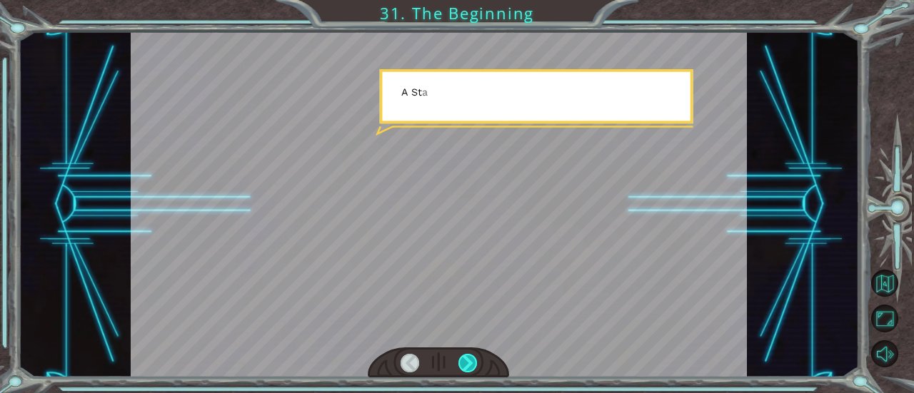
click at [470, 355] on div at bounding box center [467, 363] width 19 height 19
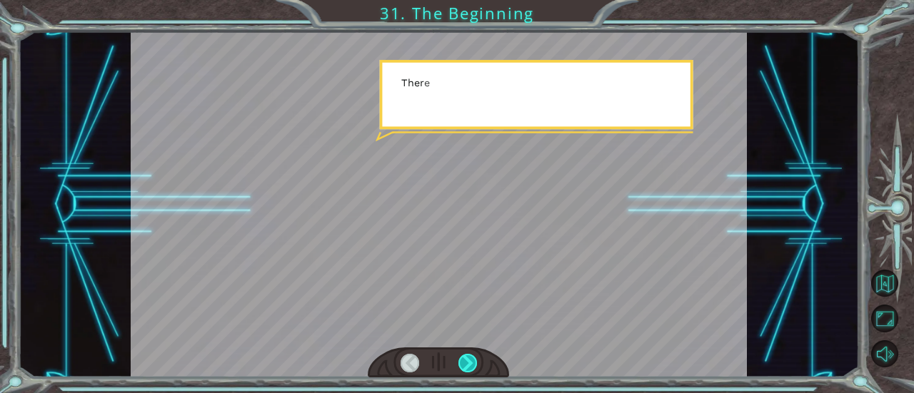
click at [470, 355] on div at bounding box center [467, 363] width 19 height 19
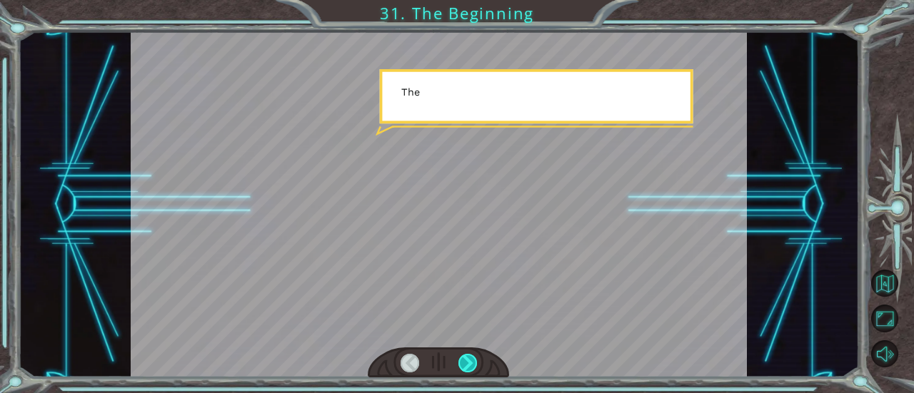
click at [470, 355] on div at bounding box center [467, 363] width 19 height 19
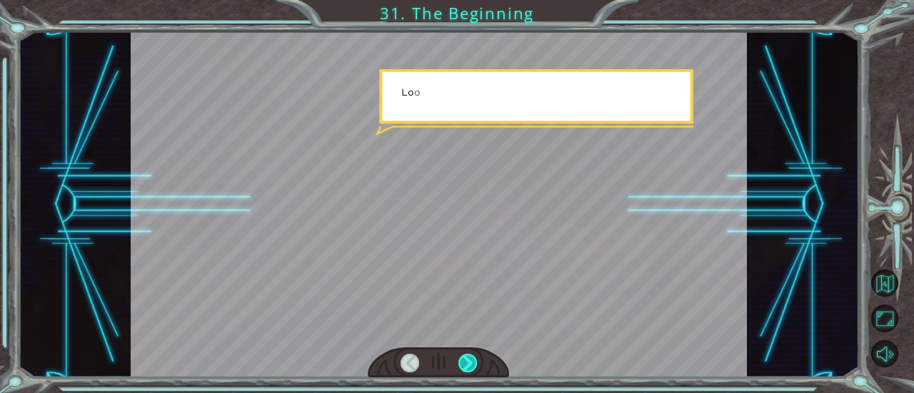
click at [470, 355] on div at bounding box center [467, 363] width 19 height 19
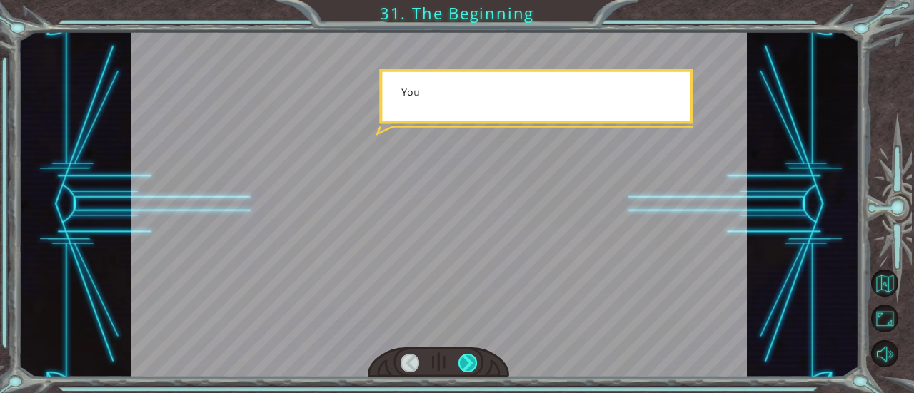
click at [470, 355] on div at bounding box center [467, 363] width 19 height 19
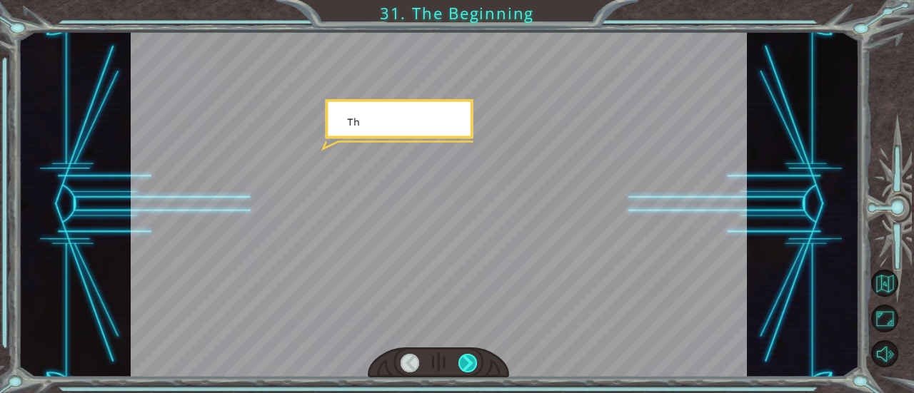
click at [470, 355] on div at bounding box center [467, 363] width 19 height 19
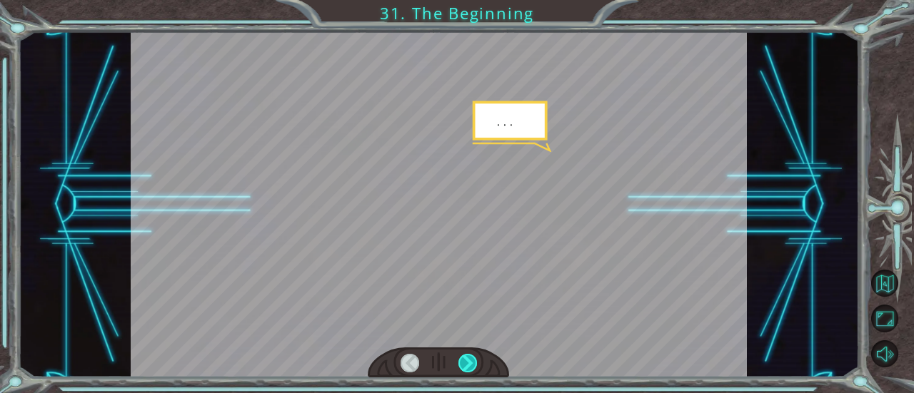
click at [470, 355] on div at bounding box center [467, 363] width 19 height 19
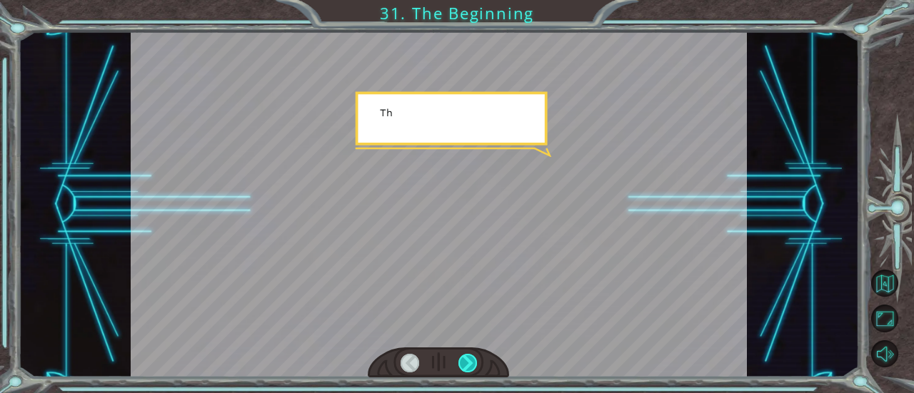
click at [470, 355] on div at bounding box center [467, 363] width 19 height 19
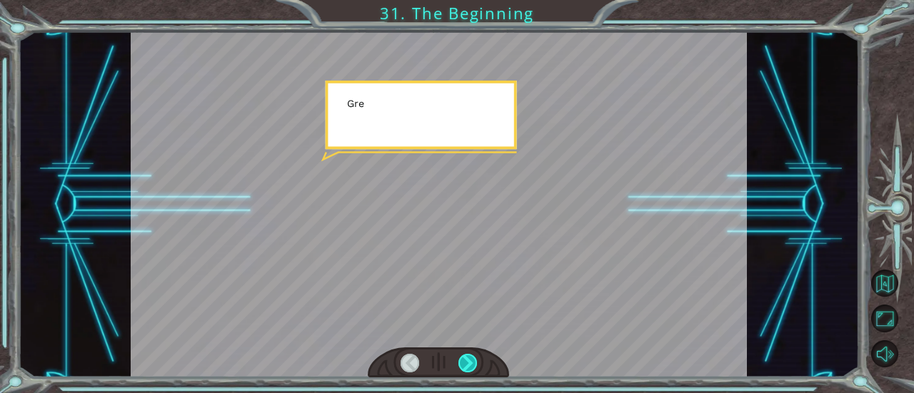
click at [470, 355] on div at bounding box center [467, 363] width 19 height 19
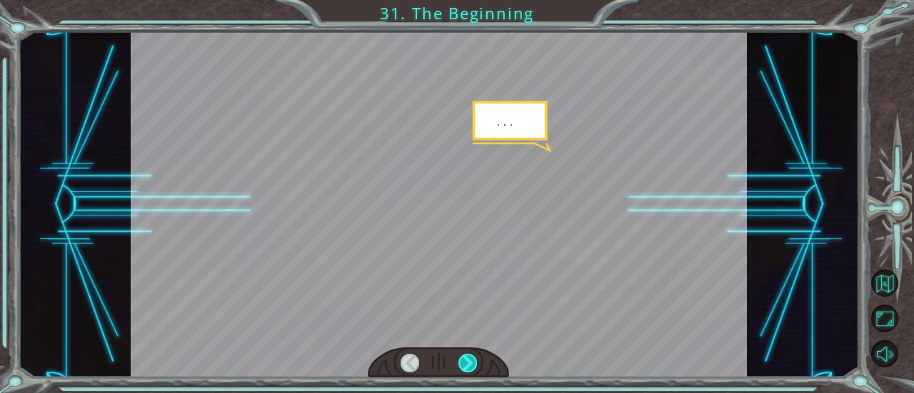
click at [470, 355] on div at bounding box center [467, 363] width 19 height 19
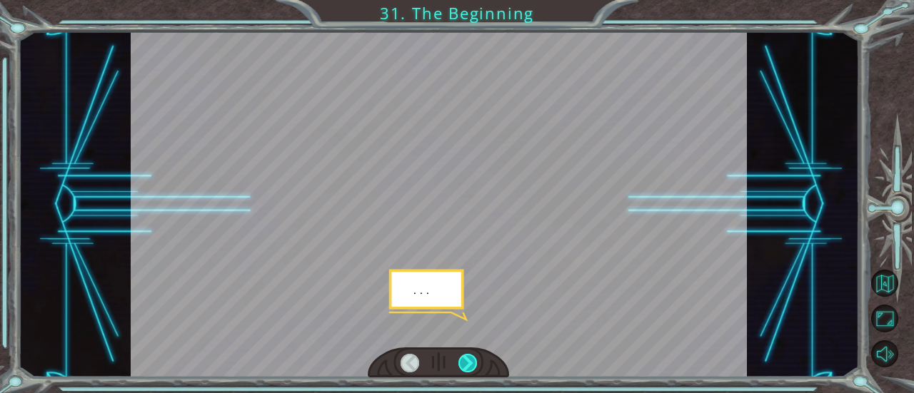
click at [470, 355] on div at bounding box center [467, 363] width 19 height 19
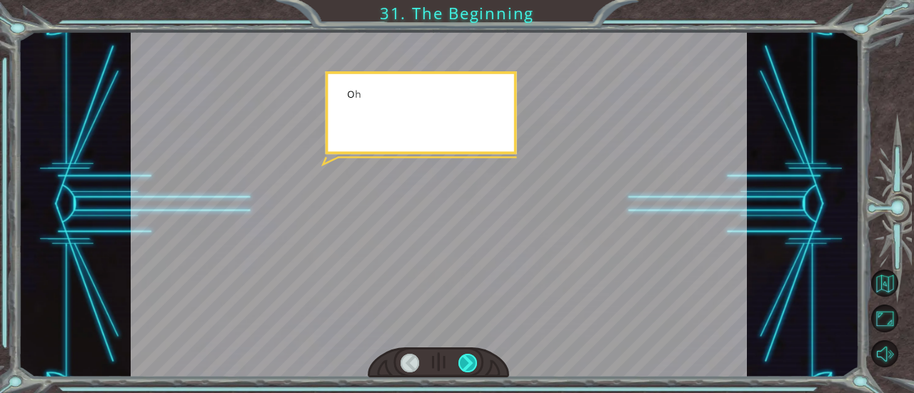
click at [470, 355] on div at bounding box center [467, 363] width 19 height 19
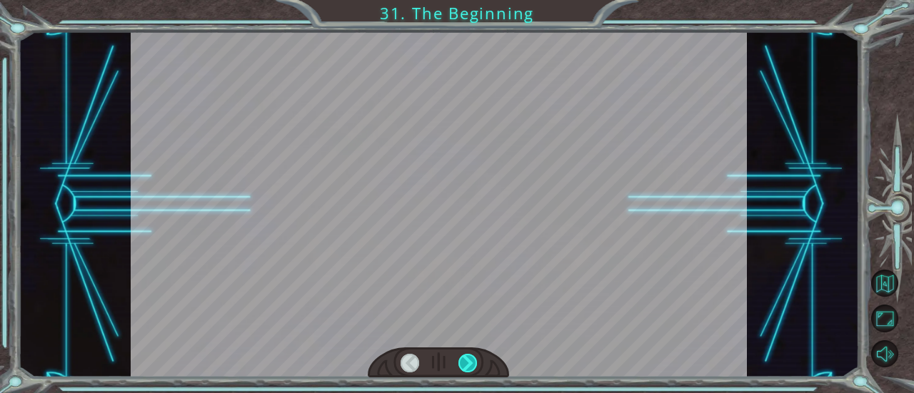
click at [470, 355] on div at bounding box center [467, 363] width 19 height 19
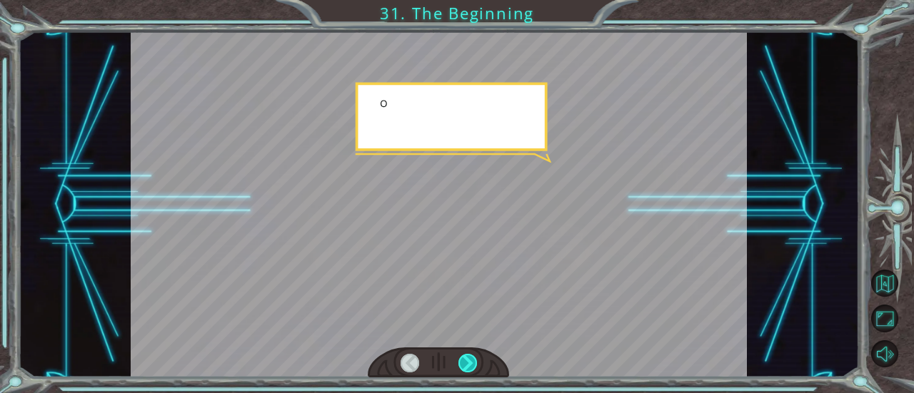
click at [470, 355] on div at bounding box center [438, 363] width 141 height 31
click at [470, 355] on div at bounding box center [467, 363] width 19 height 19
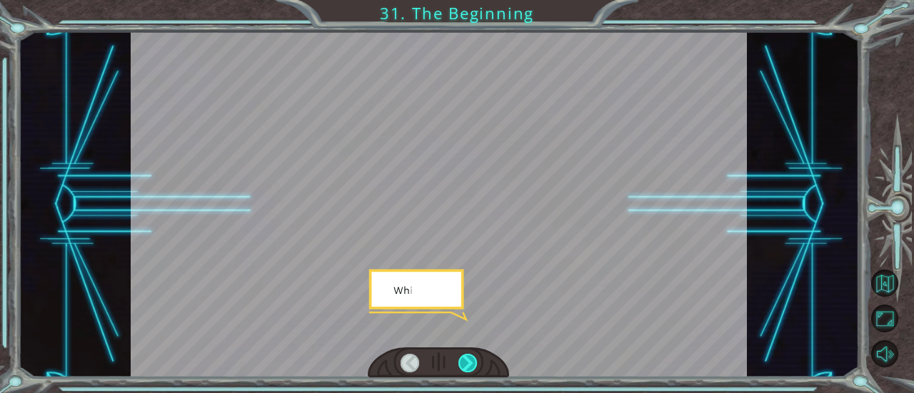
click at [470, 355] on div at bounding box center [467, 363] width 19 height 19
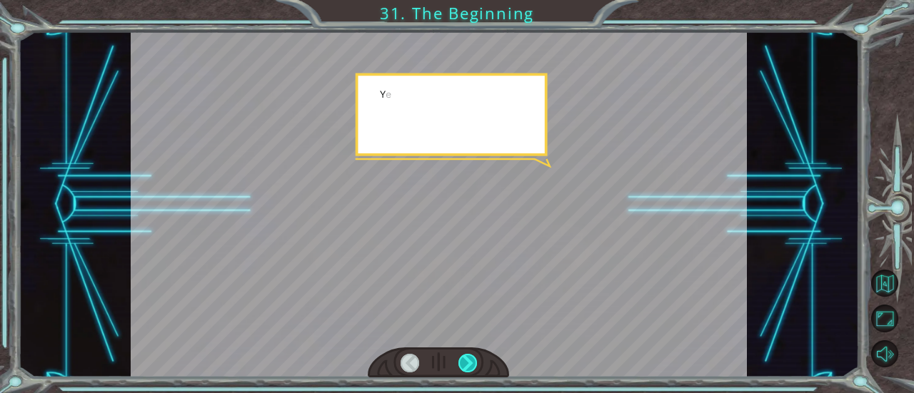
click at [470, 355] on div at bounding box center [467, 363] width 19 height 19
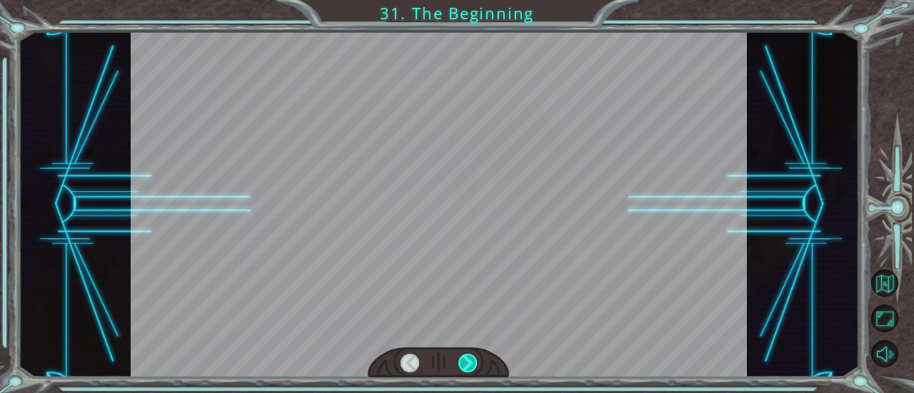
click at [470, 355] on div at bounding box center [467, 363] width 19 height 19
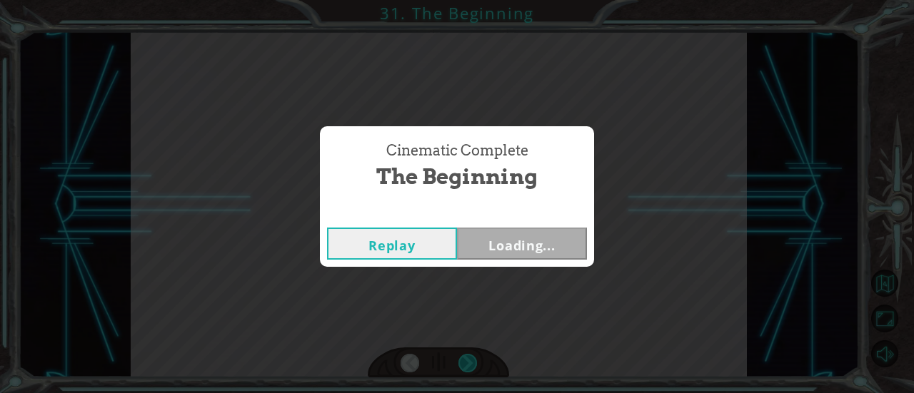
click at [470, 355] on div "Cinematic Complete The Beginning Replay Loading..." at bounding box center [457, 196] width 914 height 393
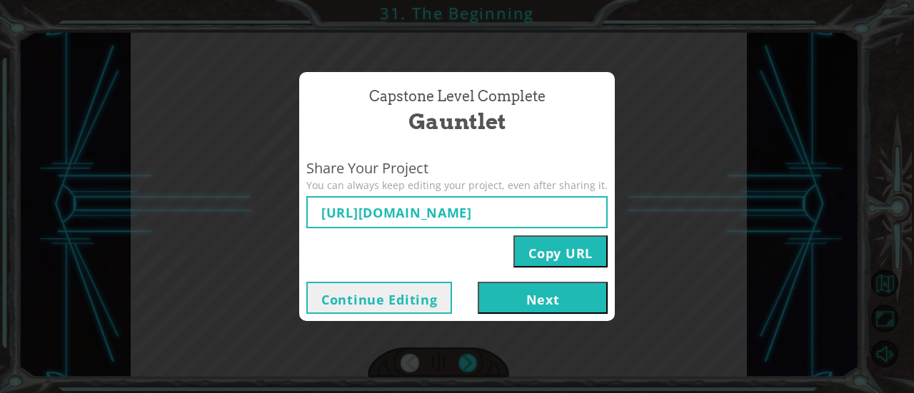
click at [563, 296] on button "Next" at bounding box center [543, 298] width 130 height 32
